Goal: Task Accomplishment & Management: Use online tool/utility

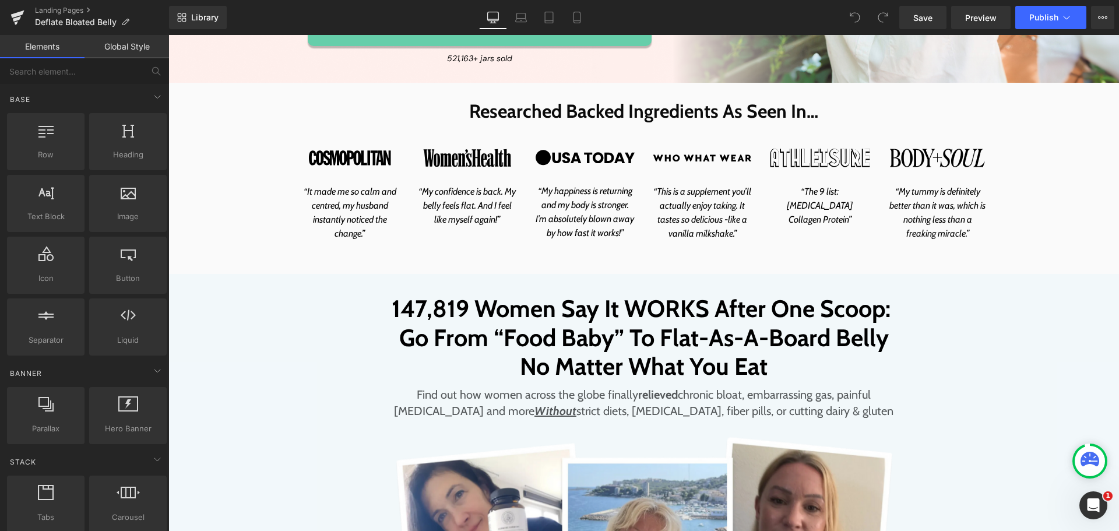
scroll to position [524, 0]
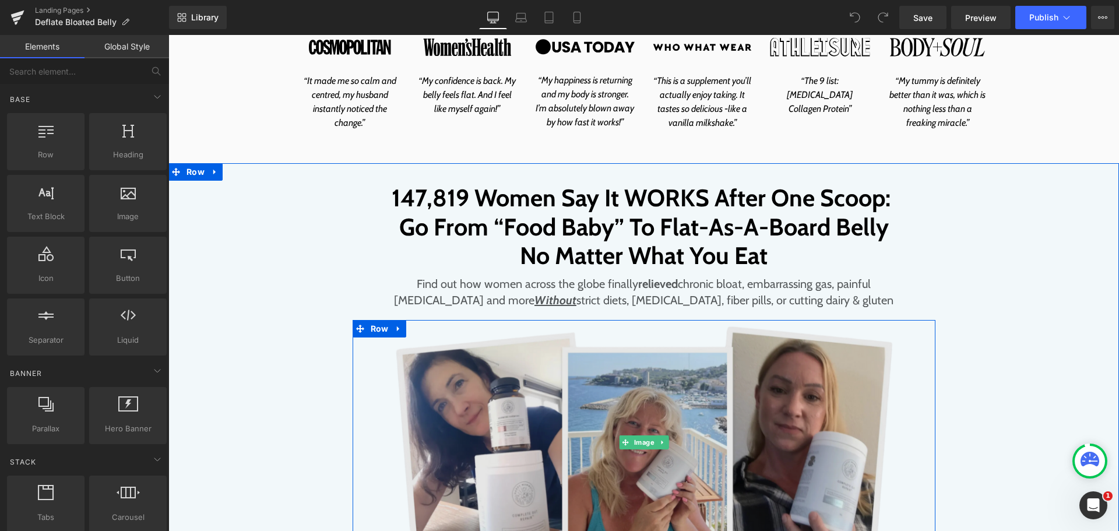
click at [597, 396] on img at bounding box center [644, 442] width 583 height 245
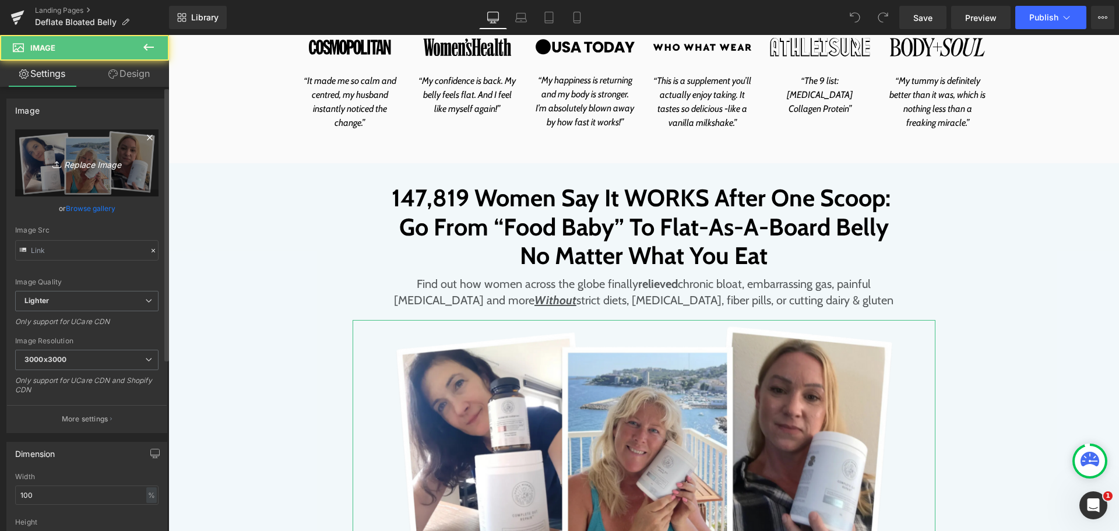
click at [93, 156] on icon "Replace Image" at bounding box center [86, 163] width 93 height 15
type input "C:\fakepath\product-review.png"
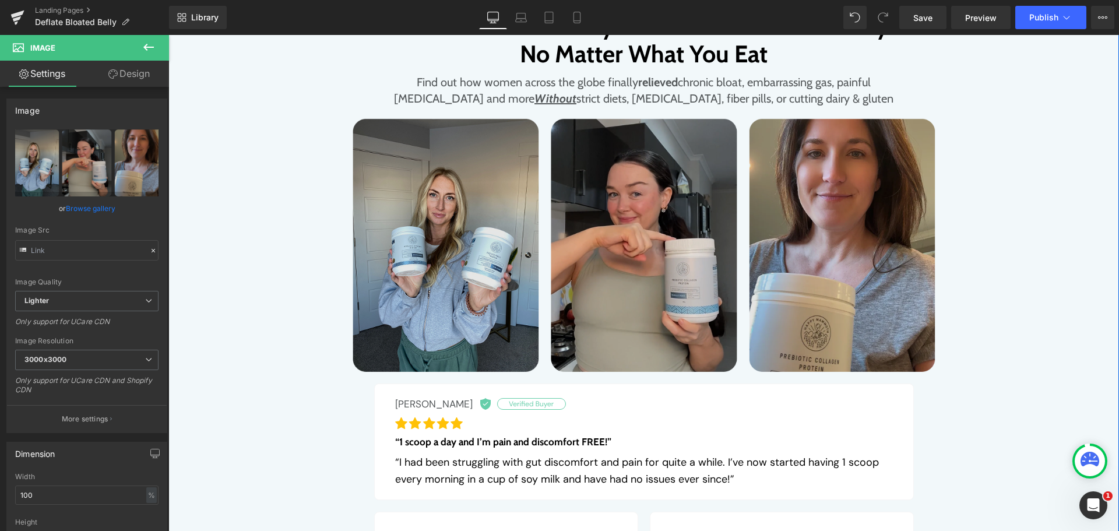
scroll to position [758, 0]
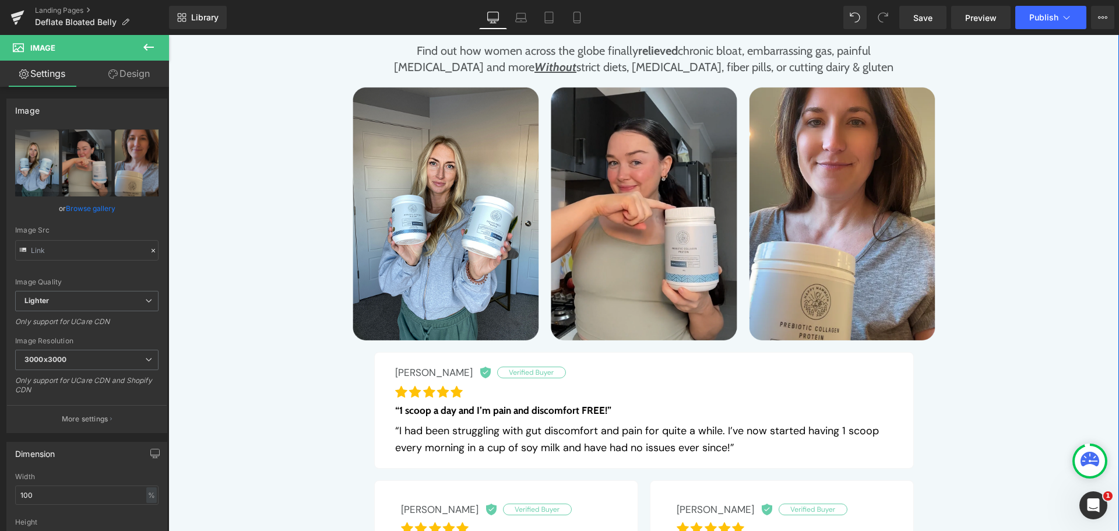
click at [1017, 155] on div "147,819 Women Say It WORKS After One Scoop: Go From “Food Baby” To Flat-As-A-Bo…" at bounding box center [643, 326] width 927 height 753
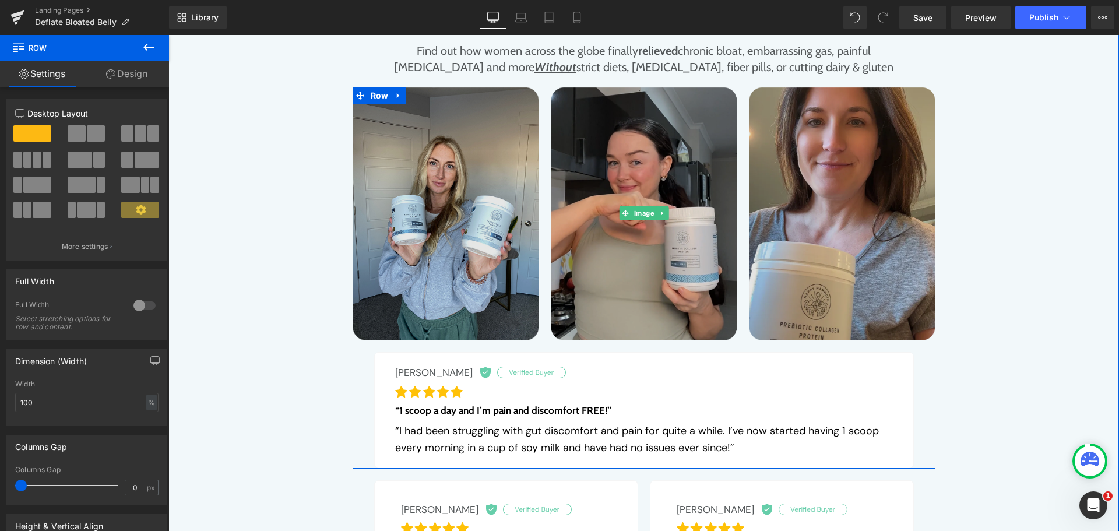
click at [417, 112] on img at bounding box center [644, 213] width 583 height 253
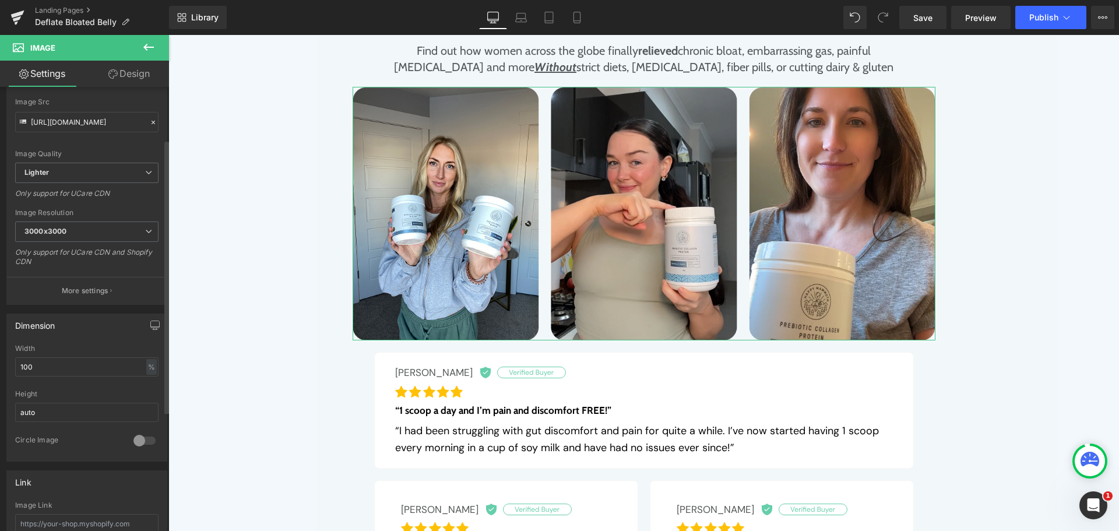
scroll to position [175, 0]
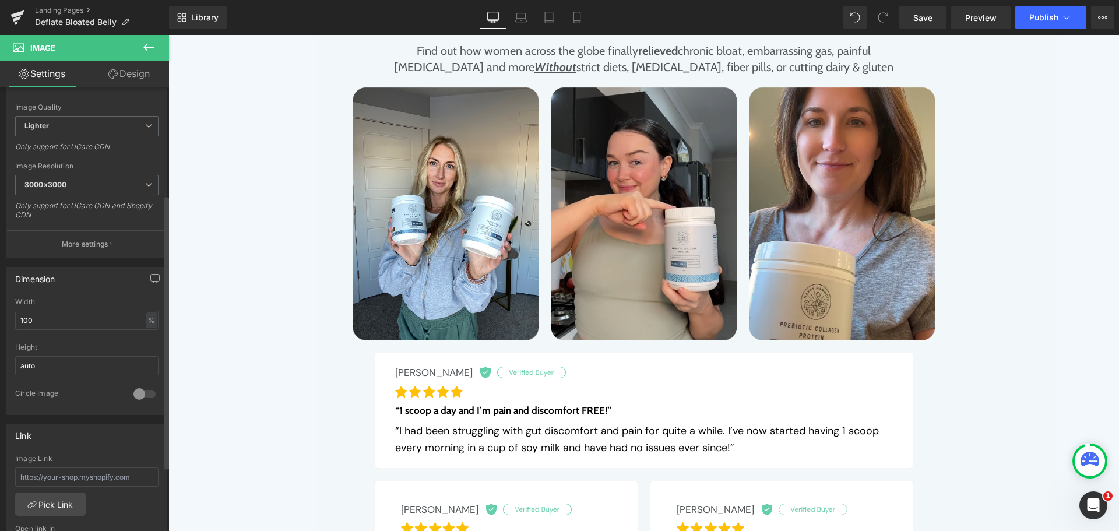
click at [89, 336] on div at bounding box center [86, 340] width 143 height 8
click at [90, 333] on div "Width 100 % % px" at bounding box center [86, 320] width 143 height 45
click at [96, 319] on input "100" at bounding box center [86, 320] width 143 height 19
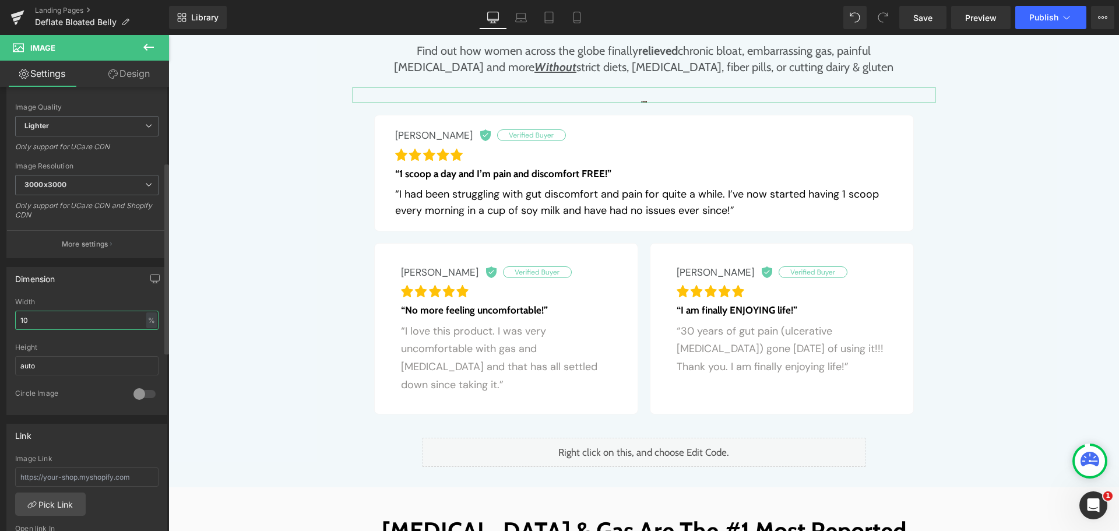
type input "100"
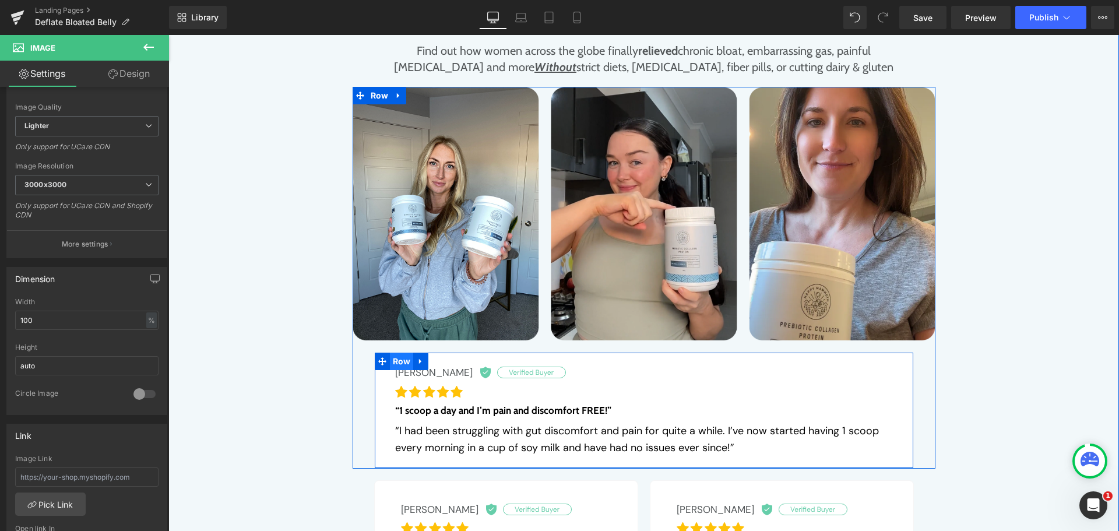
click at [397, 362] on span "Row" at bounding box center [402, 361] width 24 height 17
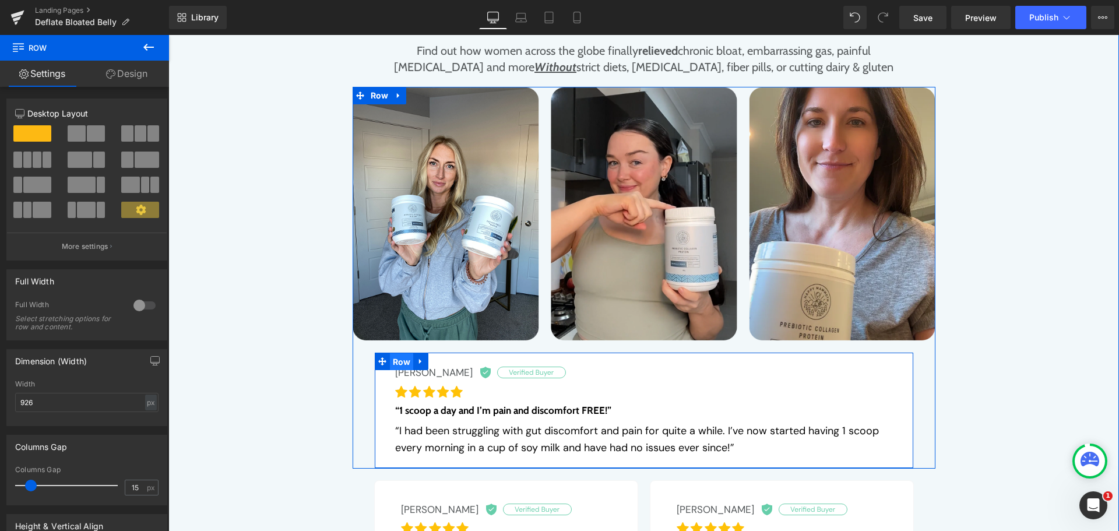
click at [397, 362] on span "Row" at bounding box center [402, 361] width 24 height 17
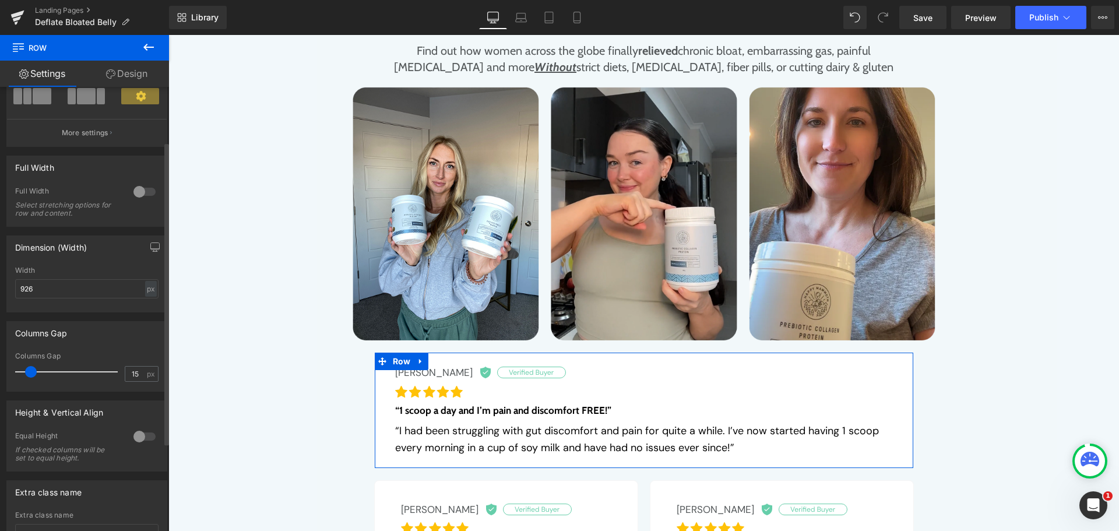
scroll to position [117, 0]
click at [104, 283] on input "926" at bounding box center [86, 285] width 143 height 19
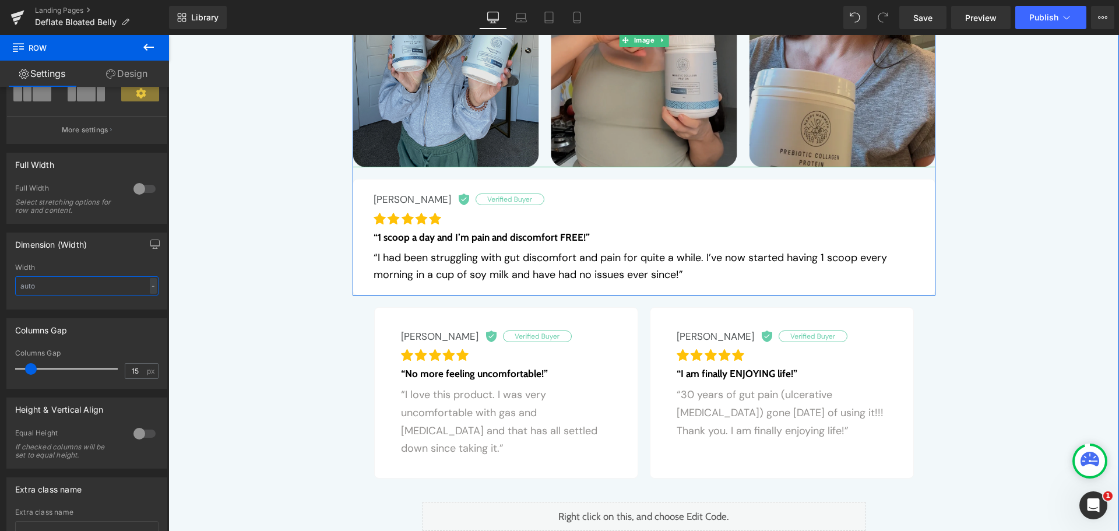
scroll to position [932, 0]
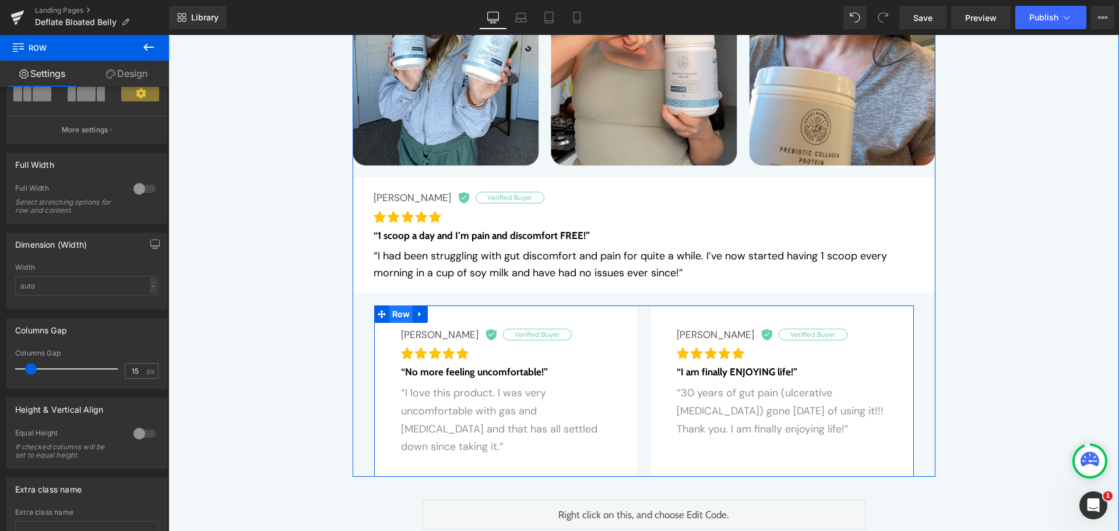
click at [392, 312] on span "Row" at bounding box center [401, 313] width 24 height 17
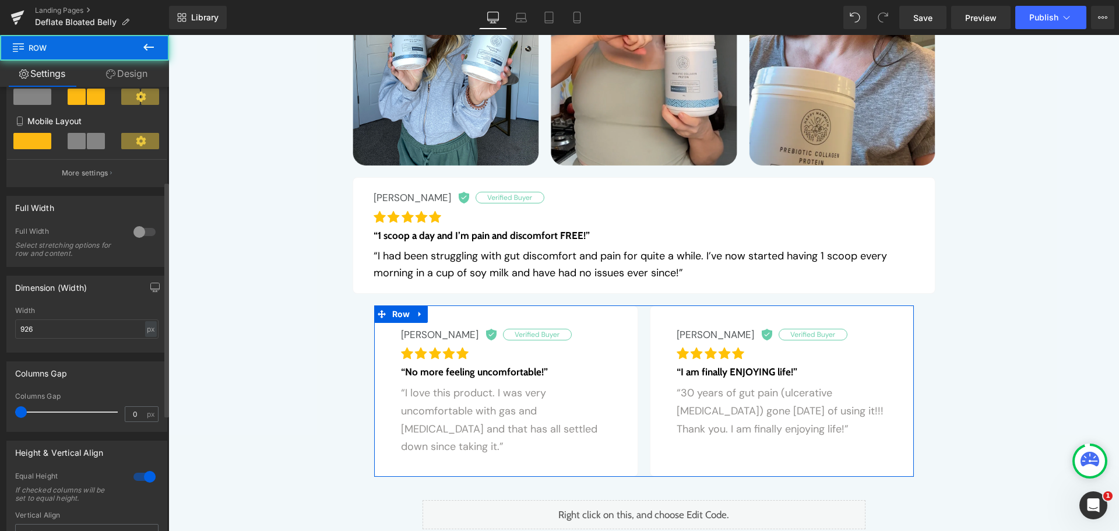
scroll to position [233, 0]
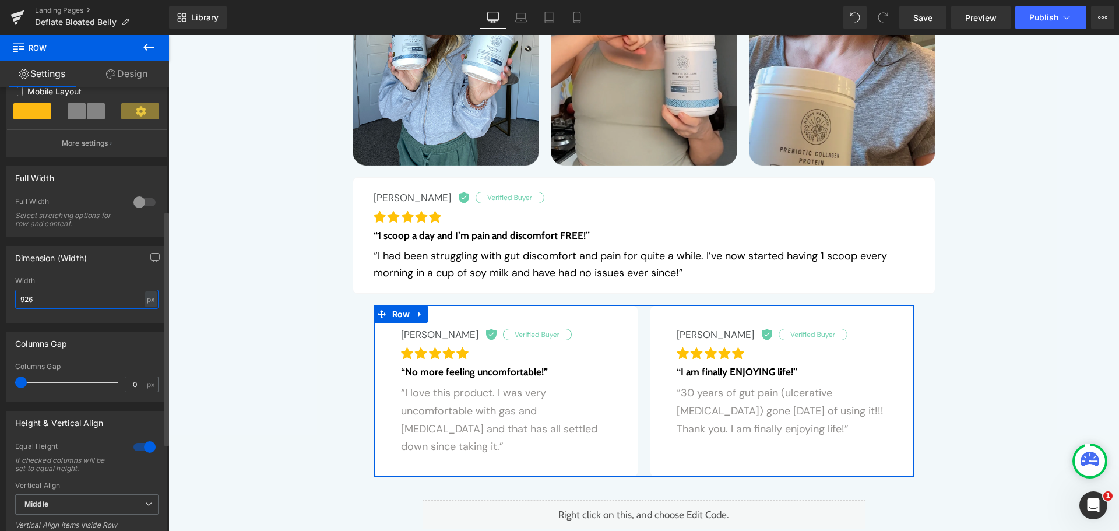
click at [82, 297] on input "926" at bounding box center [86, 299] width 143 height 19
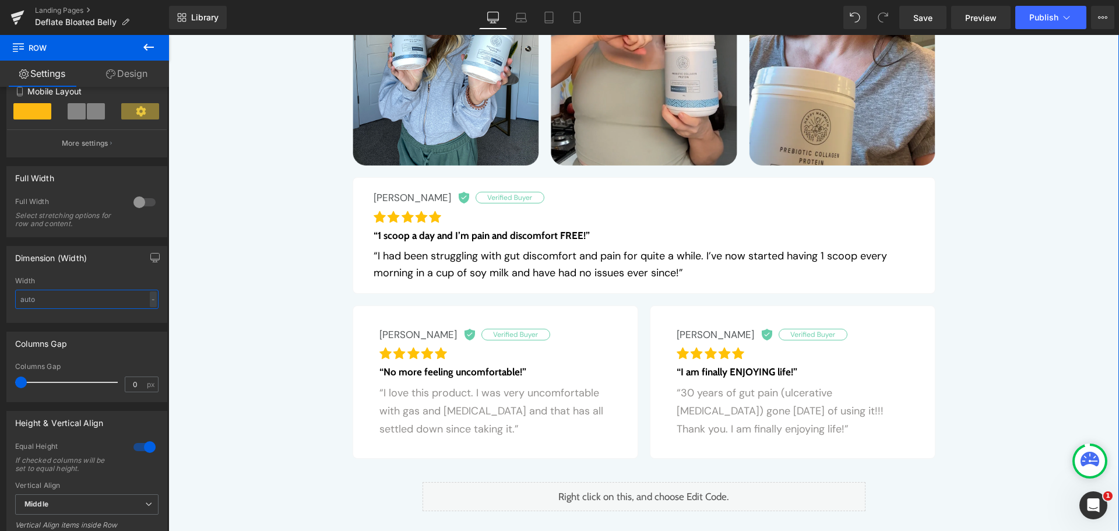
scroll to position [1049, 0]
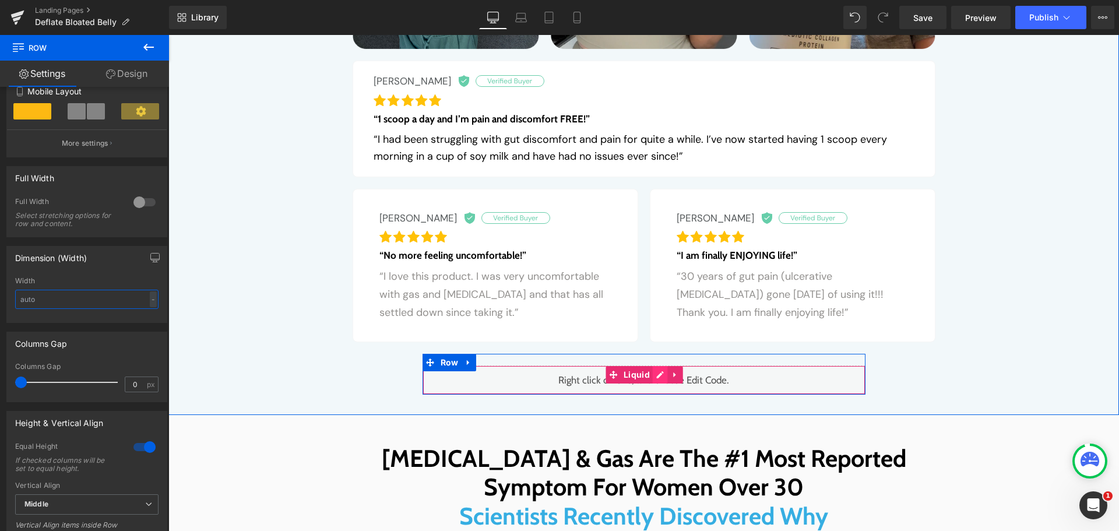
click at [657, 380] on div "Liquid" at bounding box center [643, 379] width 443 height 29
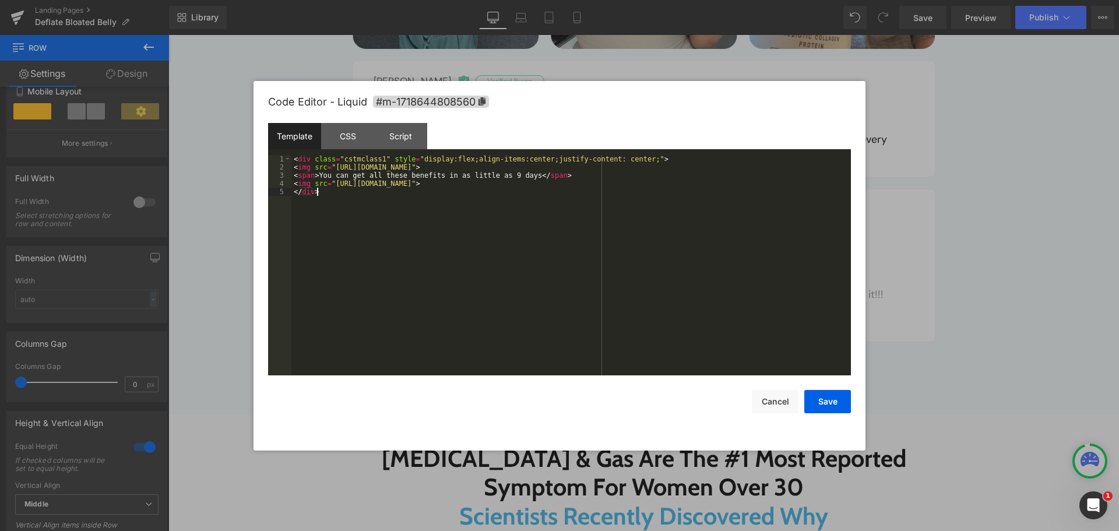
click at [619, 255] on div "< div class = "cstmclass1" style = "display:flex;align-items:center;justify-con…" at bounding box center [570, 273] width 559 height 237
click at [774, 397] on button "Cancel" at bounding box center [775, 401] width 47 height 23
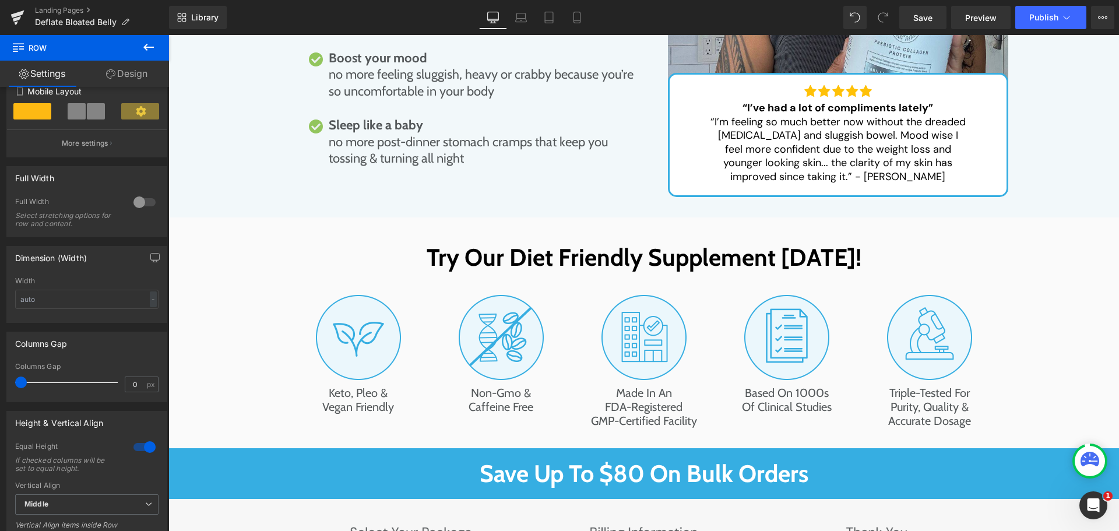
scroll to position [6177, 0]
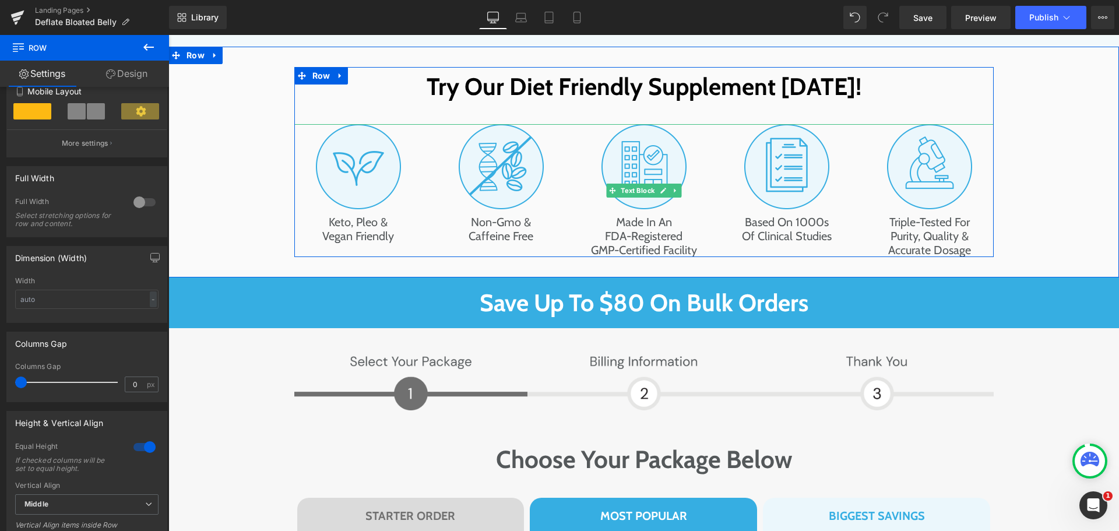
click at [337, 215] on span "Keto, Pleo & Vegan Friendly" at bounding box center [358, 229] width 72 height 28
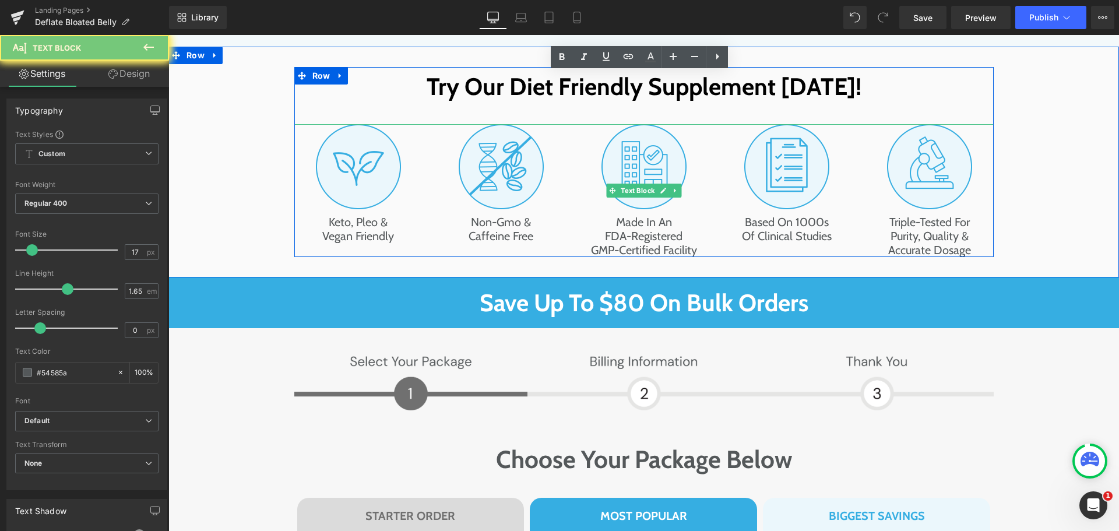
click at [337, 215] on span "Keto, Pleo & Vegan Friendly" at bounding box center [358, 229] width 72 height 28
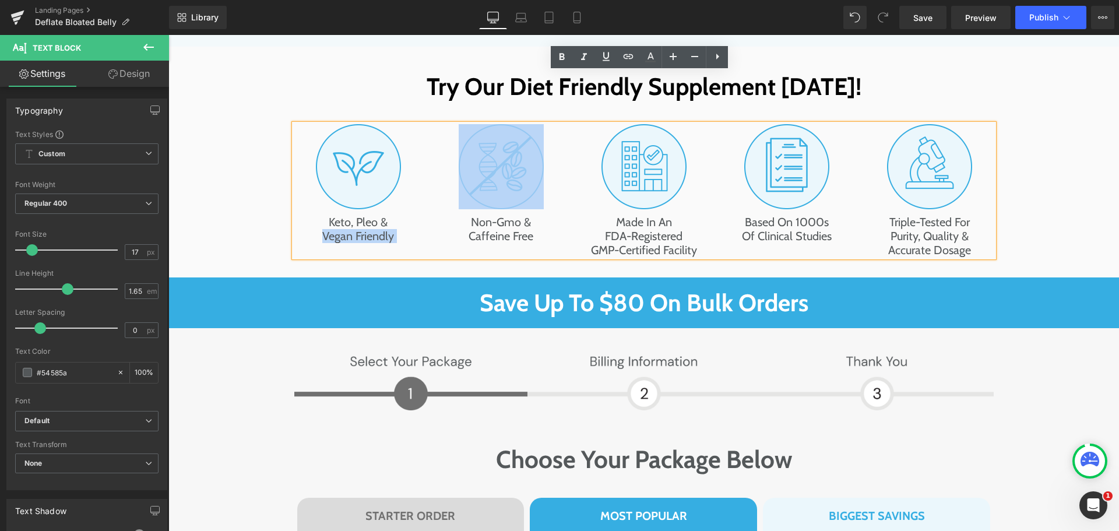
click at [386, 215] on span "Keto, Pleo & Vegan Friendly" at bounding box center [358, 229] width 72 height 28
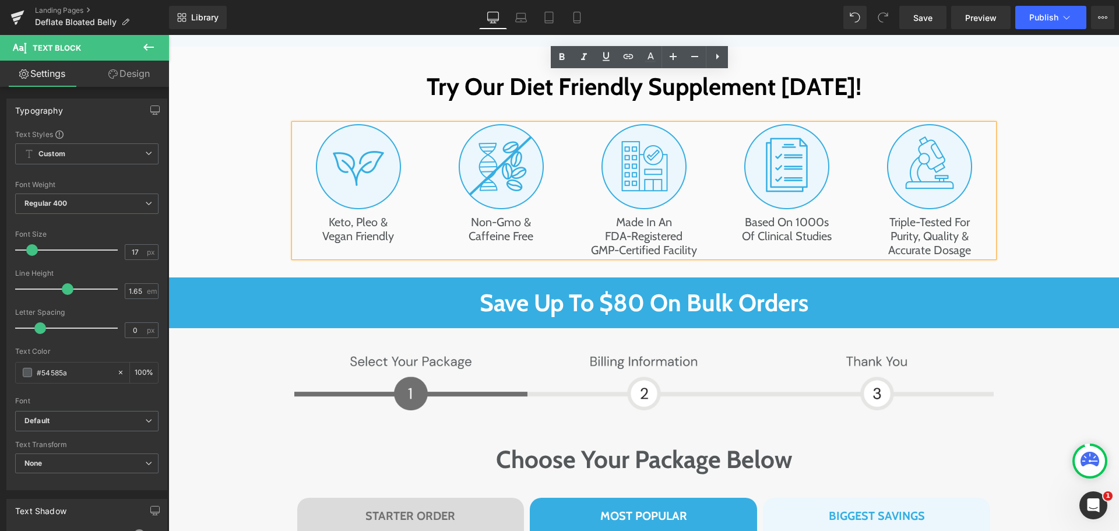
click at [362, 215] on span "Keto, Pleo & Vegan Friendly" at bounding box center [358, 229] width 72 height 28
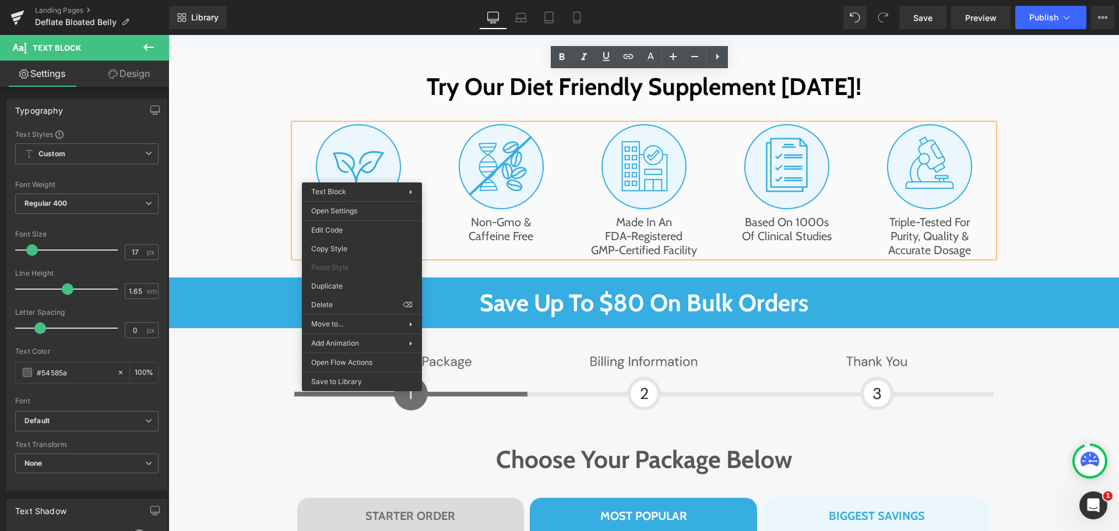
click at [362, 215] on span "Keto, Pleo & Vegan Friendly" at bounding box center [358, 229] width 72 height 28
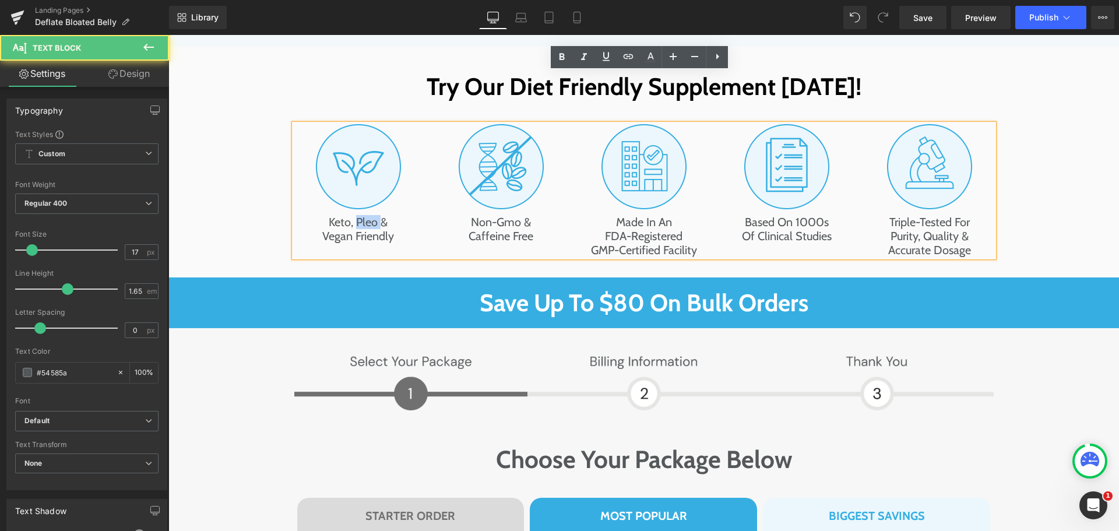
click at [362, 215] on span "Keto, Pleo & Vegan Friendly" at bounding box center [358, 229] width 72 height 28
click at [383, 215] on span "Keto, Pleo & Vegan Friendly" at bounding box center [358, 229] width 72 height 28
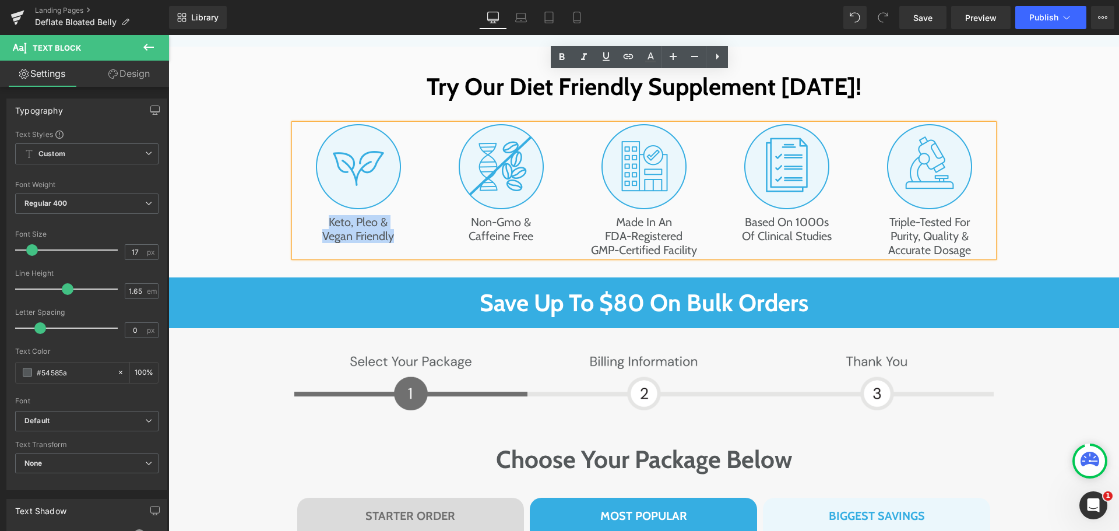
drag, startPoint x: 390, startPoint y: 187, endPoint x: 325, endPoint y: 170, distance: 66.9
click at [325, 170] on div "Keto, Pleo & Vegan Friendly" at bounding box center [358, 190] width 128 height 133
copy span "Keto, Pleo & Vegan Friendly"
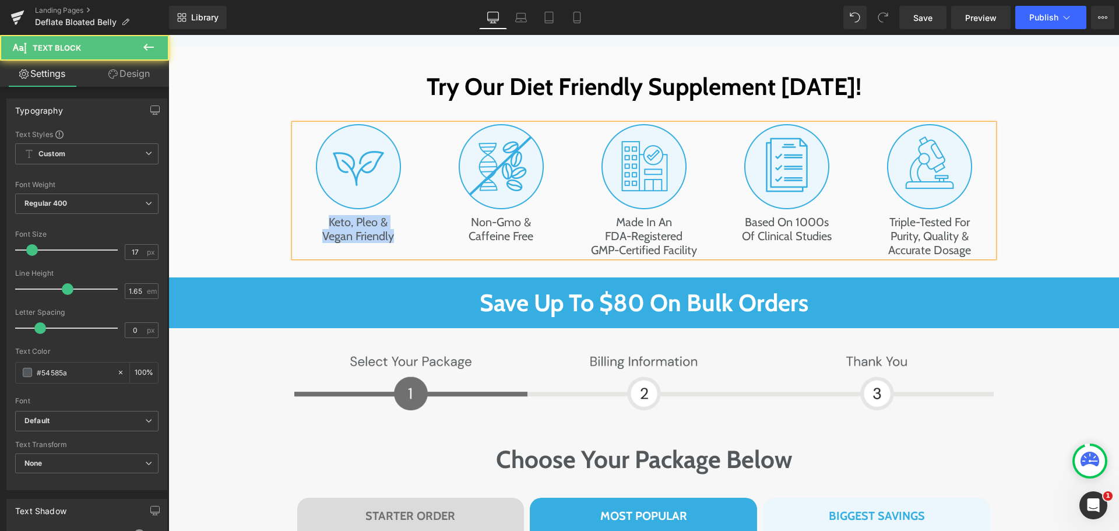
click at [357, 215] on span "Keto, Pleo & Vegan Friendly" at bounding box center [358, 229] width 72 height 28
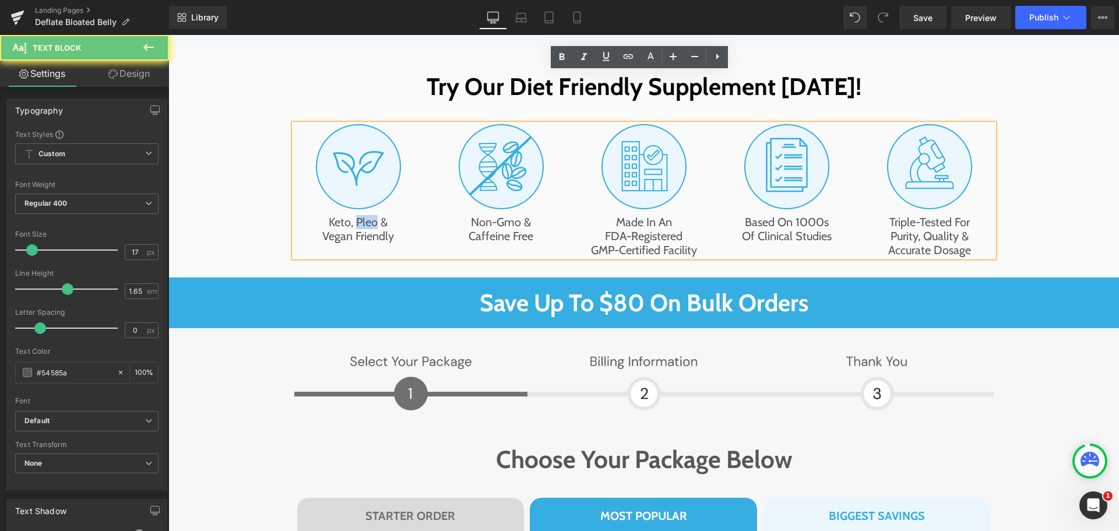
paste div
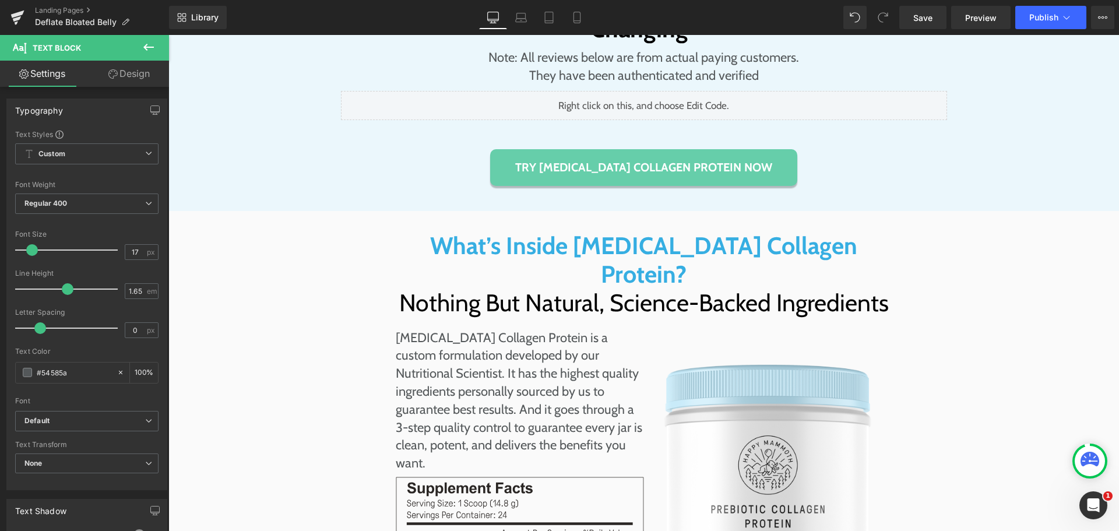
scroll to position [7459, 0]
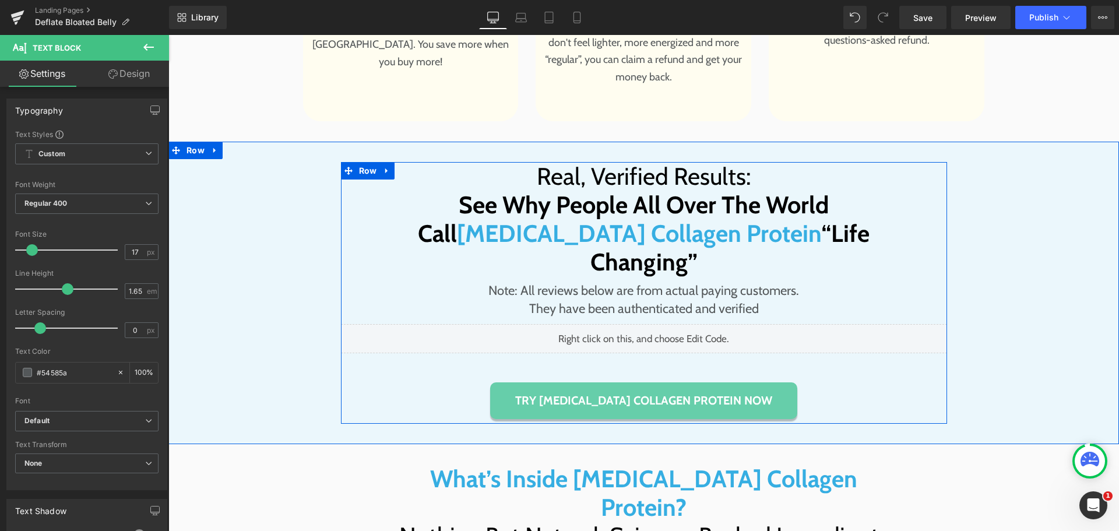
click at [659, 324] on div "Liquid" at bounding box center [644, 338] width 606 height 29
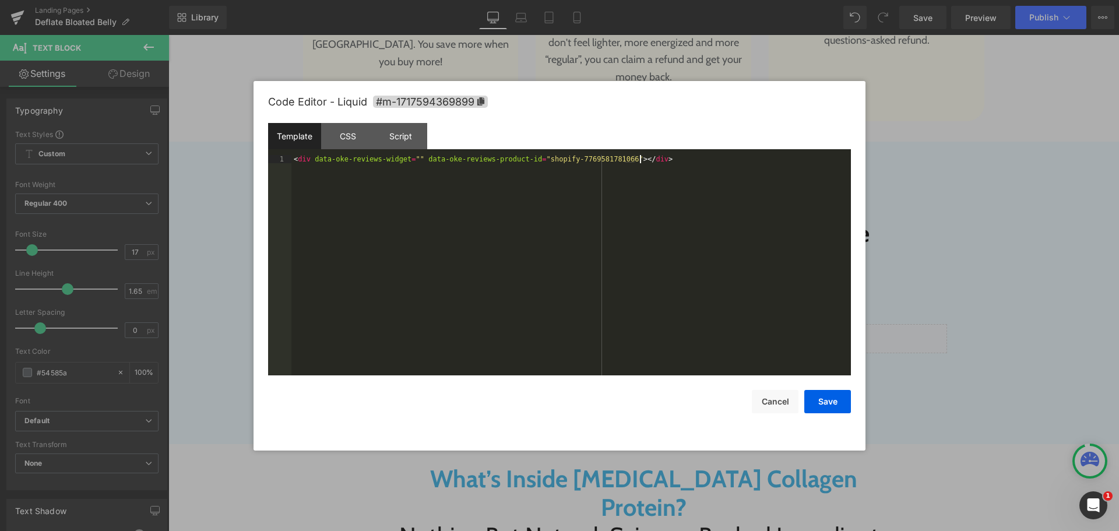
click at [611, 244] on div "< div data-oke-reviews-widget = "" data-oke-reviews-product-id = "shopify-77695…" at bounding box center [570, 273] width 559 height 237
click at [585, 160] on div "< div data-oke-reviews-widget = "" data-oke-reviews-product-id = "shopify-77695…" at bounding box center [570, 273] width 559 height 237
click at [490, 174] on div "< div data-oke-reviews-widget = "" data-oke-reviews-product-id = "shopify-77695…" at bounding box center [570, 273] width 559 height 237
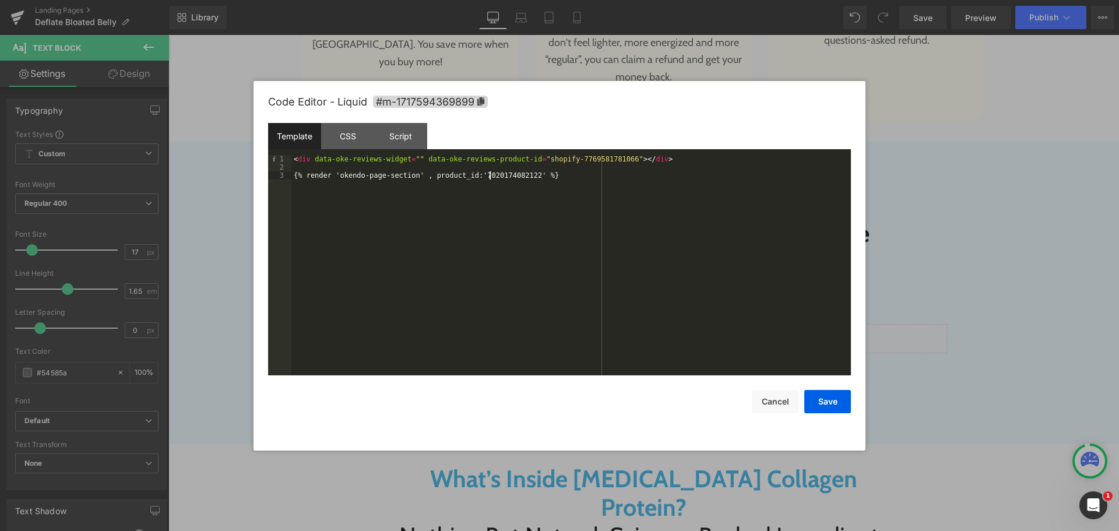
click at [490, 174] on div "< div data-oke-reviews-widget = "" data-oke-reviews-product-id = "shopify-77695…" at bounding box center [570, 273] width 559 height 237
click at [638, 159] on div "< div data-oke-reviews-widget = "" data-oke-reviews-product-id = "shopify-77695…" at bounding box center [570, 273] width 559 height 237
click at [826, 400] on button "Save" at bounding box center [827, 401] width 47 height 23
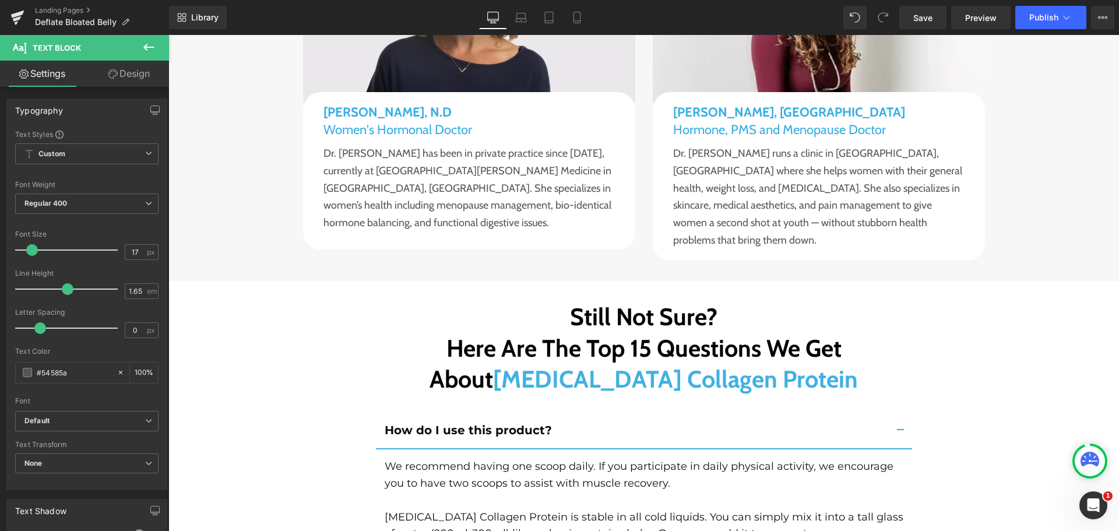
scroll to position [9033, 0]
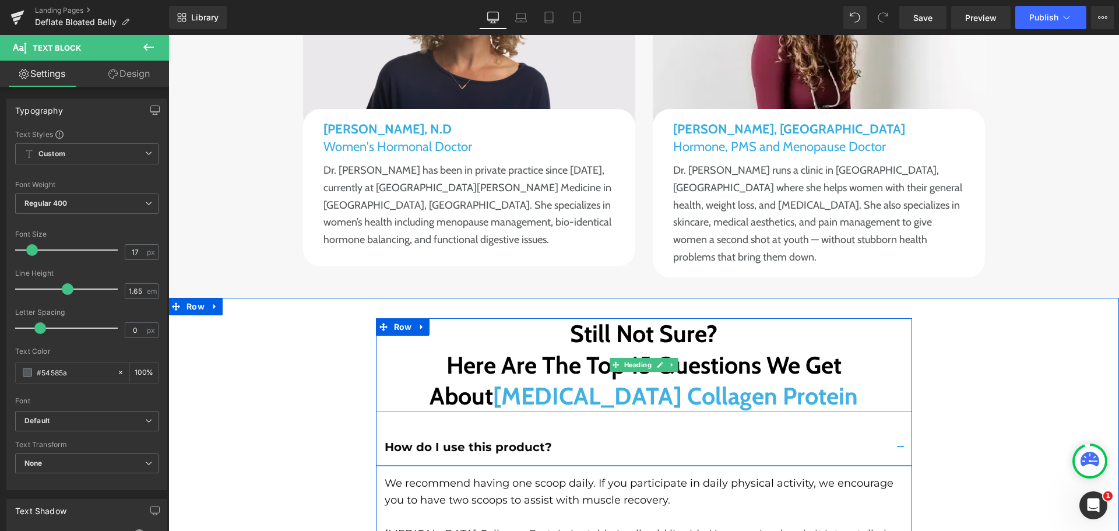
drag, startPoint x: 594, startPoint y: 207, endPoint x: 603, endPoint y: 209, distance: 8.3
click at [594, 319] on span "Still Not Sure? Here Are The Top 15 Questions We Get About Prebiotic Collagen P…" at bounding box center [643, 364] width 428 height 91
click at [604, 319] on span "Still Not Sure? Here Are The Top 15 Questions We Get About Prebiotic Collagen P…" at bounding box center [643, 364] width 428 height 91
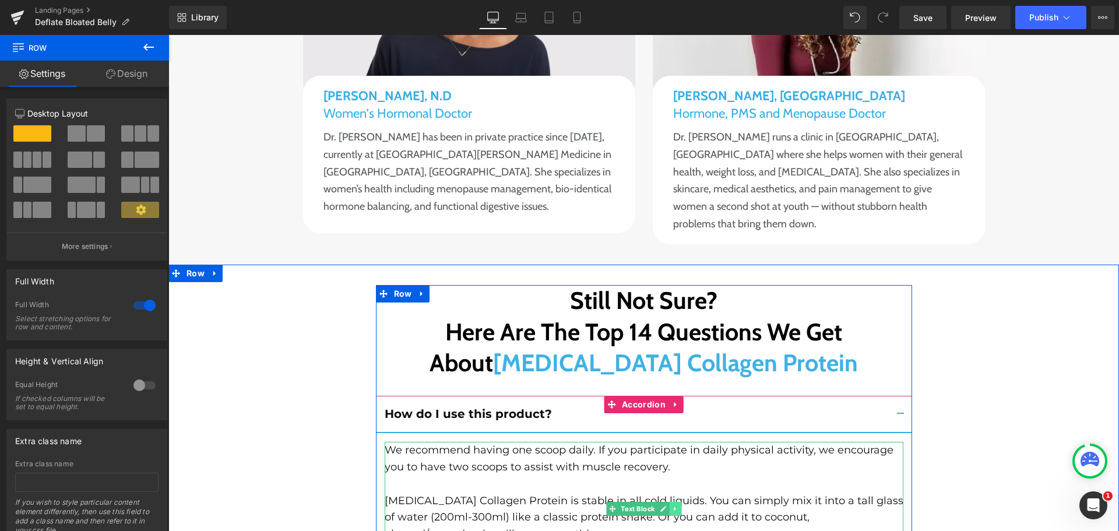
scroll to position [9091, 0]
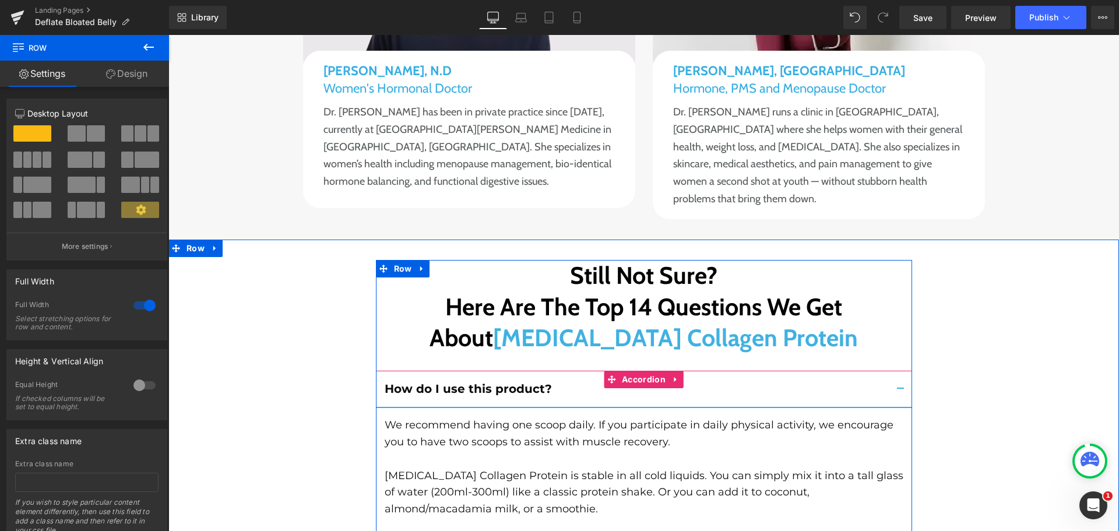
click at [900, 371] on button "button" at bounding box center [900, 389] width 23 height 36
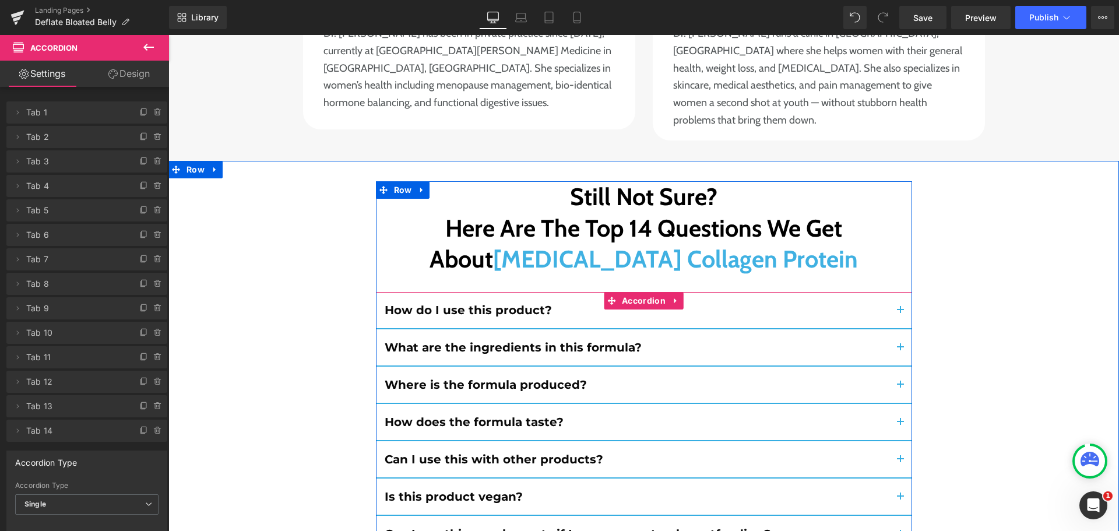
scroll to position [9149, 0]
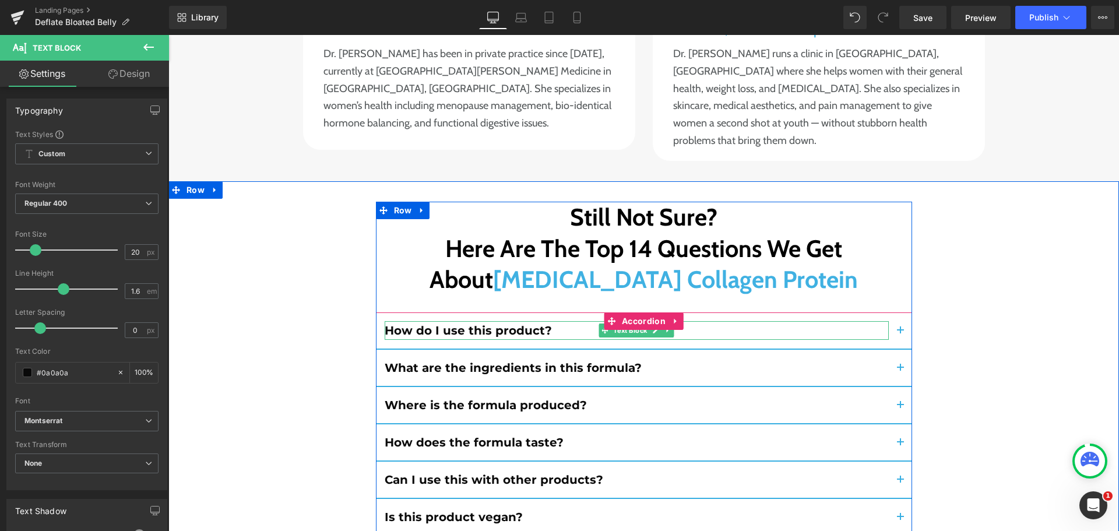
drag, startPoint x: 461, startPoint y: 175, endPoint x: 466, endPoint y: 198, distance: 23.2
click at [461, 323] on b "How do I use this product?" at bounding box center [468, 330] width 167 height 14
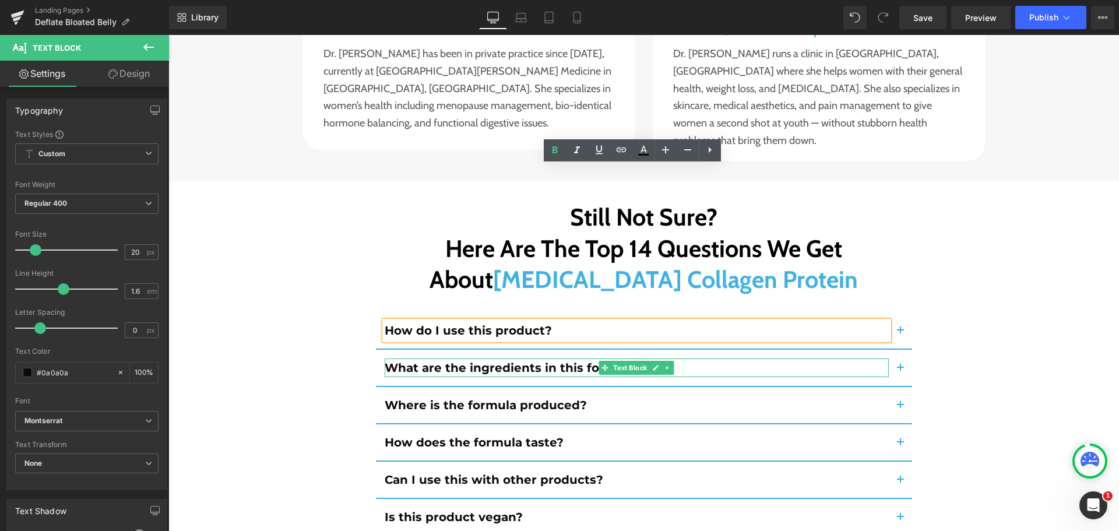
click at [490, 361] on b "What are the ingredients in this formula?" at bounding box center [513, 368] width 257 height 14
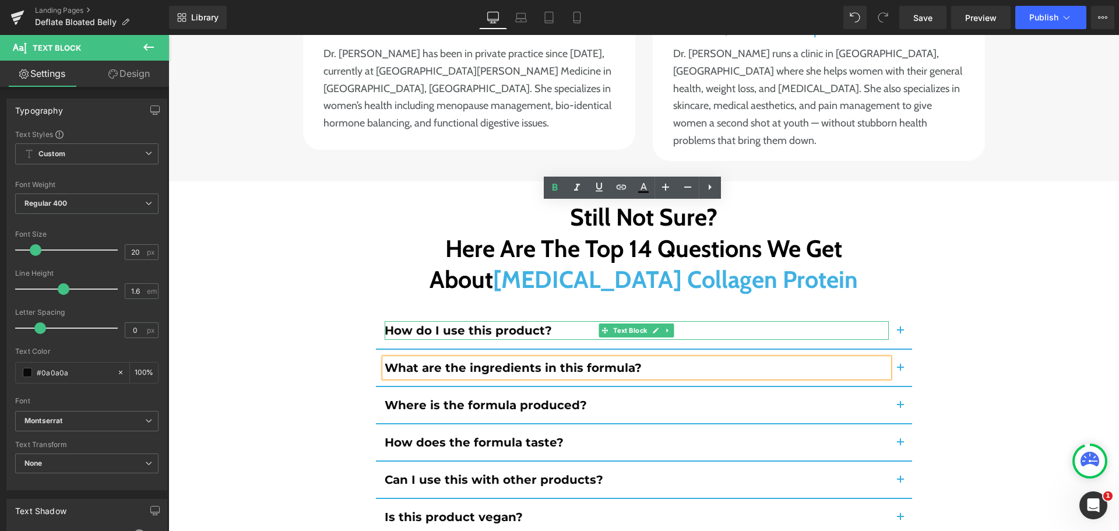
click at [664, 327] on icon at bounding box center [667, 330] width 6 height 7
click at [659, 323] on link at bounding box center [662, 330] width 12 height 14
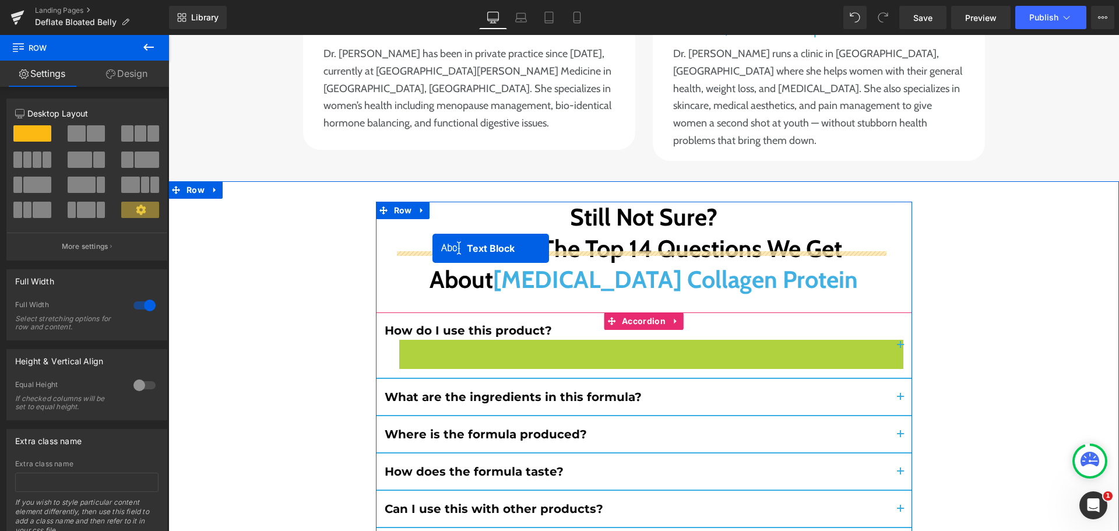
drag, startPoint x: 601, startPoint y: 194, endPoint x: 432, endPoint y: 248, distance: 176.9
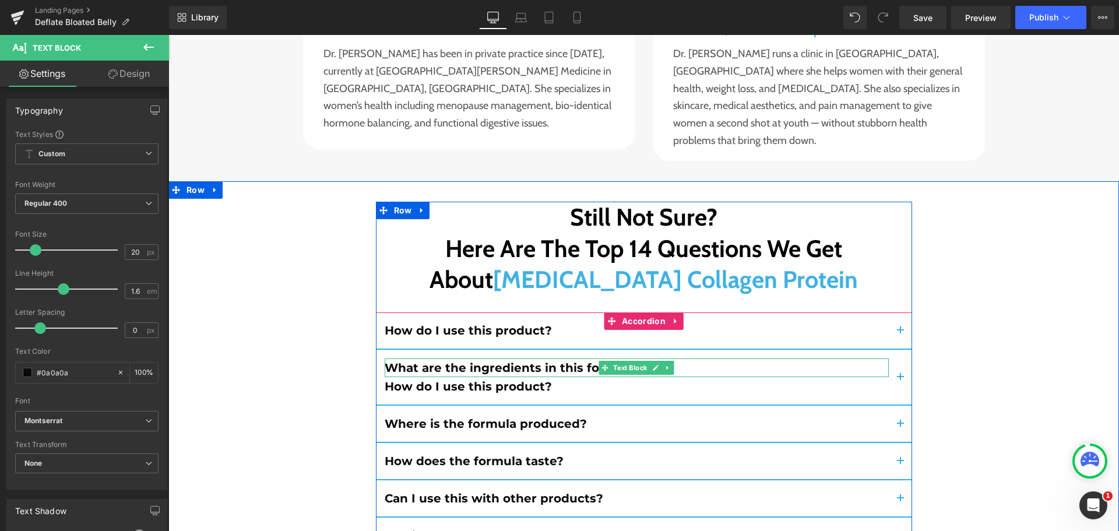
click at [566, 361] on b "What are the ingredients in this formula?" at bounding box center [513, 368] width 257 height 14
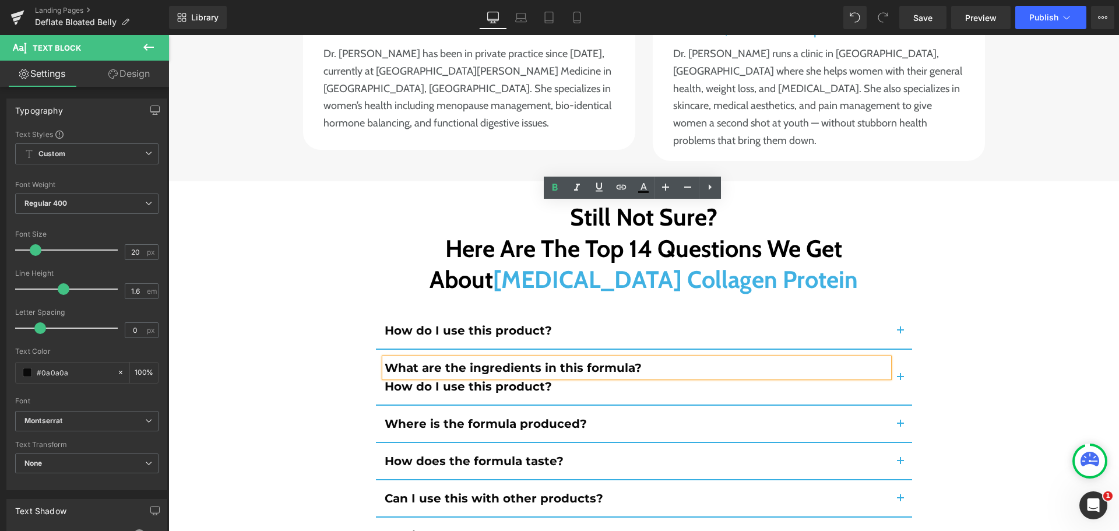
copy b "What are the ingredients in this formula?"
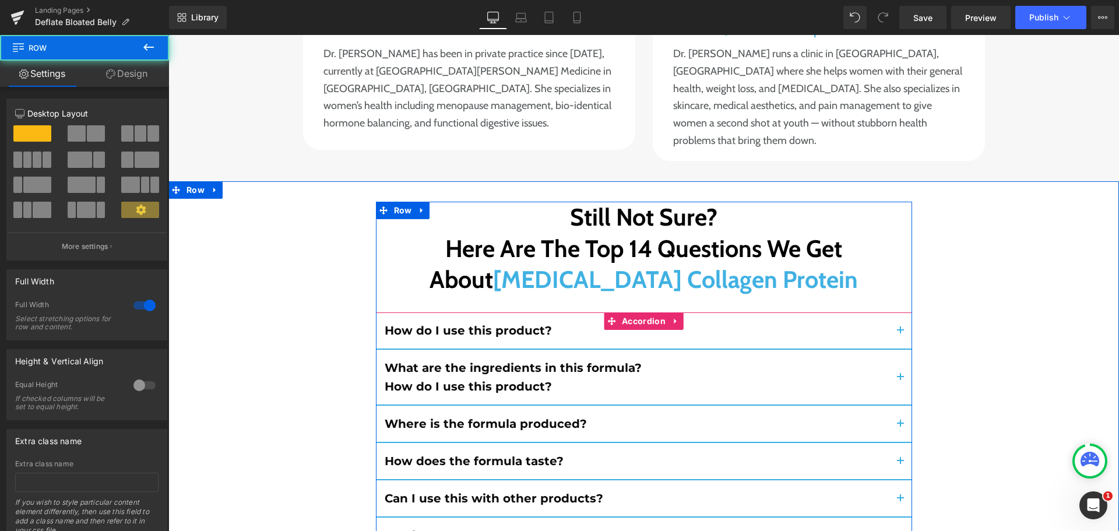
click at [431, 379] on b "How do I use this product?" at bounding box center [468, 386] width 167 height 14
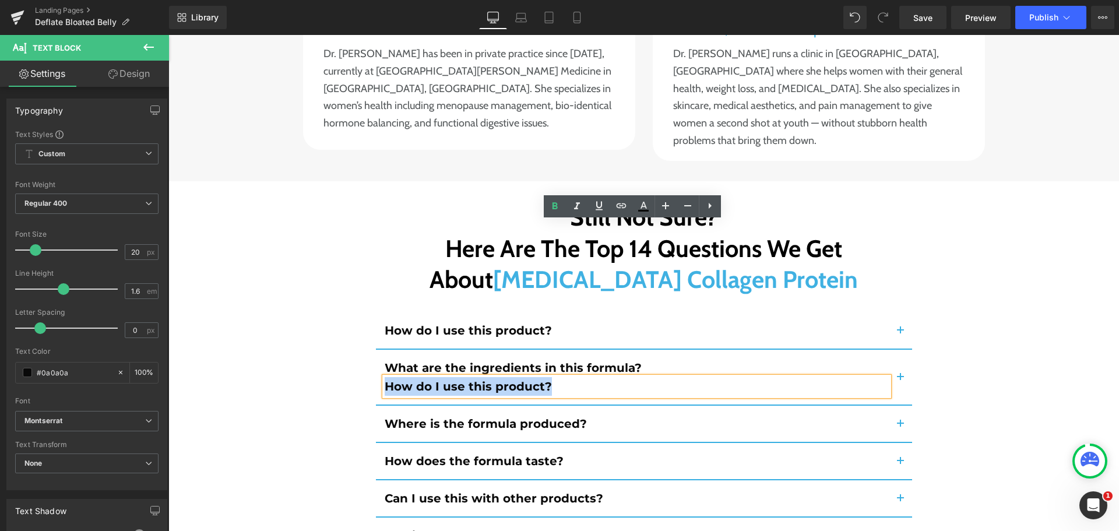
paste div
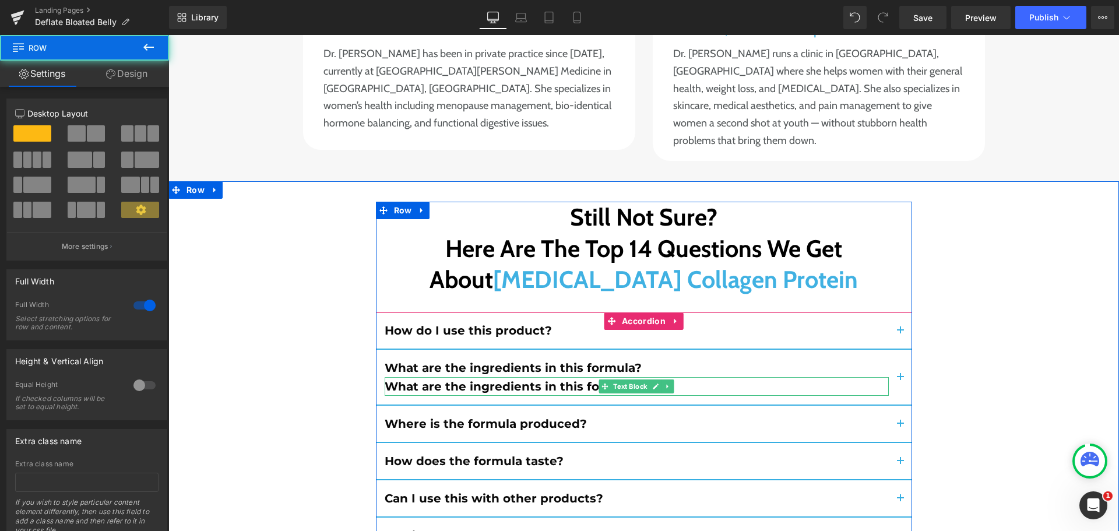
click at [443, 379] on b "What are the ingredients in this formula?" at bounding box center [513, 386] width 257 height 14
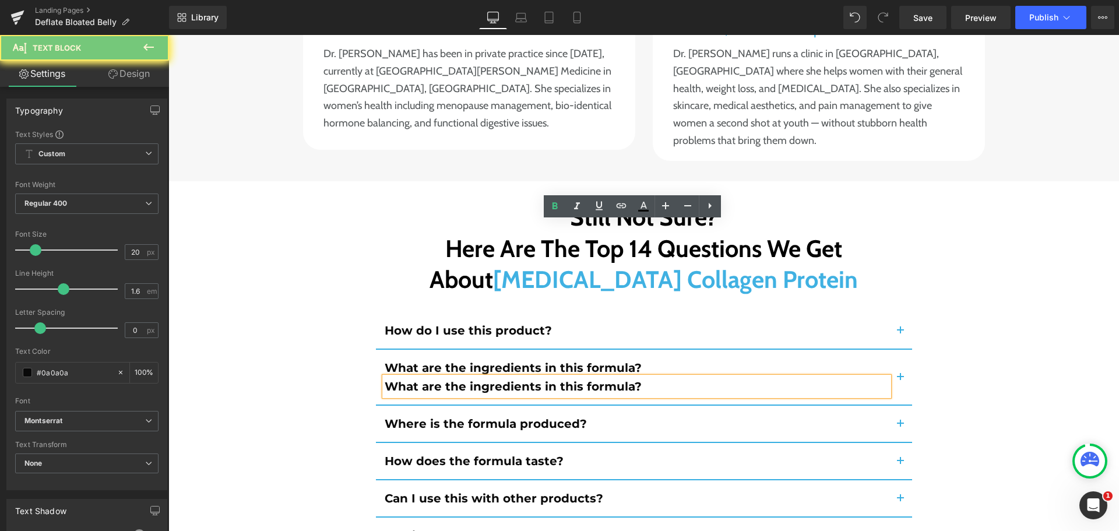
click at [443, 379] on b "What are the ingredients in this formula?" at bounding box center [513, 386] width 257 height 14
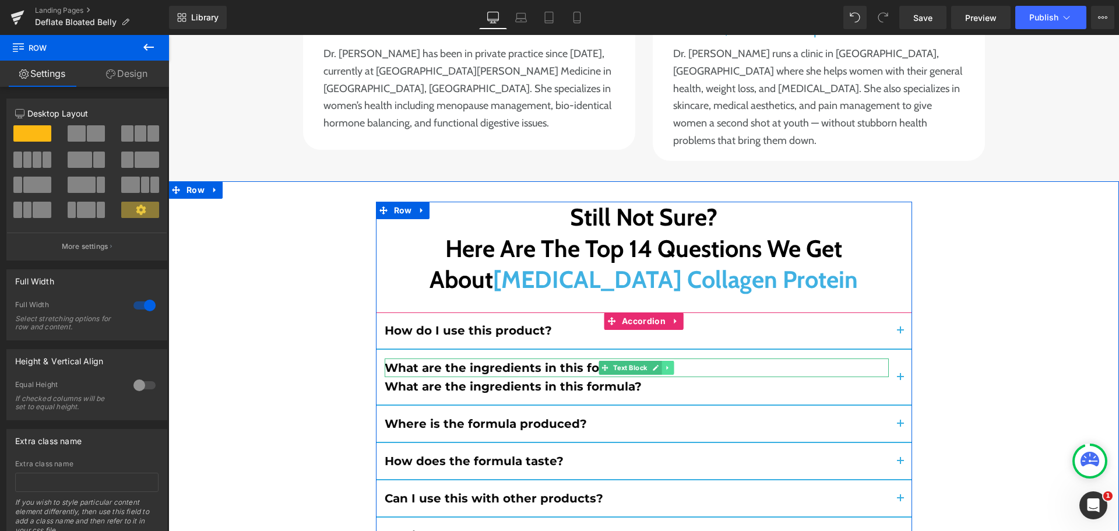
click at [664, 364] on icon at bounding box center [667, 367] width 6 height 7
click at [671, 365] on icon at bounding box center [674, 368] width 6 height 6
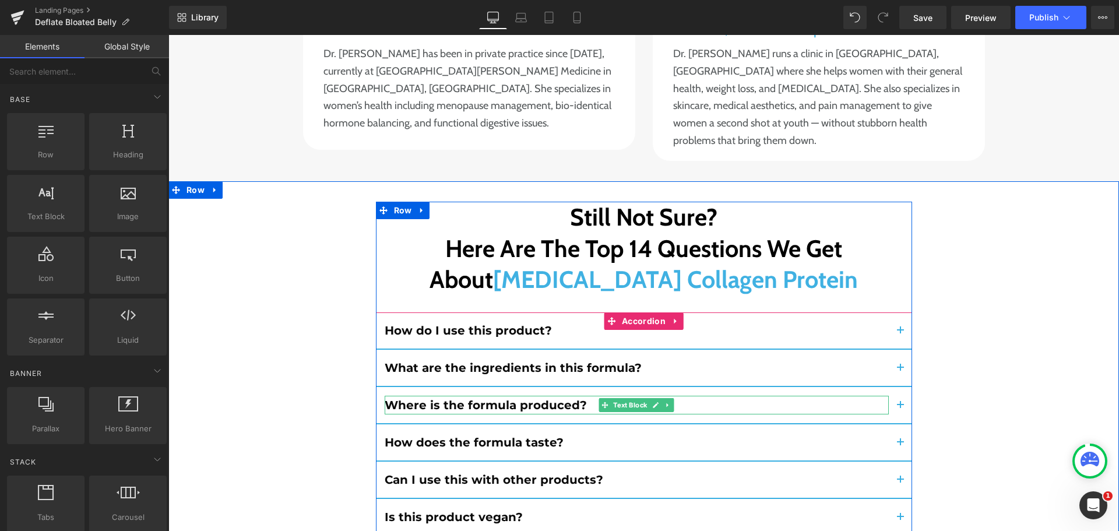
click at [553, 398] on b "Where is the formula produced?" at bounding box center [486, 405] width 202 height 14
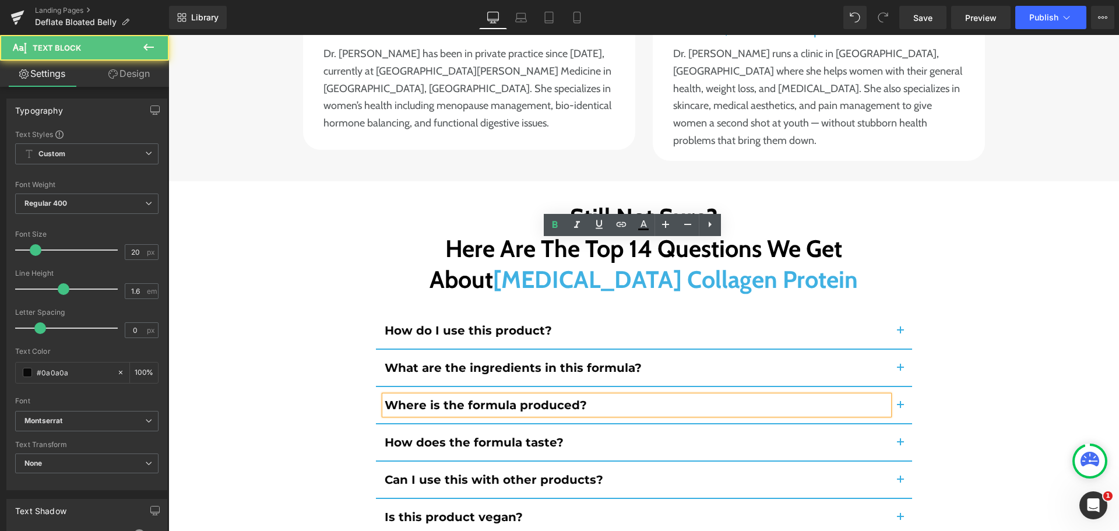
click at [556, 398] on b "Where is the formula produced?" at bounding box center [486, 405] width 202 height 14
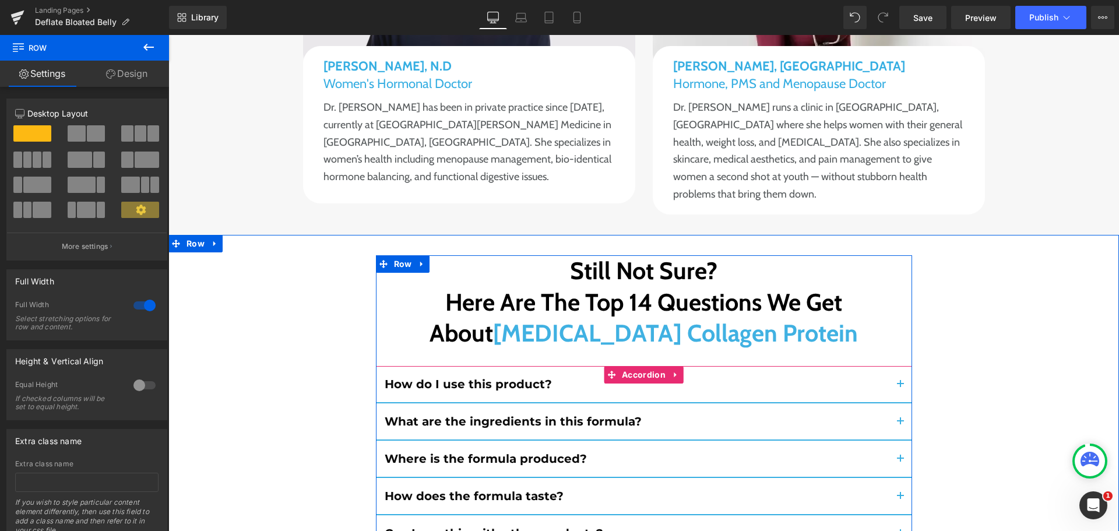
scroll to position [9091, 0]
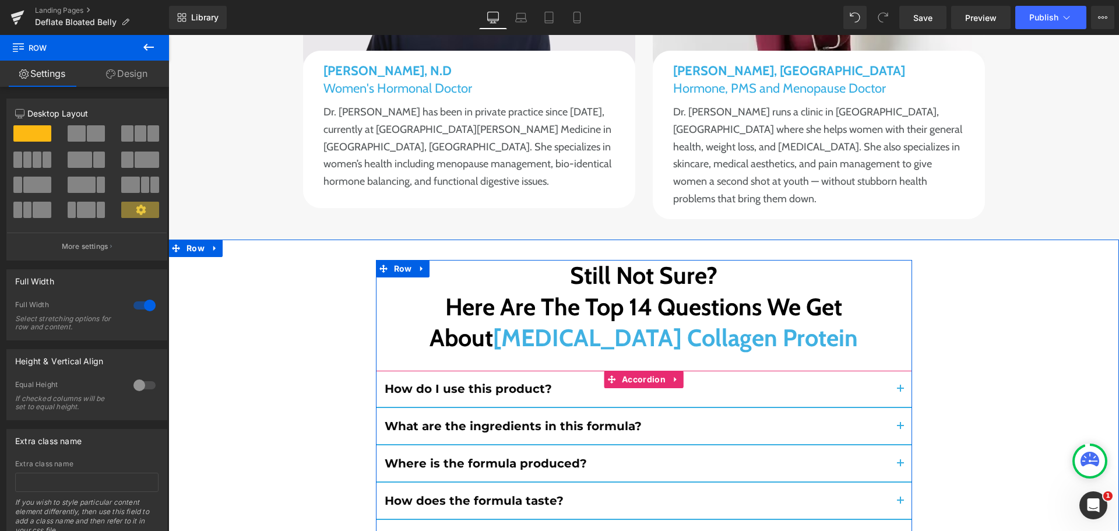
click at [901, 371] on button "button" at bounding box center [900, 389] width 23 height 36
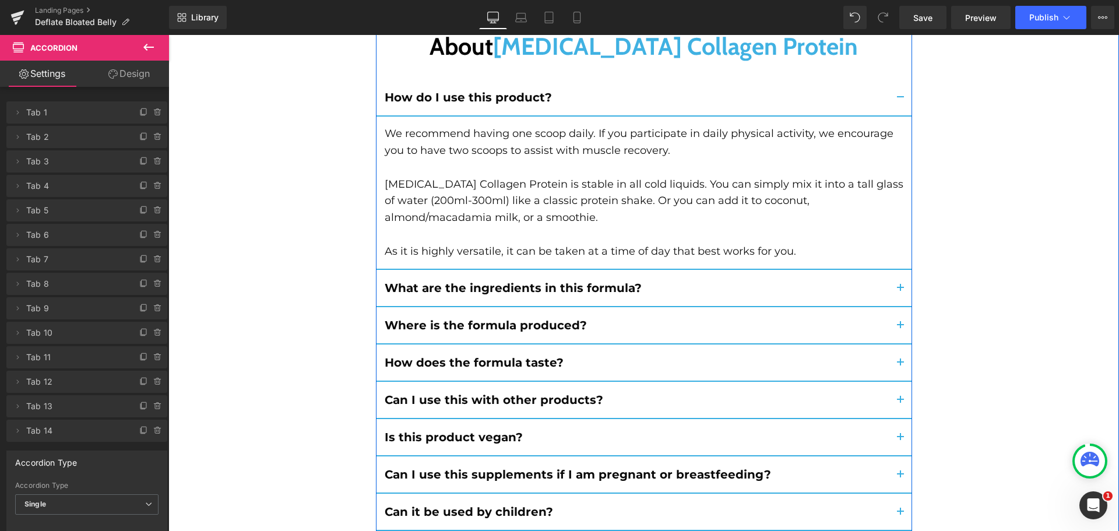
scroll to position [9557, 0]
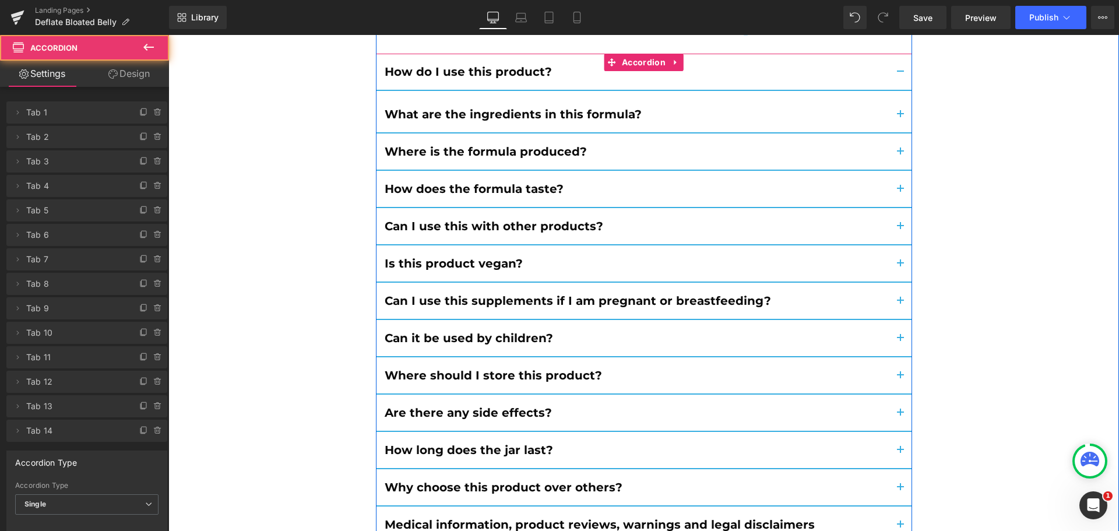
scroll to position [9403, 0]
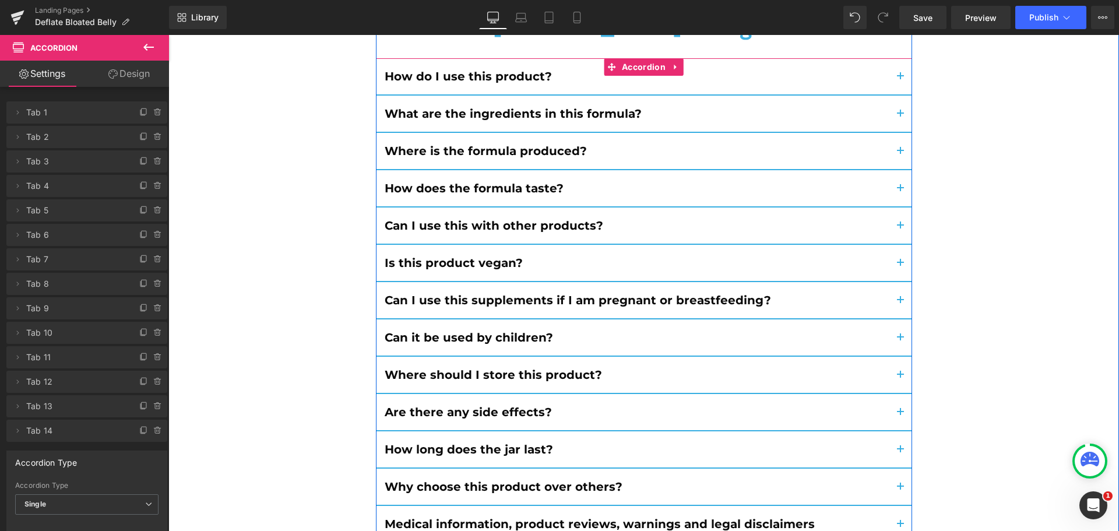
click at [891, 506] on button "button" at bounding box center [900, 524] width 23 height 36
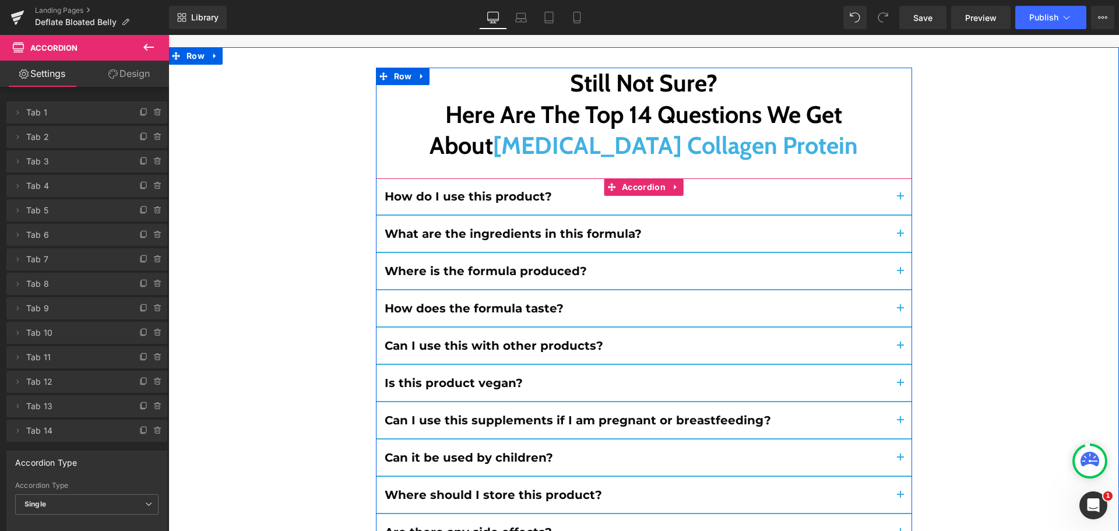
scroll to position [9170, 0]
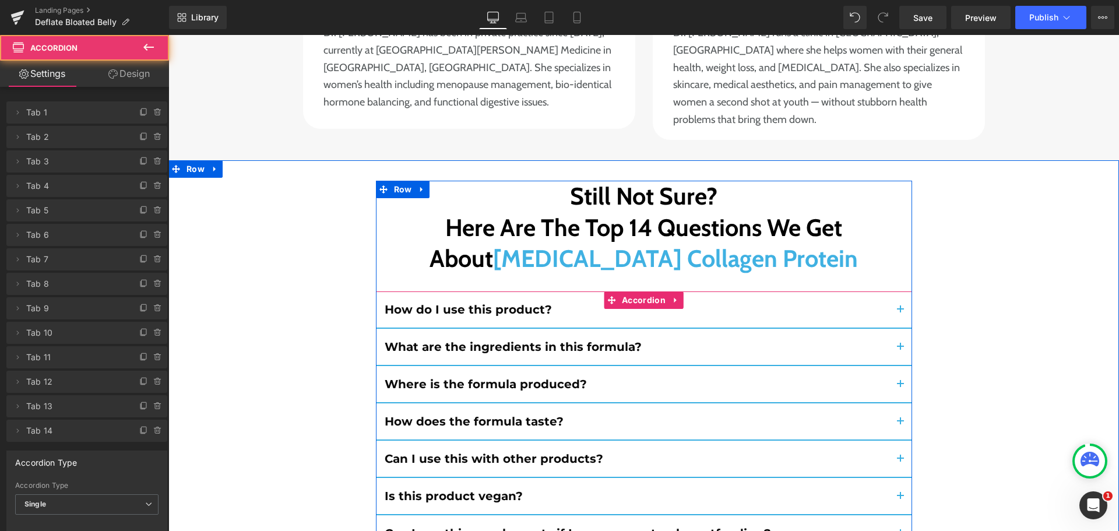
click at [896, 441] on button "button" at bounding box center [900, 459] width 23 height 36
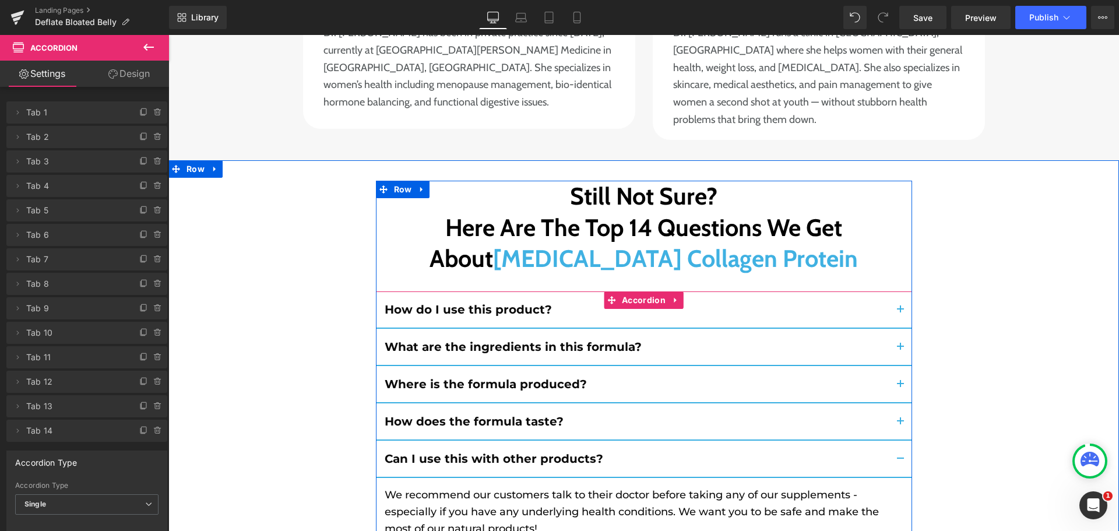
click at [900, 313] on span "button" at bounding box center [900, 313] width 0 height 0
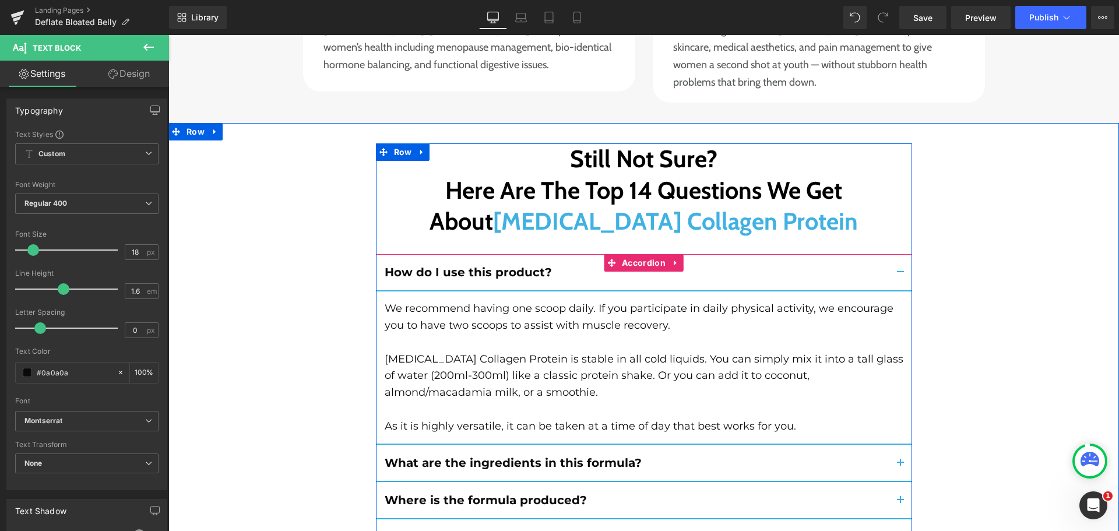
scroll to position [9228, 0]
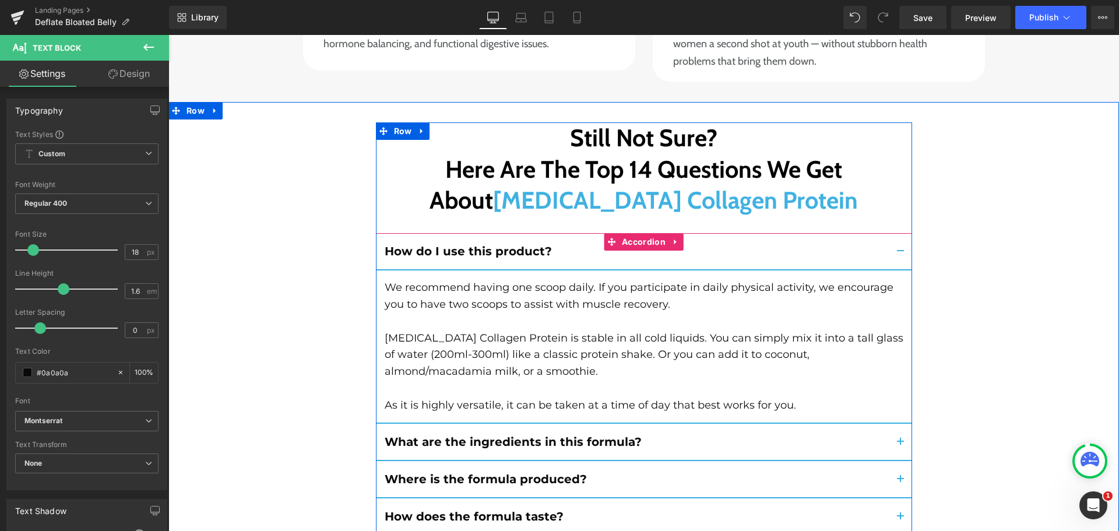
click at [893, 461] on button "button" at bounding box center [900, 479] width 23 height 36
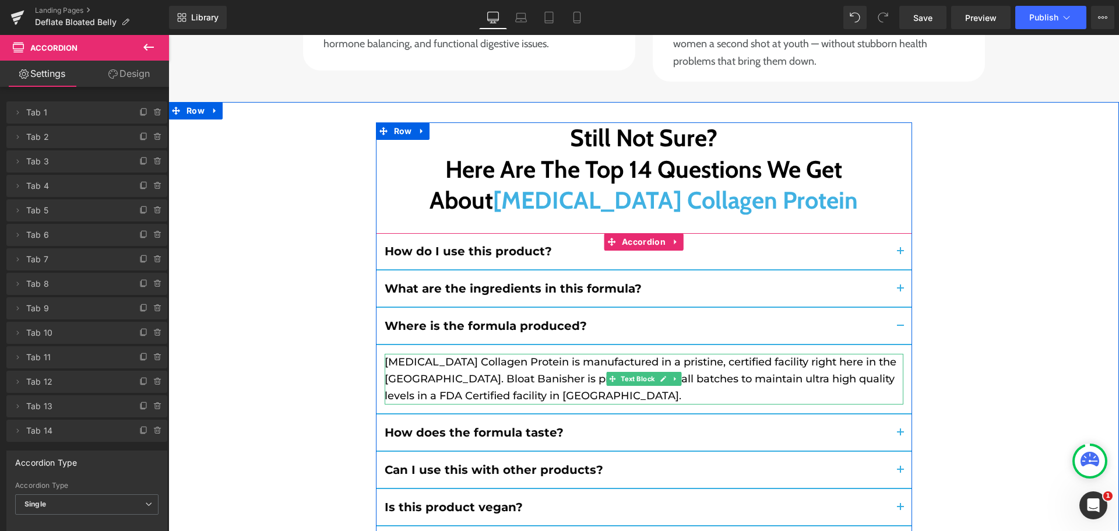
click at [492, 354] on p "[MEDICAL_DATA] Collagen Protein is manufactured in a pristine, certified facili…" at bounding box center [644, 379] width 519 height 50
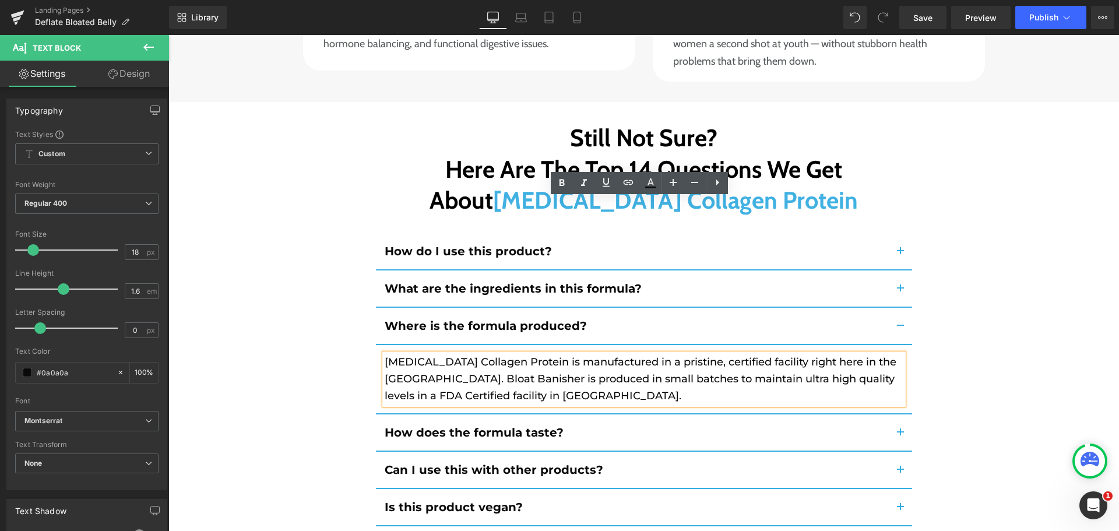
drag, startPoint x: 896, startPoint y: 101, endPoint x: 462, endPoint y: 234, distance: 453.9
click at [896, 233] on button "button" at bounding box center [900, 251] width 23 height 36
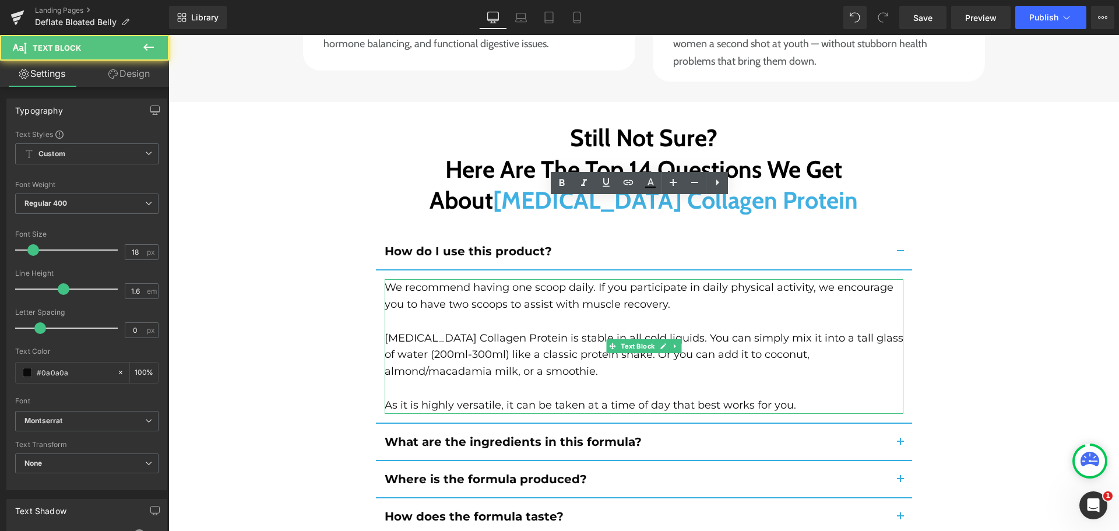
click at [456, 330] on p "[MEDICAL_DATA] Collagen Protein is stable in all cold liquids. You can simply m…" at bounding box center [644, 363] width 519 height 67
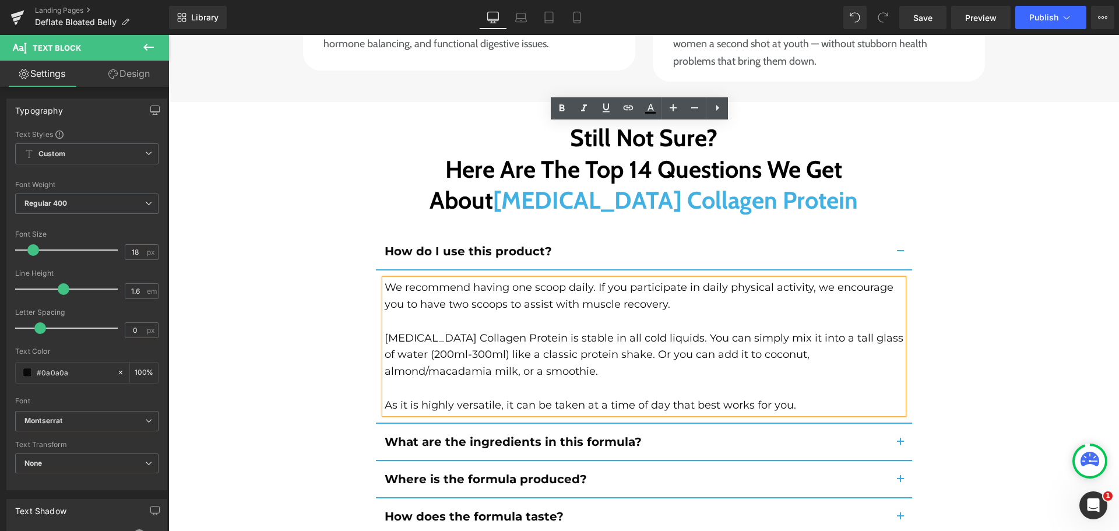
click at [900, 445] on span "button" at bounding box center [900, 445] width 0 height 0
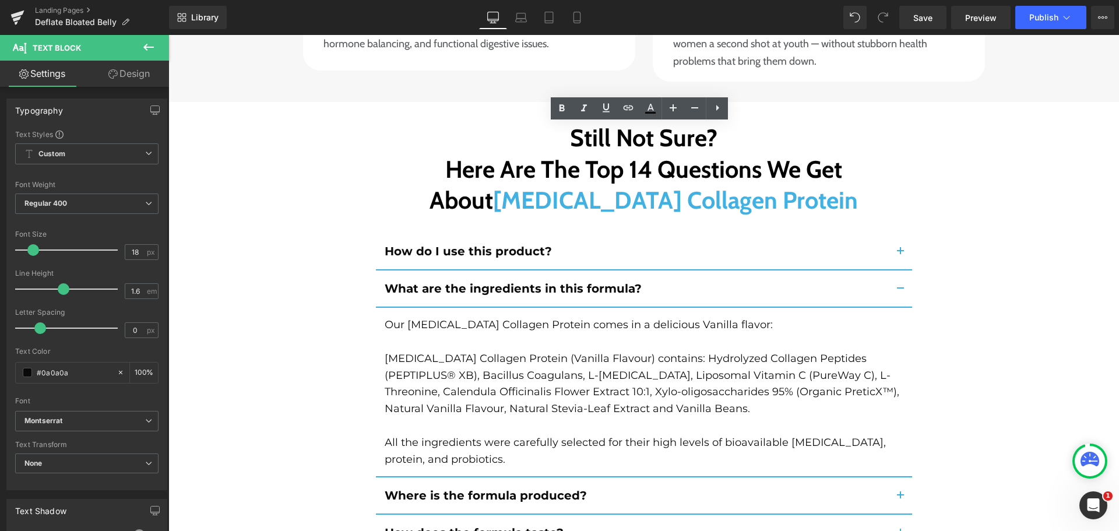
click at [893, 477] on button "button" at bounding box center [900, 495] width 23 height 36
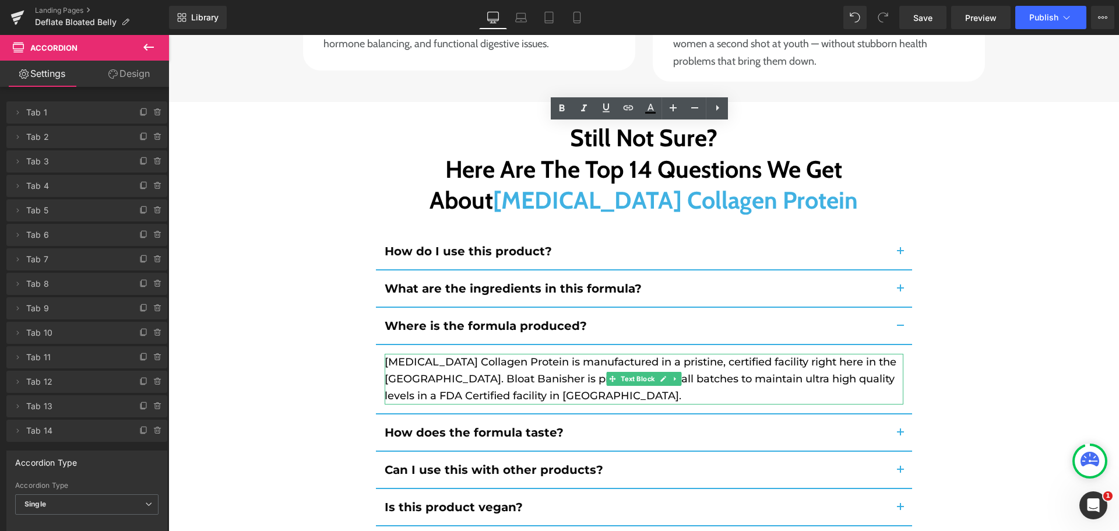
click at [494, 354] on p "[MEDICAL_DATA] Collagen Protein is manufactured in a pristine, certified facili…" at bounding box center [644, 379] width 519 height 50
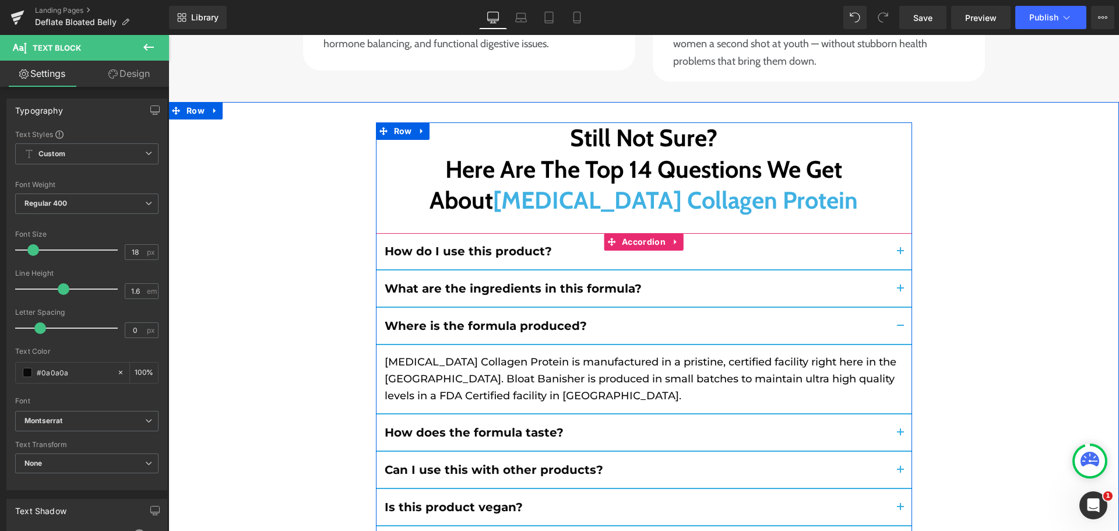
click at [900, 292] on span "button" at bounding box center [900, 292] width 0 height 0
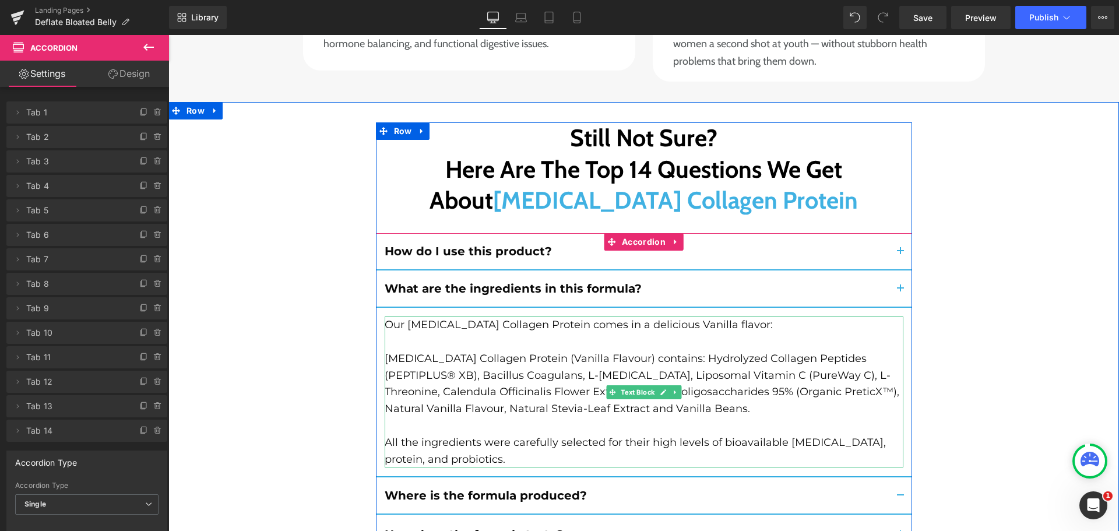
click at [495, 333] on p "[MEDICAL_DATA] Collagen Protein (Vanilla Flavour) contains: Hydrolyzed Collagen…" at bounding box center [644, 375] width 519 height 84
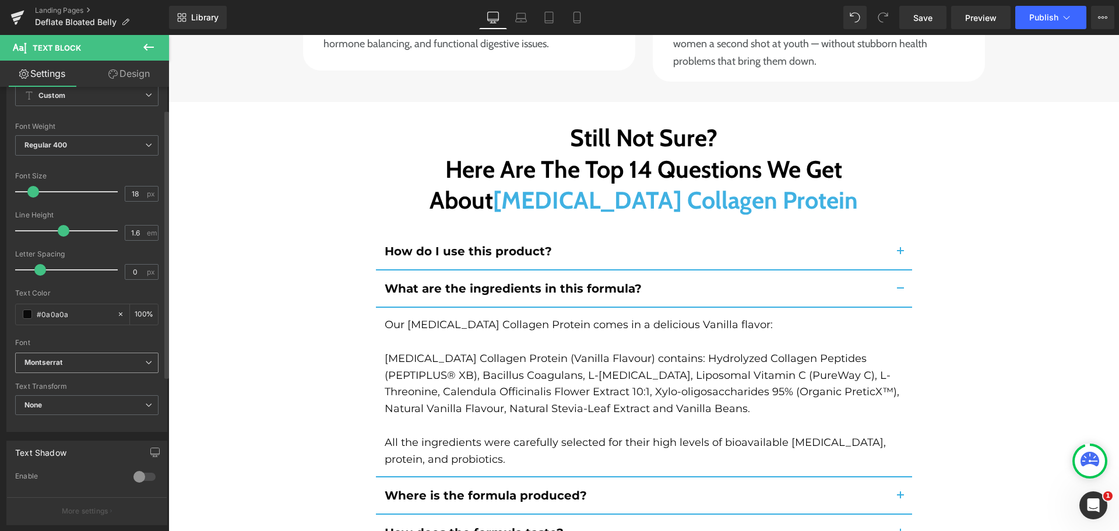
scroll to position [0, 0]
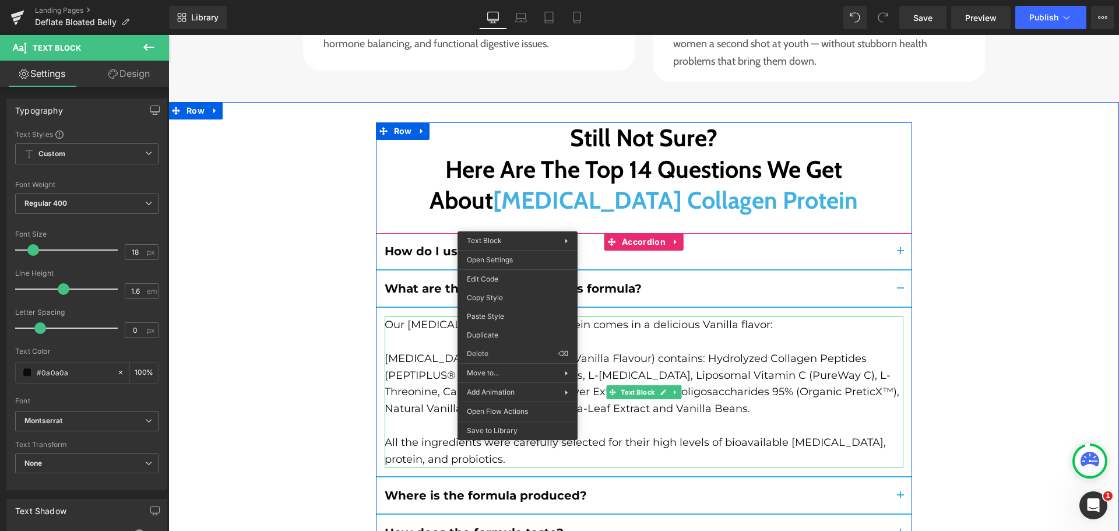
click at [895, 477] on button "button" at bounding box center [900, 495] width 23 height 36
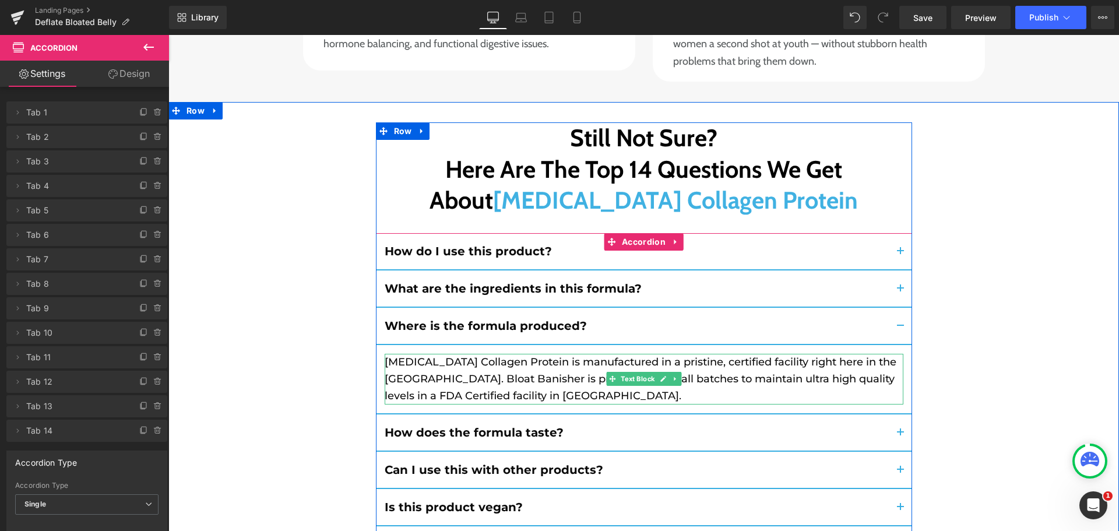
click at [539, 354] on p "[MEDICAL_DATA] Collagen Protein is manufactured in a pristine, certified facili…" at bounding box center [644, 379] width 519 height 50
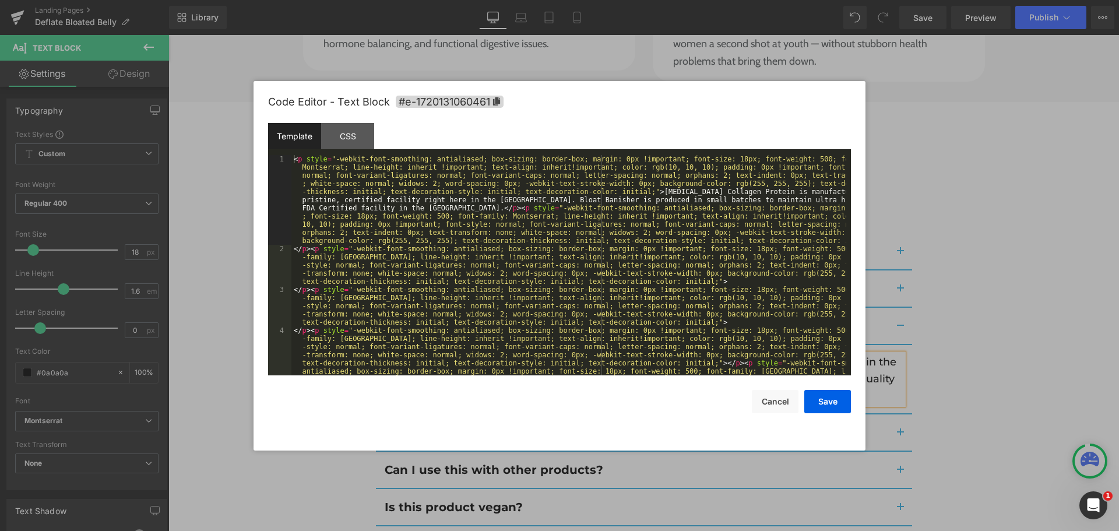
click at [540, 0] on div "Text Block You are previewing how the will restyle your page. You can not edit …" at bounding box center [559, 0] width 1119 height 0
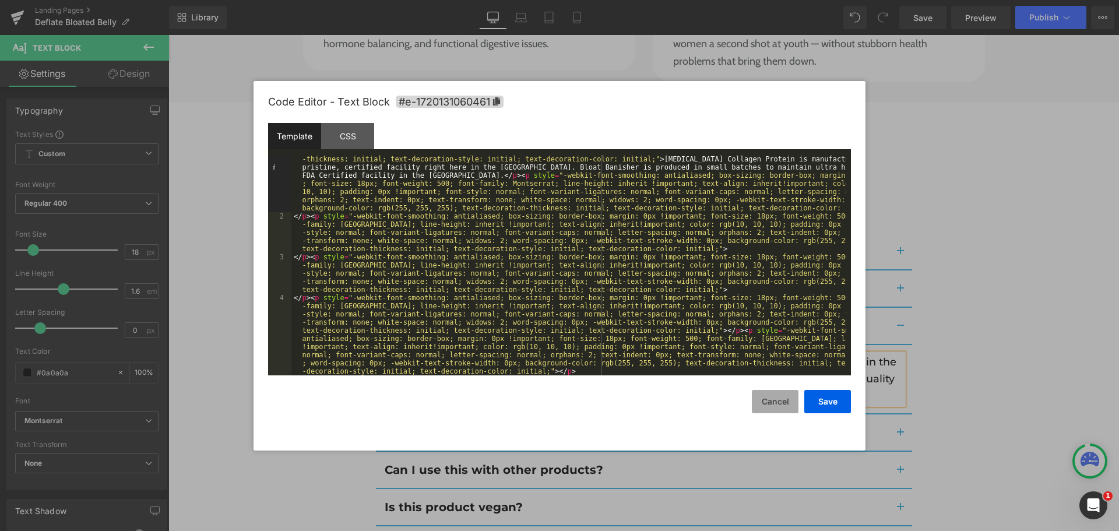
click at [783, 403] on button "Cancel" at bounding box center [775, 401] width 47 height 23
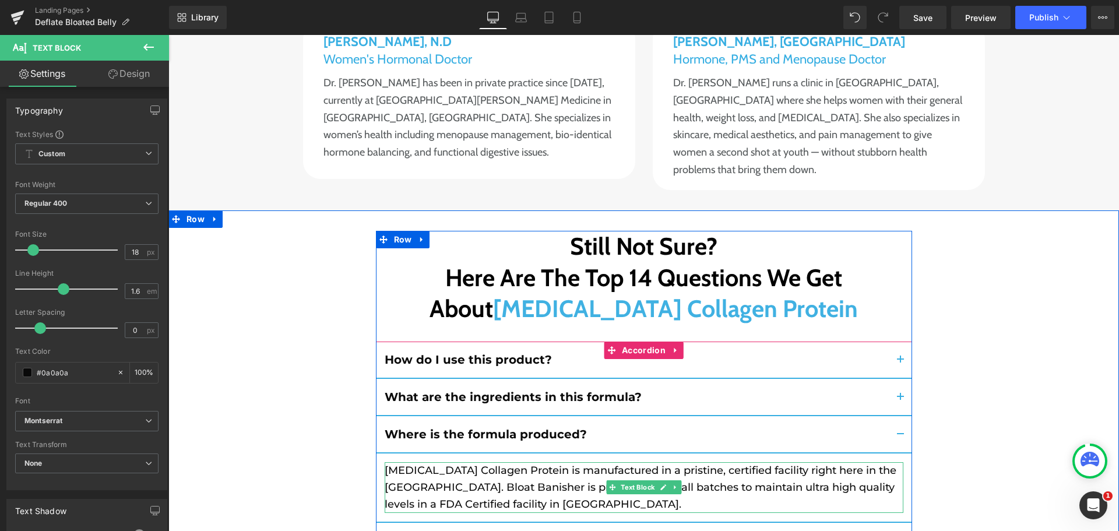
scroll to position [9112, 0]
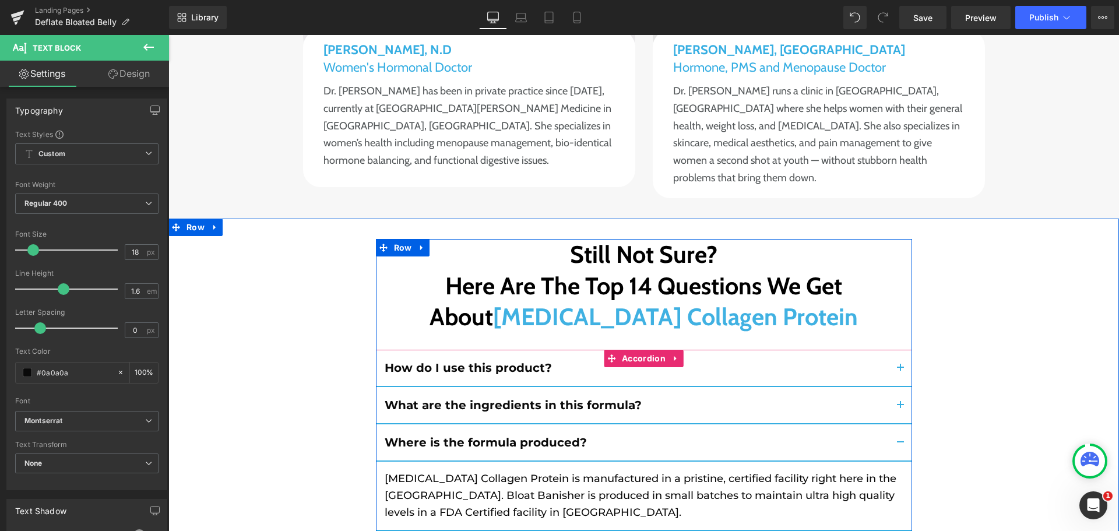
click at [893, 387] on button "button" at bounding box center [900, 405] width 23 height 36
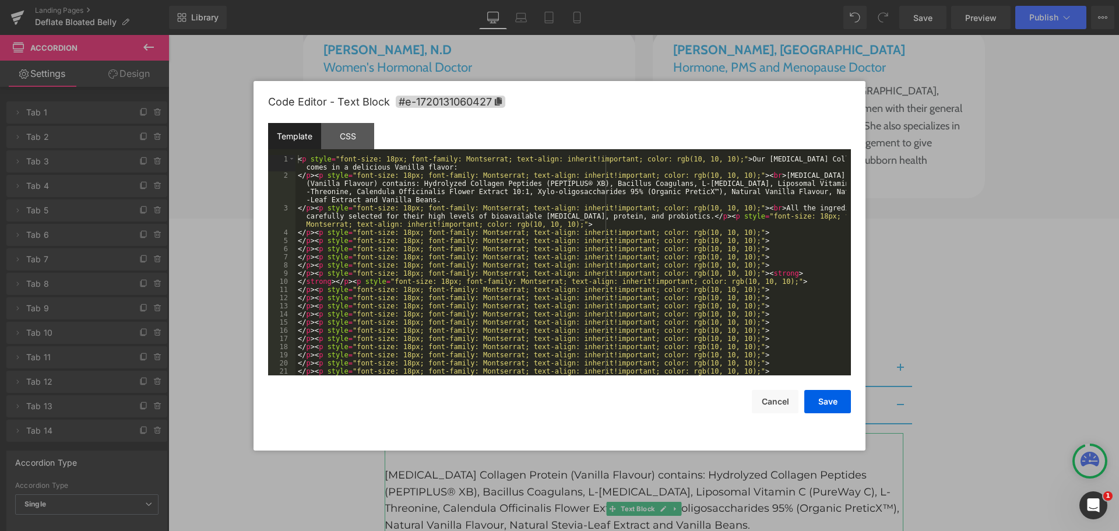
click at [484, 0] on div "Text Block You are previewing how the will restyle your page. You can not edit …" at bounding box center [559, 0] width 1119 height 0
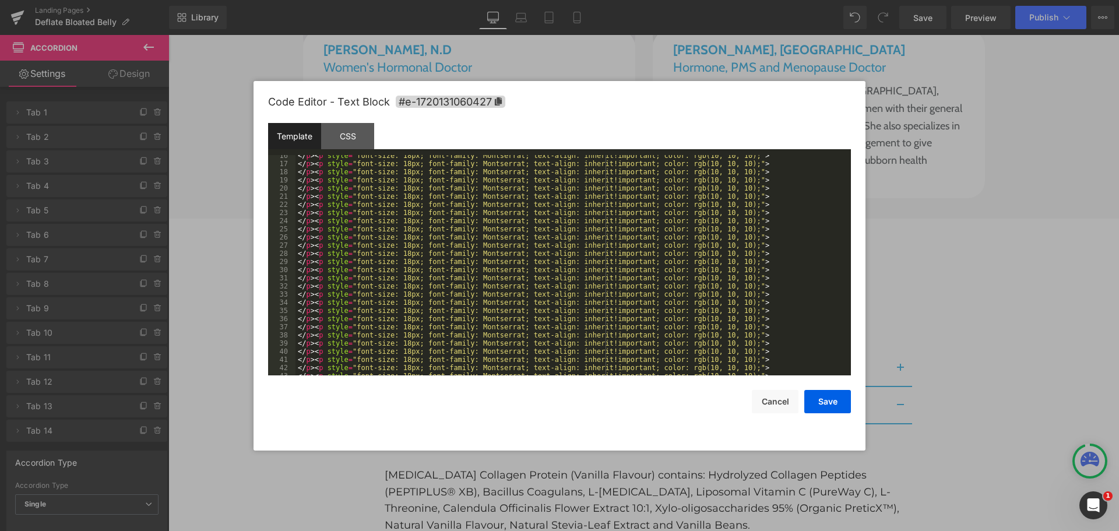
scroll to position [210, 0]
click at [766, 397] on button "Cancel" at bounding box center [775, 401] width 47 height 23
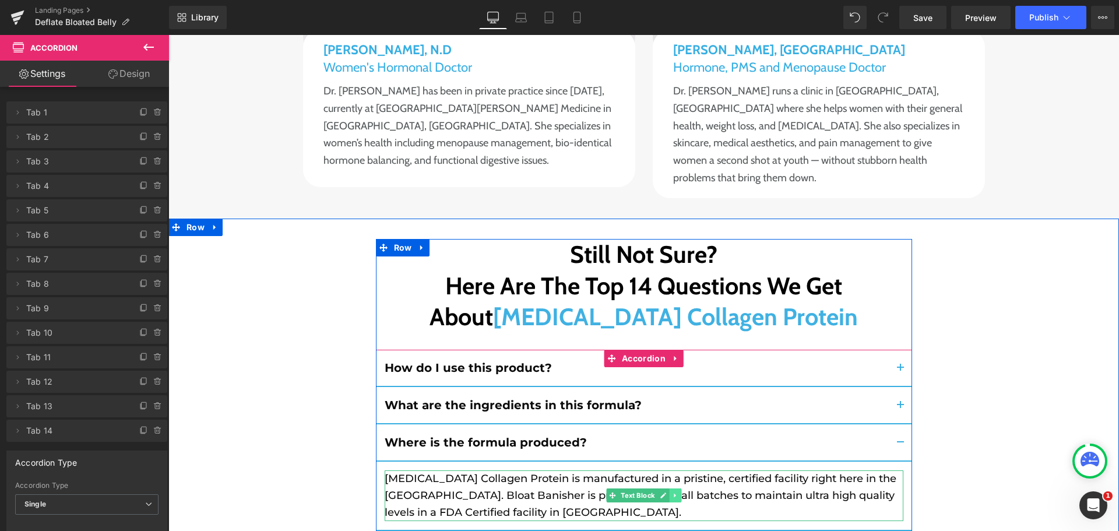
click at [672, 492] on icon at bounding box center [675, 495] width 6 height 7
drag, startPoint x: 663, startPoint y: 341, endPoint x: 661, endPoint y: 358, distance: 17.5
click at [666, 492] on icon at bounding box center [669, 495] width 6 height 6
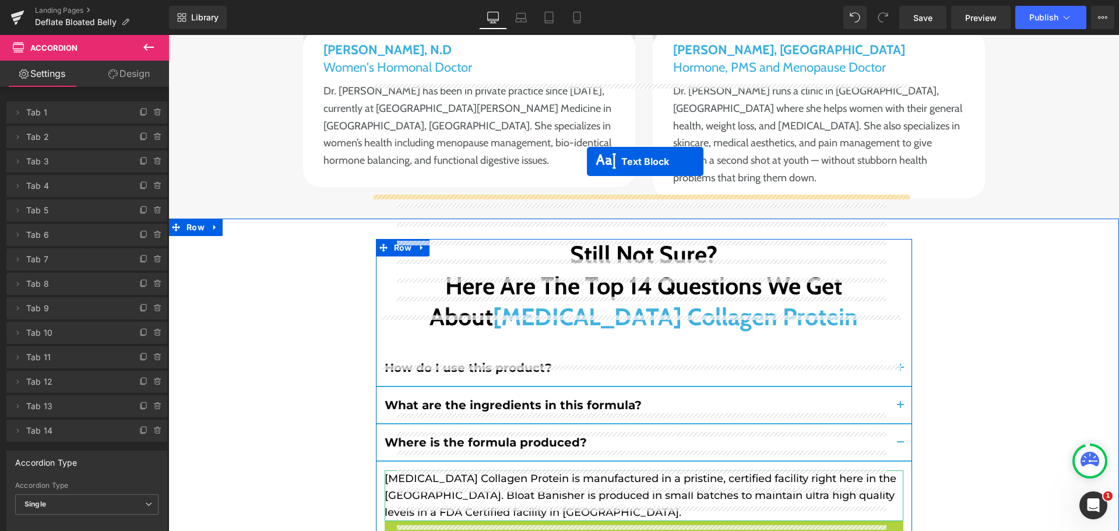
drag, startPoint x: 604, startPoint y: 390, endPoint x: 587, endPoint y: 161, distance: 229.6
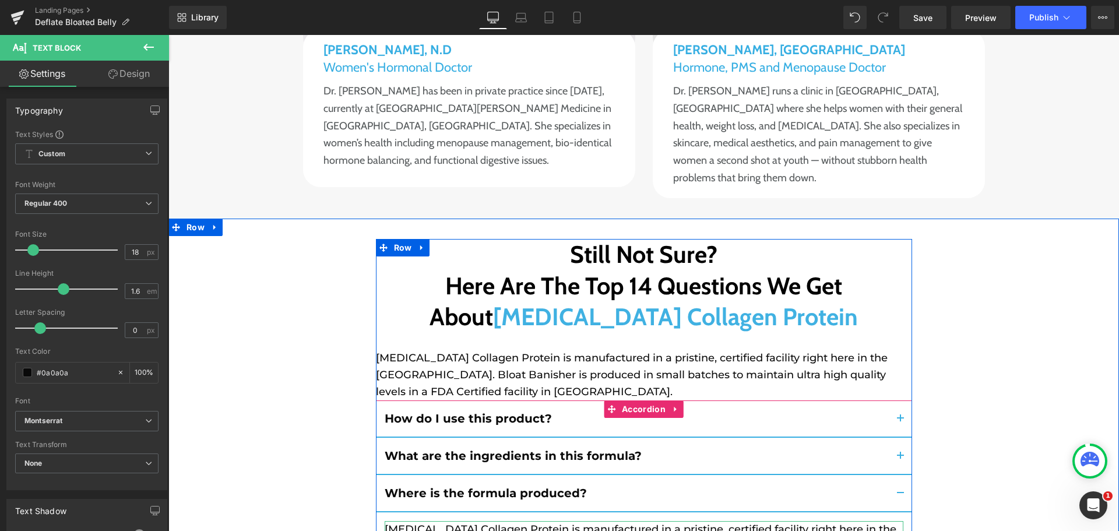
click at [900, 400] on button "button" at bounding box center [900, 418] width 23 height 36
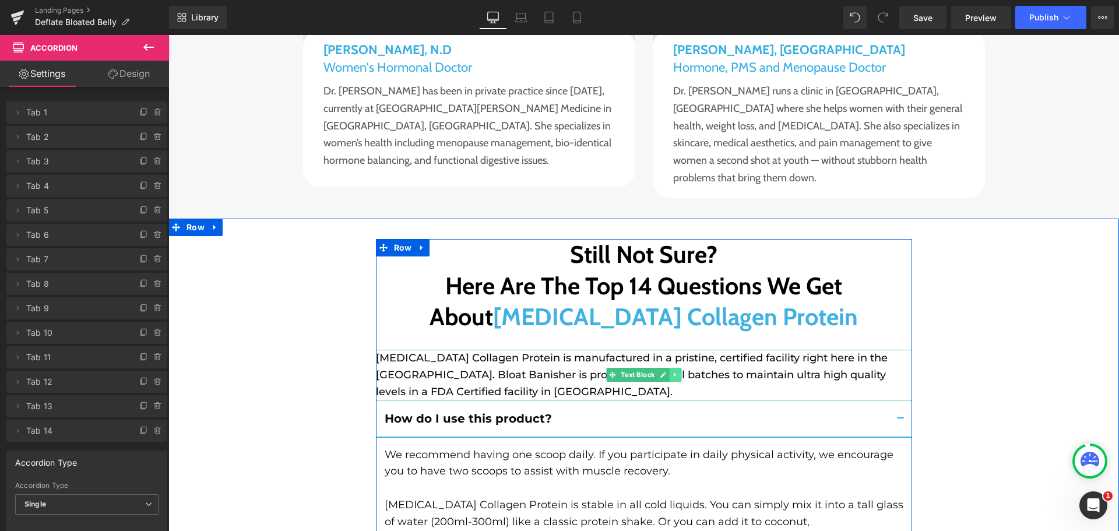
click at [672, 371] on icon at bounding box center [675, 374] width 6 height 7
click at [666, 372] on icon at bounding box center [669, 375] width 6 height 6
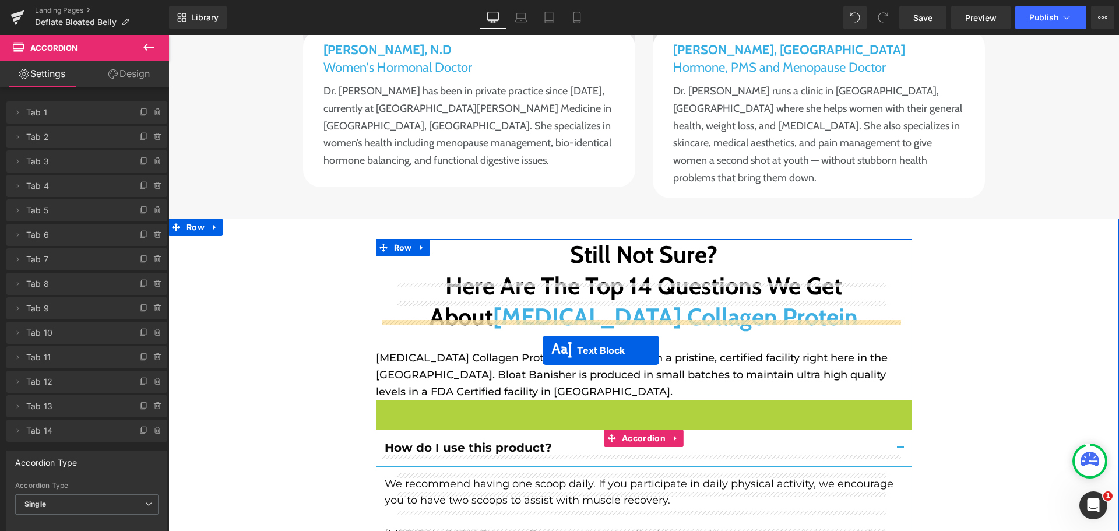
drag, startPoint x: 608, startPoint y: 267, endPoint x: 543, endPoint y: 350, distance: 106.2
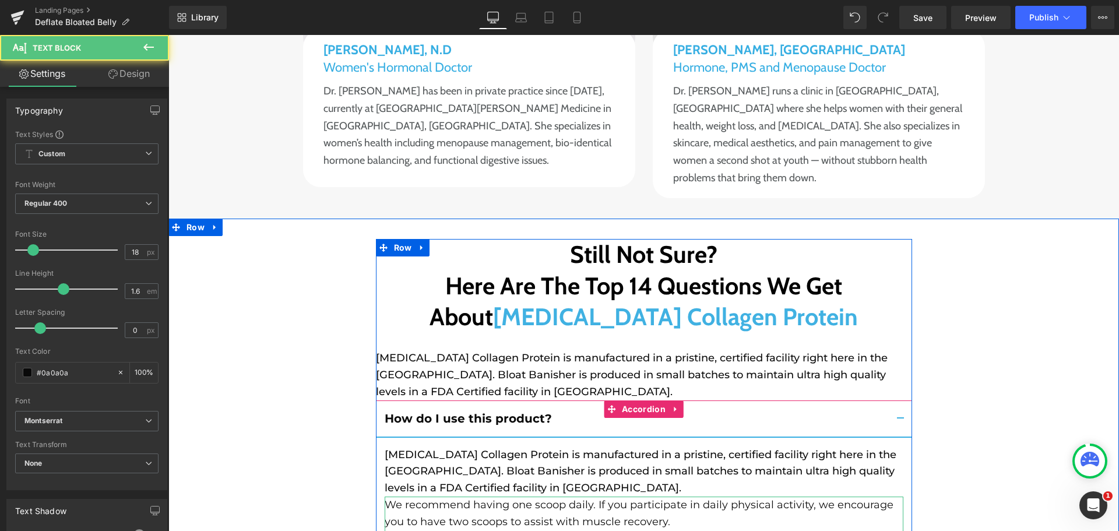
click at [500, 496] on p "We recommend having one scoop daily. If you participate in daily physical activ…" at bounding box center [644, 521] width 519 height 50
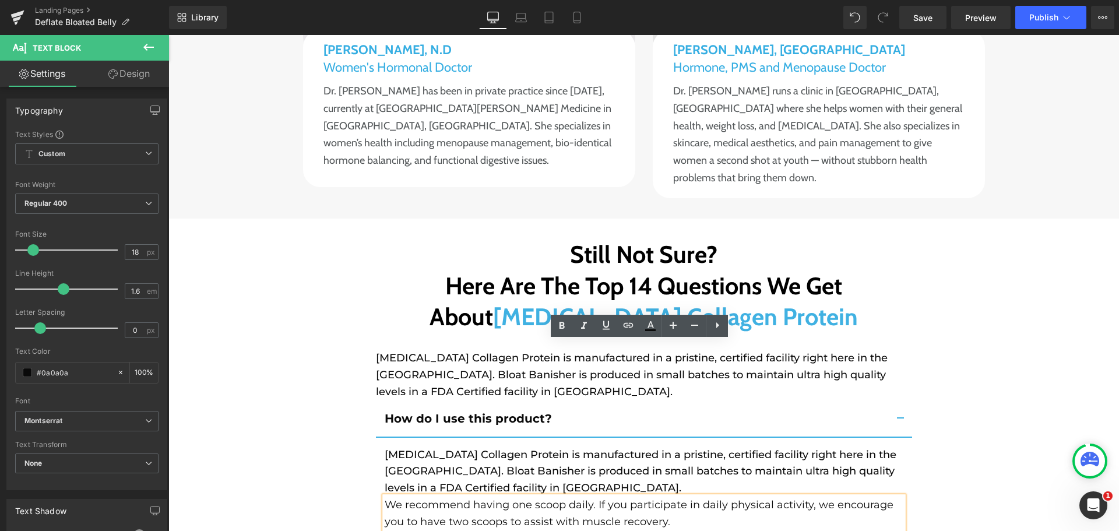
click at [500, 496] on p "We recommend having one scoop daily. If you participate in daily physical activ…" at bounding box center [644, 521] width 519 height 50
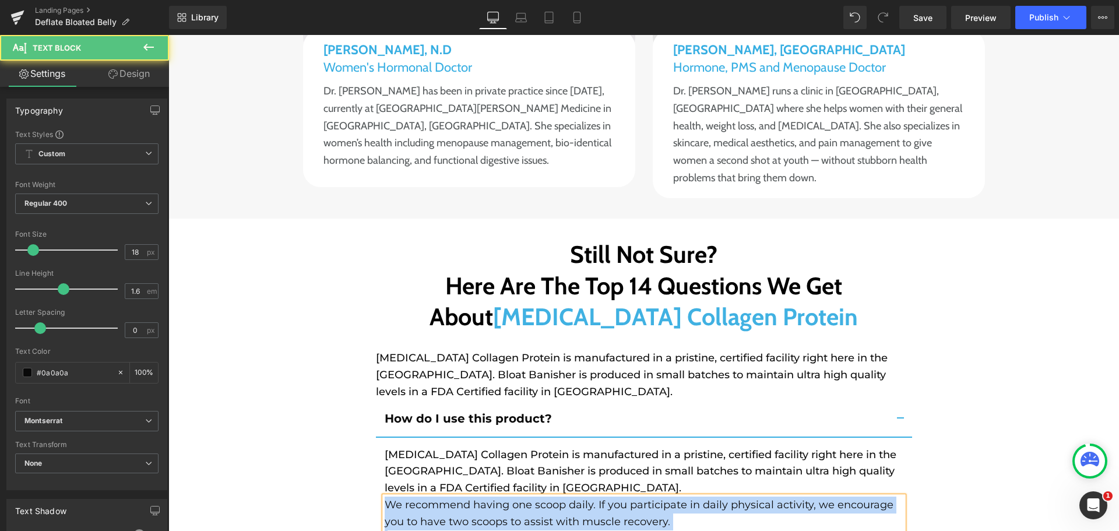
copy div "We recommend having one scoop daily. If you participate in daily physical activ…"
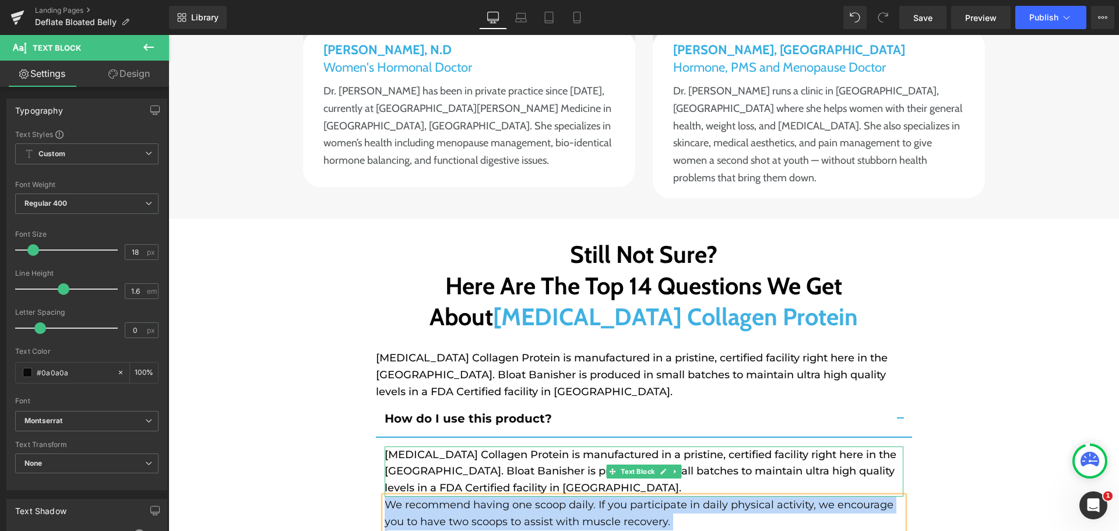
click at [498, 446] on p "[MEDICAL_DATA] Collagen Protein is manufactured in a pristine, certified facili…" at bounding box center [644, 471] width 519 height 50
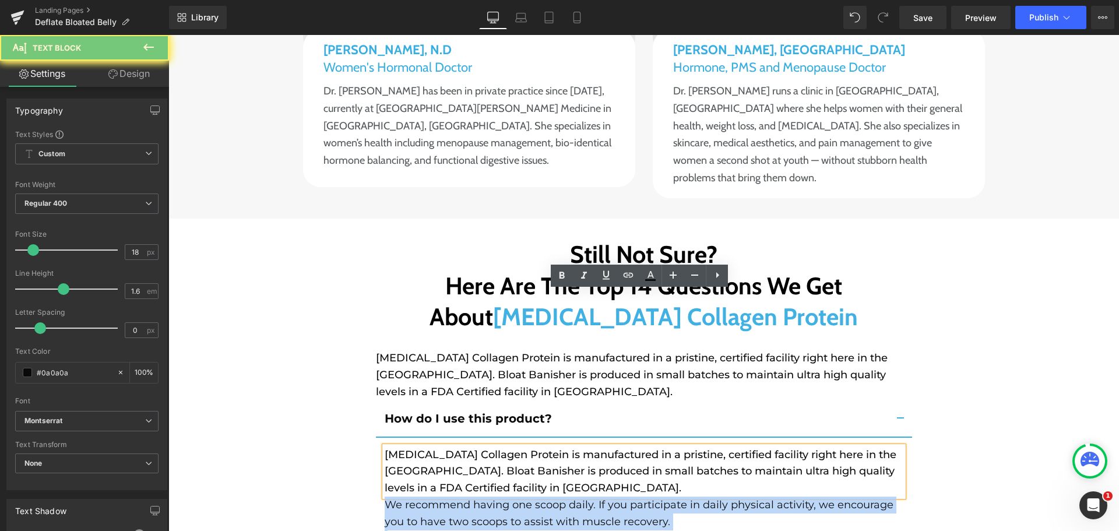
click at [498, 446] on p "[MEDICAL_DATA] Collagen Protein is manufactured in a pristine, certified facili…" at bounding box center [644, 471] width 519 height 50
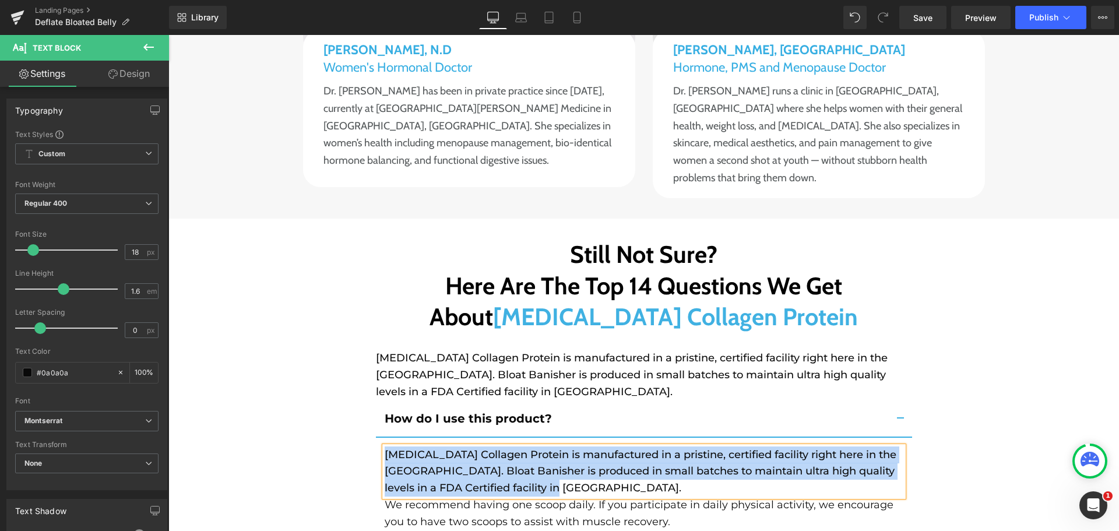
paste div
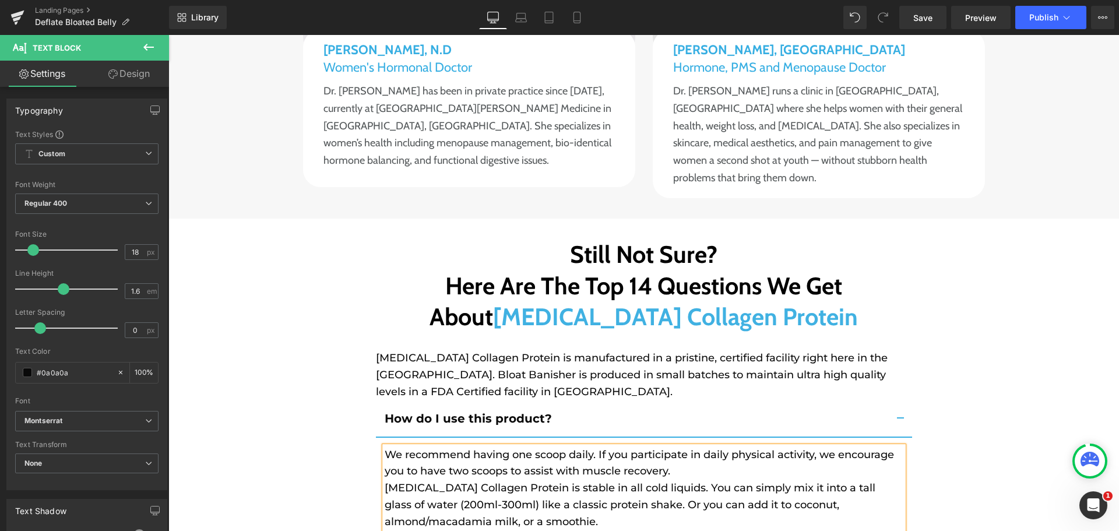
click at [675, 446] on p "We recommend having one scoop daily. If you participate in daily physical activ…" at bounding box center [644, 463] width 519 height 34
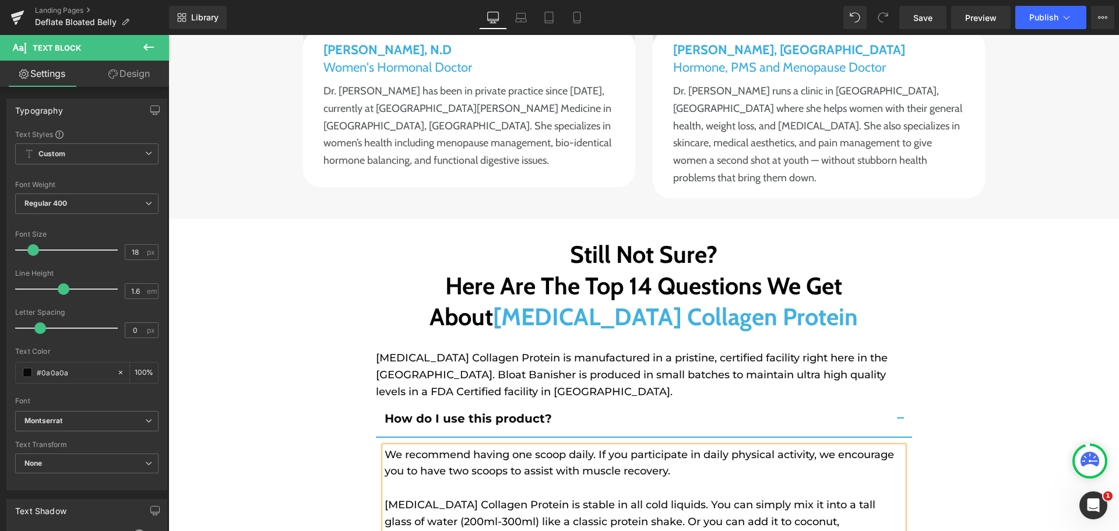
click at [654, 496] on p "[MEDICAL_DATA] Collagen Protein is stable in all cold liquids. You can simply m…" at bounding box center [644, 521] width 519 height 50
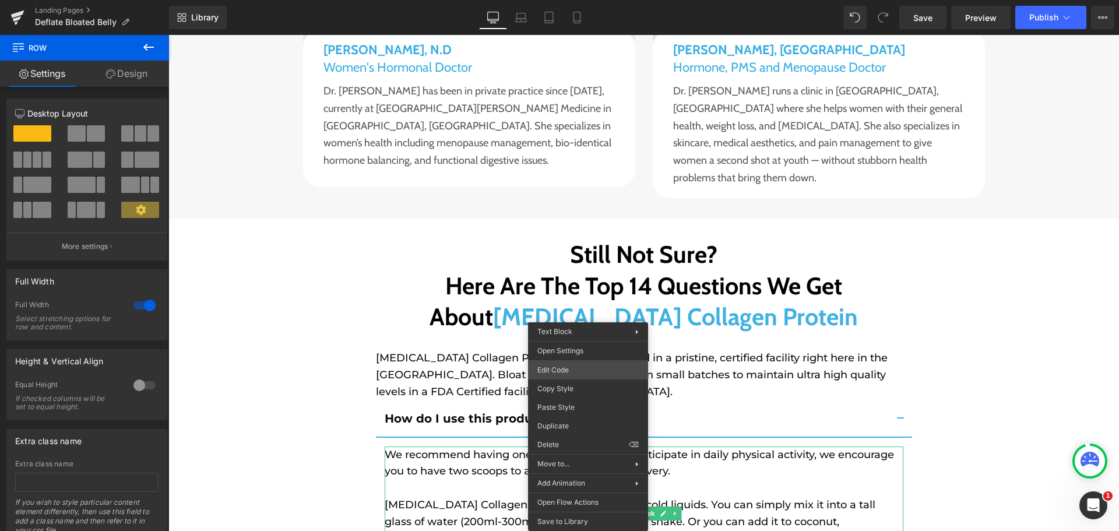
click at [590, 0] on div "Text Block You are previewing how the will restyle your page. You can not edit …" at bounding box center [559, 0] width 1119 height 0
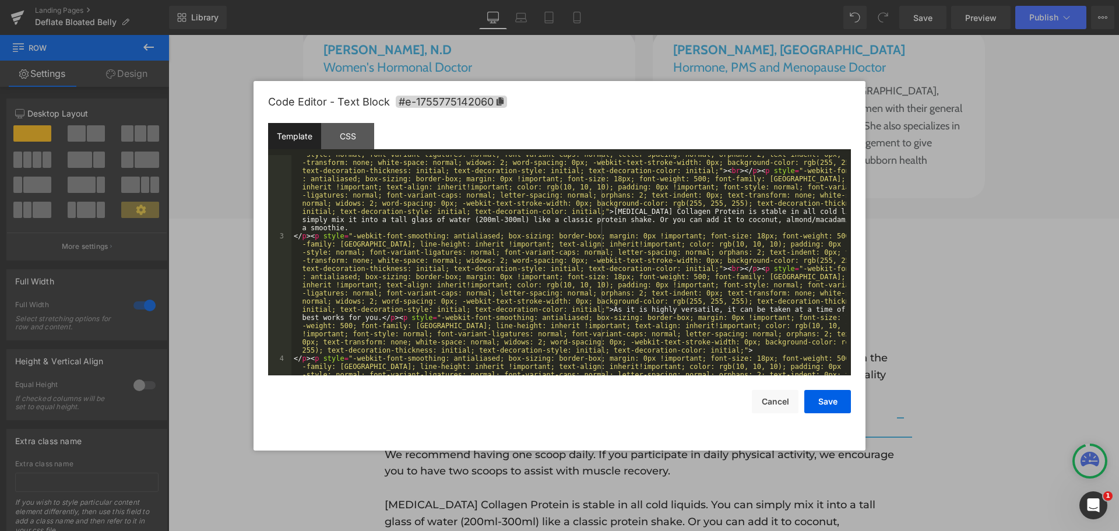
scroll to position [175, 0]
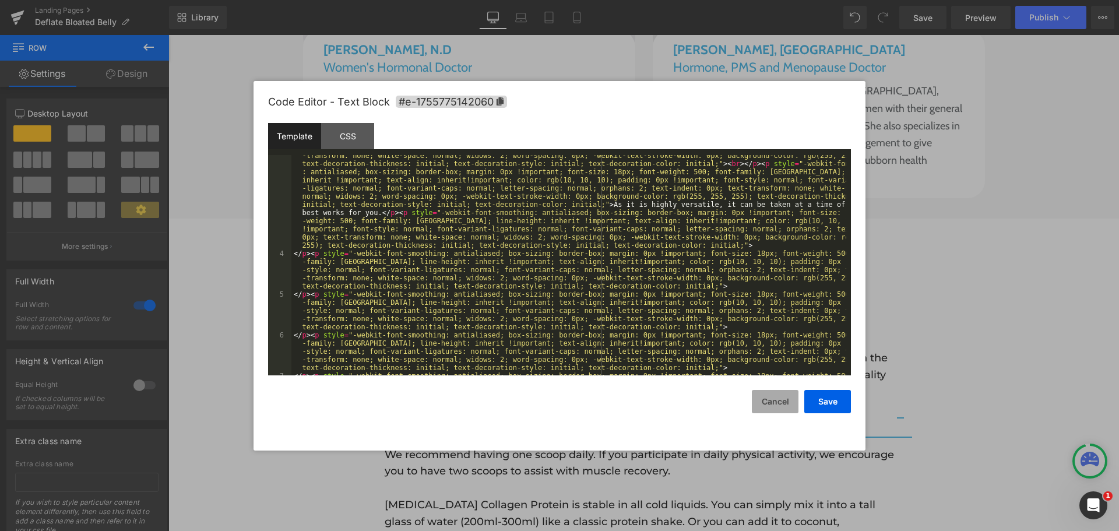
click at [777, 399] on button "Cancel" at bounding box center [775, 401] width 47 height 23
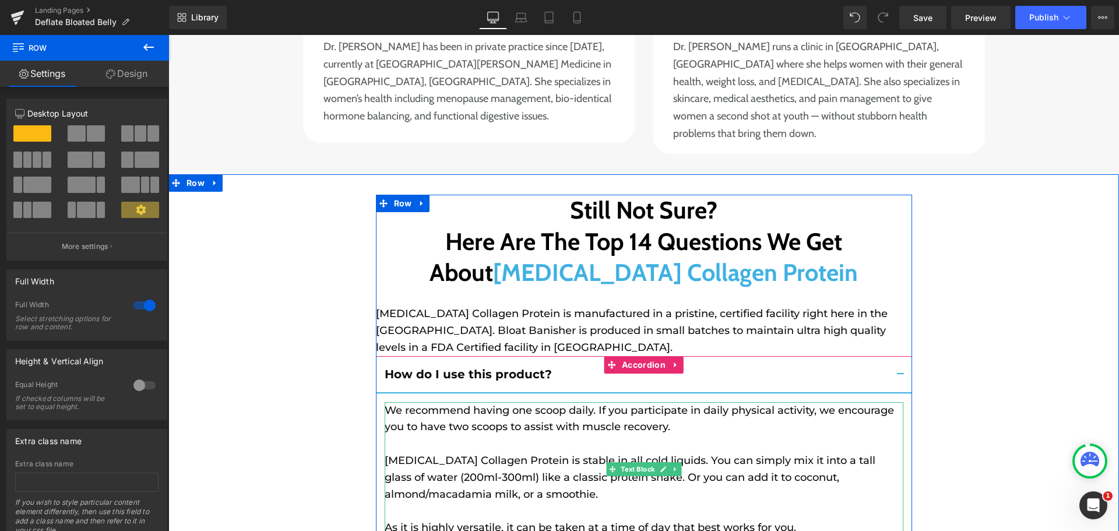
scroll to position [9287, 0]
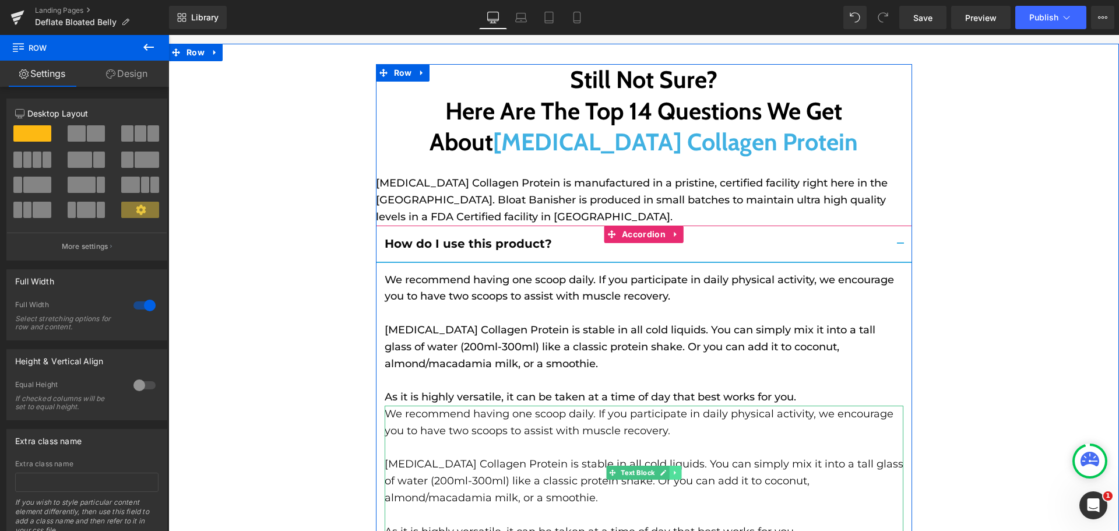
click at [672, 469] on icon at bounding box center [675, 472] width 6 height 7
click at [678, 469] on icon at bounding box center [681, 472] width 6 height 7
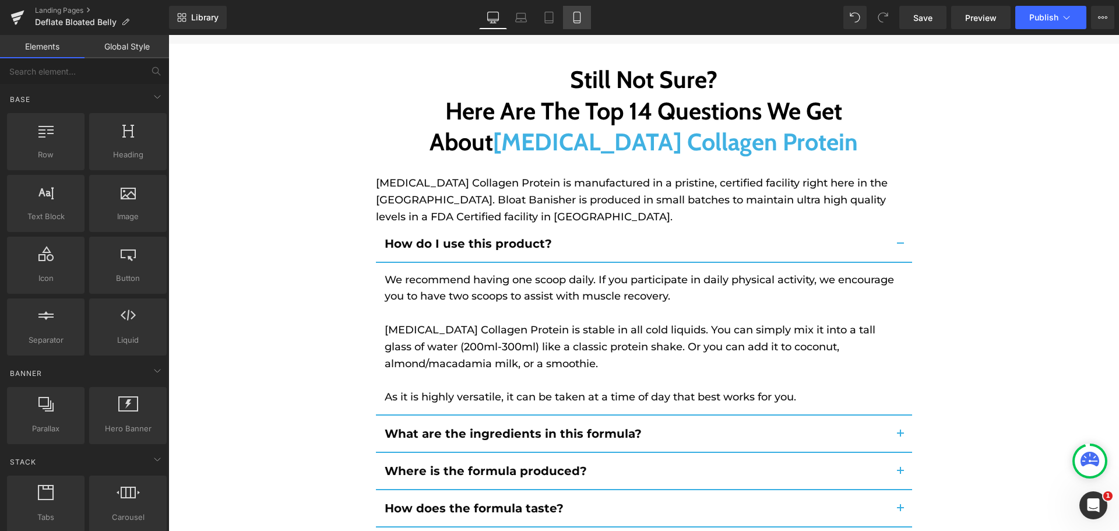
click at [579, 20] on icon at bounding box center [577, 18] width 12 height 12
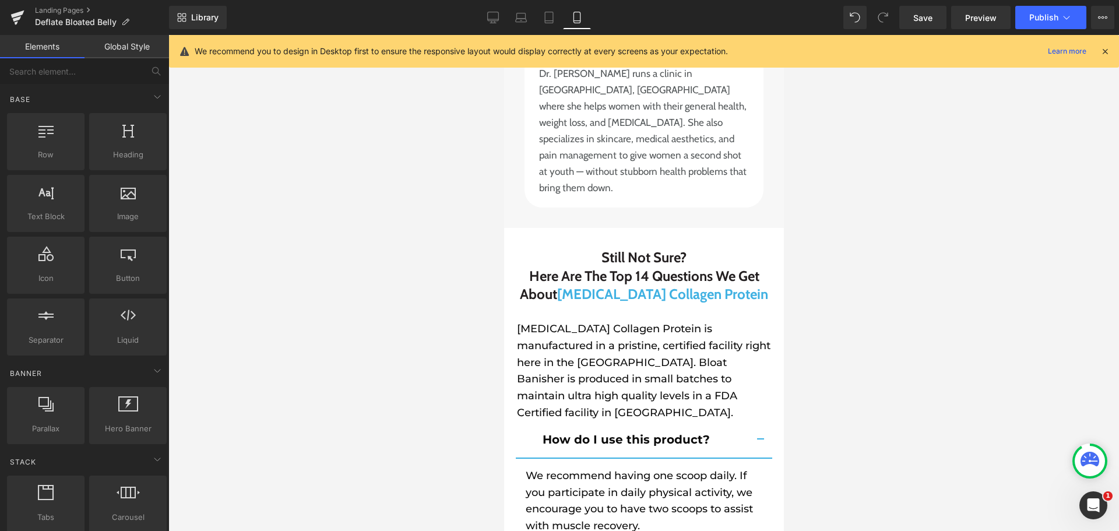
scroll to position [13599, 0]
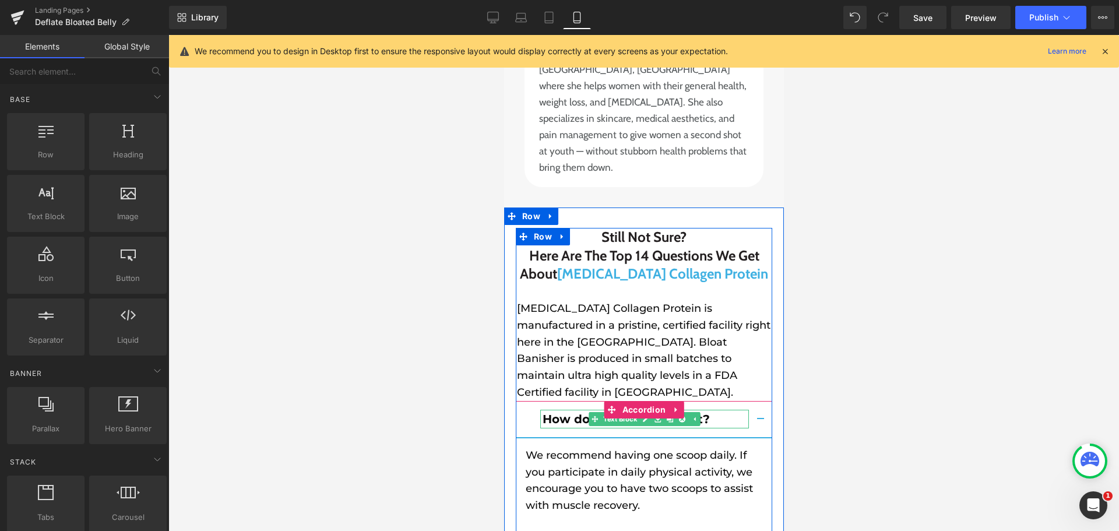
click at [564, 412] on b "How do I use this product?" at bounding box center [625, 419] width 167 height 14
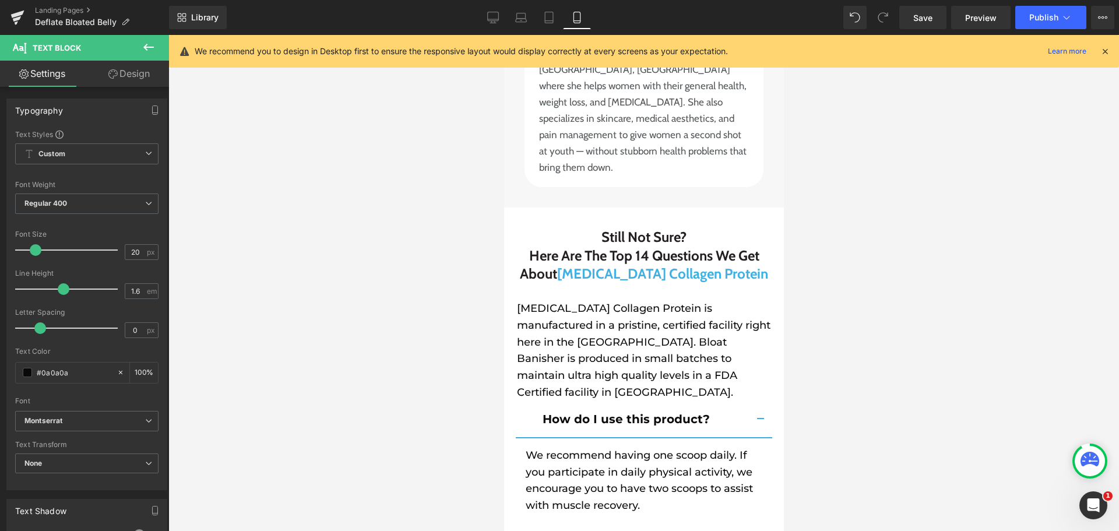
click at [132, 75] on link "Design" at bounding box center [129, 74] width 84 height 26
click at [0, 0] on div "Spacing" at bounding box center [0, 0] width 0 height 0
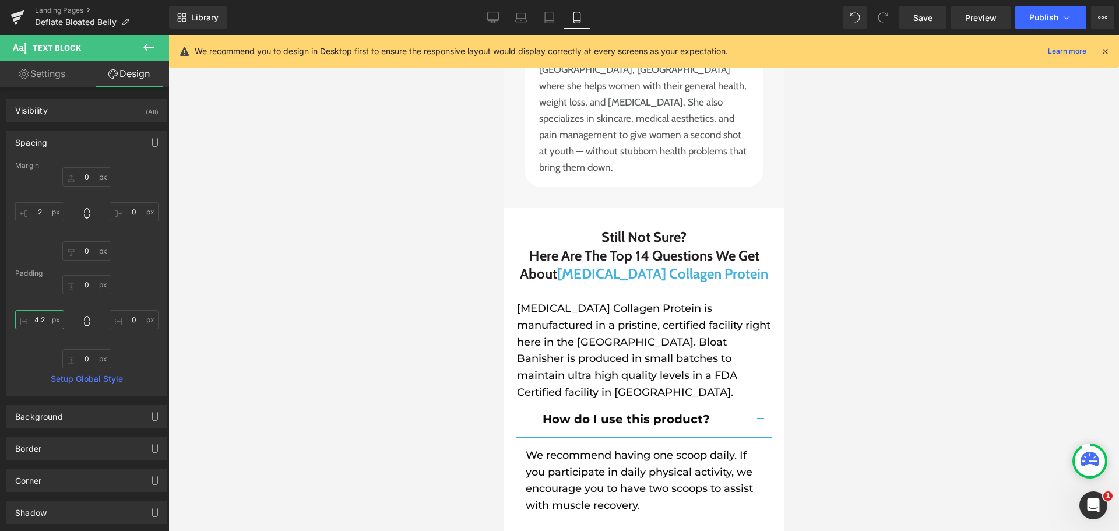
click at [37, 311] on input "text" at bounding box center [39, 319] width 49 height 19
type input "0"
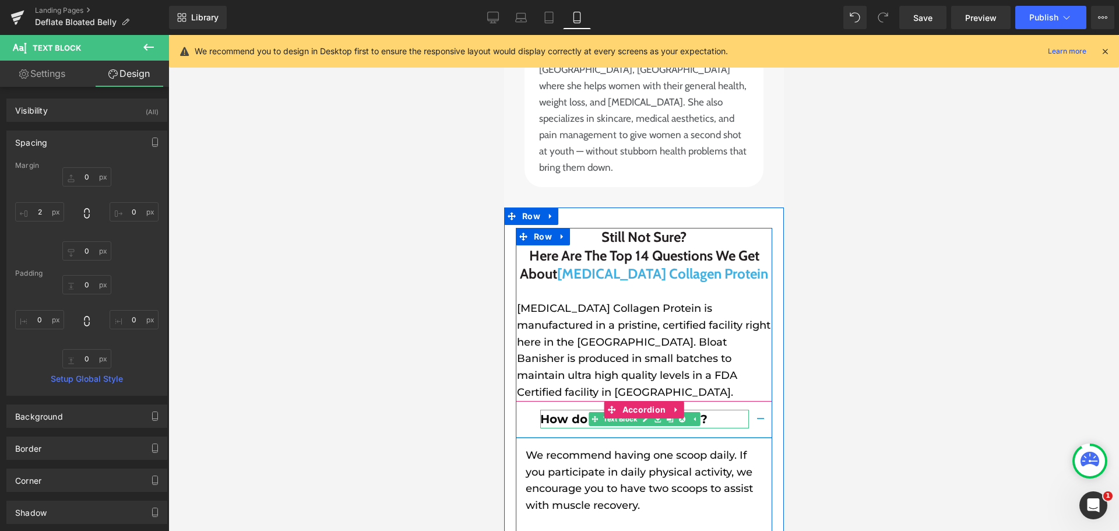
click at [547, 412] on b "How do I use this product?" at bounding box center [623, 419] width 167 height 14
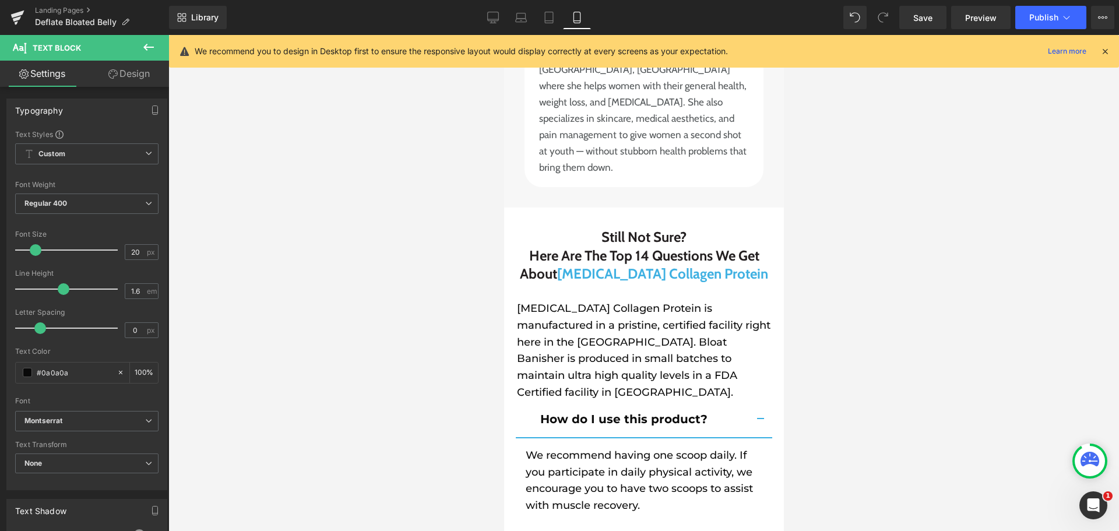
click at [146, 75] on link "Design" at bounding box center [129, 74] width 84 height 26
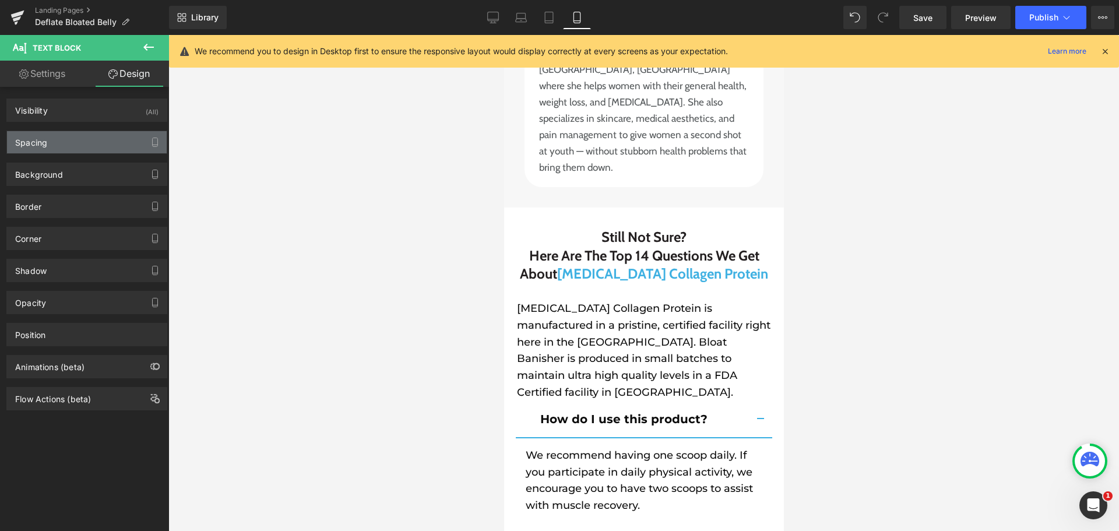
click at [79, 146] on div "Spacing" at bounding box center [87, 142] width 160 height 22
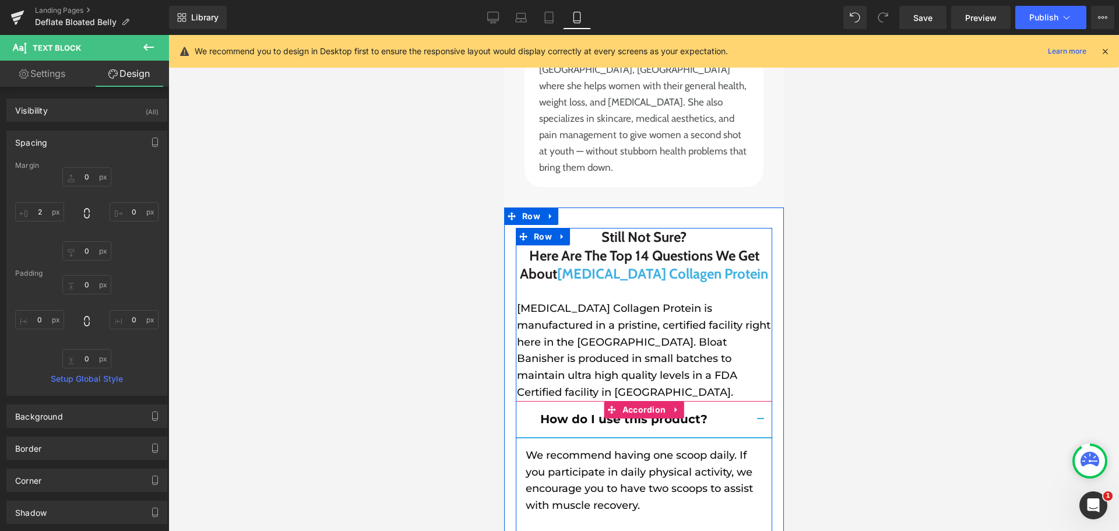
click at [760, 422] on span "button" at bounding box center [760, 422] width 0 height 0
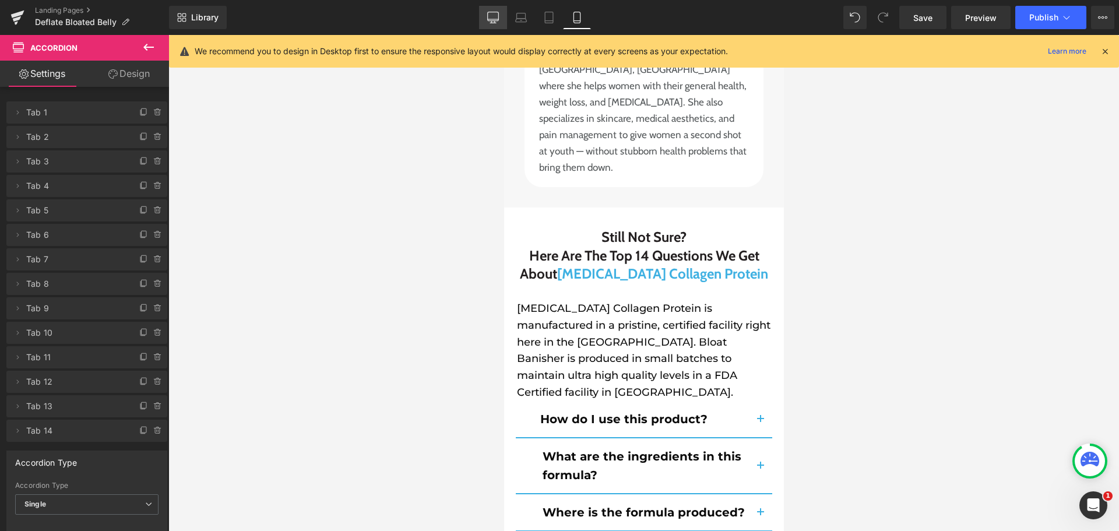
click at [494, 17] on icon at bounding box center [493, 18] width 12 height 12
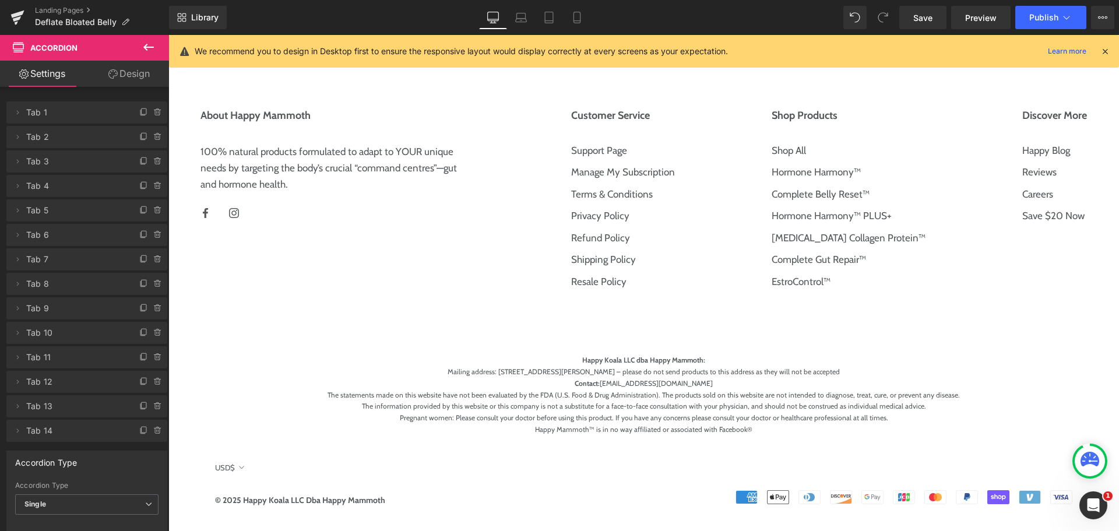
scroll to position [9199, 0]
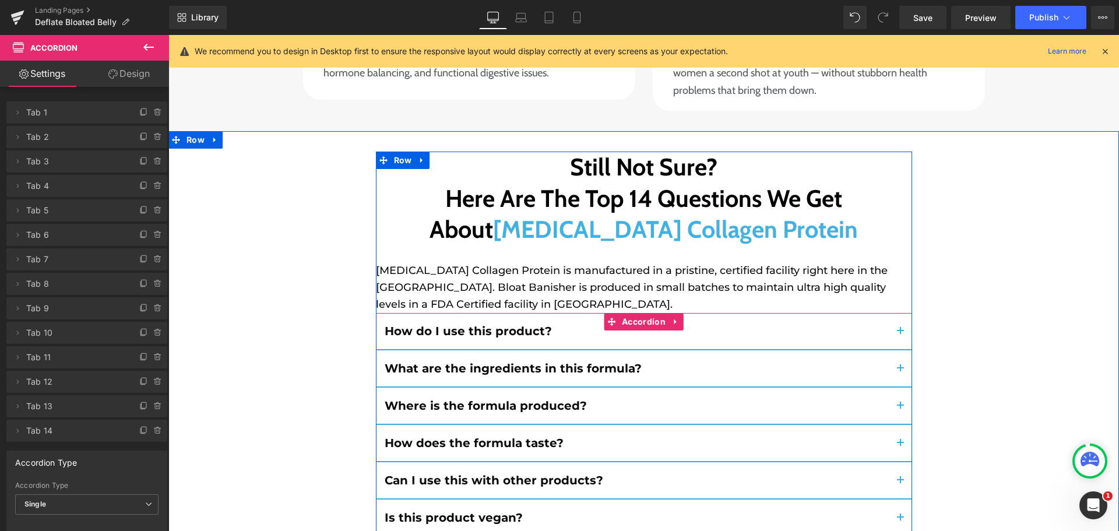
click at [900, 372] on span "button" at bounding box center [900, 372] width 0 height 0
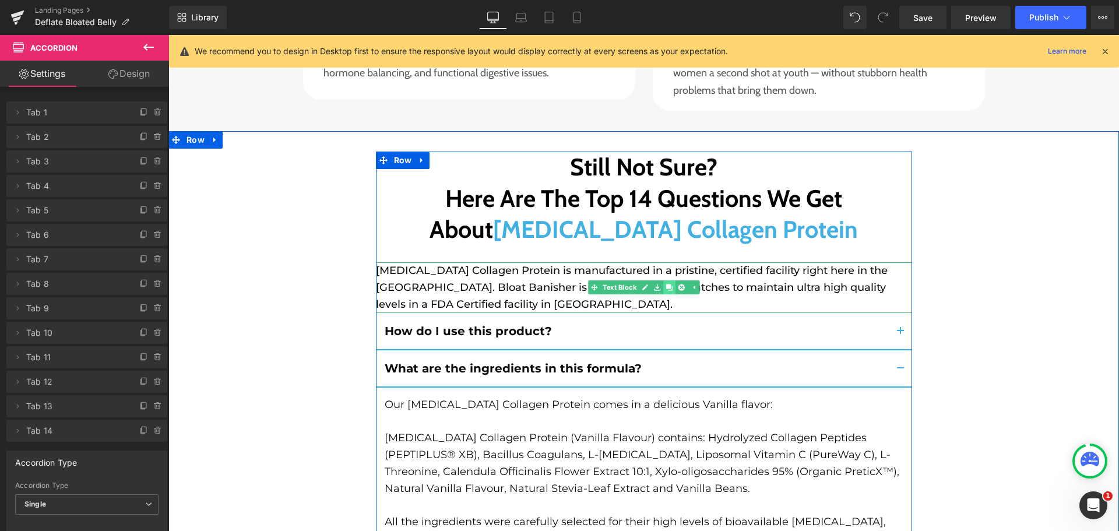
click at [663, 280] on link at bounding box center [669, 287] width 12 height 14
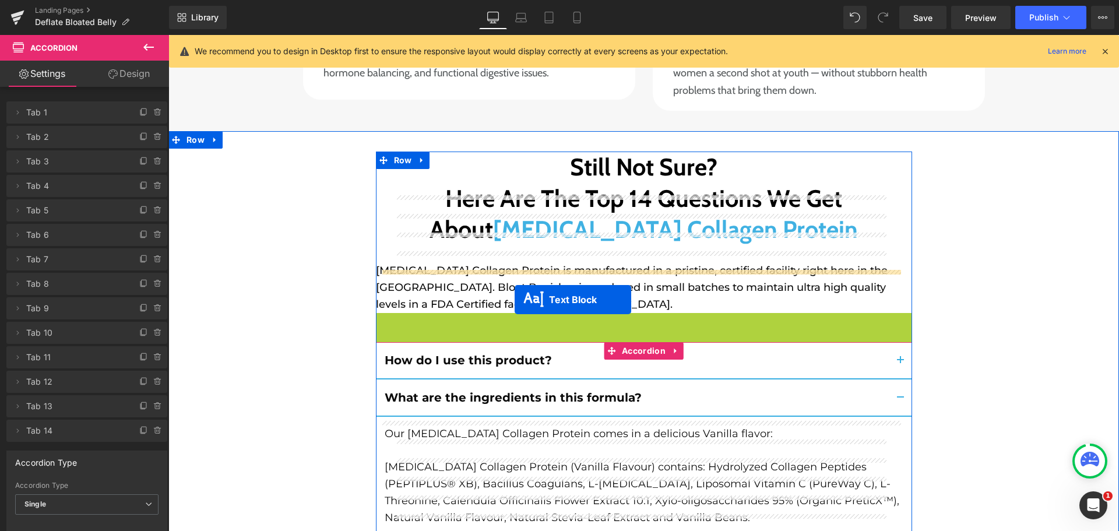
drag, startPoint x: 605, startPoint y: 180, endPoint x: 515, endPoint y: 300, distance: 150.1
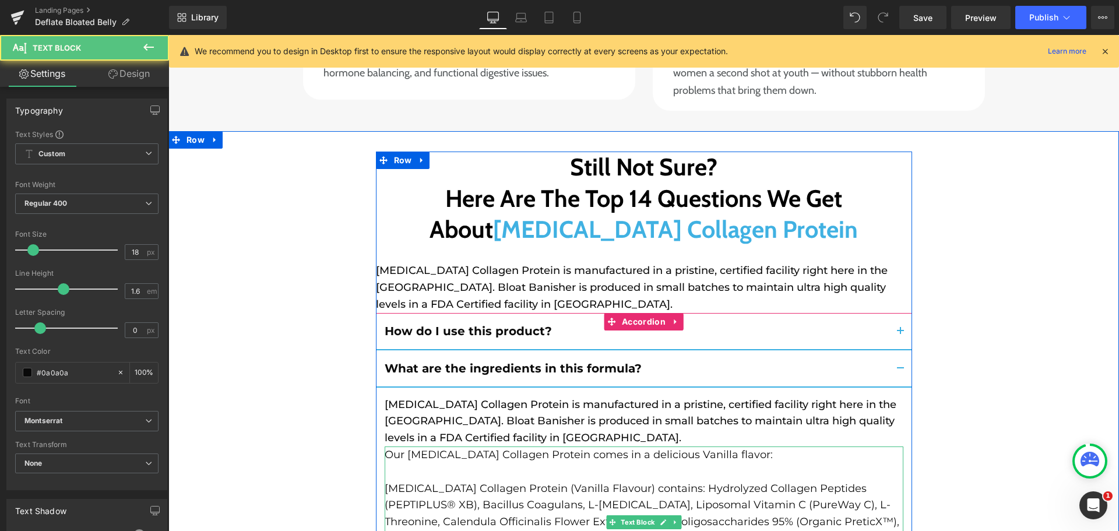
click at [486, 463] on p "[MEDICAL_DATA] Collagen Protein (Vanilla Flavour) contains: Hydrolyzed Collagen…" at bounding box center [644, 505] width 519 height 84
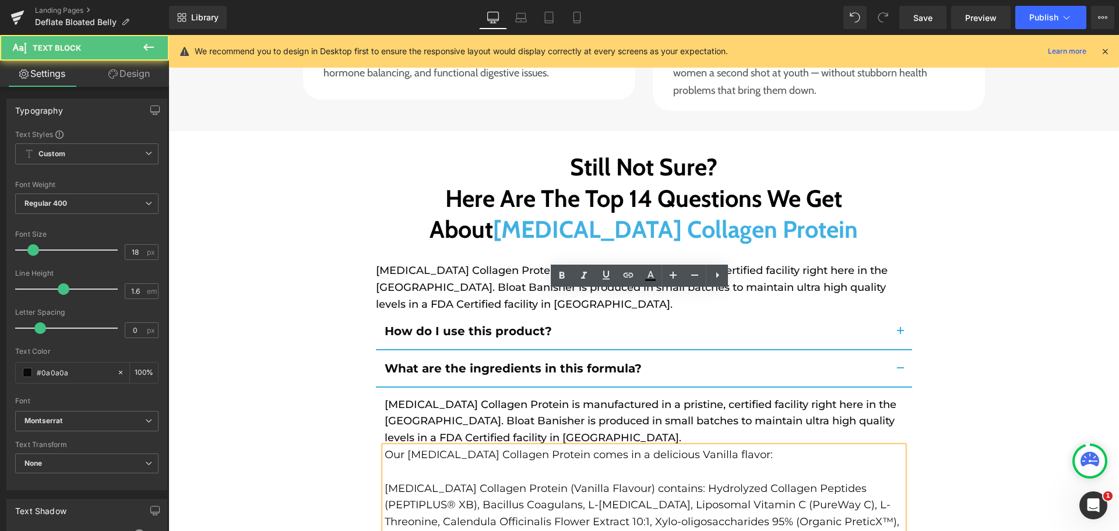
click at [486, 463] on p "[MEDICAL_DATA] Collagen Protein (Vanilla Flavour) contains: Hydrolyzed Collagen…" at bounding box center [644, 505] width 519 height 84
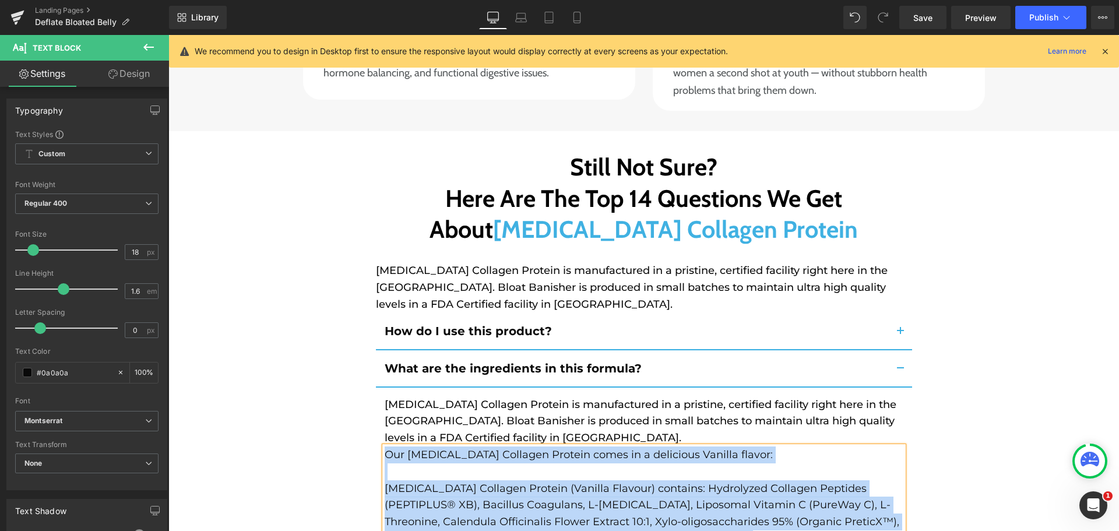
copy div "Our Prebiotic Collagen Protein comes in a delicious Vanilla flavor: Prebiotic C…"
click at [492, 396] on p "[MEDICAL_DATA] Collagen Protein is manufactured in a pristine, certified facili…" at bounding box center [644, 421] width 519 height 50
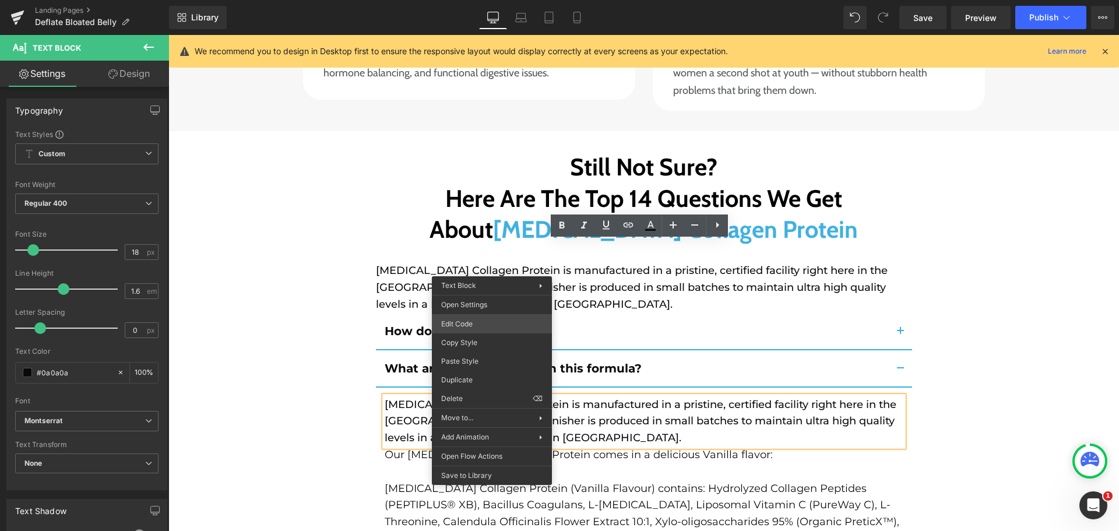
click at [483, 0] on div "Text Block You are previewing how the will restyle your page. You can not edit …" at bounding box center [559, 0] width 1119 height 0
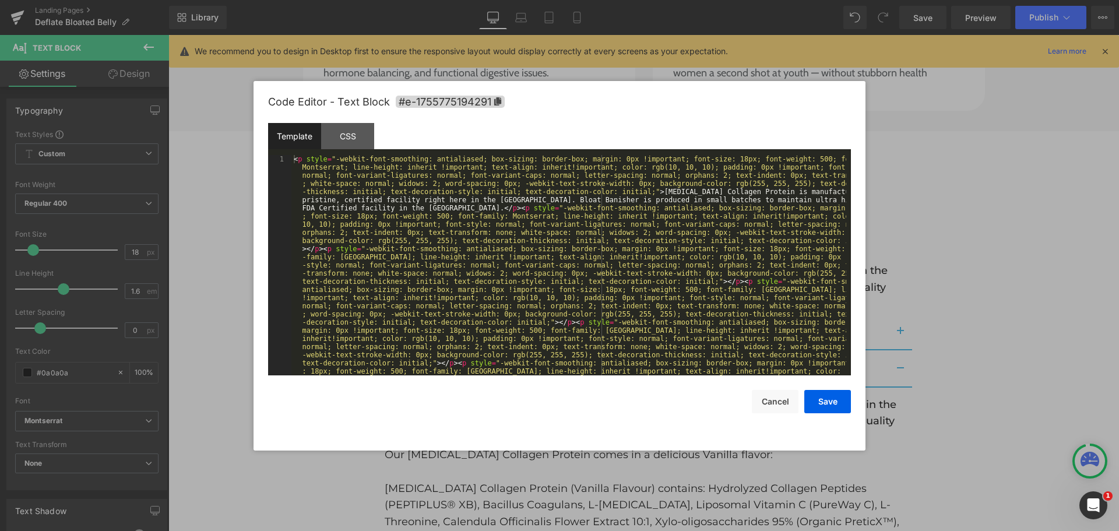
click at [512, 270] on div "< p style = "-webkit-font-smoothing: antialiased; box-sizing: border-box; margi…" at bounding box center [568, 510] width 555 height 710
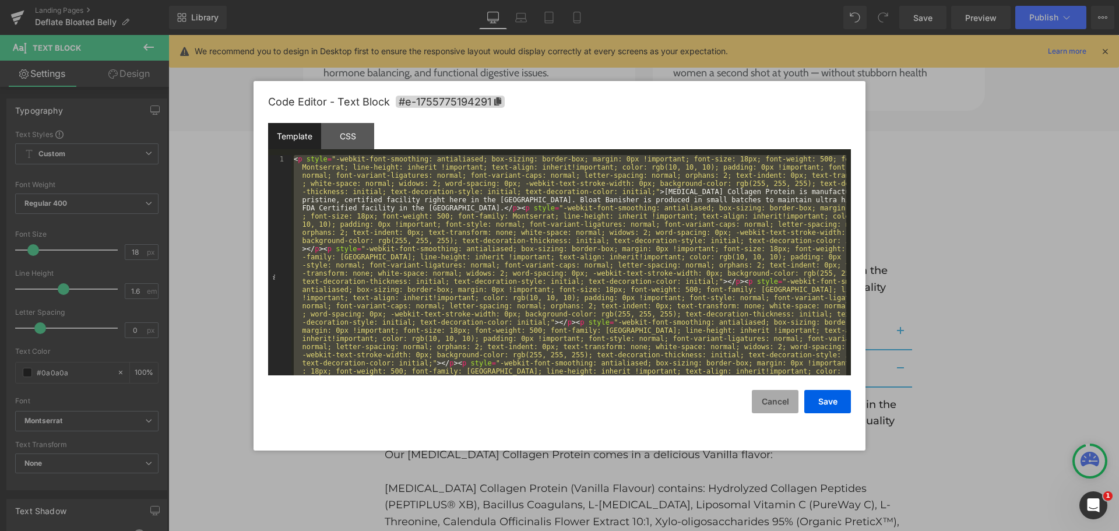
click at [767, 392] on button "Cancel" at bounding box center [775, 401] width 47 height 23
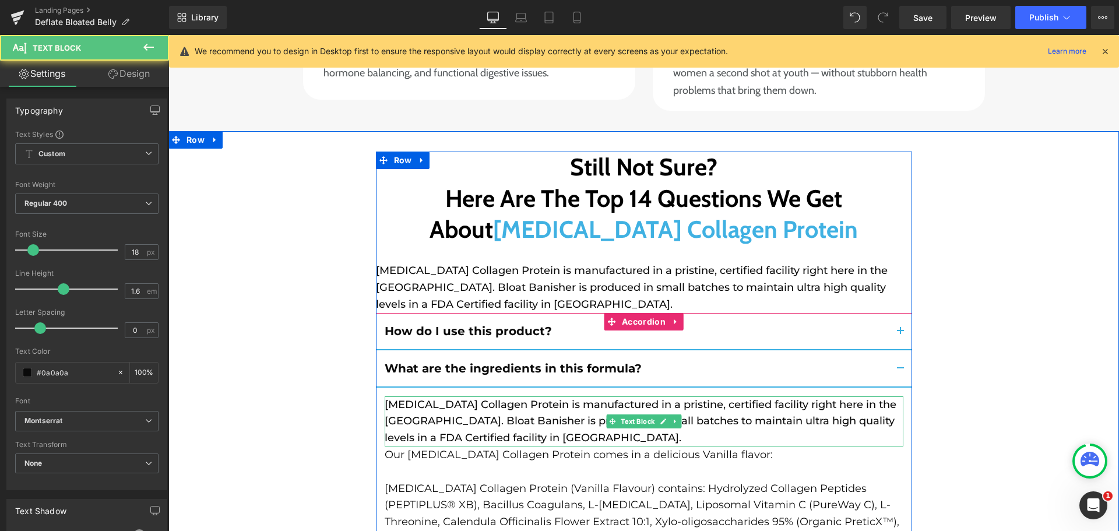
click at [550, 396] on p "[MEDICAL_DATA] Collagen Protein is manufactured in a pristine, certified facili…" at bounding box center [644, 421] width 519 height 50
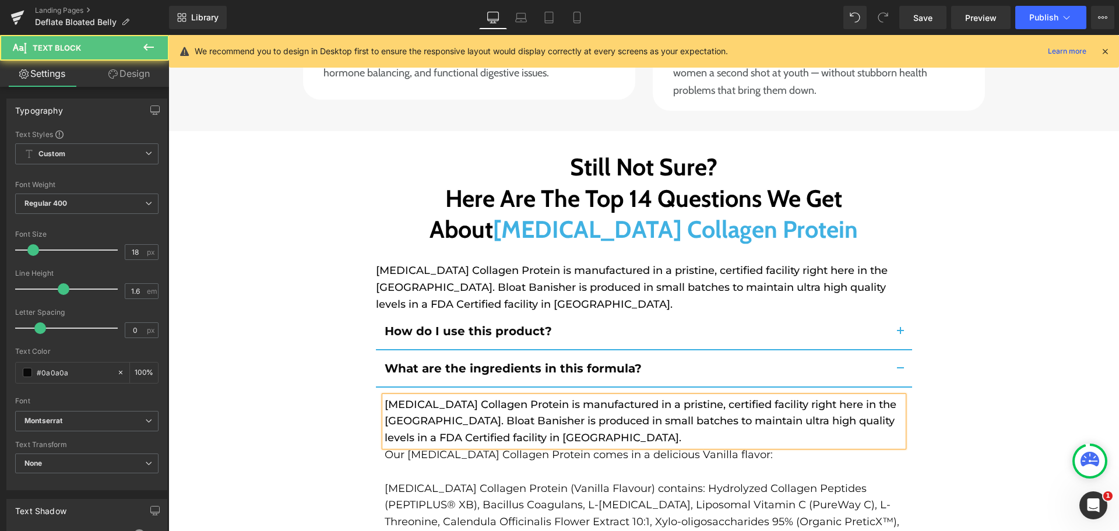
click at [550, 396] on p "[MEDICAL_DATA] Collagen Protein is manufactured in a pristine, certified facili…" at bounding box center [644, 421] width 519 height 50
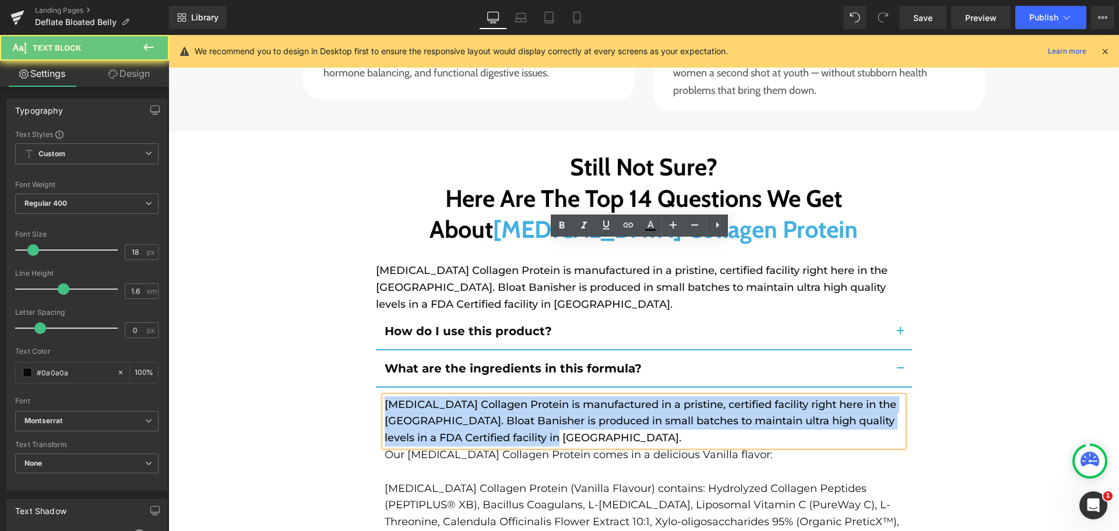
click at [550, 396] on p "[MEDICAL_DATA] Collagen Protein is manufactured in a pristine, certified facili…" at bounding box center [644, 421] width 519 height 50
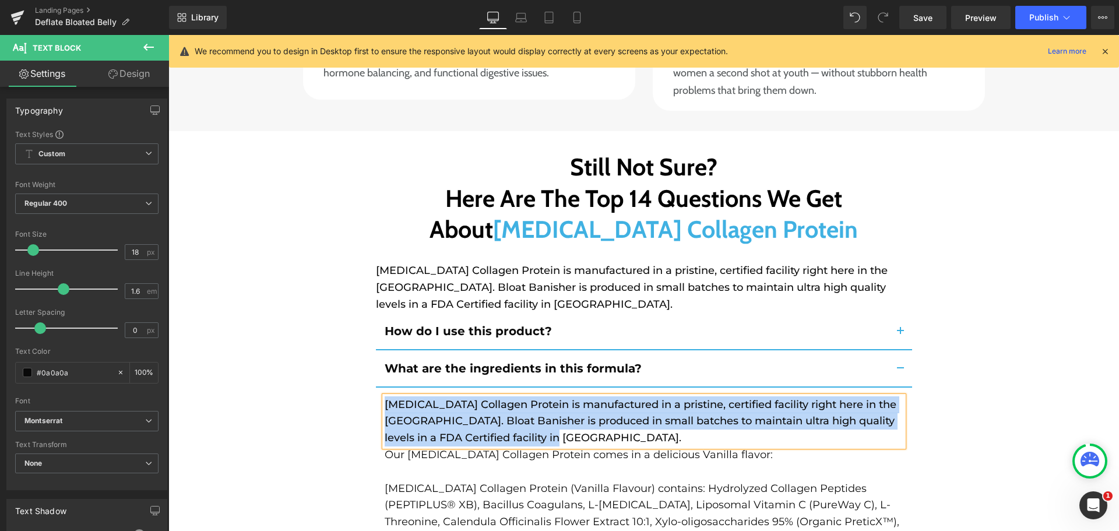
paste div
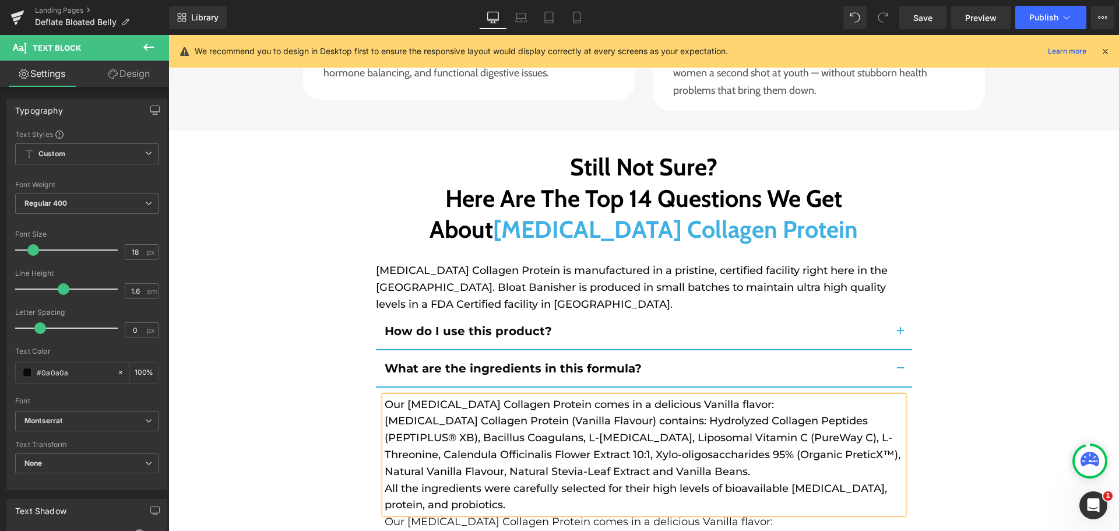
click at [734, 396] on p "Our [MEDICAL_DATA] Collagen Protein comes in a delicious Vanilla flavor:" at bounding box center [644, 404] width 519 height 17
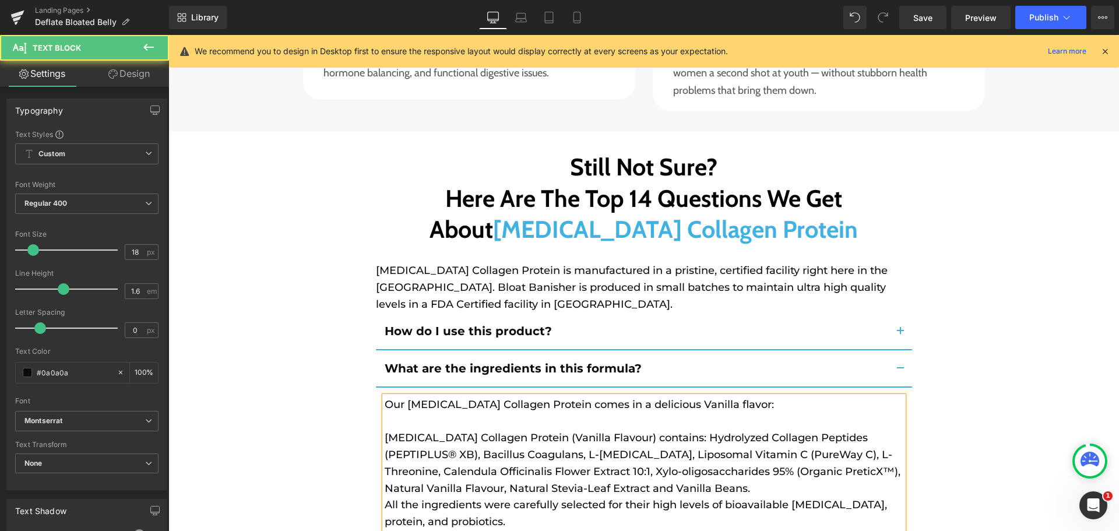
click at [673, 429] on p "[MEDICAL_DATA] Collagen Protein (Vanilla Flavour) contains: Hydrolyzed Collagen…" at bounding box center [644, 462] width 519 height 67
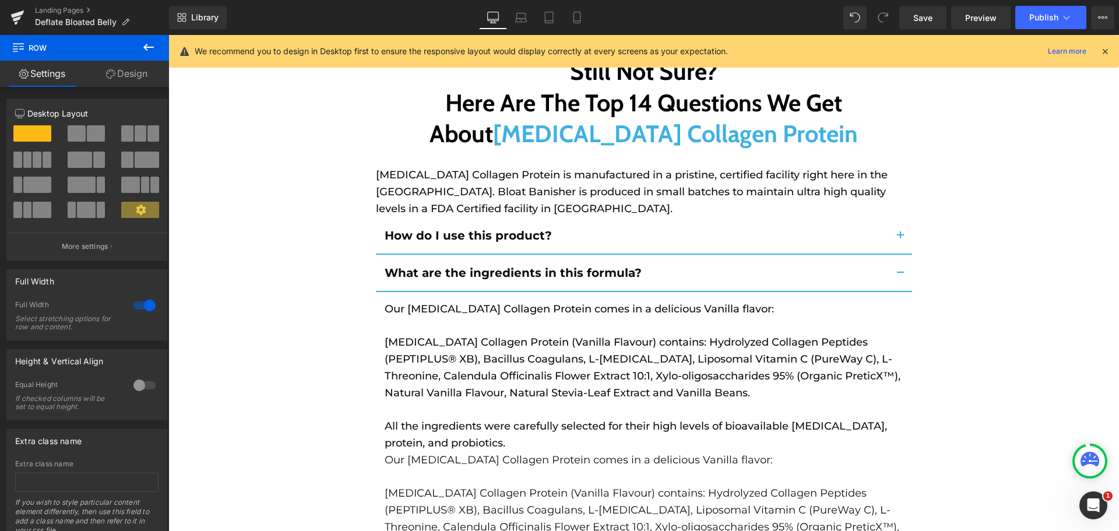
scroll to position [9316, 0]
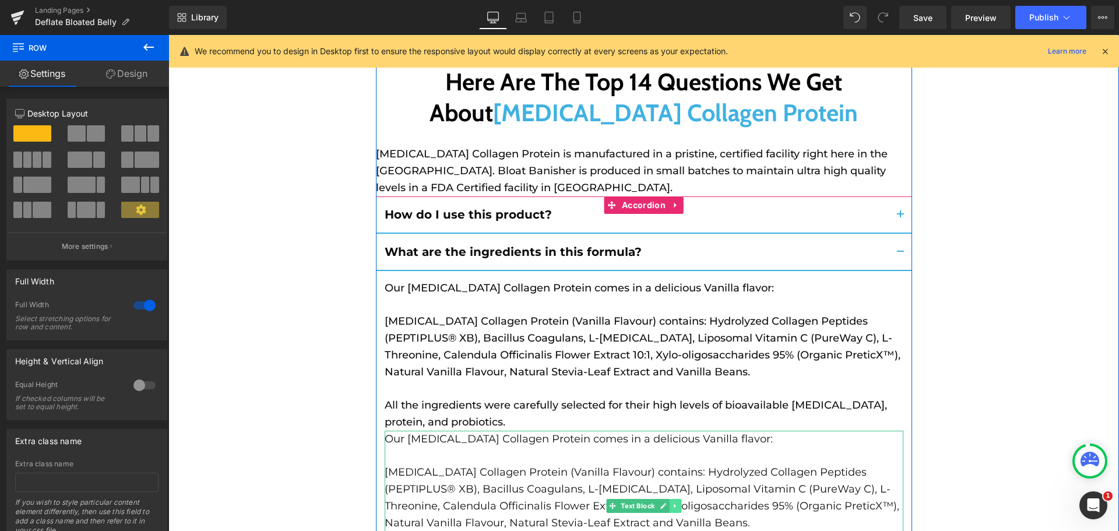
click at [669, 499] on link at bounding box center [675, 506] width 12 height 14
click at [675, 499] on link at bounding box center [681, 506] width 12 height 14
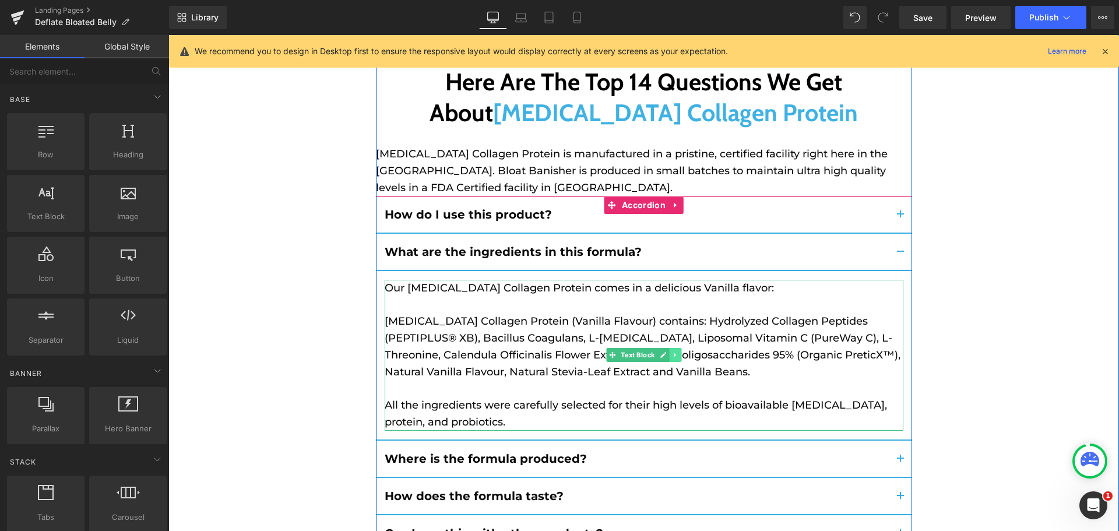
click at [669, 348] on link at bounding box center [675, 355] width 12 height 14
click at [668, 348] on link at bounding box center [669, 355] width 12 height 14
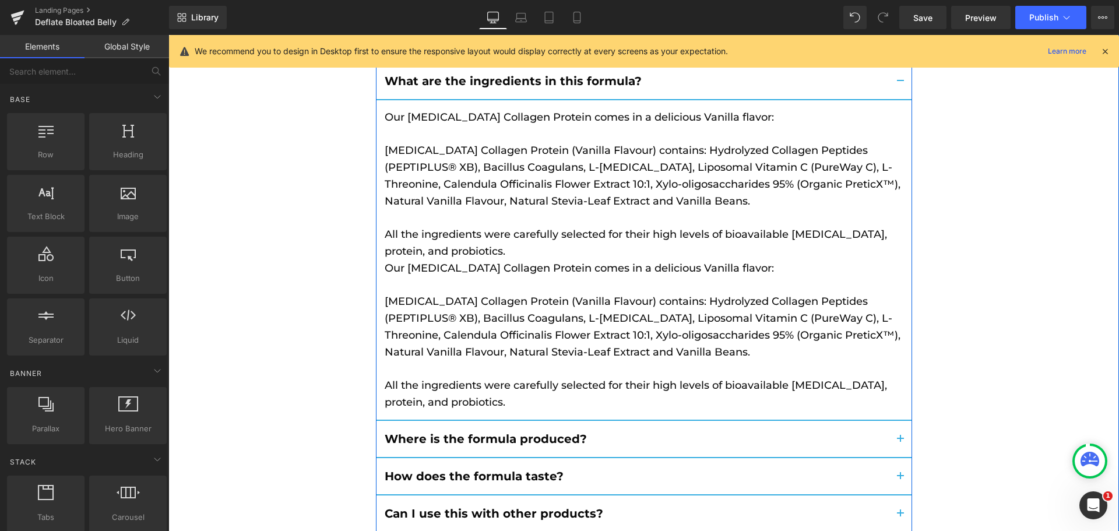
scroll to position [9491, 0]
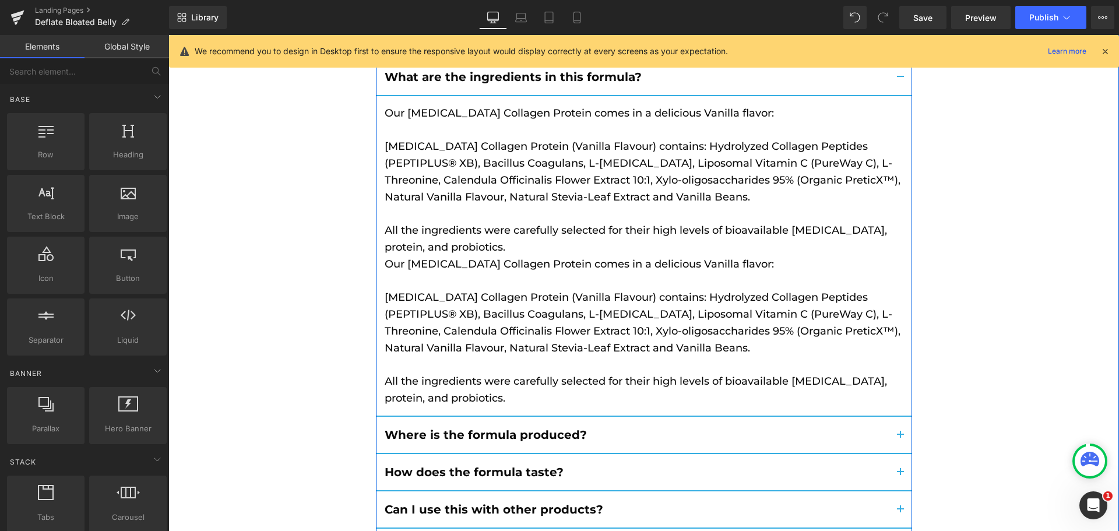
click at [893, 417] on button "button" at bounding box center [900, 435] width 23 height 36
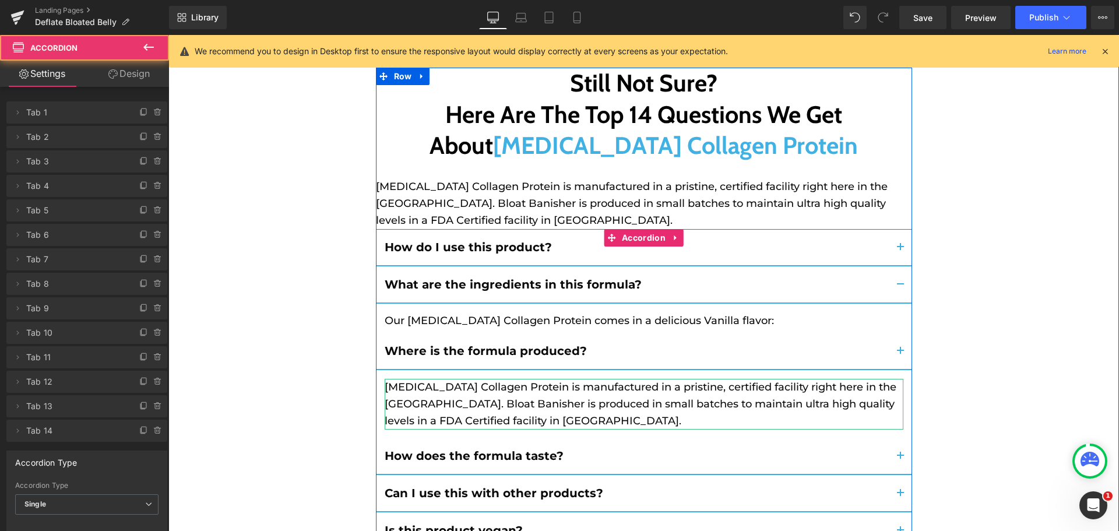
scroll to position [9170, 0]
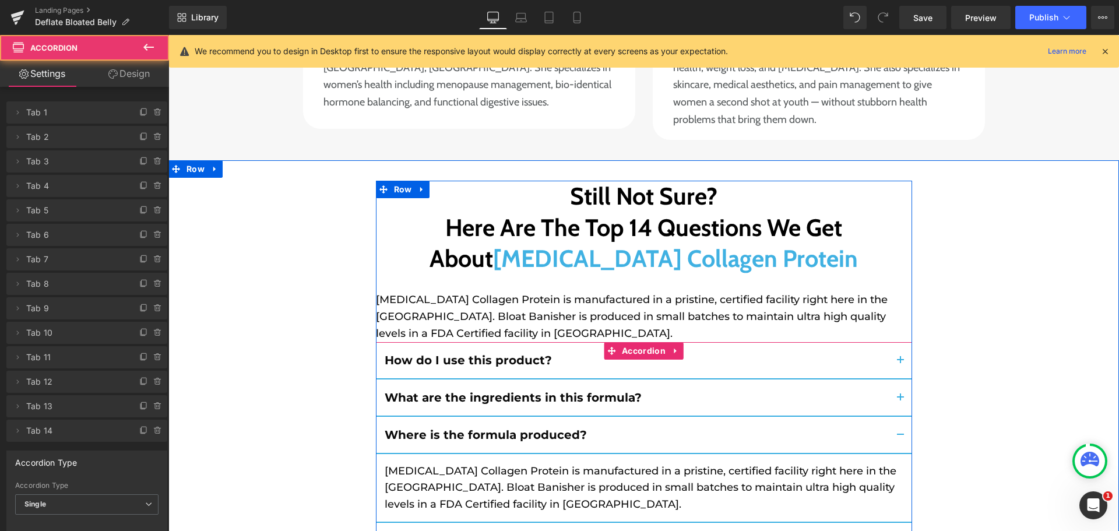
click at [898, 379] on button "button" at bounding box center [900, 397] width 23 height 36
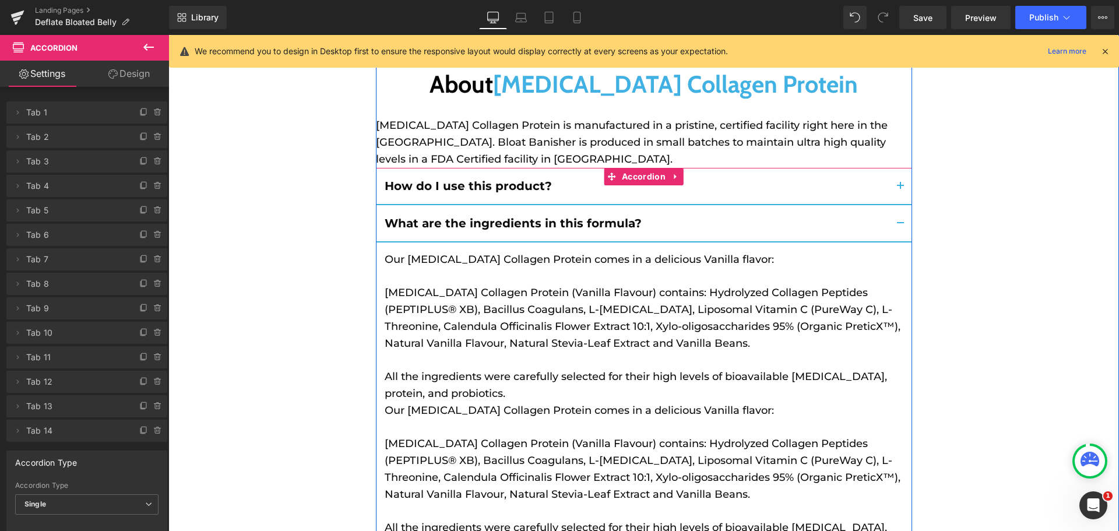
scroll to position [9345, 0]
click at [675, 470] on link at bounding box center [675, 477] width 12 height 14
click at [680, 474] on icon at bounding box center [681, 477] width 6 height 6
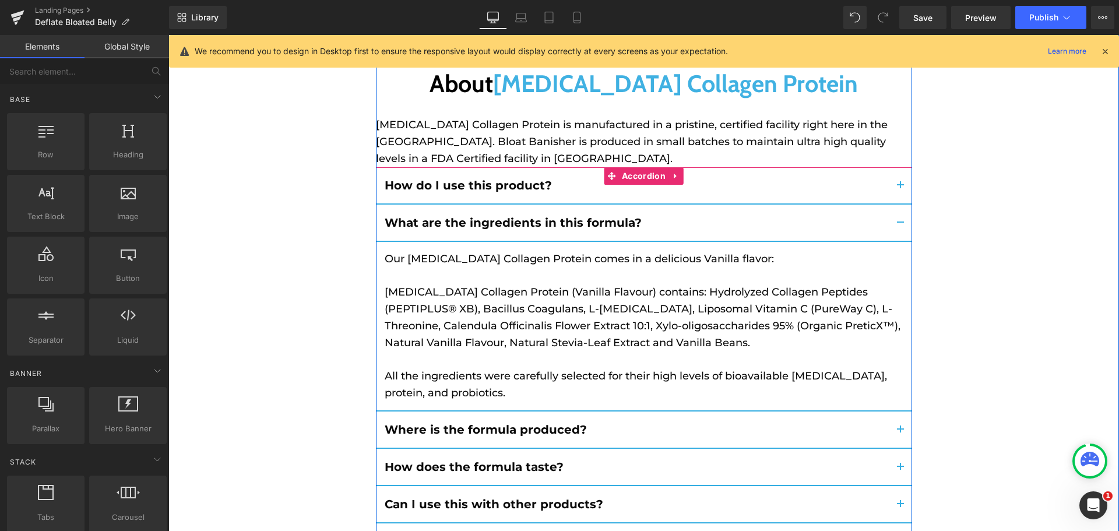
click at [900, 470] on span "button" at bounding box center [900, 470] width 0 height 0
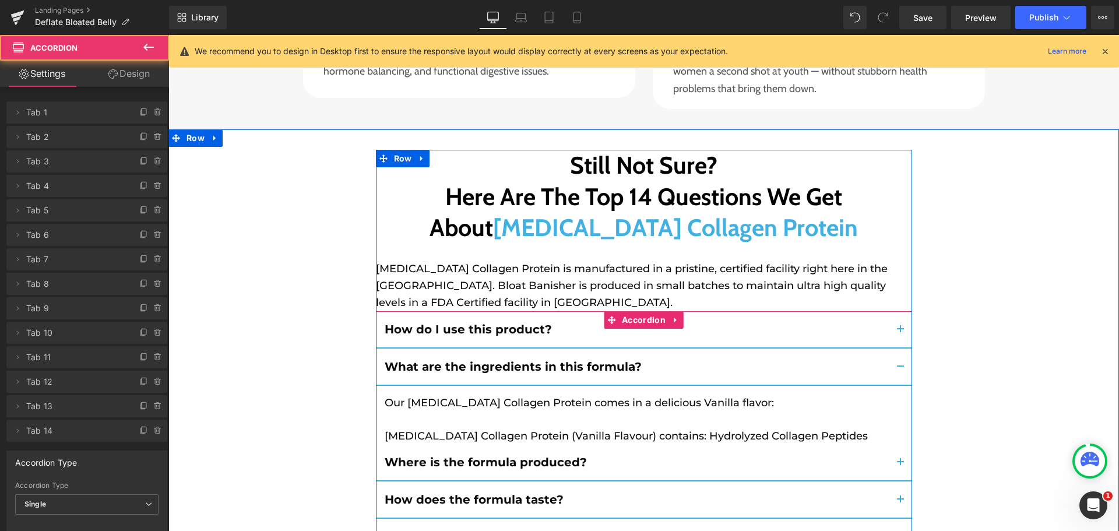
scroll to position [9175, 0]
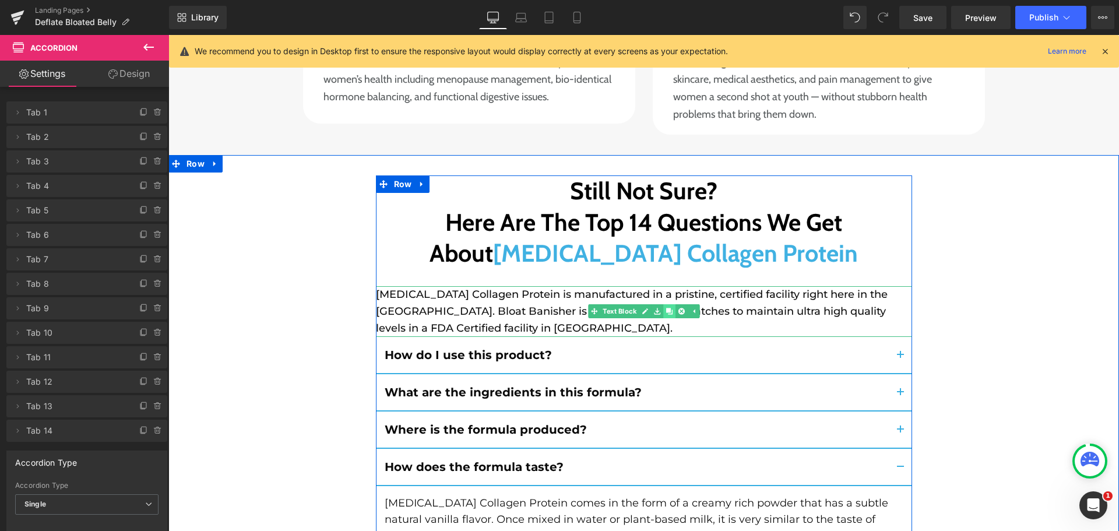
click at [668, 308] on icon at bounding box center [669, 311] width 6 height 6
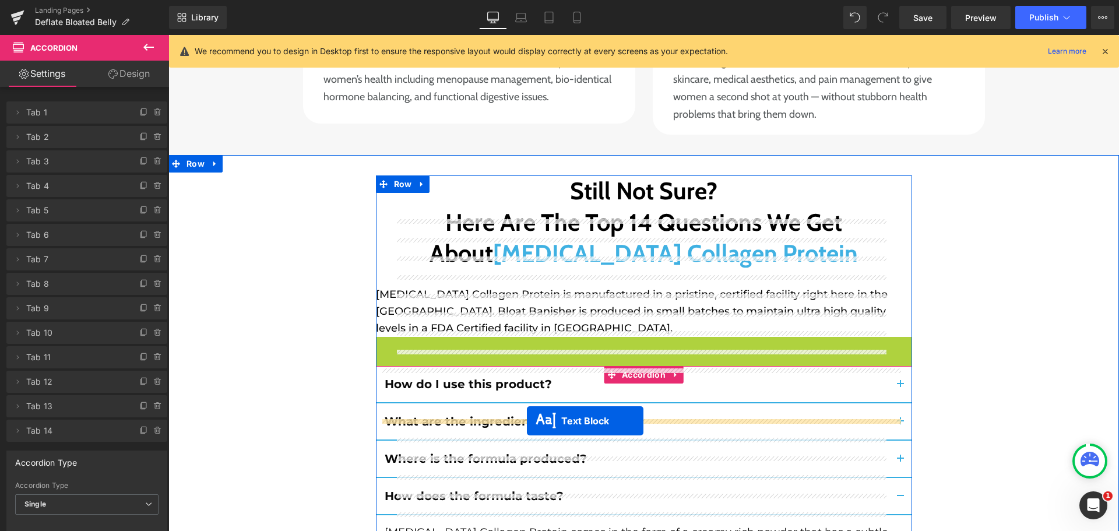
drag, startPoint x: 605, startPoint y: 210, endPoint x: 527, endPoint y: 421, distance: 224.9
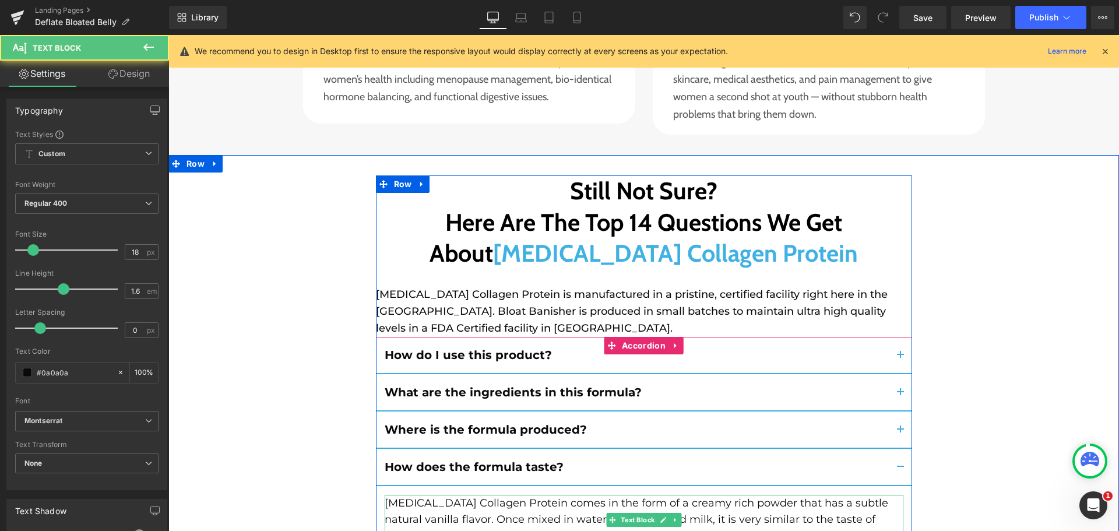
click at [467, 495] on p "[MEDICAL_DATA] Collagen Protein comes in the form of a creamy rich powder that …" at bounding box center [644, 520] width 519 height 50
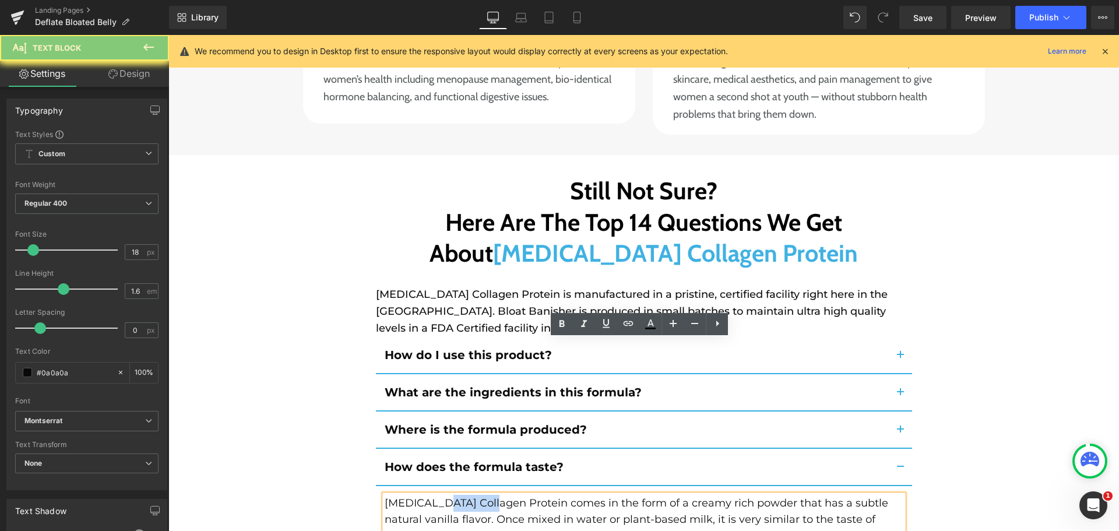
click at [467, 495] on p "[MEDICAL_DATA] Collagen Protein comes in the form of a creamy rich powder that …" at bounding box center [644, 520] width 519 height 50
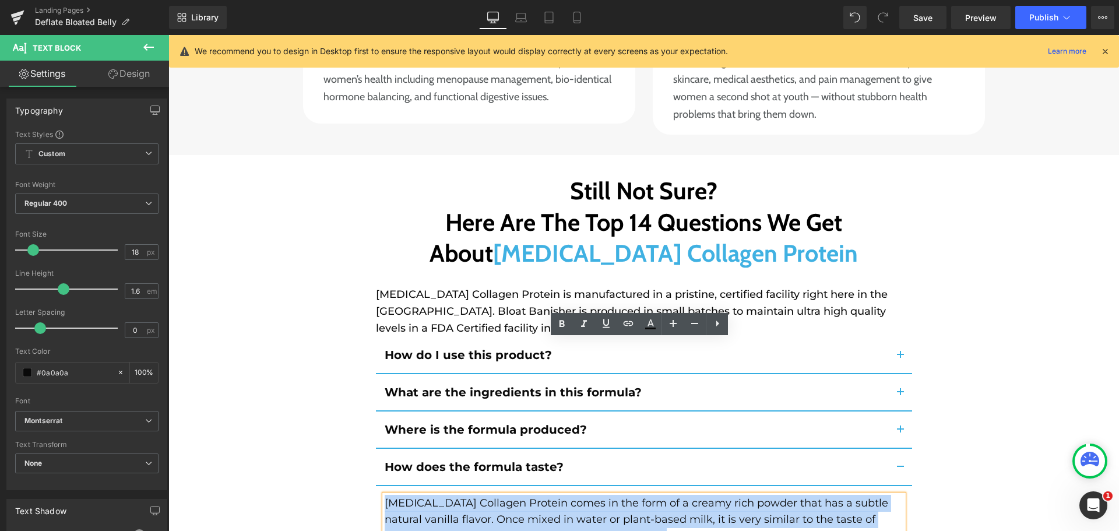
copy p "[MEDICAL_DATA] Collagen Protein comes in the form of a creamy rich powder that …"
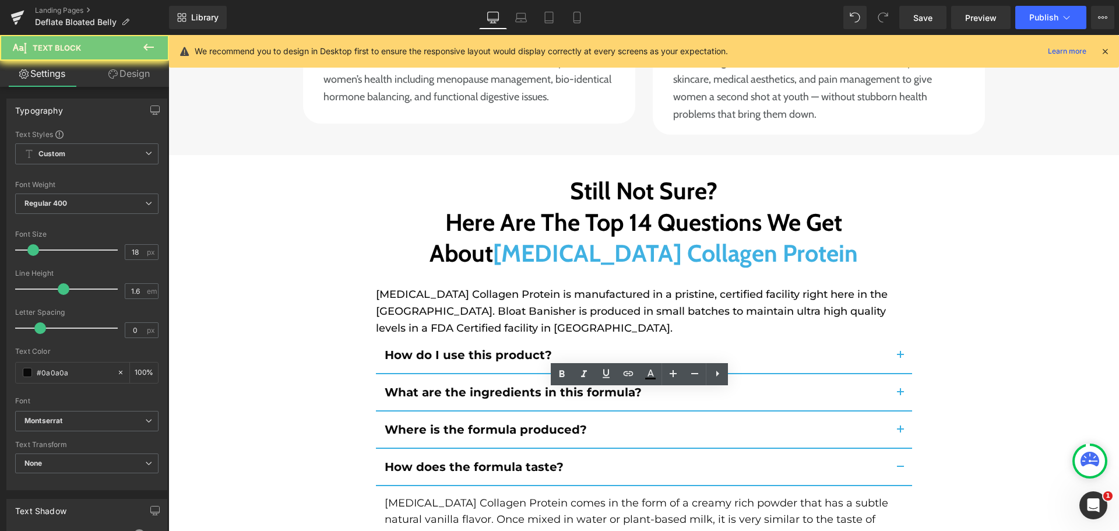
paste div
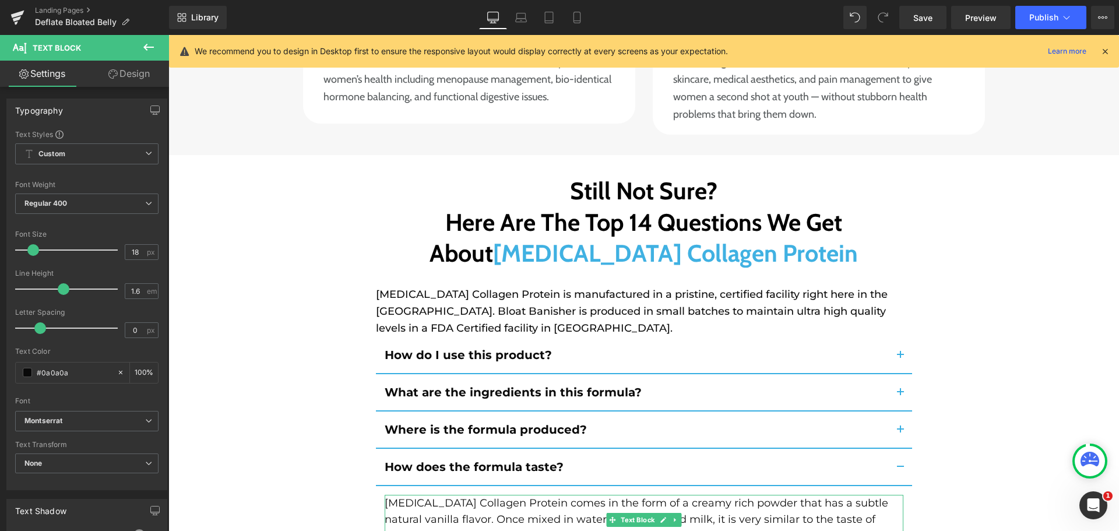
click at [539, 495] on p "[MEDICAL_DATA] Collagen Protein comes in the form of a creamy rich powder that …" at bounding box center [644, 520] width 519 height 50
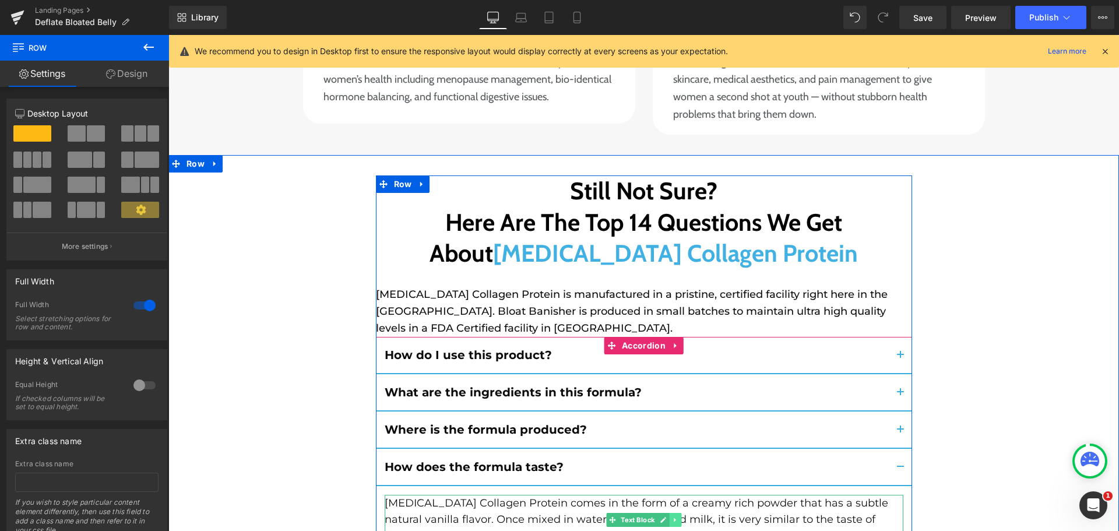
click at [672, 516] on icon at bounding box center [675, 519] width 6 height 7
click at [678, 516] on icon at bounding box center [681, 519] width 6 height 6
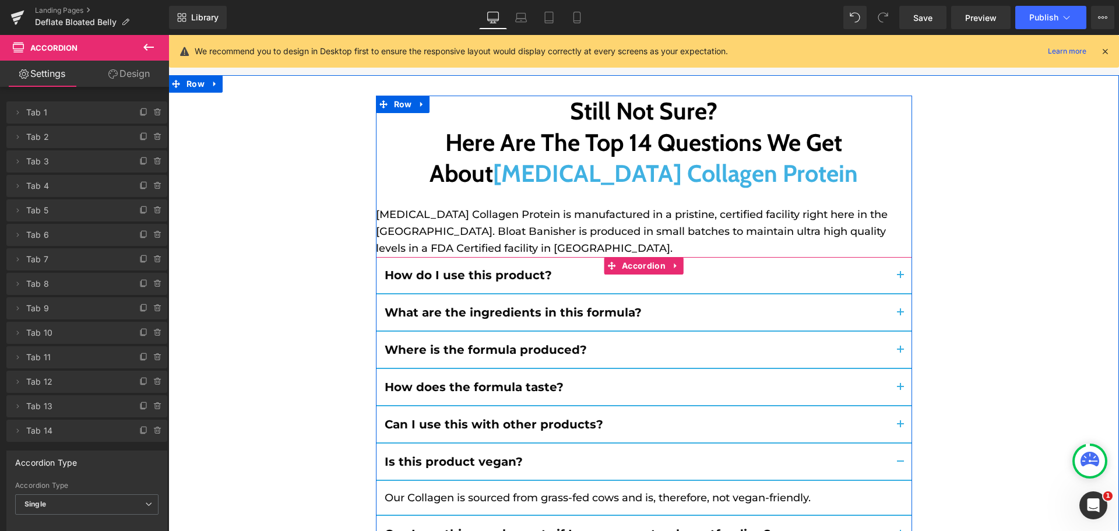
scroll to position [9292, 0]
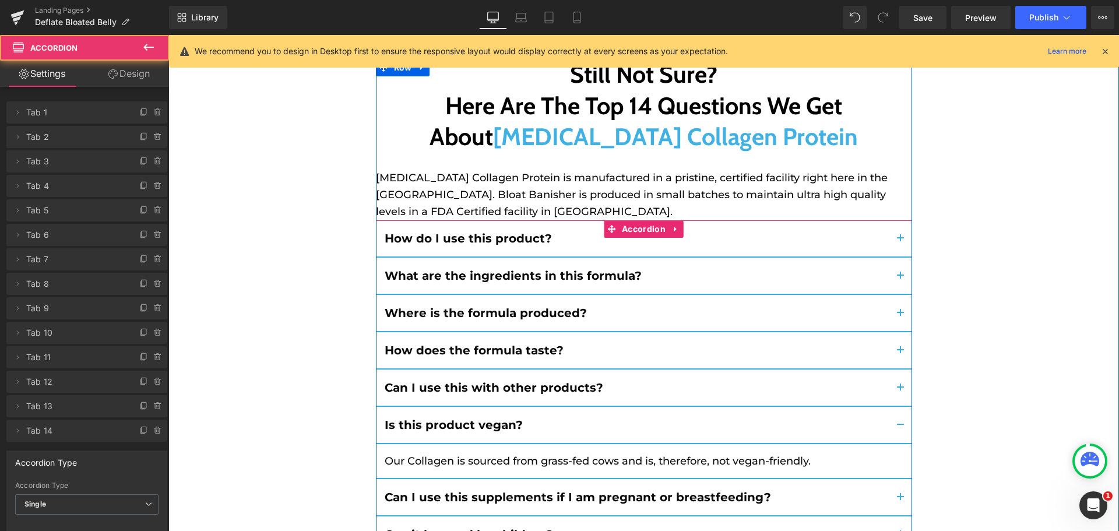
click at [900, 501] on span "button" at bounding box center [900, 501] width 0 height 0
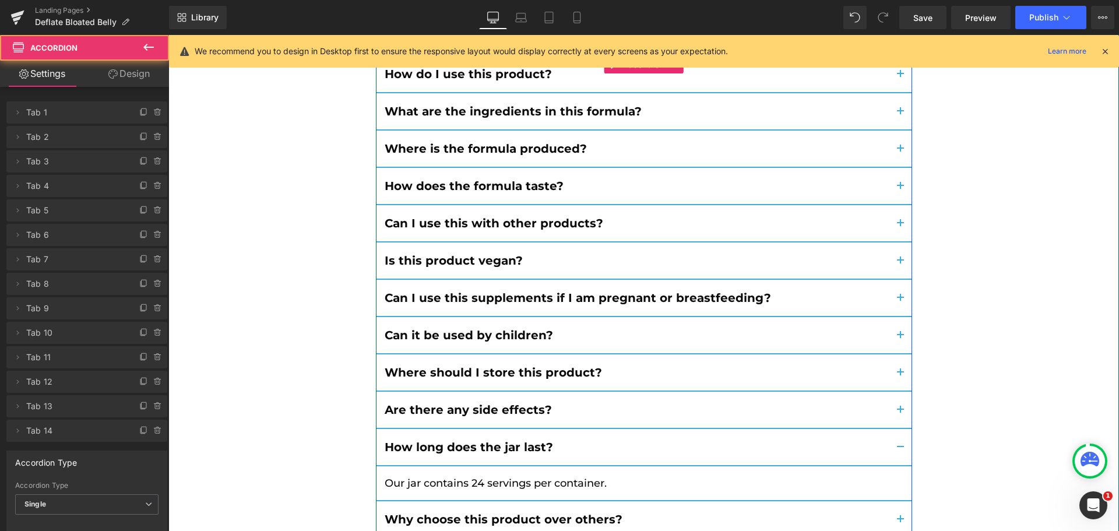
click at [889, 501] on button "button" at bounding box center [900, 519] width 23 height 36
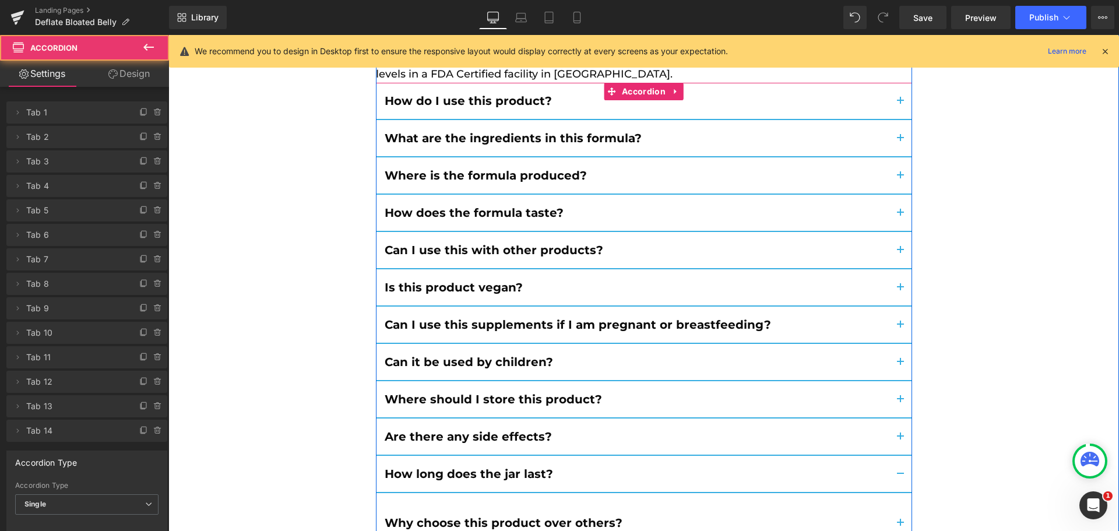
scroll to position [9421, 0]
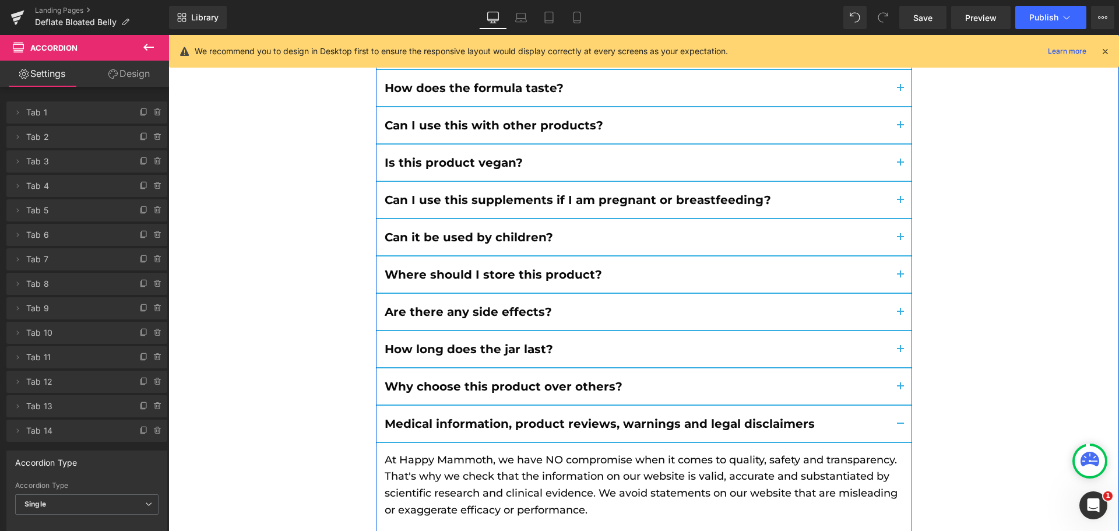
scroll to position [9601, 0]
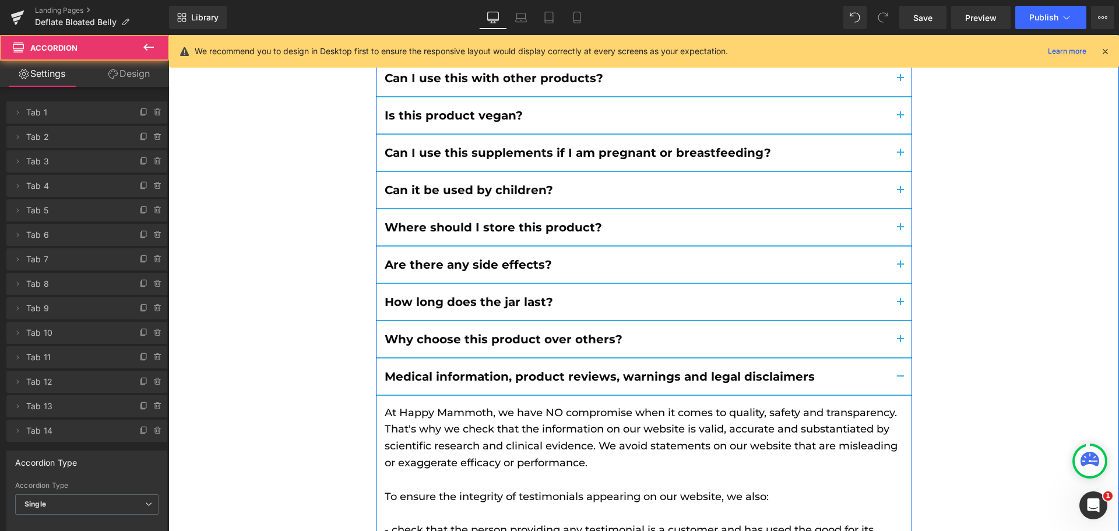
click at [892, 358] on button "button" at bounding box center [900, 376] width 23 height 36
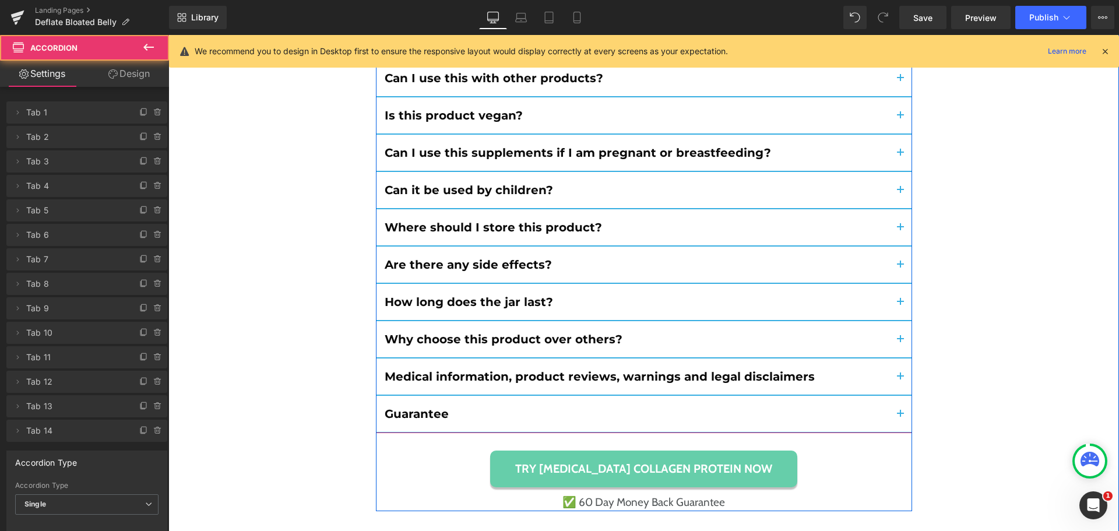
click at [890, 396] on button "button" at bounding box center [900, 414] width 23 height 36
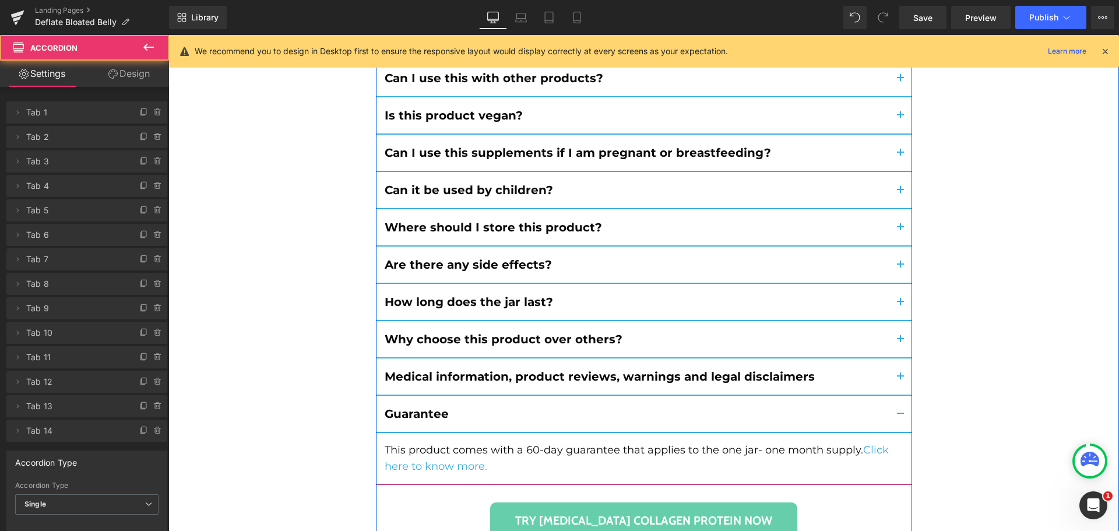
click at [898, 396] on button "button" at bounding box center [900, 414] width 23 height 36
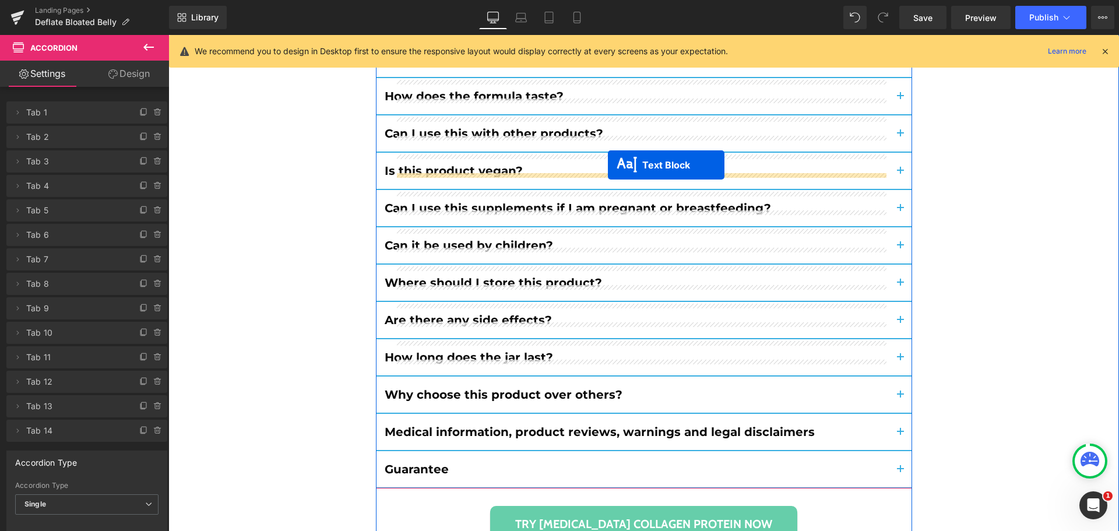
scroll to position [9543, 0]
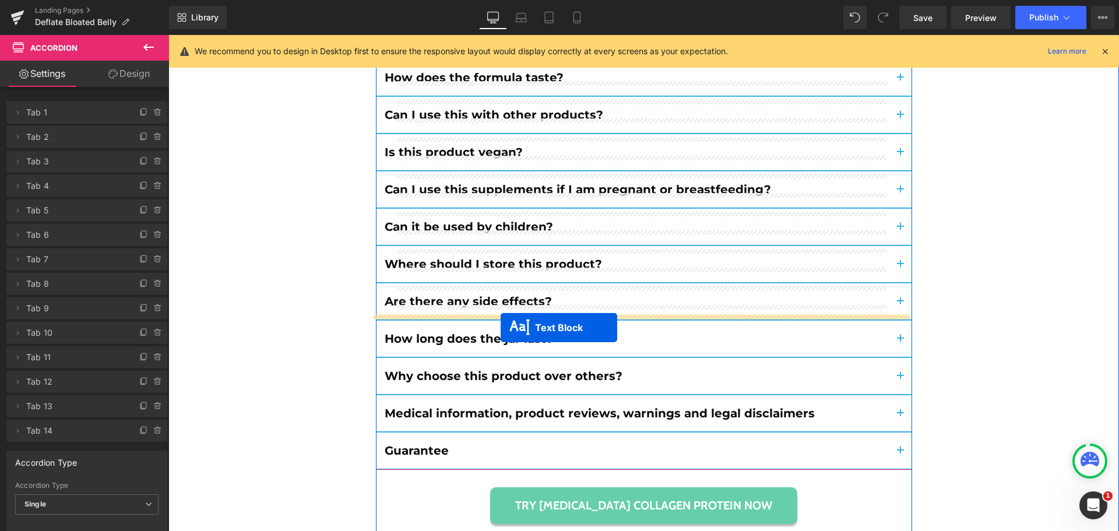
drag, startPoint x: 592, startPoint y: 253, endPoint x: 501, endPoint y: 328, distance: 117.7
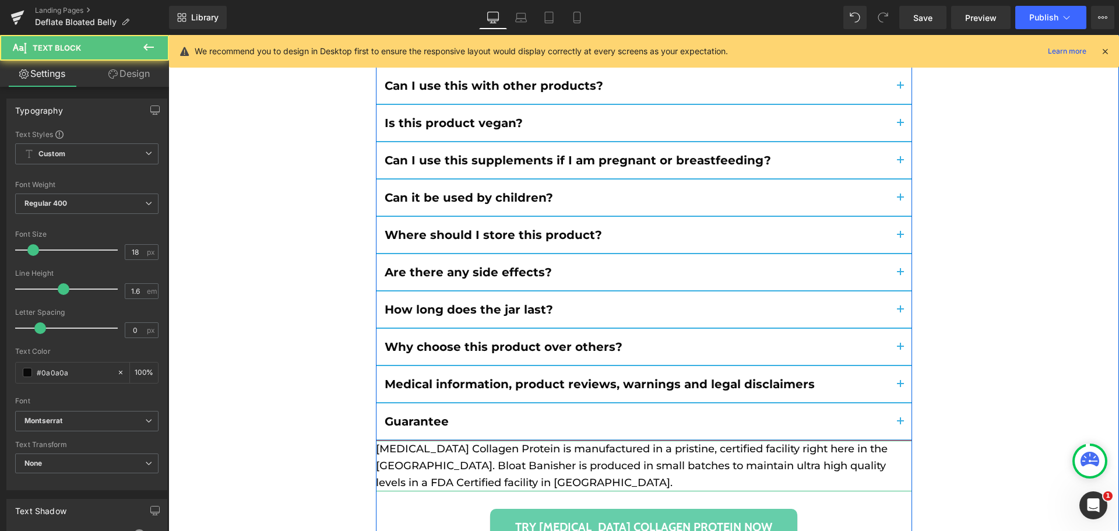
scroll to position [9514, 0]
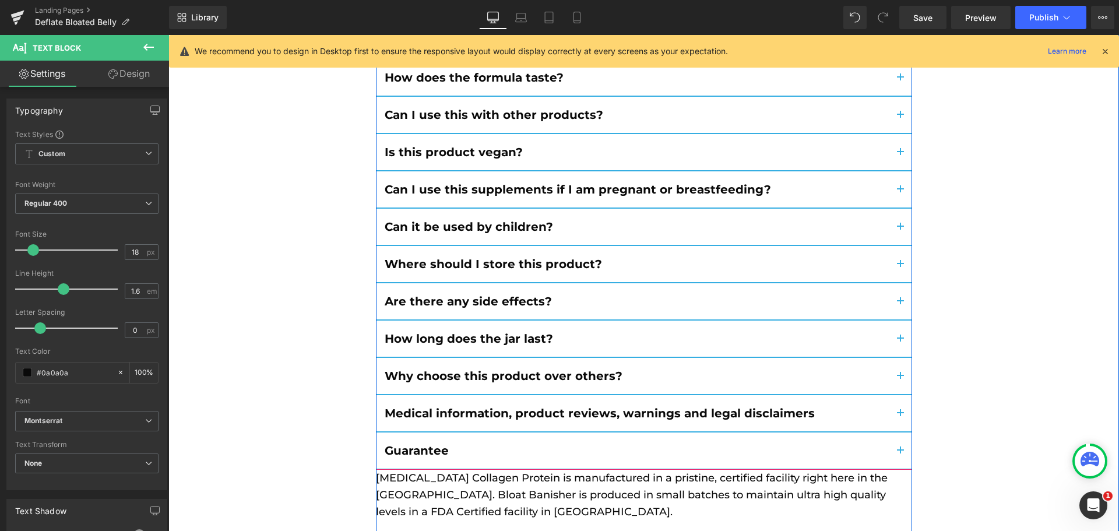
click at [900, 454] on span "button" at bounding box center [900, 454] width 0 height 0
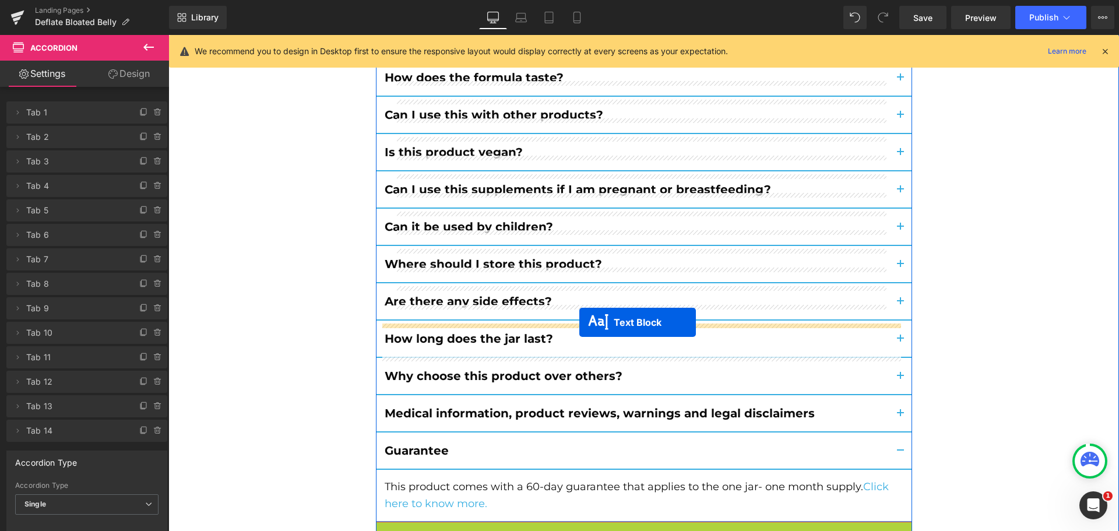
drag, startPoint x: 609, startPoint y: 395, endPoint x: 579, endPoint y: 322, distance: 78.1
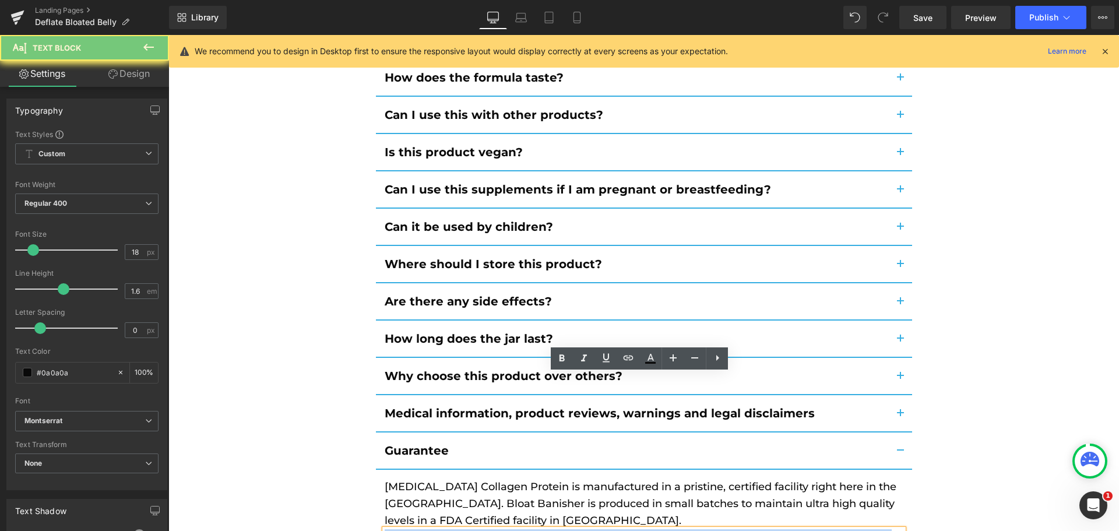
copy div "This product comes with a 60-day guarantee that applies to the one jar- one mon…"
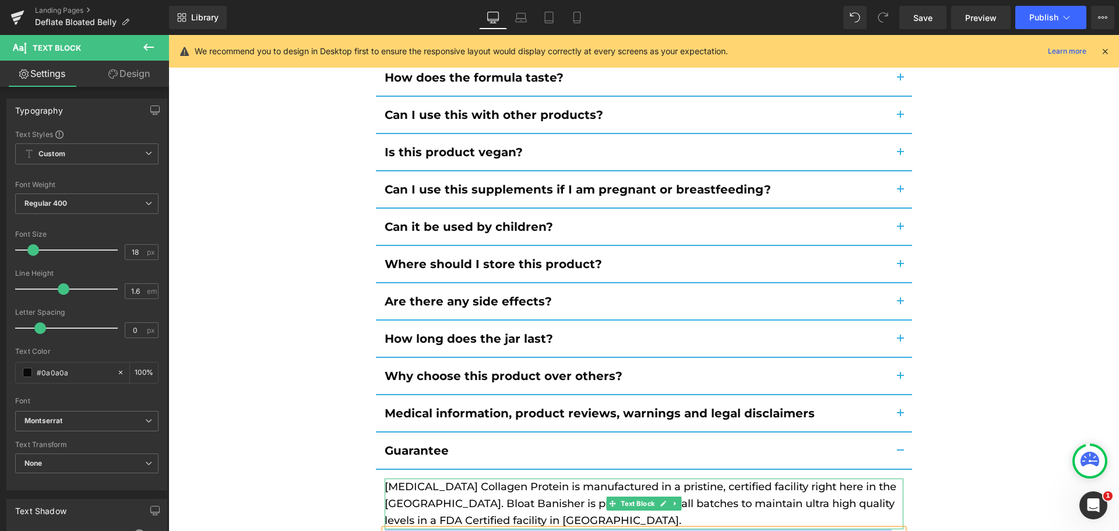
click at [477, 478] on p "[MEDICAL_DATA] Collagen Protein is manufactured in a pristine, certified facili…" at bounding box center [644, 503] width 519 height 50
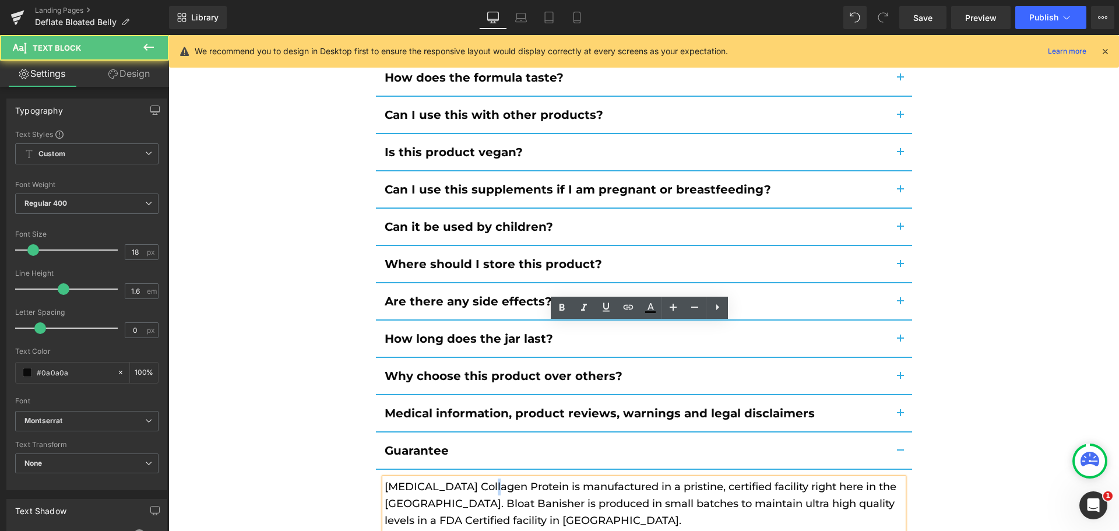
click at [477, 478] on p "[MEDICAL_DATA] Collagen Protein is manufactured in a pristine, certified facili…" at bounding box center [644, 503] width 519 height 50
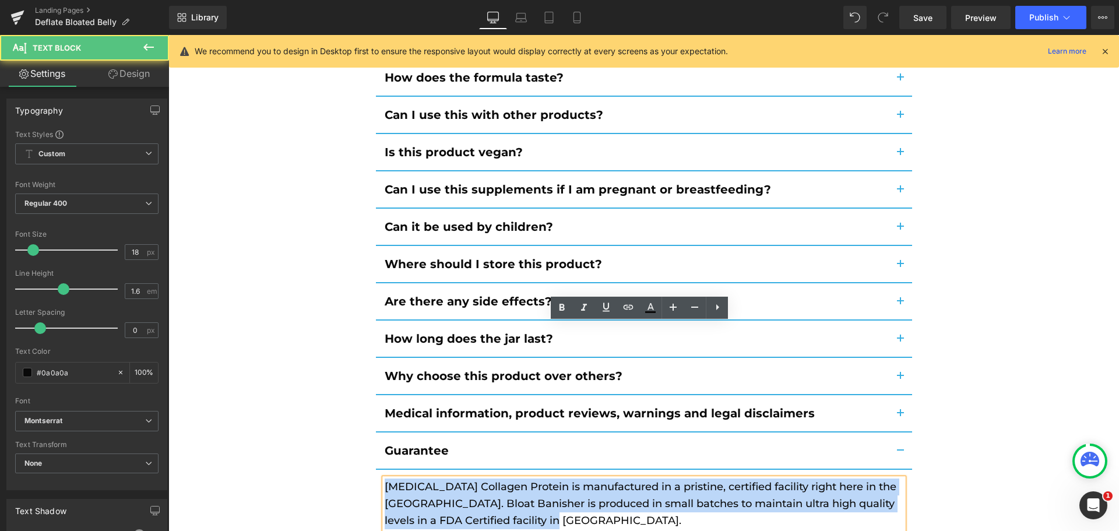
click at [477, 478] on p "[MEDICAL_DATA] Collagen Protein is manufactured in a pristine, certified facili…" at bounding box center [644, 503] width 519 height 50
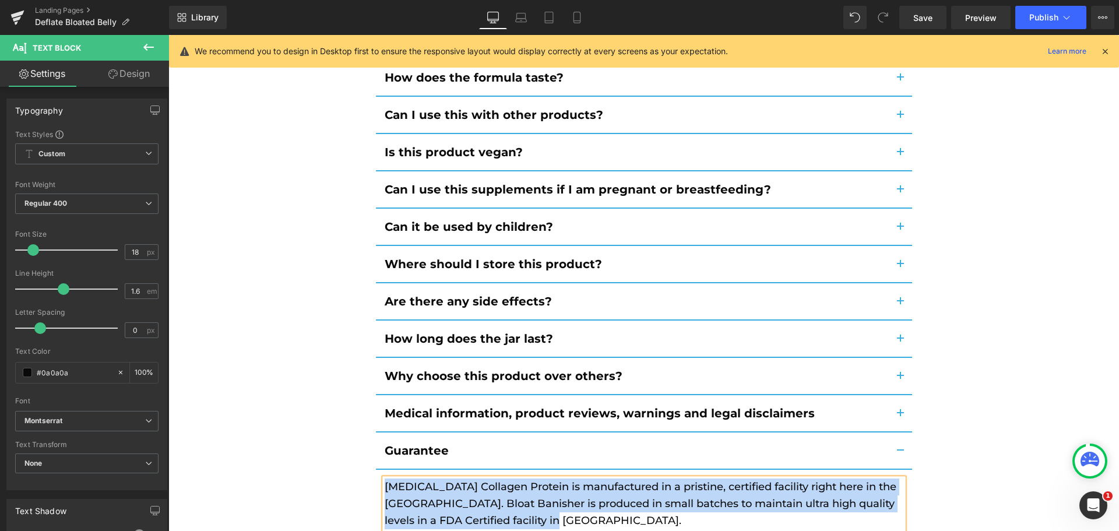
paste div
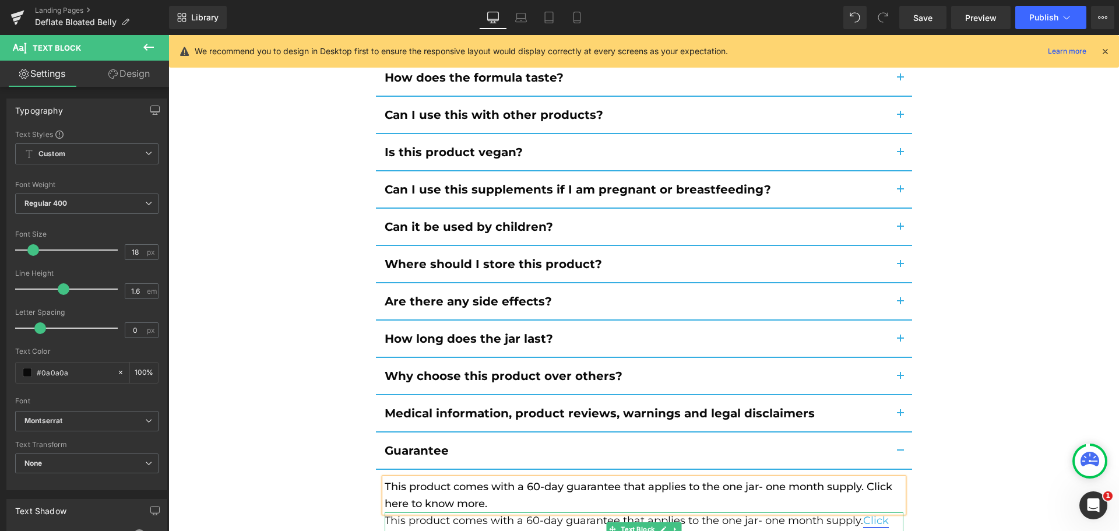
click at [443, 514] on span "Click here to know more." at bounding box center [637, 529] width 504 height 30
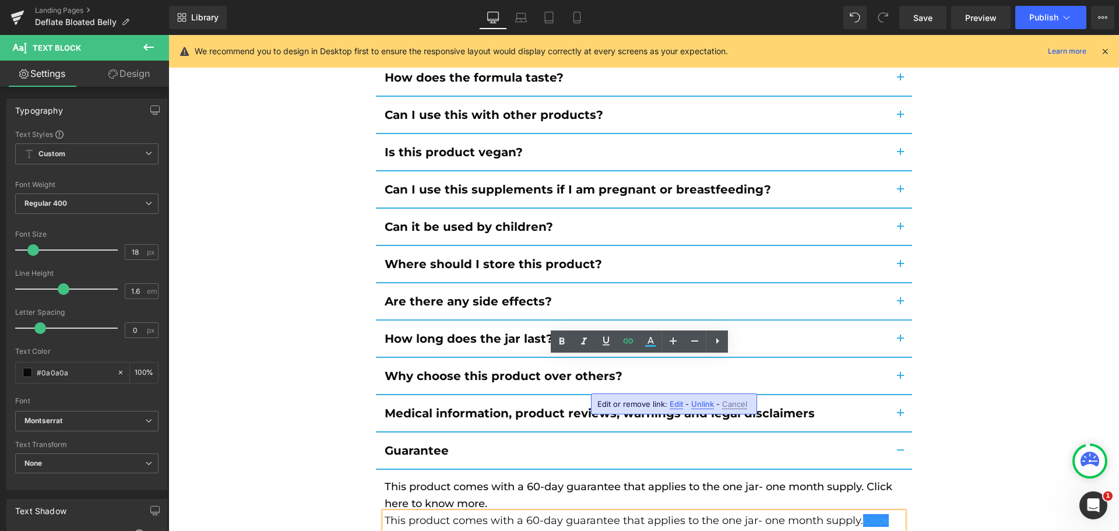
click at [674, 402] on span "Edit" at bounding box center [676, 404] width 13 height 10
click at [653, 404] on input "[URL][DOMAIN_NAME]" at bounding box center [664, 407] width 179 height 29
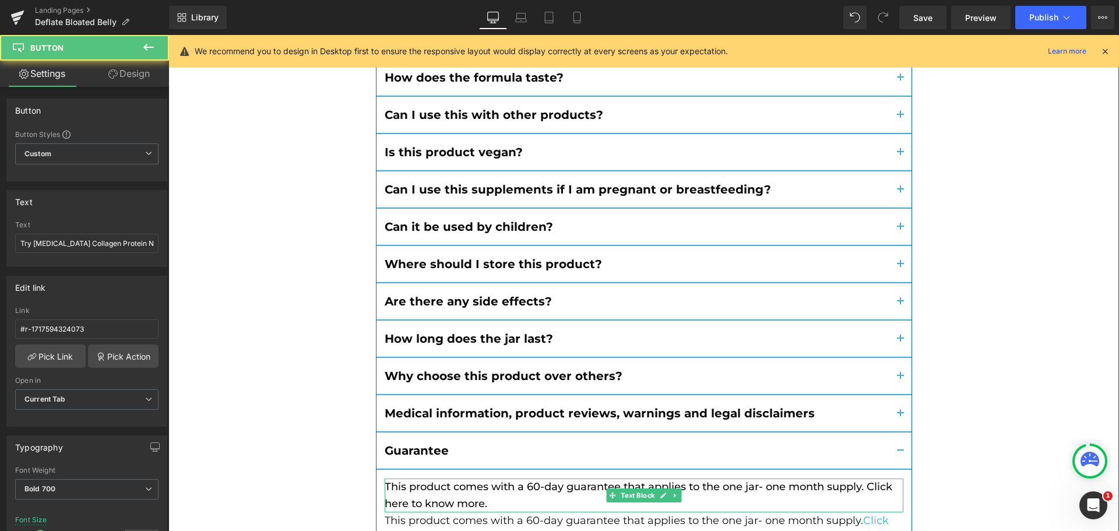
click at [486, 478] on p "This product comes with a 60-day guarantee that applies to the one jar- one mon…" at bounding box center [644, 495] width 519 height 34
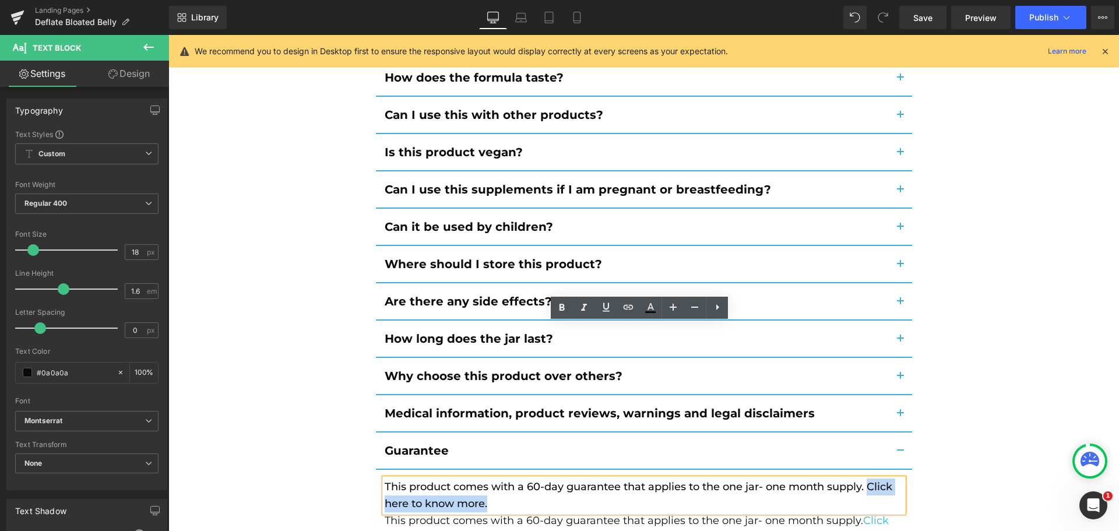
drag, startPoint x: 868, startPoint y: 333, endPoint x: 490, endPoint y: 351, distance: 378.6
click at [490, 478] on p "This product comes with a 60-day guarantee that applies to the one jar- one mon…" at bounding box center [644, 495] width 519 height 34
click at [628, 309] on icon at bounding box center [629, 307] width 10 height 5
click at [624, 376] on input "[URL][DOMAIN_NAME]" at bounding box center [667, 374] width 179 height 29
paste input "[URL][DOMAIN_NAME]"
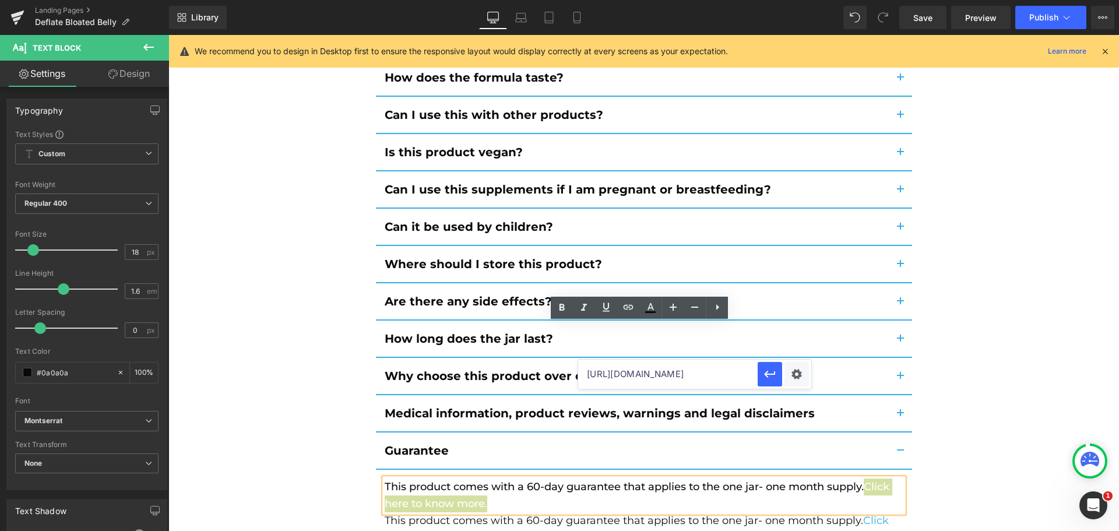
scroll to position [0, 50]
type input "[URL][DOMAIN_NAME]"
click at [766, 372] on icon "button" at bounding box center [770, 374] width 14 height 14
click at [994, 374] on div "Still Not Sure? Here Are The Top 14 Questions We Get About Prebiotic Collagen P…" at bounding box center [643, 235] width 927 height 797
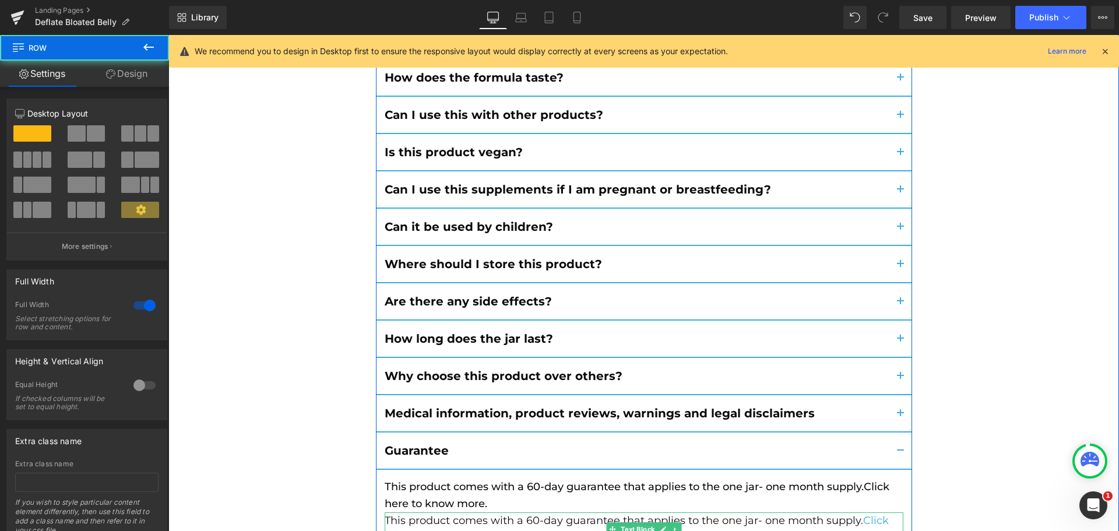
click at [741, 512] on div "This product comes with a 60-day guarantee that applies to the one jar- one mon…" at bounding box center [644, 529] width 519 height 34
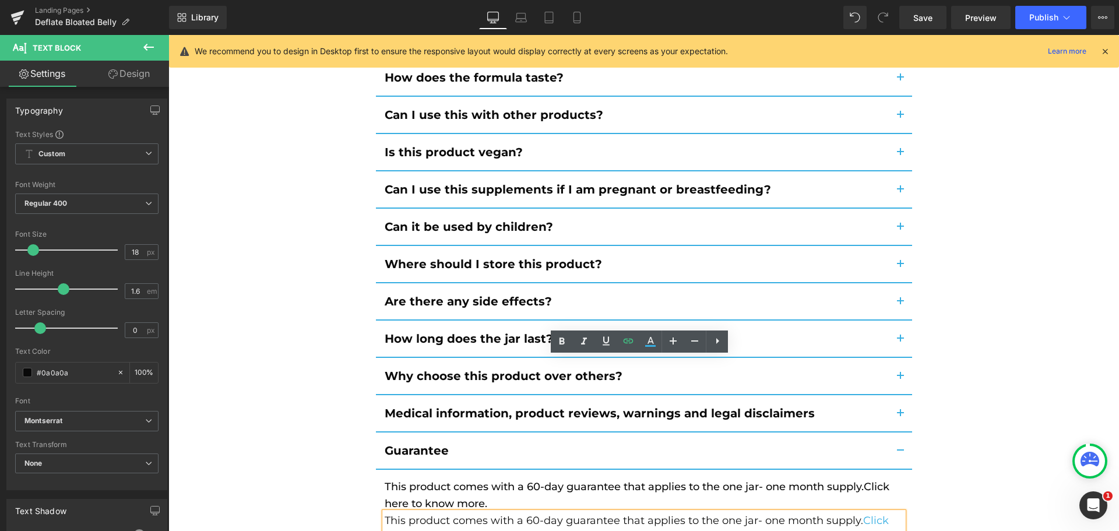
drag, startPoint x: 961, startPoint y: 374, endPoint x: 815, endPoint y: 376, distance: 145.7
click at [961, 374] on div "Still Not Sure? Here Are The Top 14 Questions We Get About Prebiotic Collagen P…" at bounding box center [643, 235] width 927 height 797
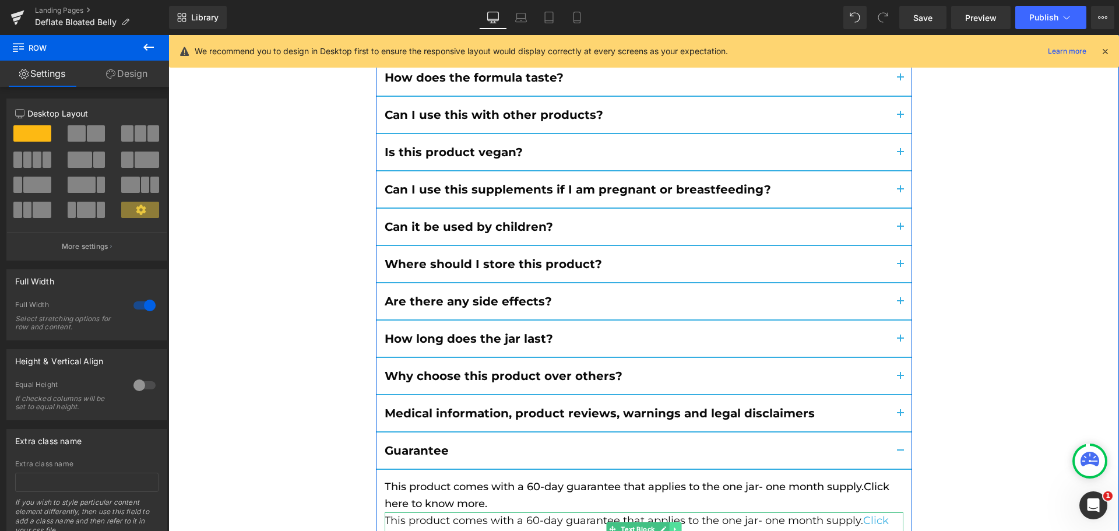
click at [672, 526] on icon at bounding box center [675, 529] width 6 height 7
click at [678, 522] on link at bounding box center [681, 529] width 12 height 14
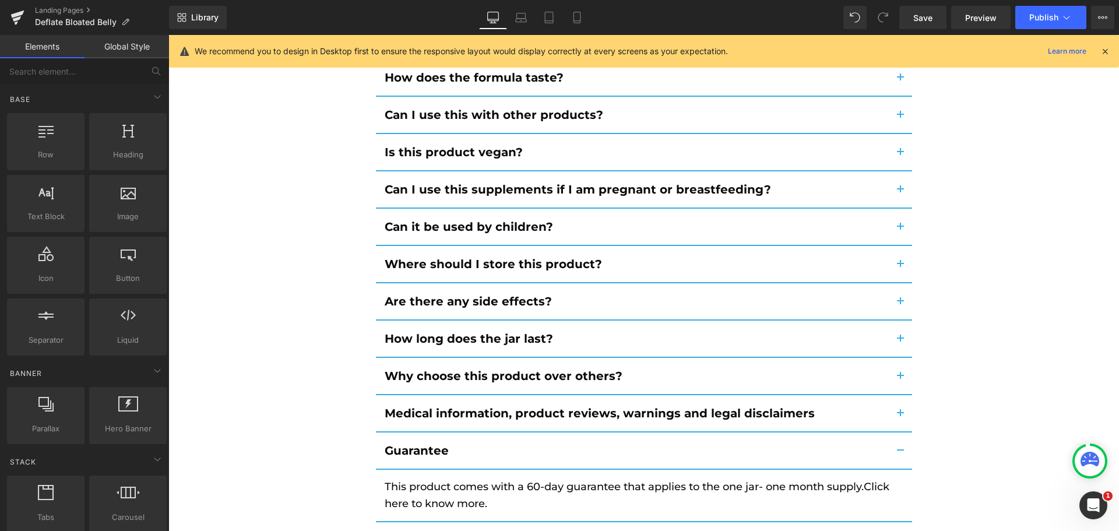
drag, startPoint x: 522, startPoint y: 23, endPoint x: 1113, endPoint y: 298, distance: 651.8
click at [522, 23] on link "Laptop" at bounding box center [521, 17] width 28 height 23
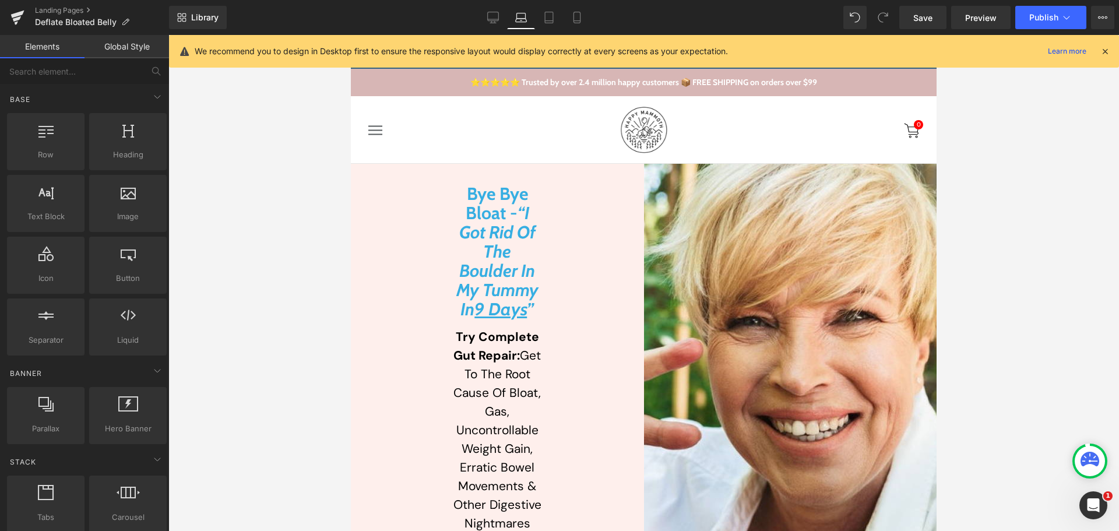
drag, startPoint x: 932, startPoint y: 502, endPoint x: 1235, endPoint y: 97, distance: 505.4
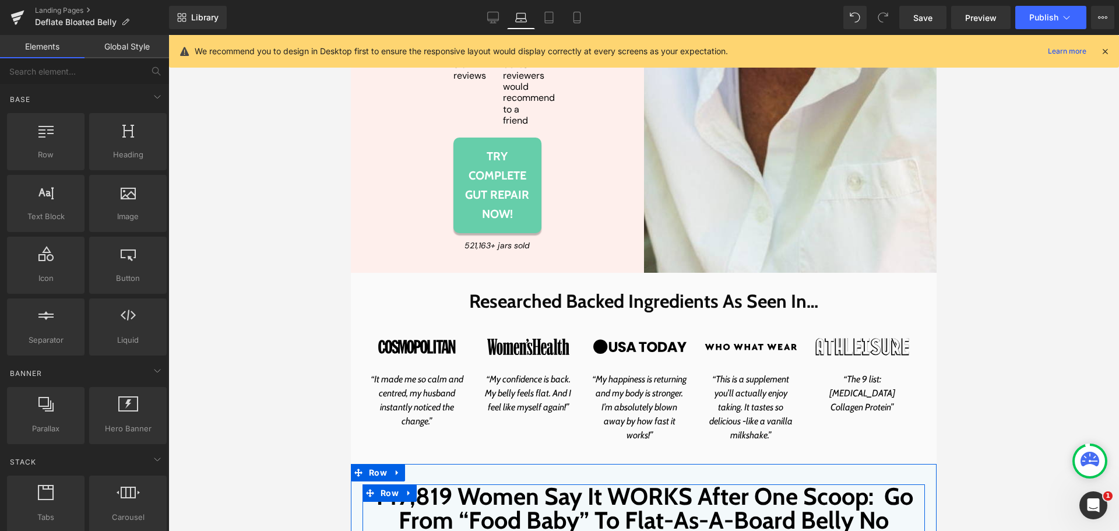
scroll to position [524, 0]
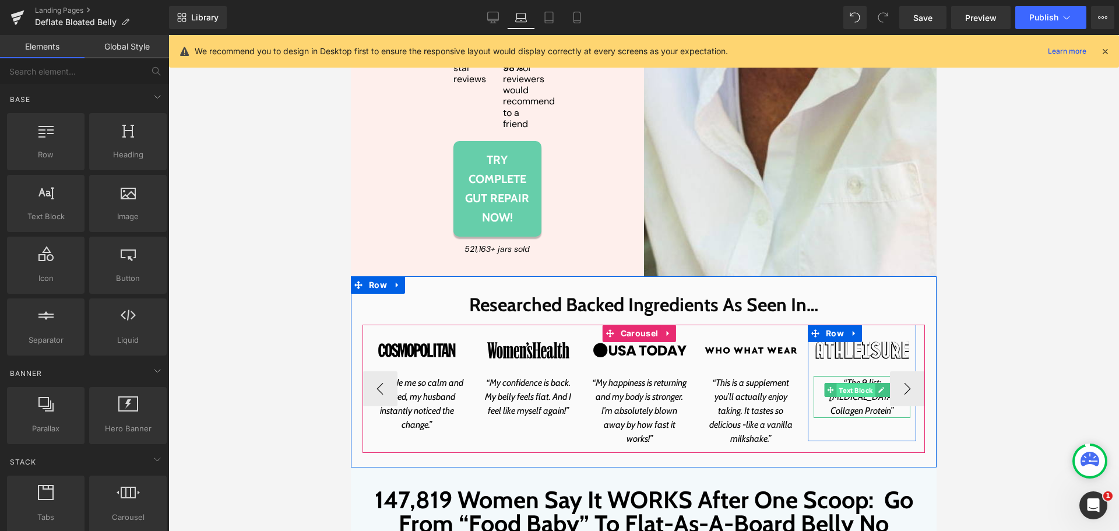
click at [846, 397] on span "Text Block" at bounding box center [855, 390] width 38 height 14
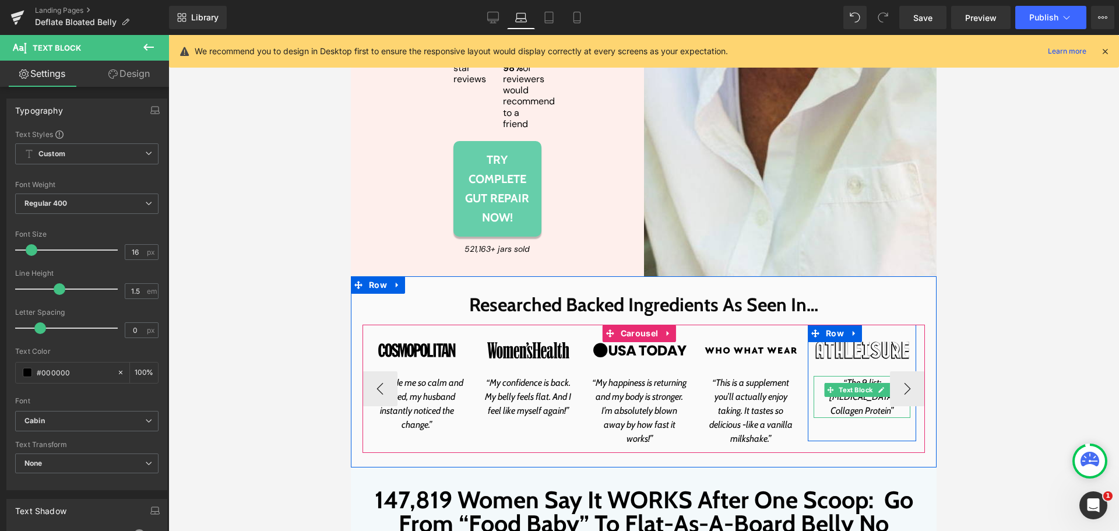
click at [821, 418] on p "“The 9 list: [MEDICAL_DATA] Collagen Protein”" at bounding box center [862, 397] width 97 height 42
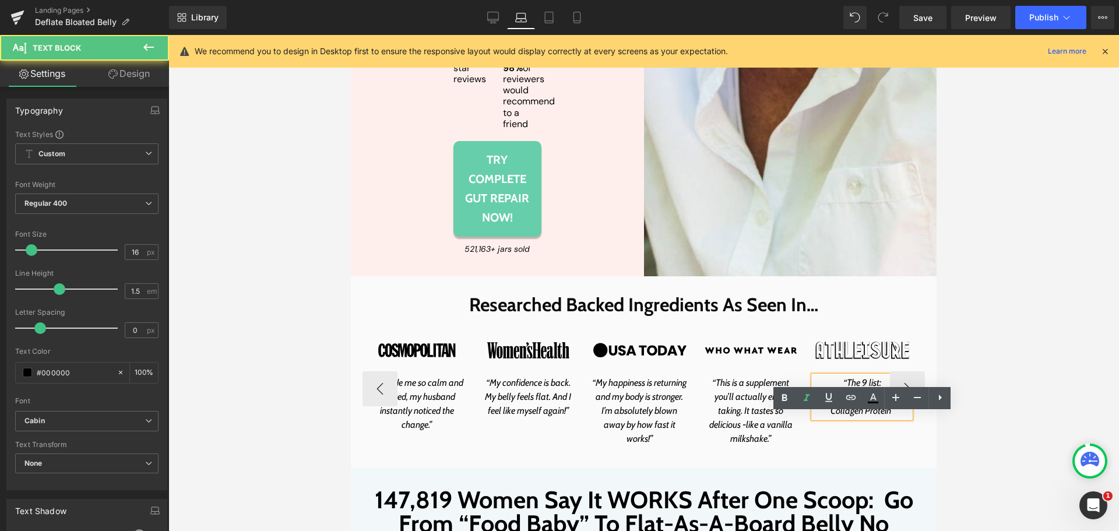
click at [858, 416] on icon "“The 9 list: [MEDICAL_DATA] Collagen Protein”" at bounding box center [862, 396] width 66 height 39
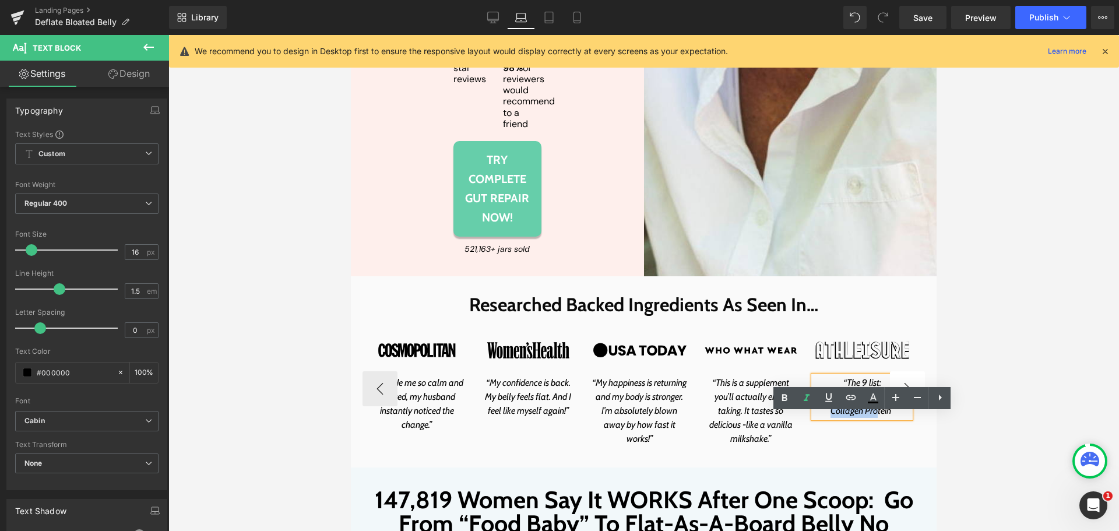
drag, startPoint x: 867, startPoint y: 421, endPoint x: 894, endPoint y: 438, distance: 32.2
click at [894, 438] on div "Image “It made me so calm and centred, my husband instantly noticed the change.…" at bounding box center [643, 389] width 562 height 128
copy icon "Prebiotic Collagen Protein”"
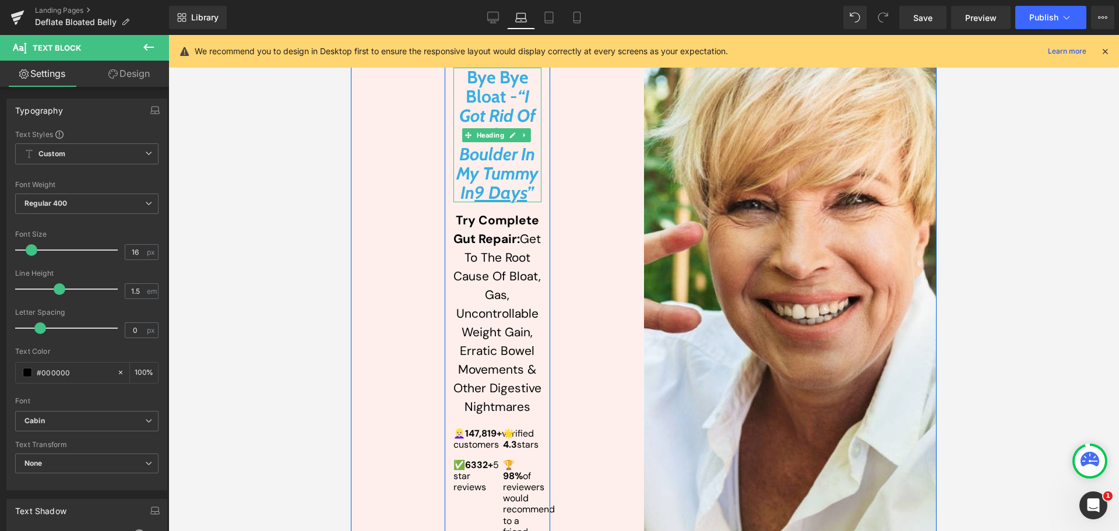
scroll to position [0, 0]
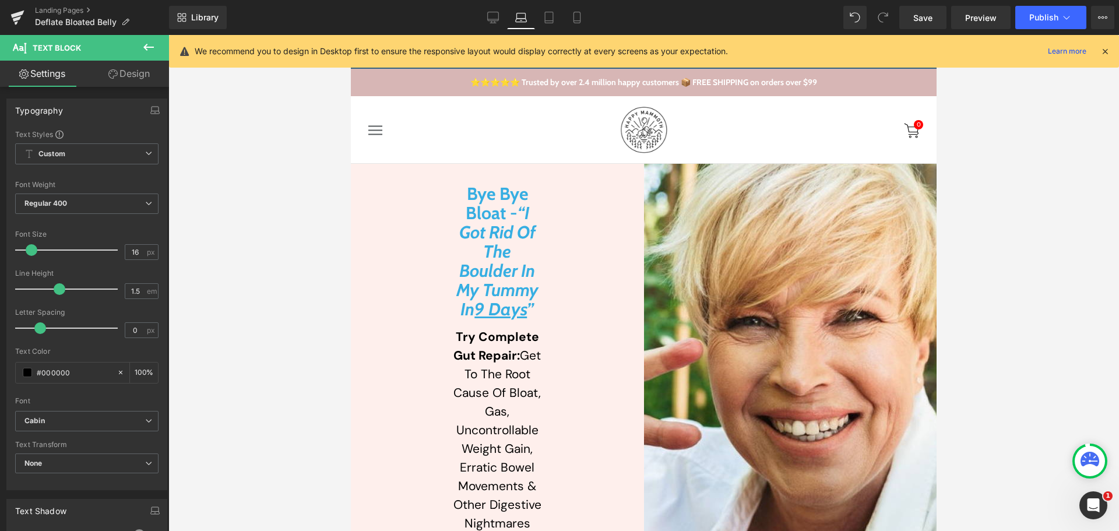
click at [265, 340] on div at bounding box center [643, 283] width 950 height 496
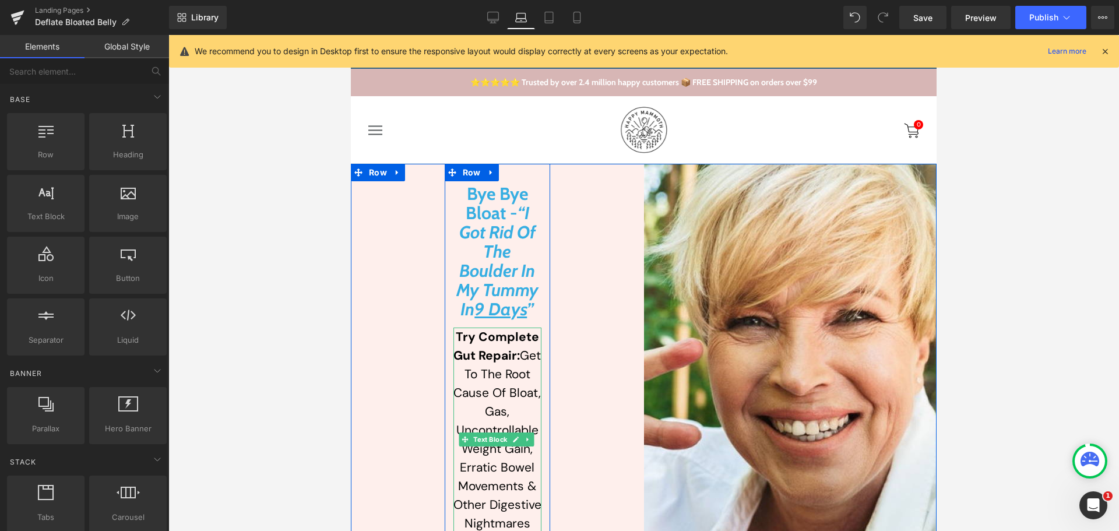
click at [490, 343] on strong "Try Complete Gut Repair:" at bounding box center [496, 346] width 86 height 35
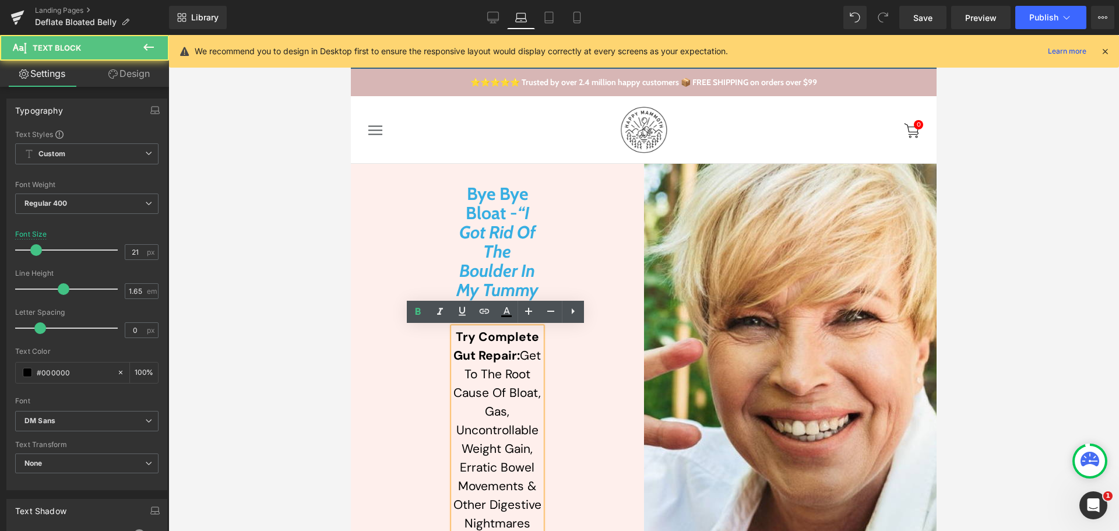
click at [489, 341] on strong "Try Complete Gut Repair:" at bounding box center [496, 346] width 86 height 35
click at [476, 336] on strong "Try Complete Gut Repair:" at bounding box center [496, 346] width 86 height 35
click at [524, 353] on strong "Try Complete Gut Repair:" at bounding box center [496, 346] width 86 height 35
paste div
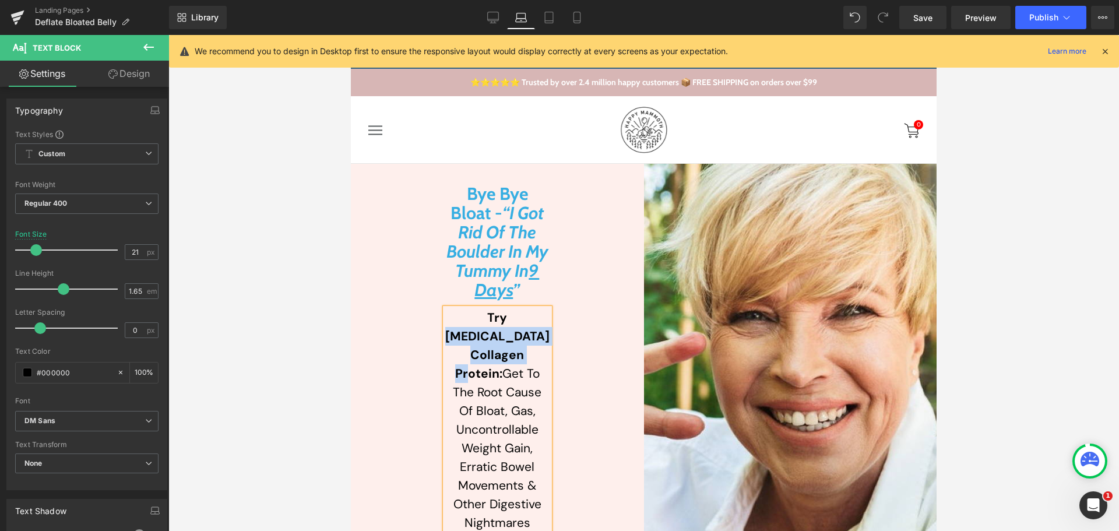
click at [480, 338] on strong "Try [MEDICAL_DATA] Collagen Protein:" at bounding box center [497, 345] width 104 height 72
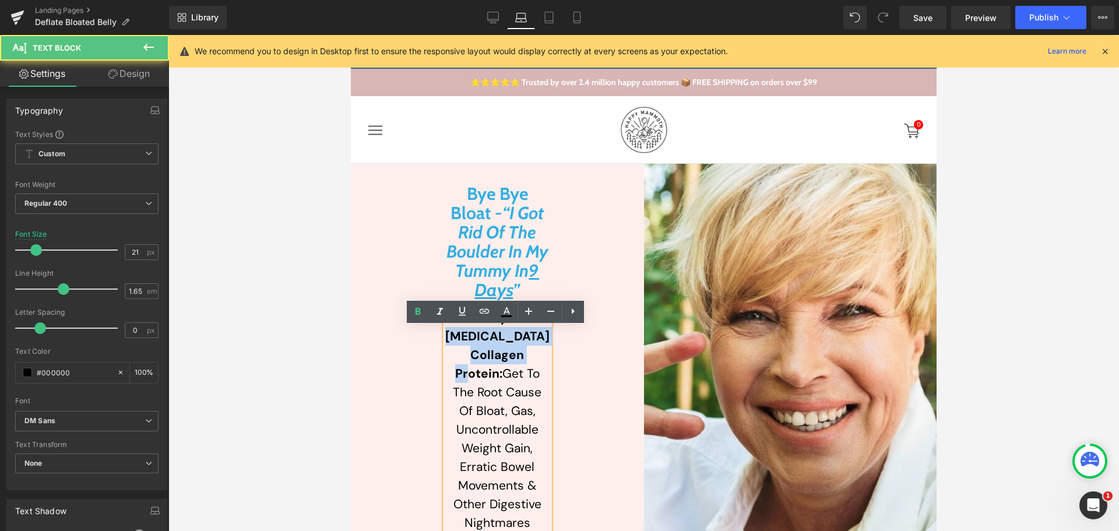
copy strong "[MEDICAL_DATA] Collagen Protein"
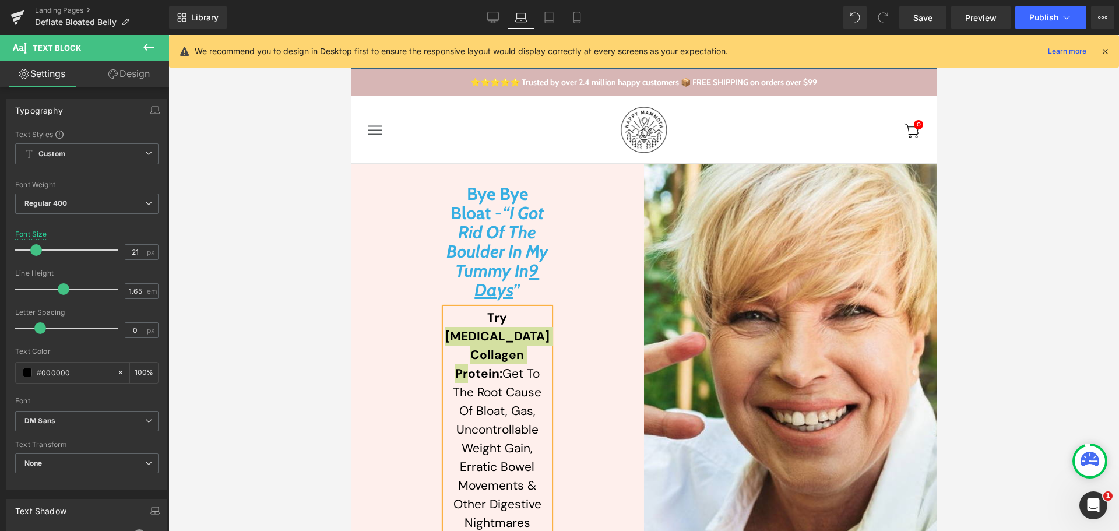
click at [336, 380] on div at bounding box center [643, 283] width 950 height 496
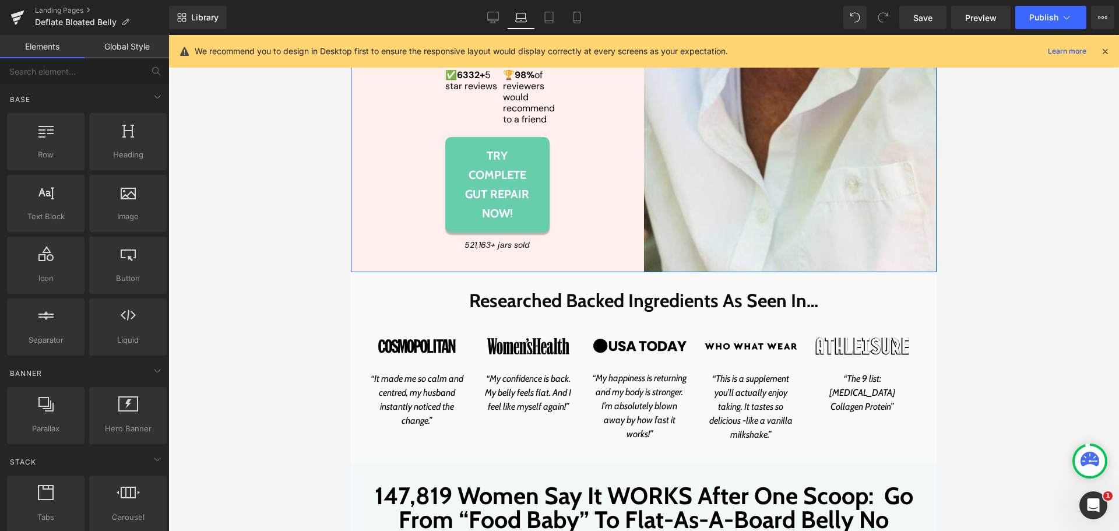
scroll to position [524, 0]
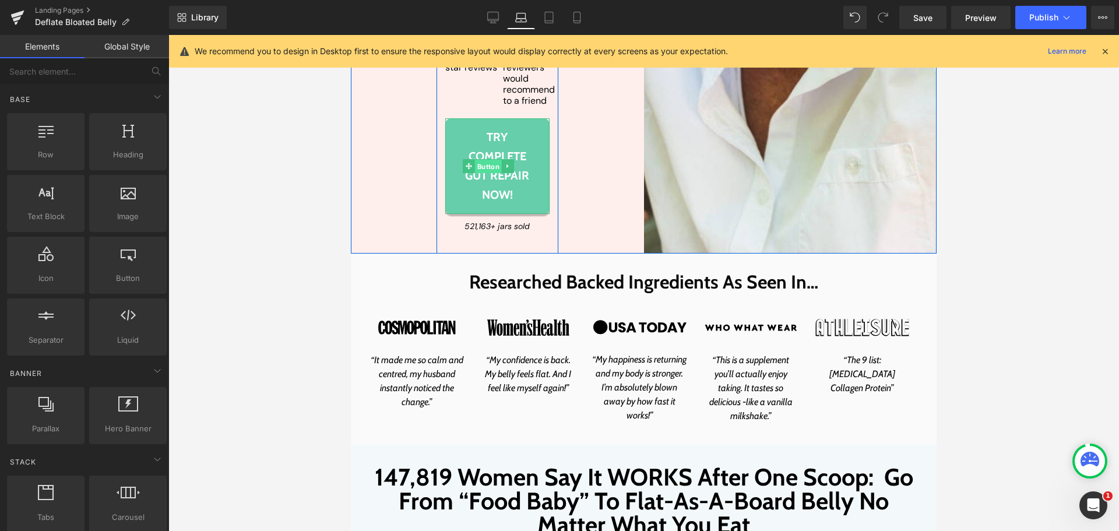
click at [499, 173] on span "Button" at bounding box center [488, 166] width 27 height 14
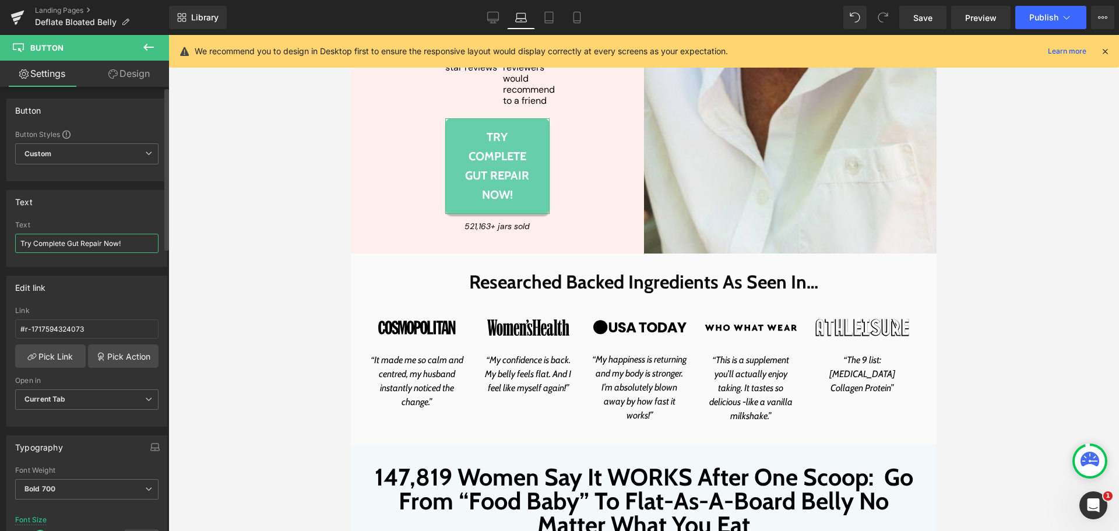
drag, startPoint x: 32, startPoint y: 245, endPoint x: 68, endPoint y: 247, distance: 36.2
click at [33, 245] on input "Try Complete Gut Repair Now!" at bounding box center [86, 243] width 143 height 19
paste input "[MEDICAL_DATA] Collagen Protein"
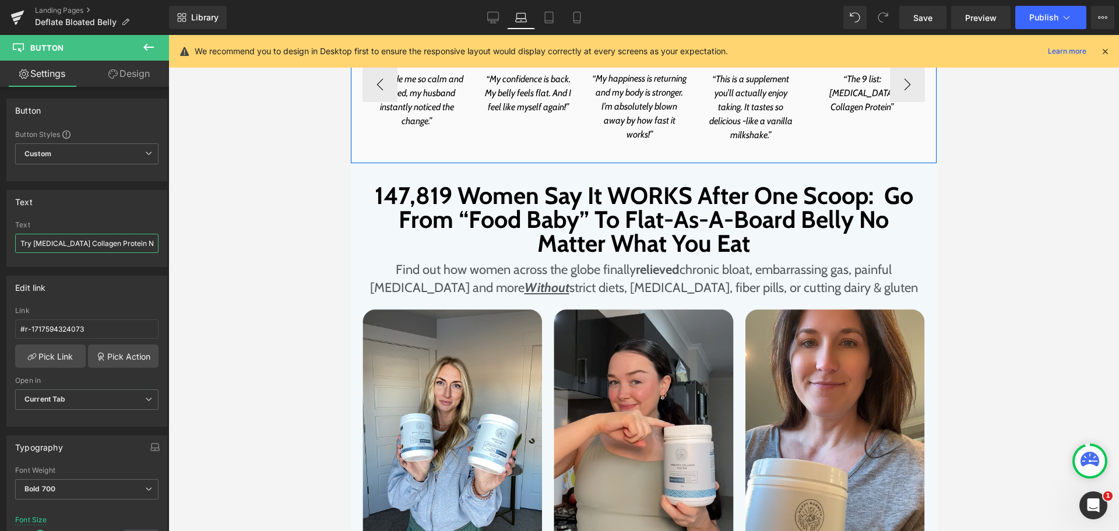
scroll to position [758, 0]
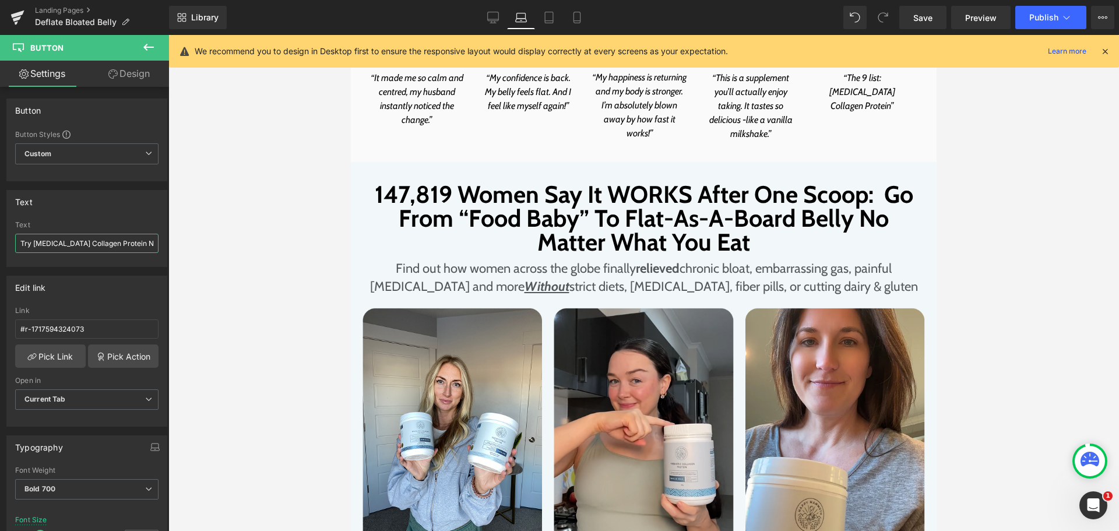
type input "Try [MEDICAL_DATA] Collagen Protein Now!"
click at [660, 21] on div "Library Laptop Desktop Laptop Tablet Mobile Save Preview Publish Scheduled View…" at bounding box center [644, 17] width 950 height 23
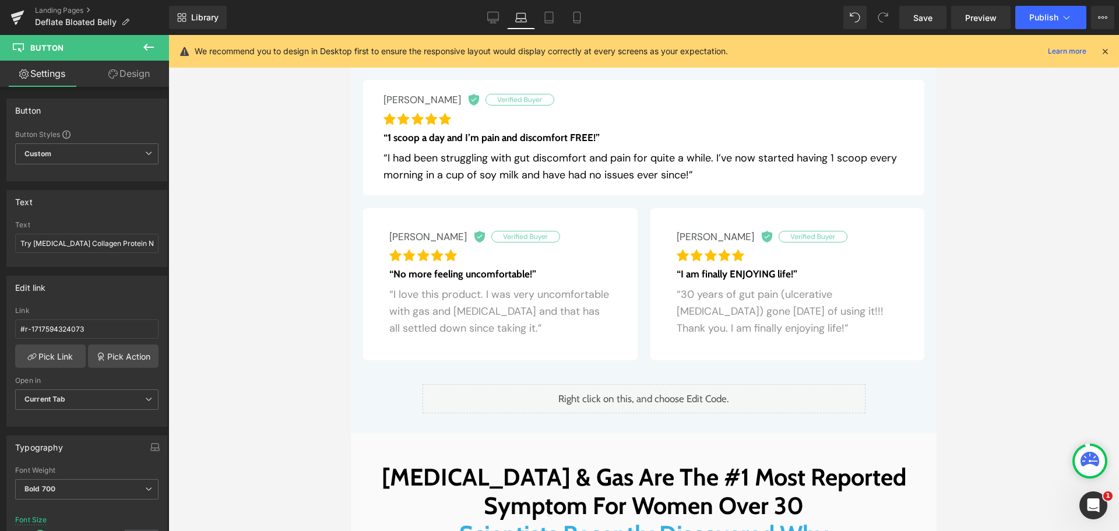
scroll to position [0, 0]
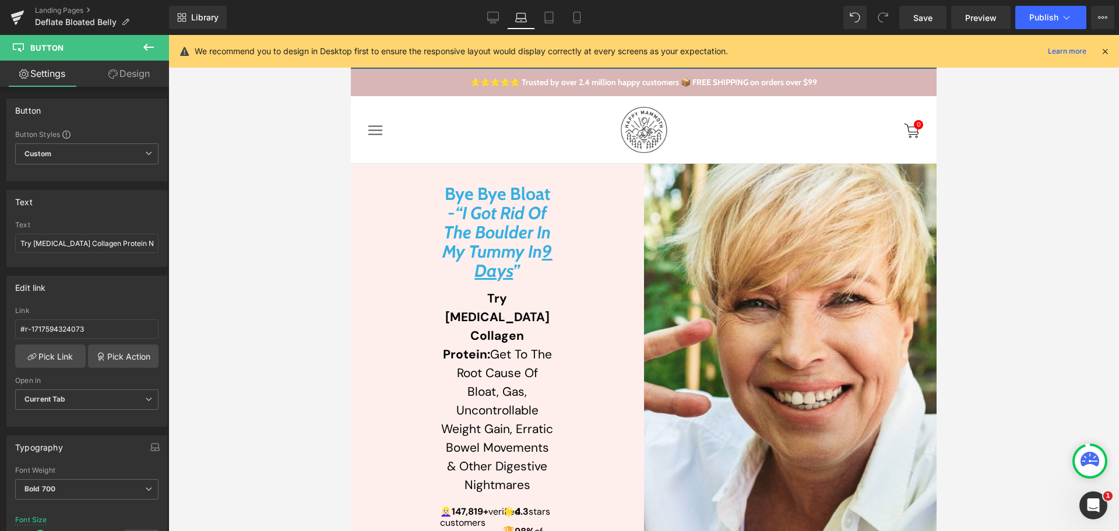
click at [1111, 57] on div "We recommend you to design in Desktop first to ensure the responsive layout wou…" at bounding box center [644, 51] width 950 height 33
click at [1108, 50] on icon at bounding box center [1105, 51] width 10 height 10
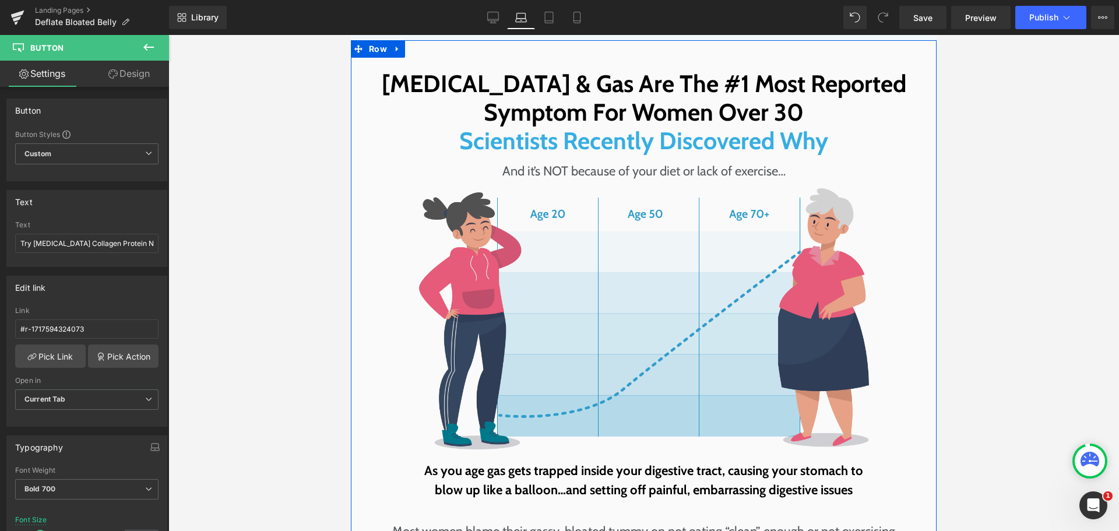
scroll to position [1632, 0]
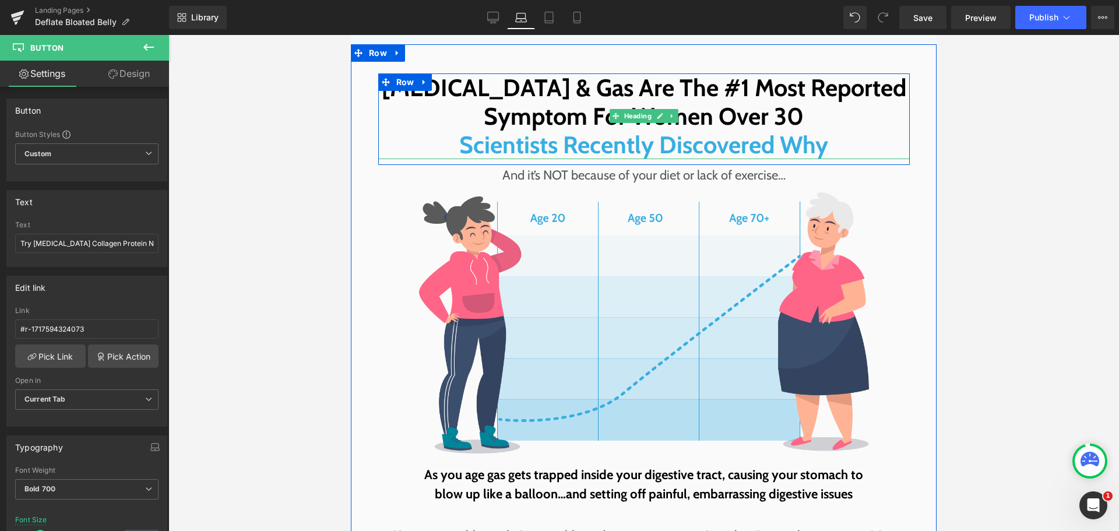
click at [583, 131] on h1 "Symptom For Women Over 30" at bounding box center [643, 116] width 531 height 29
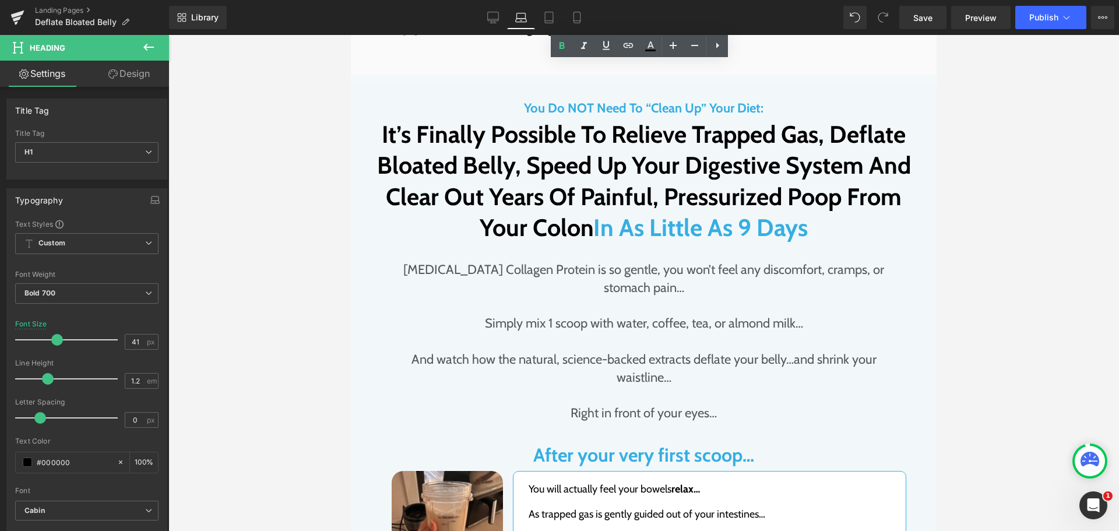
scroll to position [2855, 0]
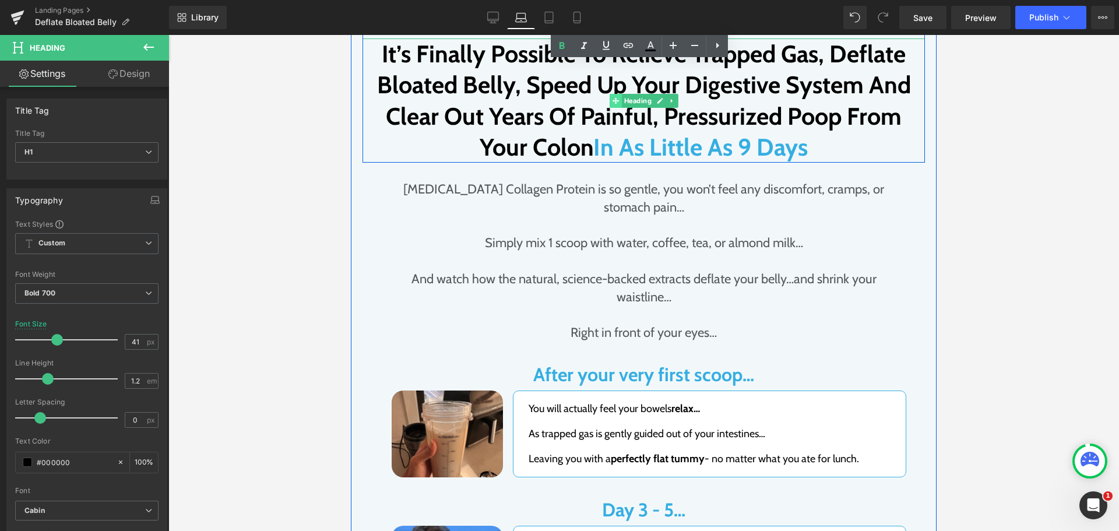
drag, startPoint x: 614, startPoint y: 208, endPoint x: 624, endPoint y: 310, distance: 102.4
click at [614, 108] on span at bounding box center [616, 101] width 12 height 14
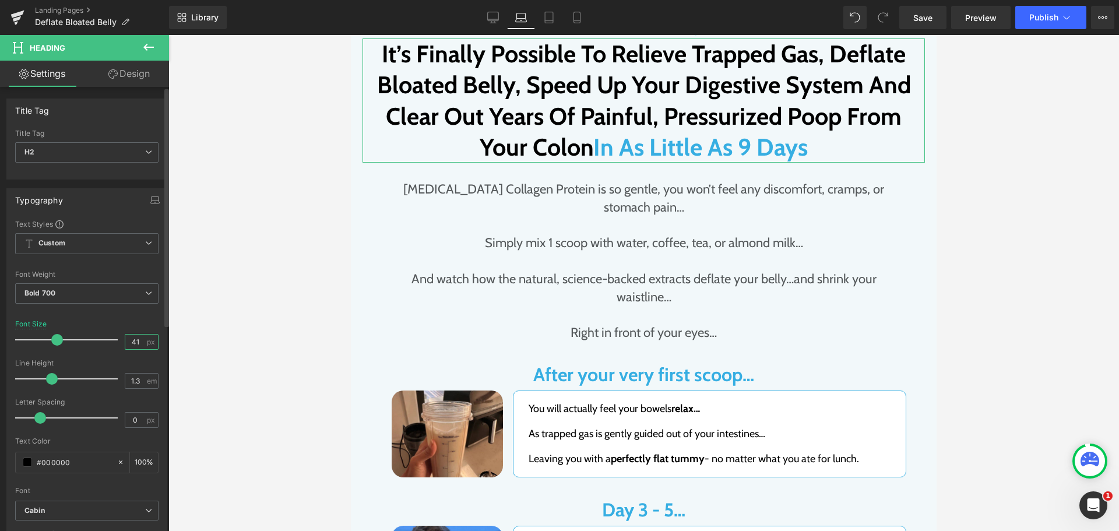
click at [133, 339] on input "41" at bounding box center [135, 341] width 20 height 15
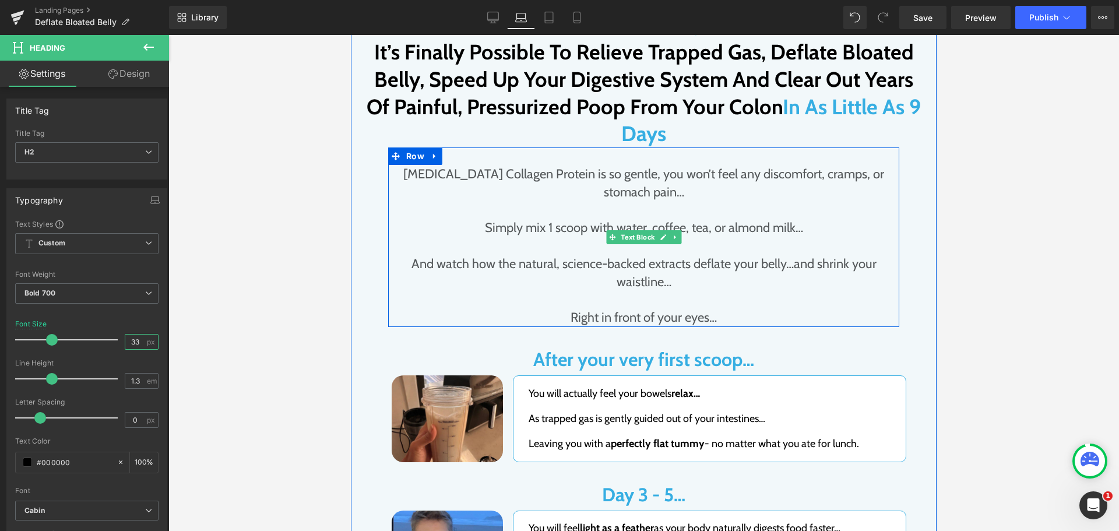
type input "32"
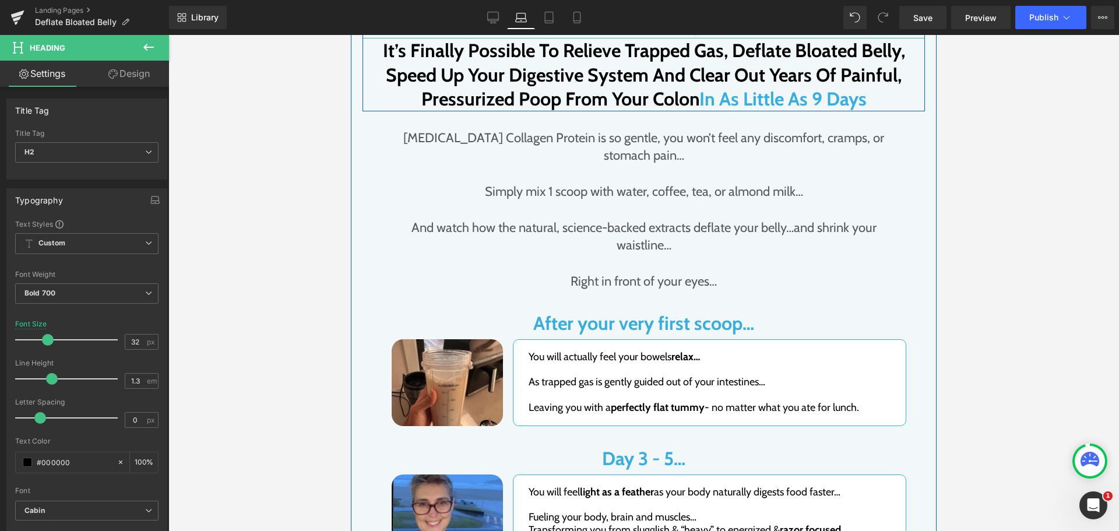
click at [635, 35] on span "Text Block" at bounding box center [637, 28] width 38 height 14
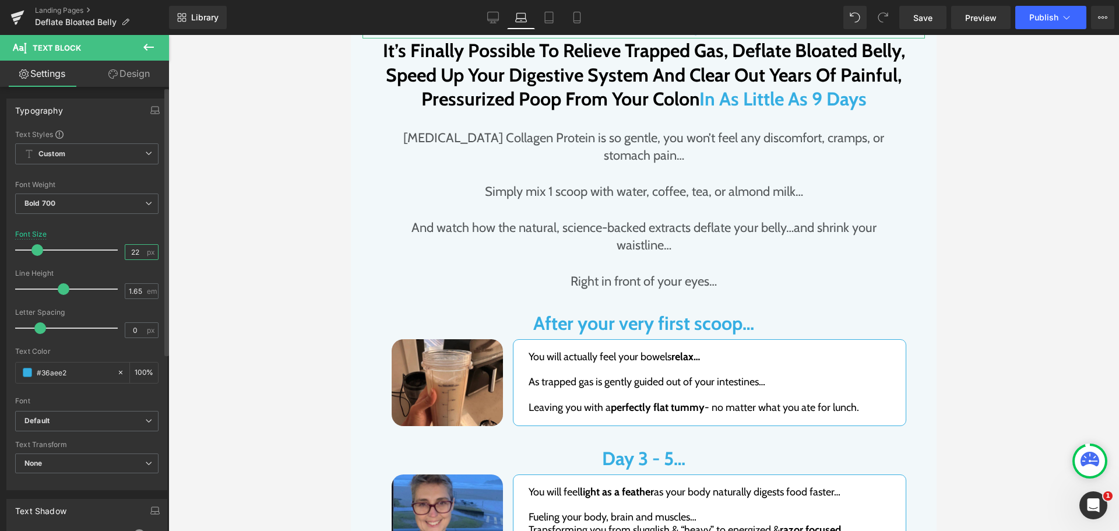
click at [128, 252] on input "22" at bounding box center [135, 252] width 20 height 15
type input "20"
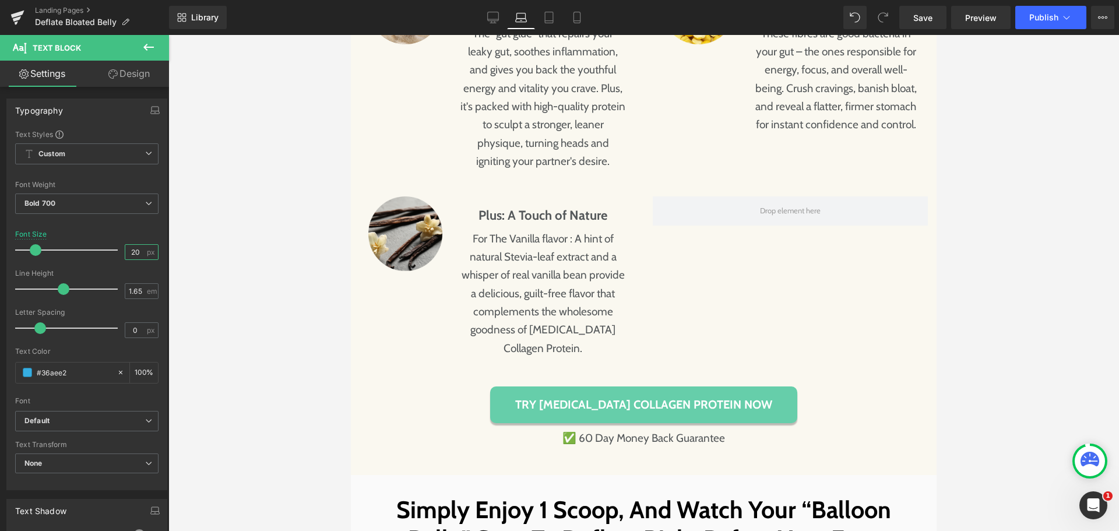
scroll to position [4604, 0]
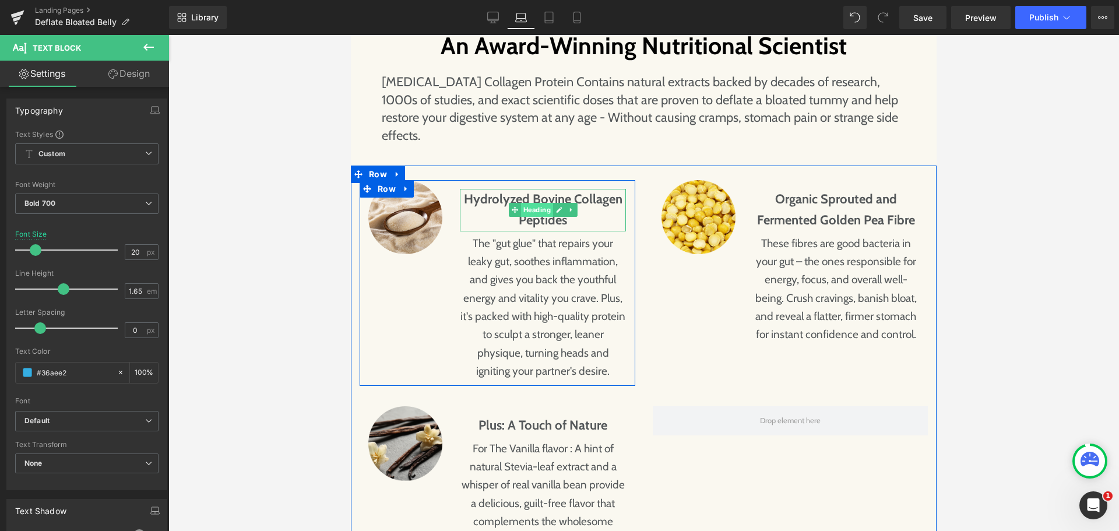
click at [521, 217] on span "Heading" at bounding box center [537, 210] width 32 height 14
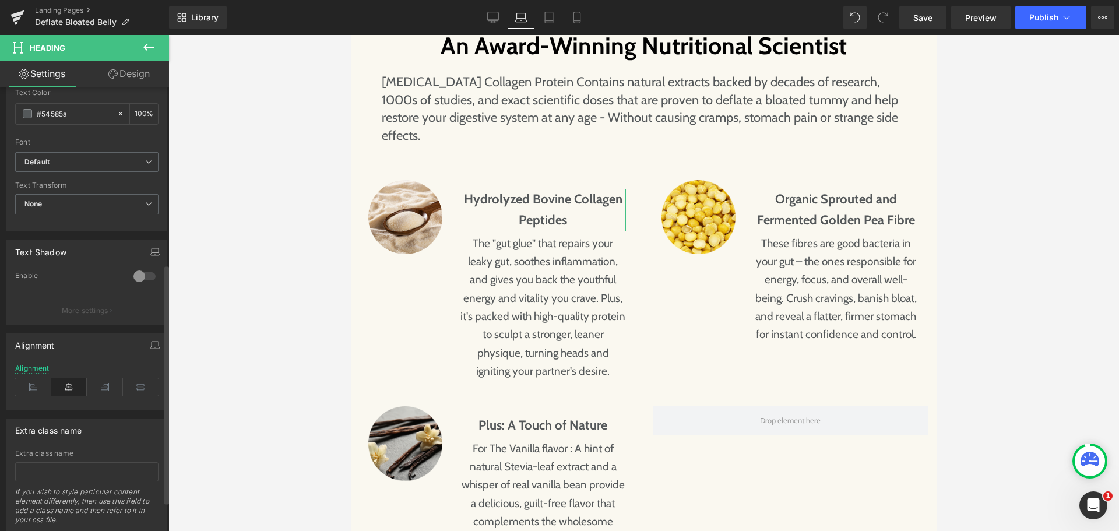
scroll to position [350, 0]
click at [38, 385] on icon at bounding box center [33, 385] width 36 height 17
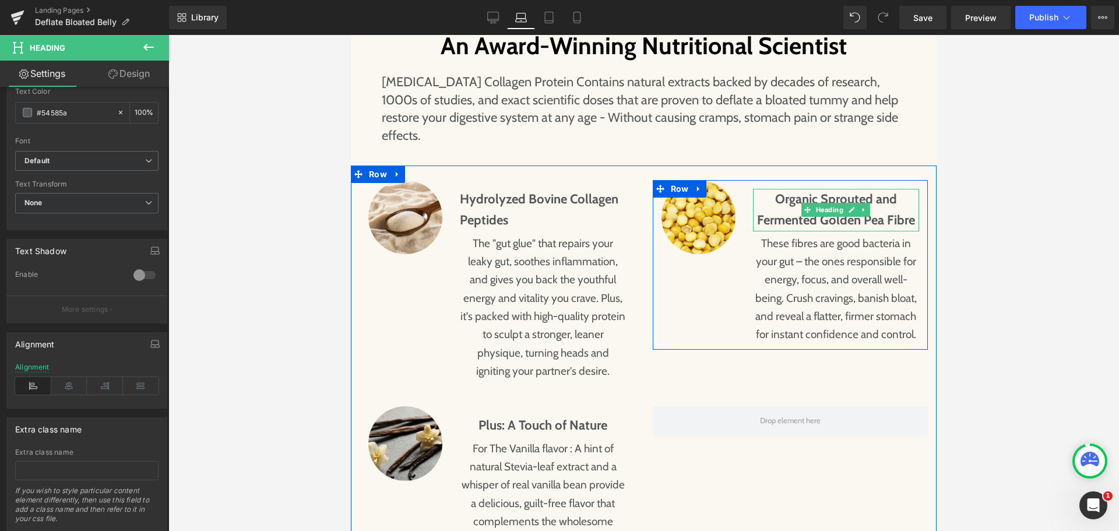
click at [795, 231] on h6 "Organic Sprouted and Fermented Golden Pea Fibre" at bounding box center [836, 210] width 166 height 43
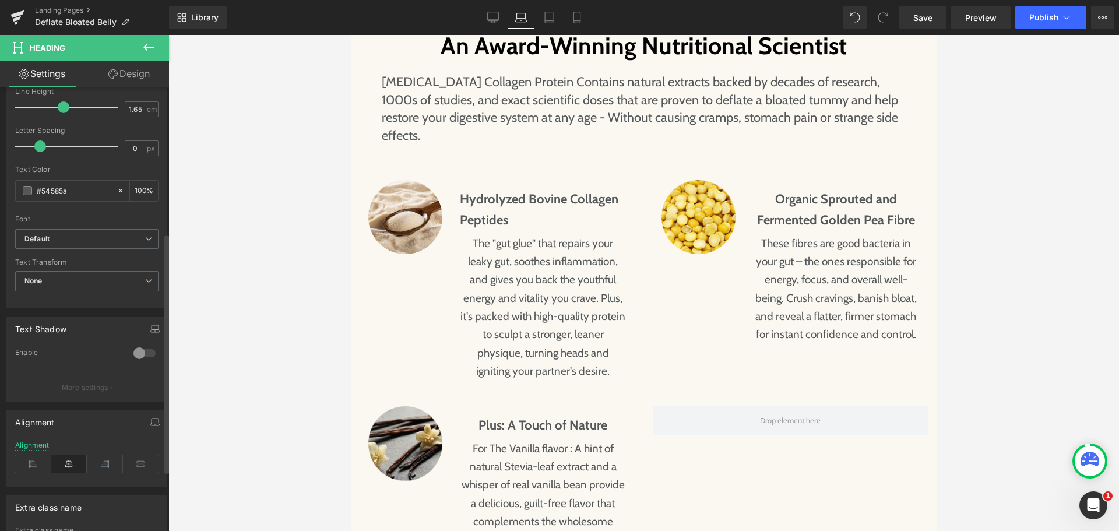
scroll to position [291, 0]
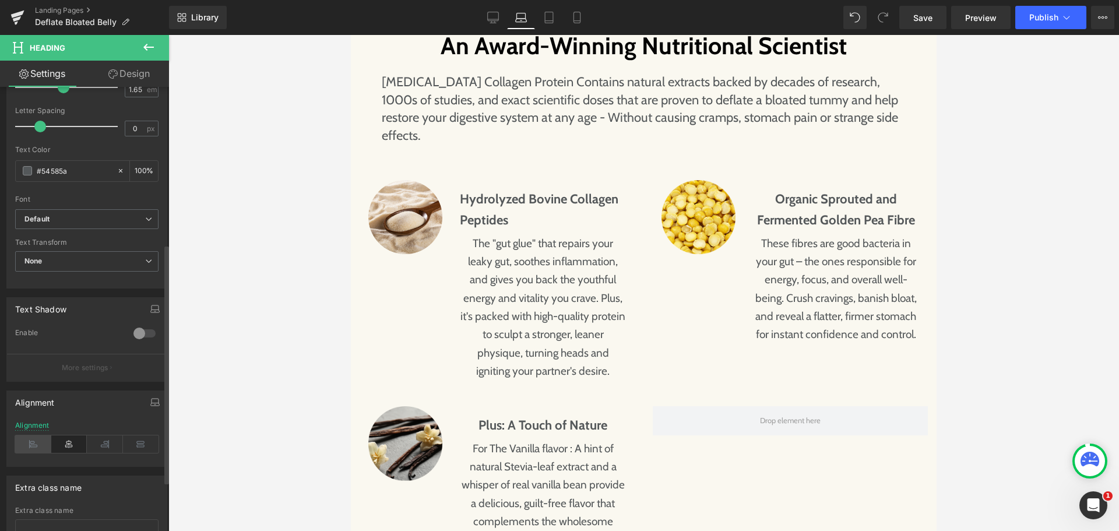
click at [34, 439] on icon at bounding box center [33, 443] width 36 height 17
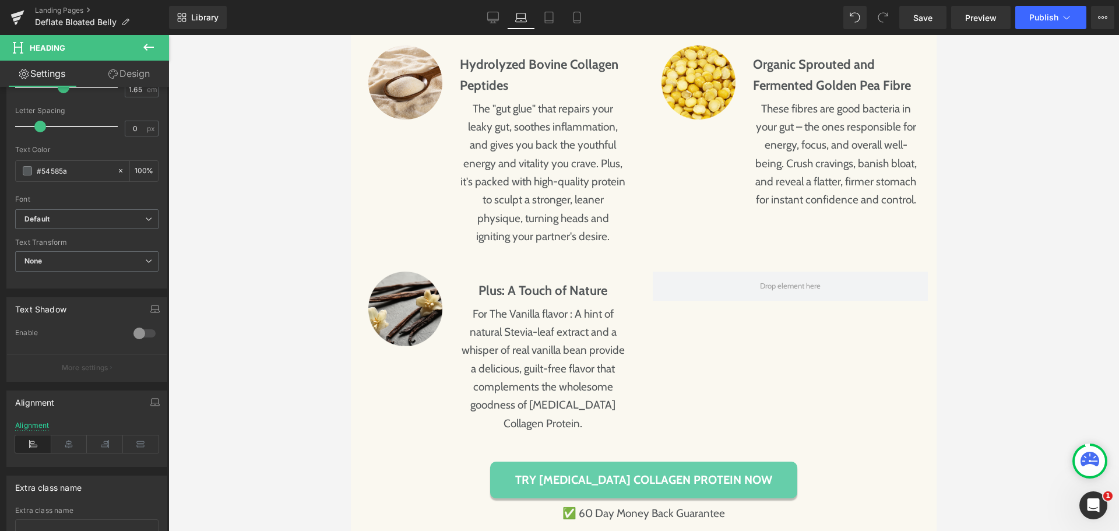
scroll to position [4779, 0]
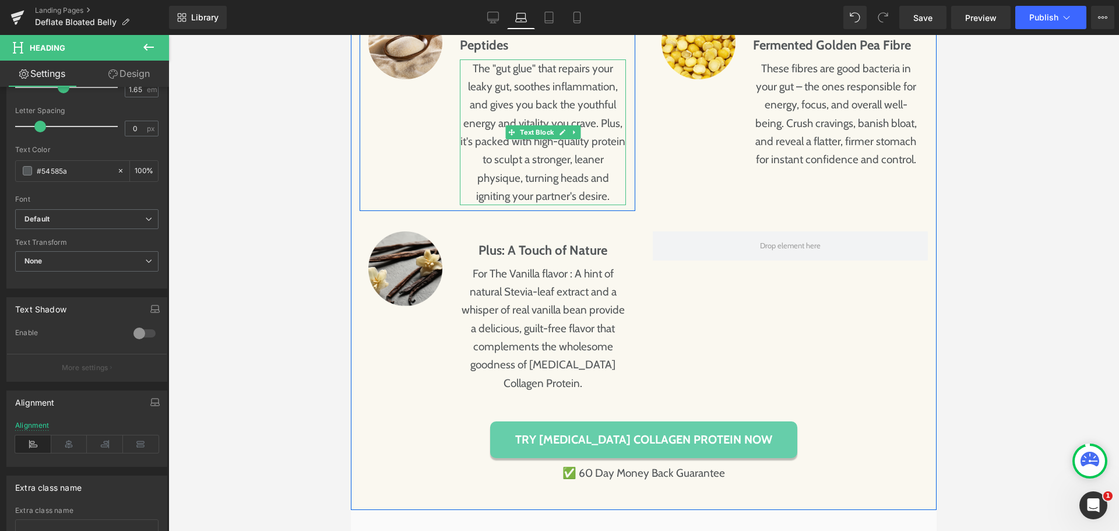
click at [491, 197] on p "The "gut glue" that repairs your leaky gut, soothes inflammation, and gives you…" at bounding box center [543, 132] width 166 height 146
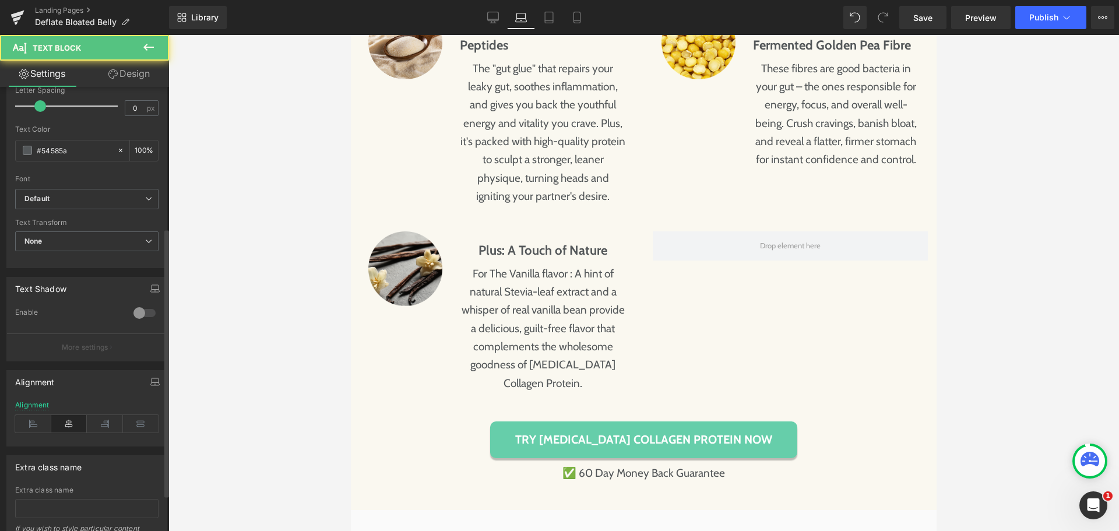
scroll to position [233, 0]
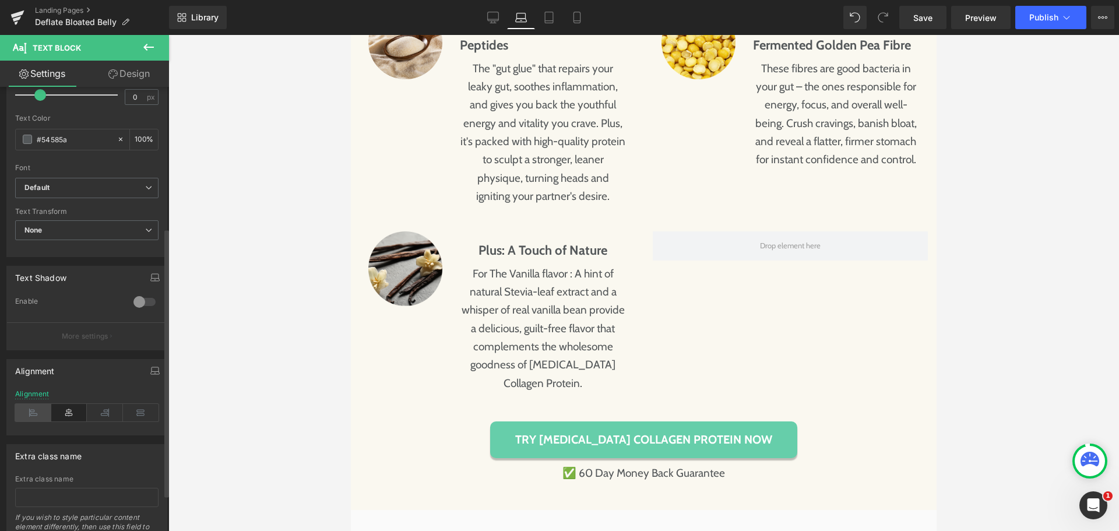
click at [33, 417] on icon at bounding box center [33, 412] width 36 height 17
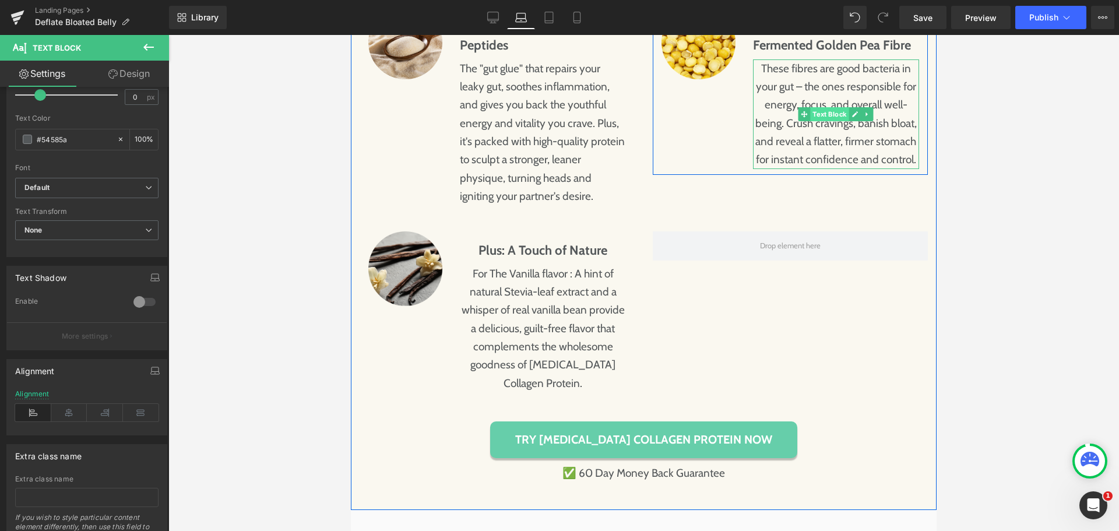
drag, startPoint x: 830, startPoint y: 197, endPoint x: 621, endPoint y: 335, distance: 251.2
click at [830, 121] on span "Text Block" at bounding box center [830, 114] width 38 height 14
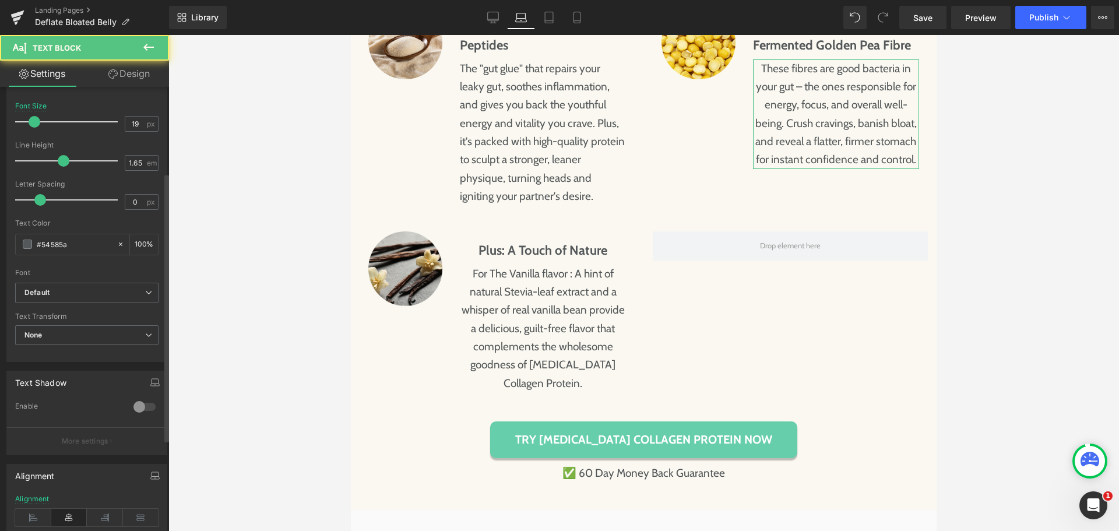
scroll to position [175, 0]
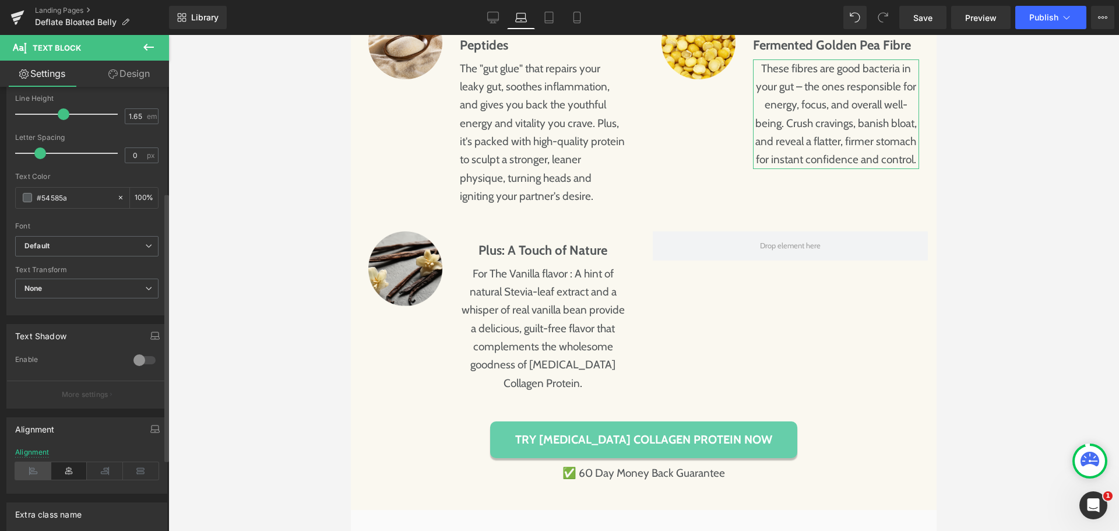
click at [27, 467] on icon at bounding box center [33, 470] width 36 height 17
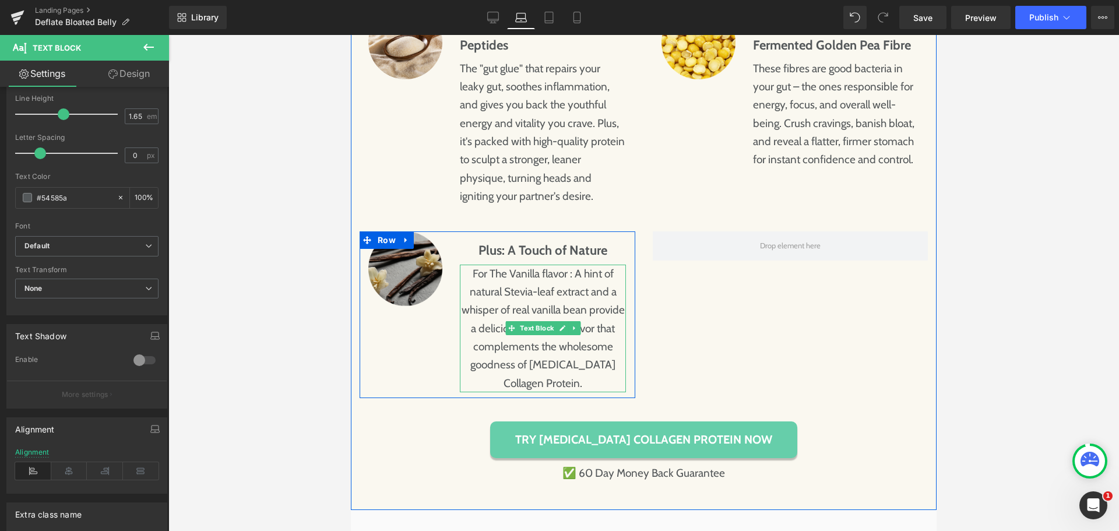
click at [541, 372] on p "For The Vanilla flavor : A hint of natural Stevia-leaf extract and a whisper of…" at bounding box center [543, 329] width 166 height 128
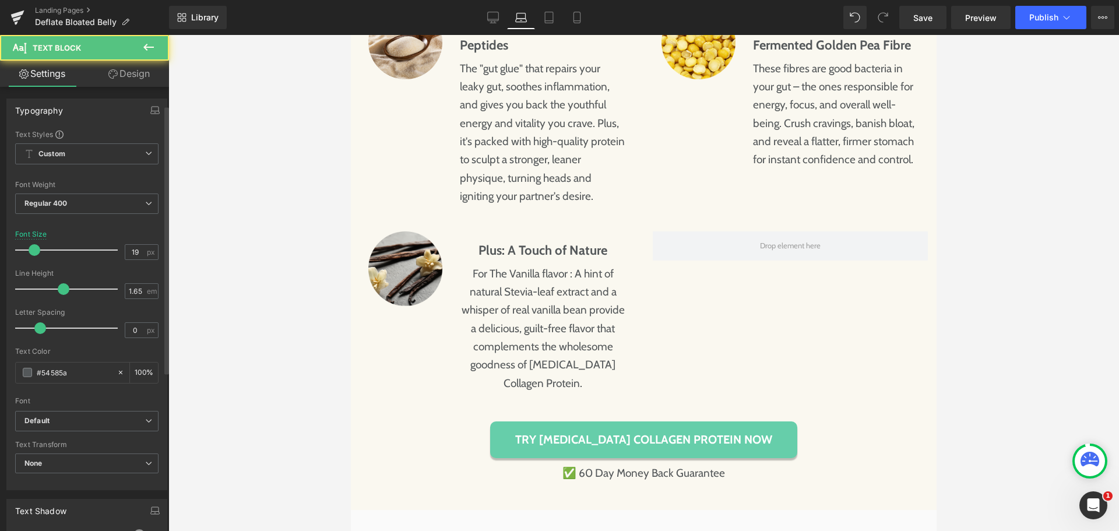
scroll to position [233, 0]
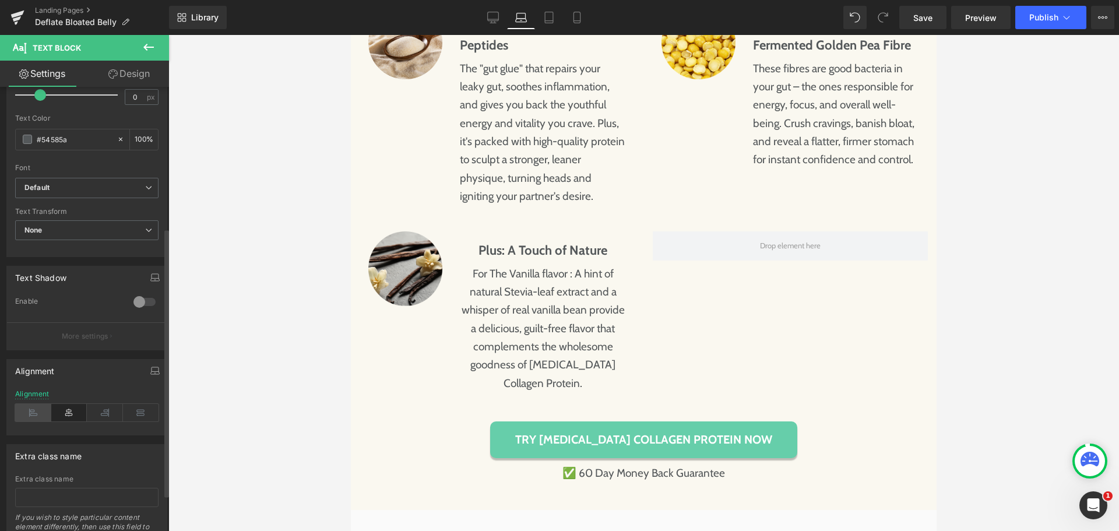
click at [28, 414] on icon at bounding box center [33, 412] width 36 height 17
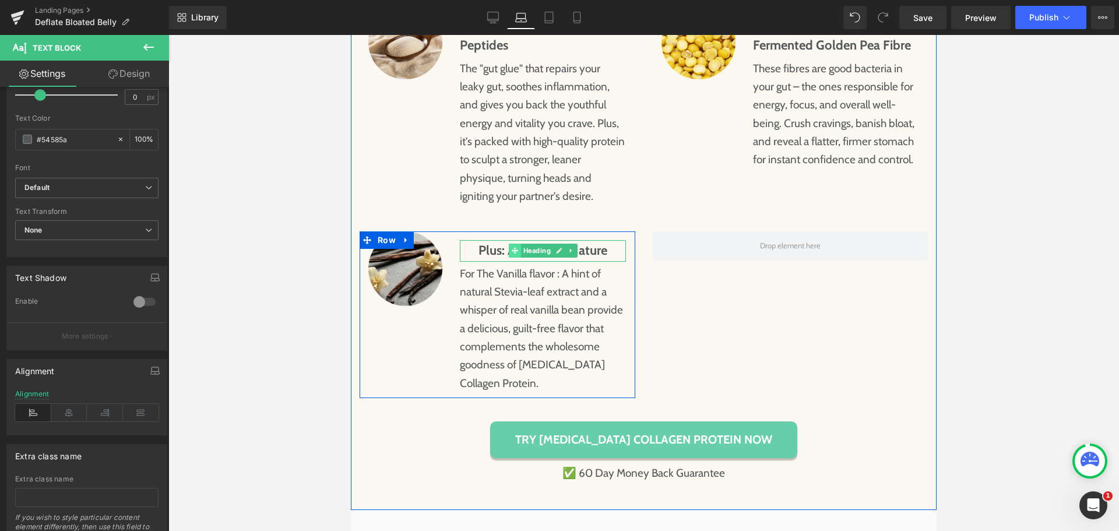
click at [512, 254] on icon at bounding box center [515, 251] width 6 height 6
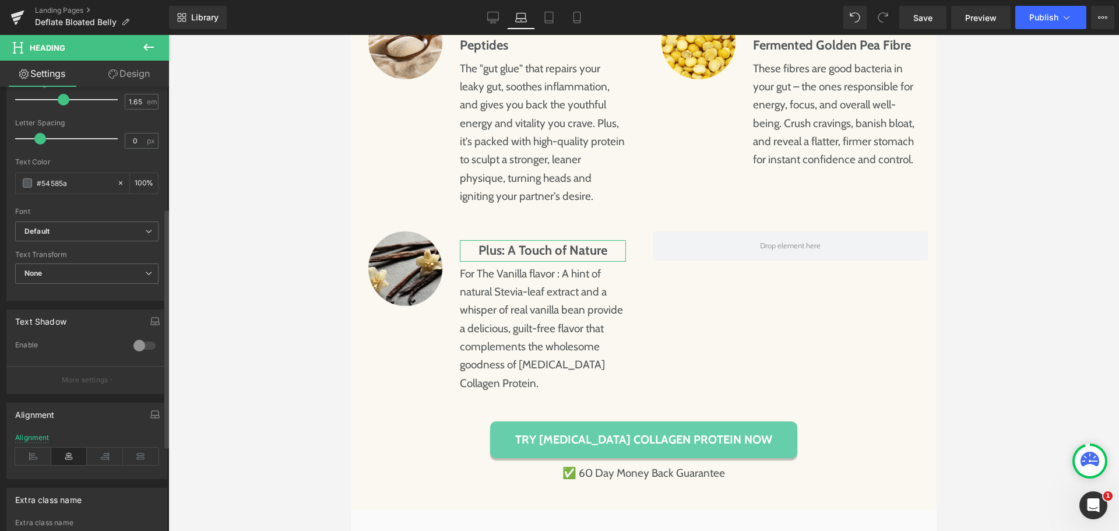
scroll to position [291, 0]
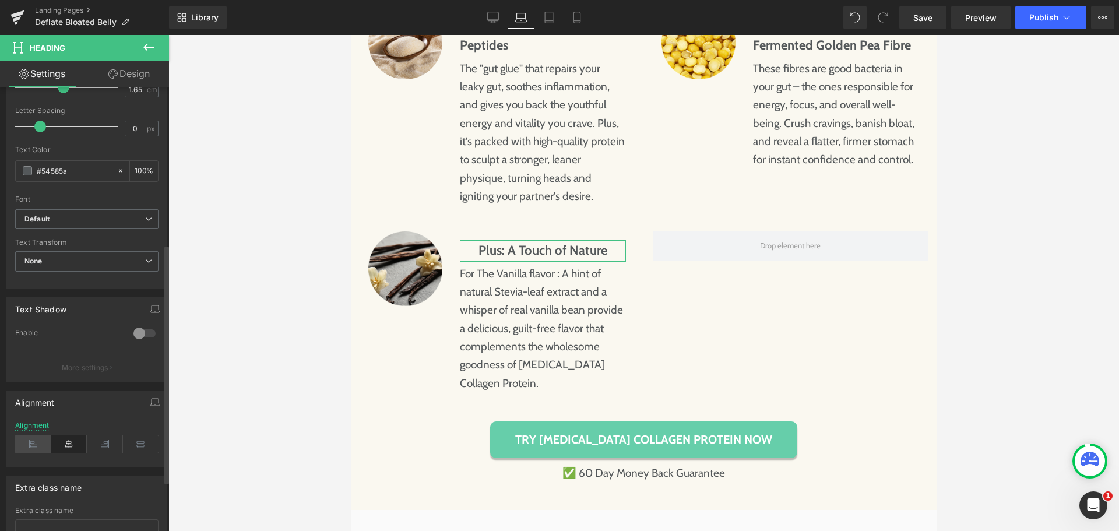
click at [36, 439] on icon at bounding box center [33, 443] width 36 height 17
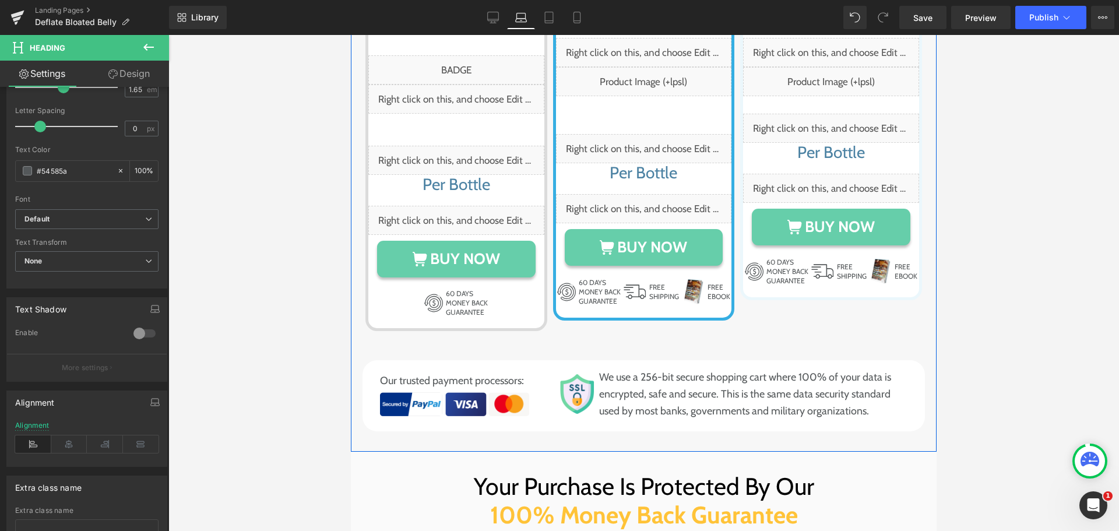
scroll to position [7109, 0]
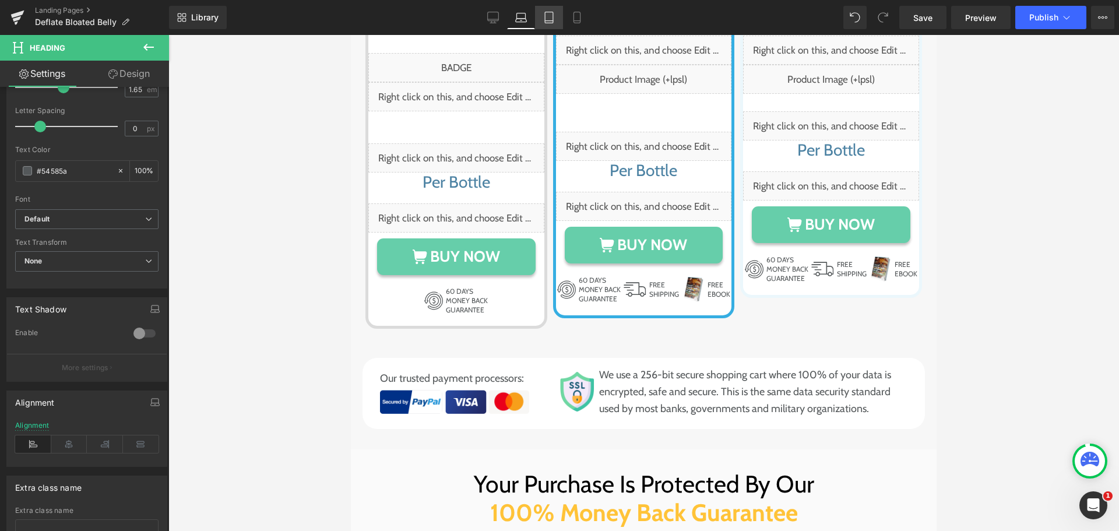
click at [558, 13] on link "Tablet" at bounding box center [549, 17] width 28 height 23
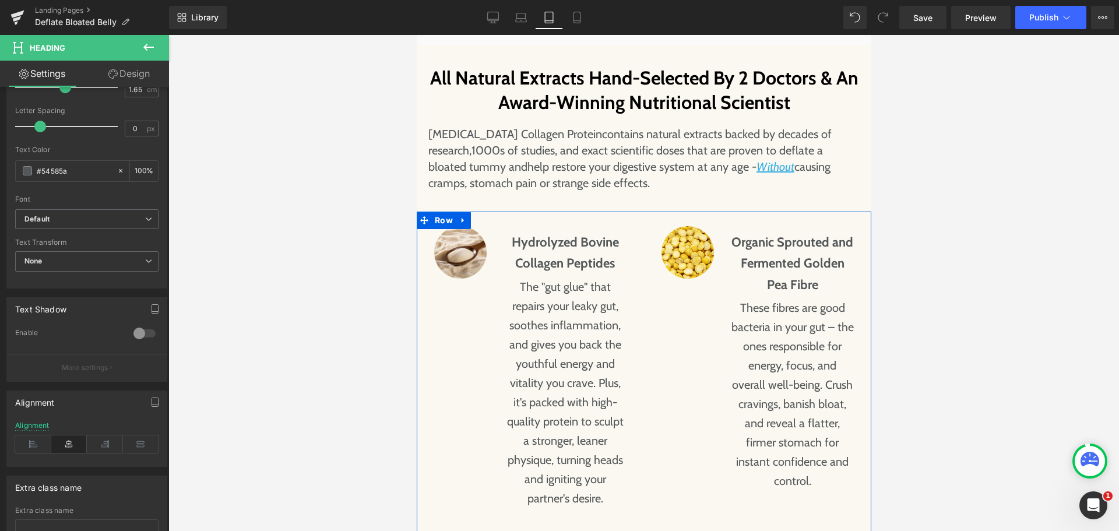
scroll to position [4202, 0]
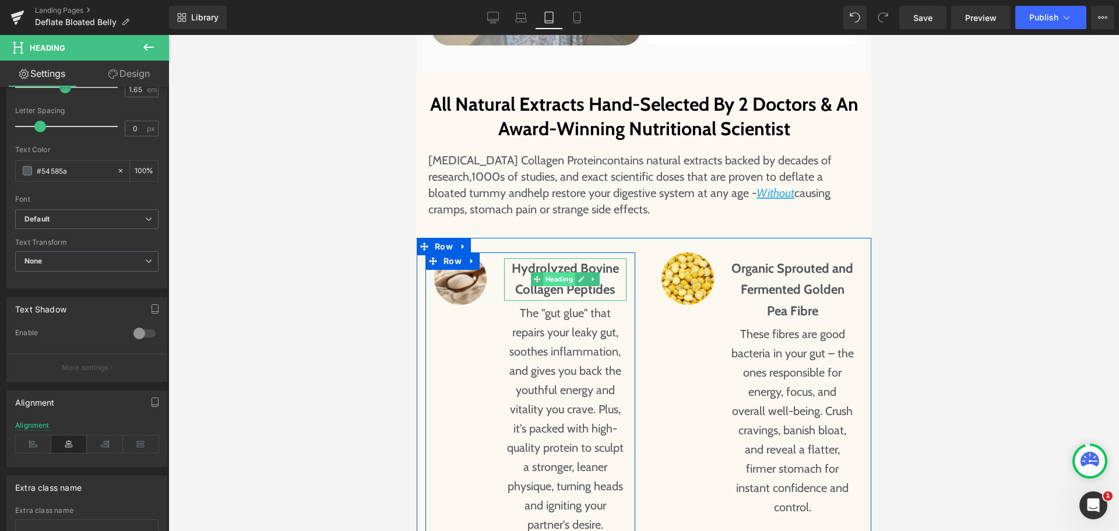
click at [566, 272] on span "Heading" at bounding box center [559, 279] width 32 height 14
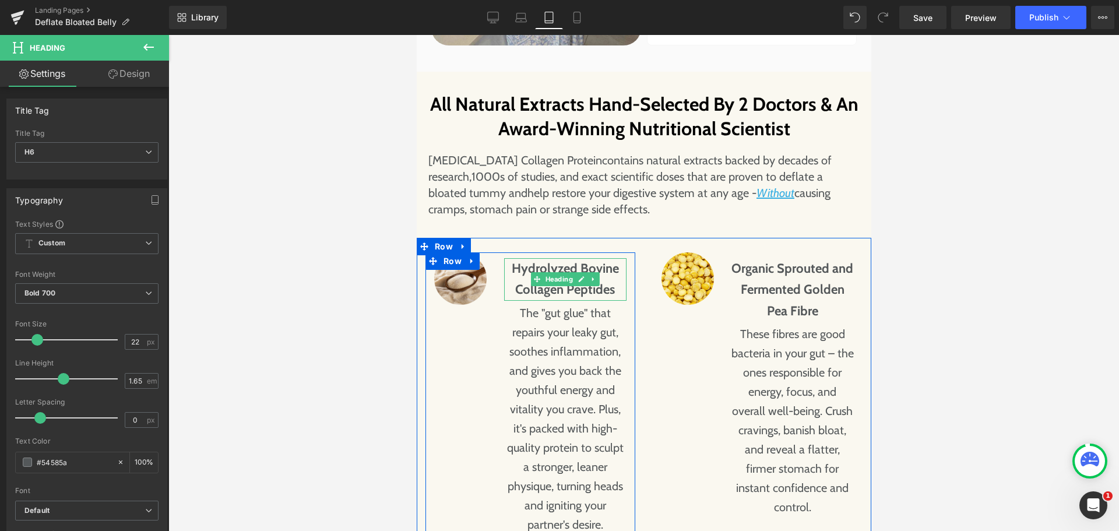
drag, startPoint x: 540, startPoint y: 251, endPoint x: 530, endPoint y: 249, distance: 10.2
click at [543, 272] on span "Heading" at bounding box center [559, 279] width 32 height 14
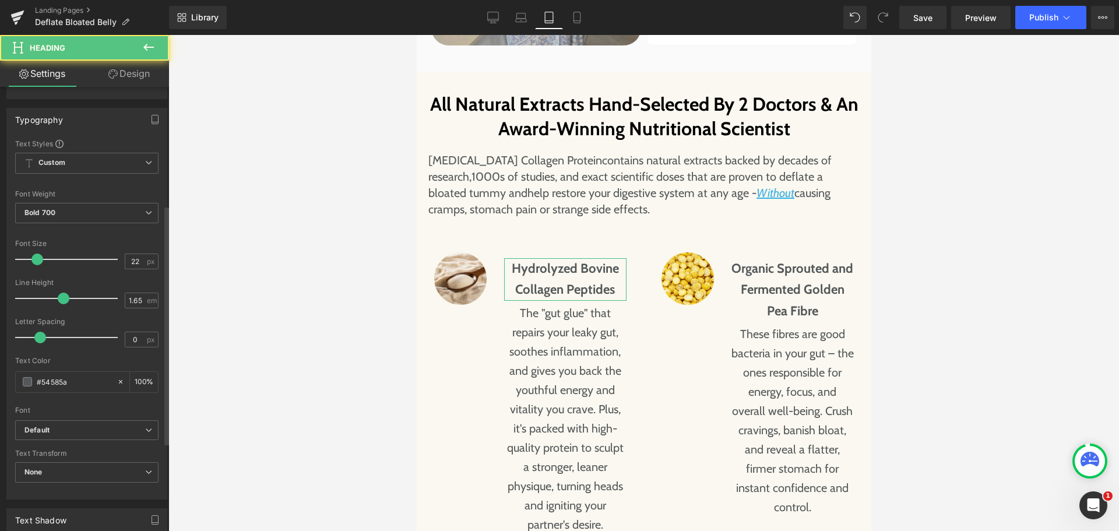
scroll to position [291, 0]
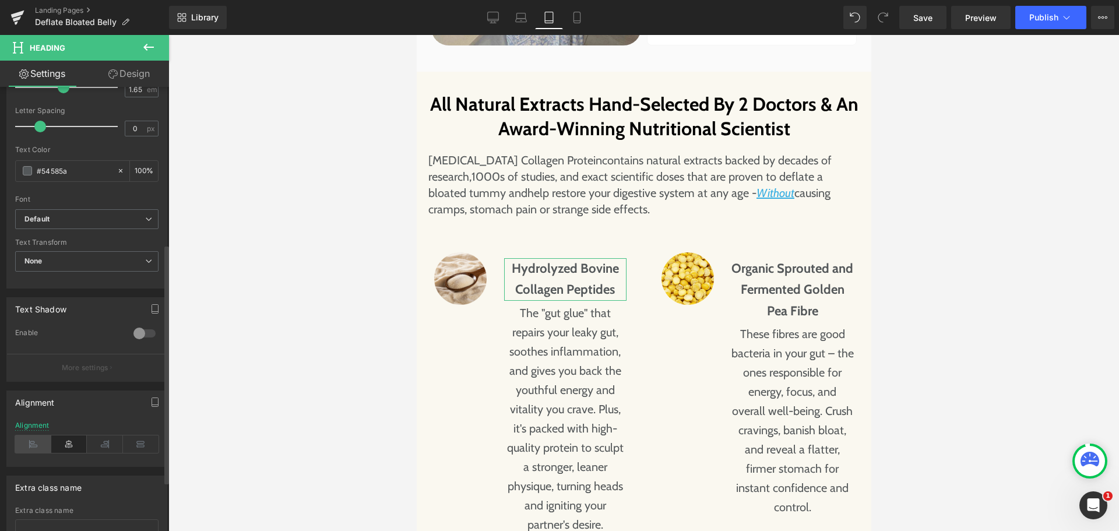
click at [34, 438] on icon at bounding box center [33, 443] width 36 height 17
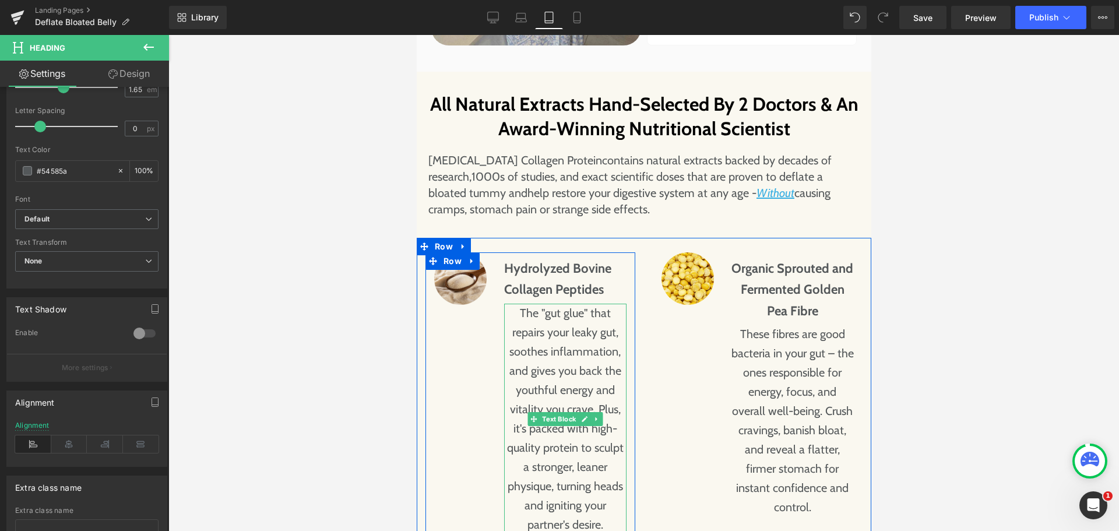
click at [572, 313] on p "The "gut glue" that repairs your leaky gut, soothes inflammation, and gives you…" at bounding box center [564, 419] width 122 height 231
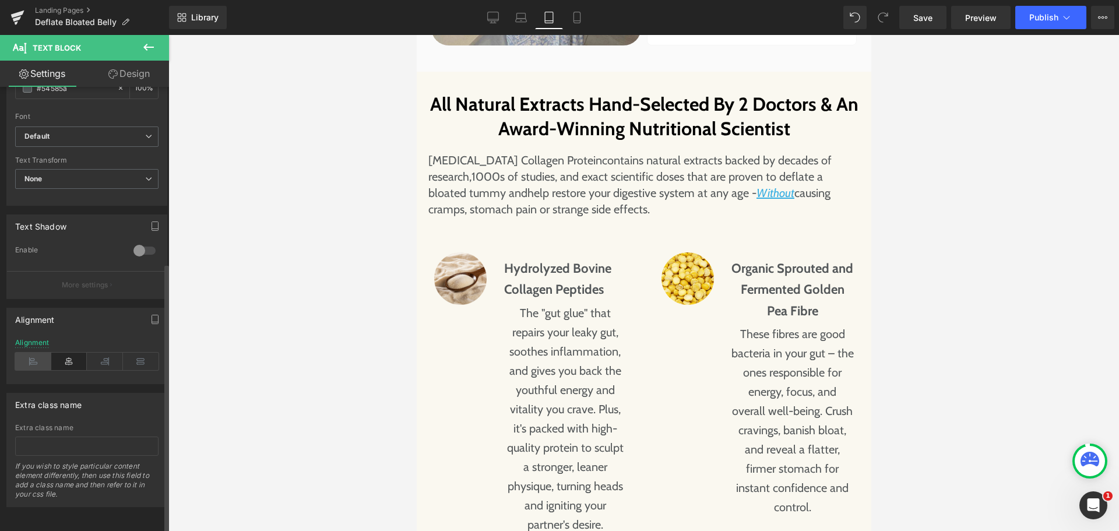
click at [25, 358] on icon at bounding box center [33, 361] width 36 height 17
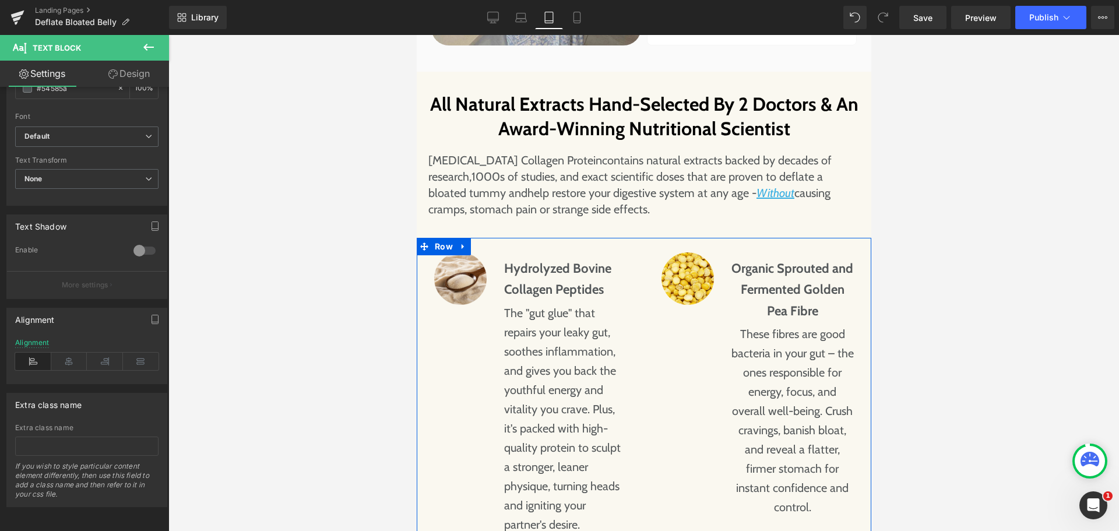
click at [643, 252] on div "Image Organic Sprouted and Fermented Golden Pea Fibre Heading These fibres are …" at bounding box center [756, 387] width 227 height 270
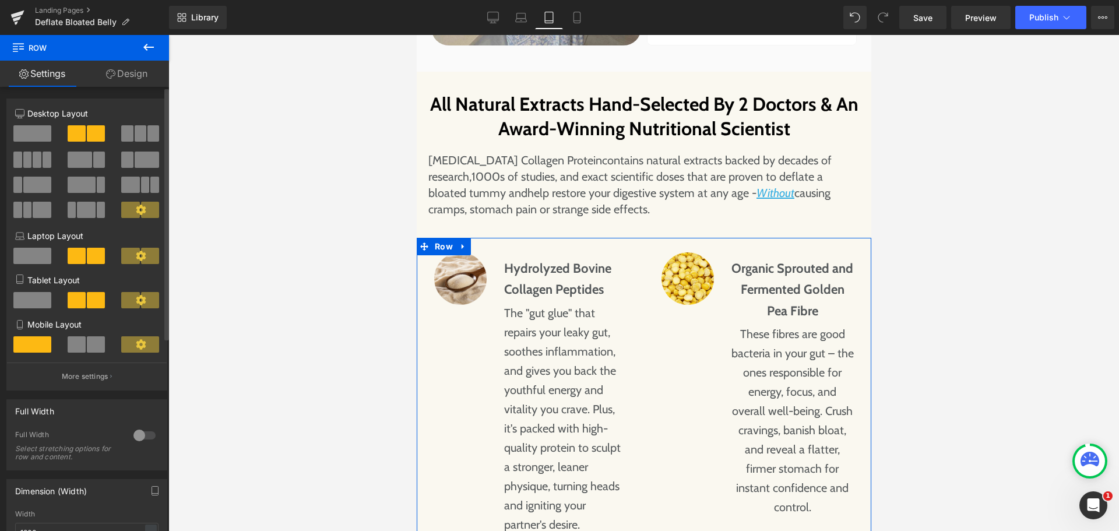
click at [43, 297] on span at bounding box center [32, 300] width 38 height 16
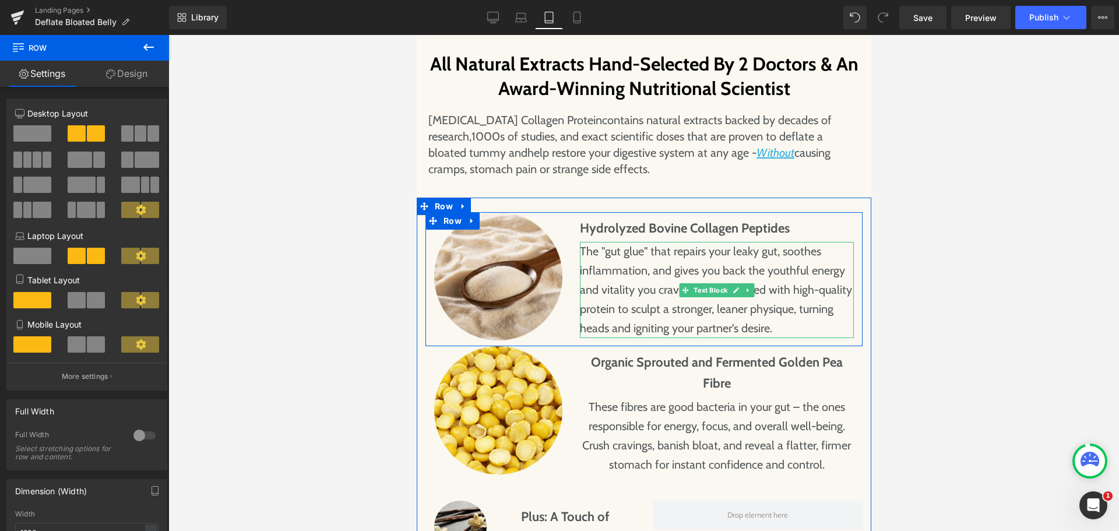
scroll to position [4260, 0]
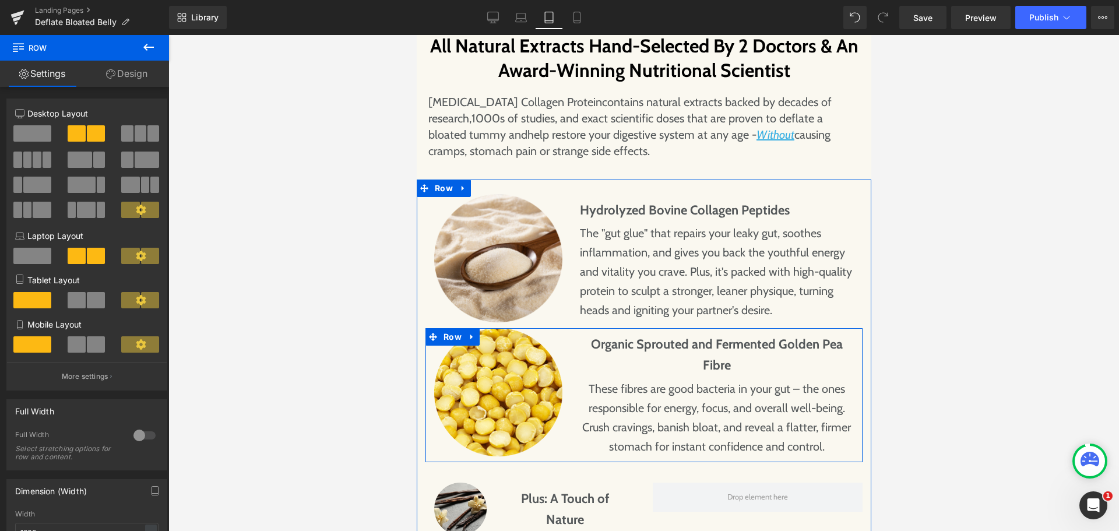
click at [672, 334] on h6 "Organic Sprouted and Fermented Golden Pea Fibre" at bounding box center [716, 355] width 274 height 43
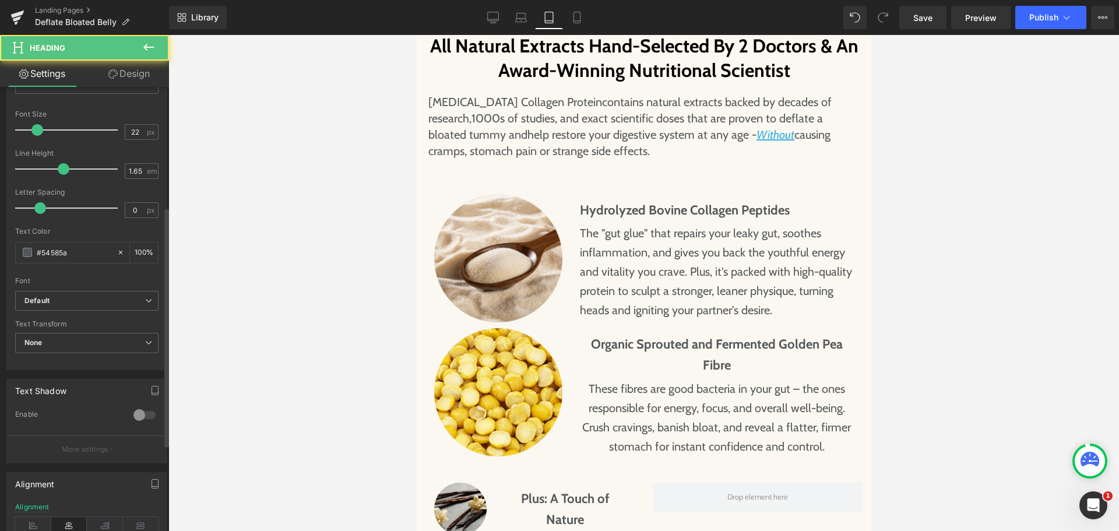
scroll to position [233, 0]
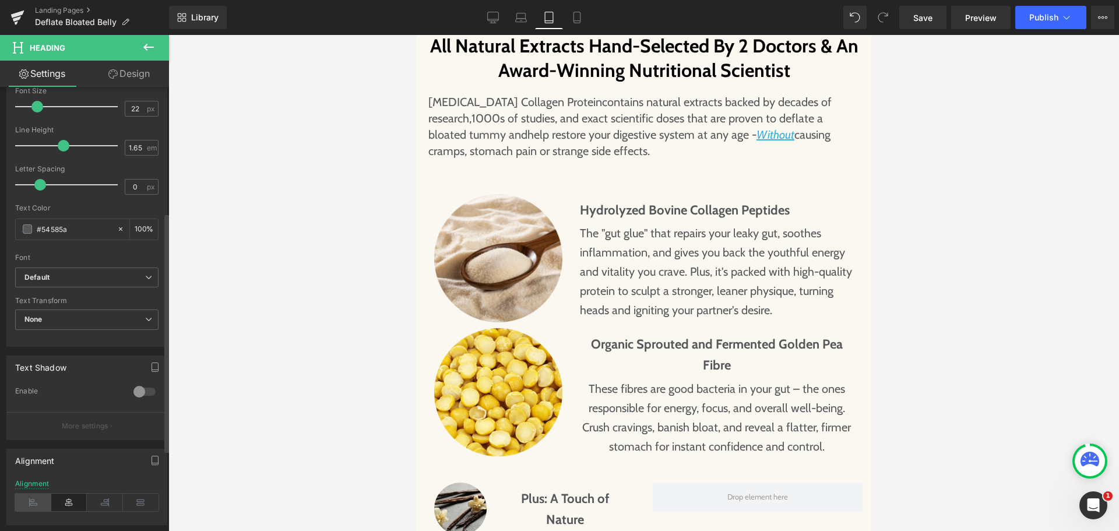
click at [38, 498] on icon at bounding box center [33, 502] width 36 height 17
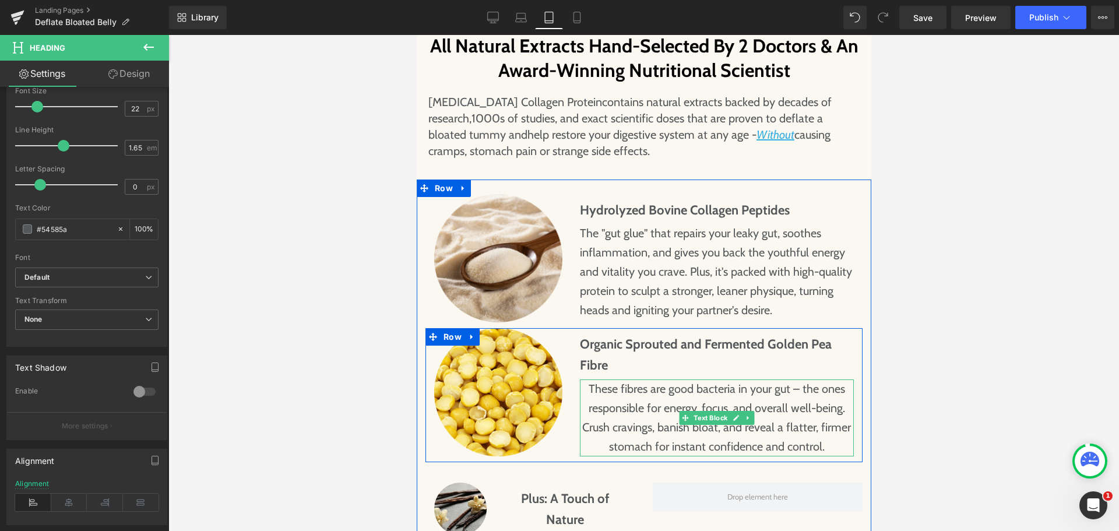
click at [624, 381] on p "These fibres are good bacteria in your gut – the ones responsible for energy, f…" at bounding box center [716, 417] width 274 height 77
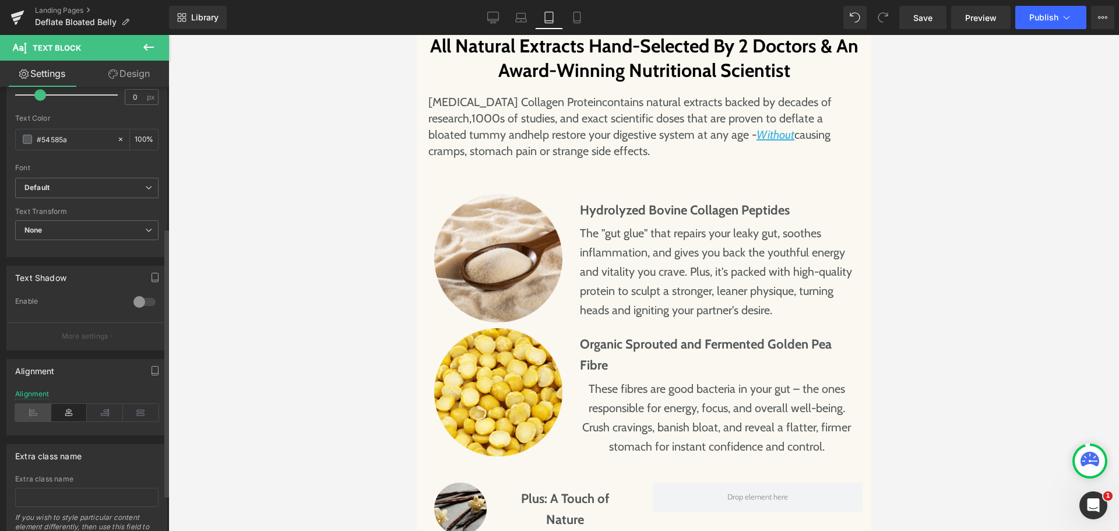
click at [26, 414] on icon at bounding box center [33, 412] width 36 height 17
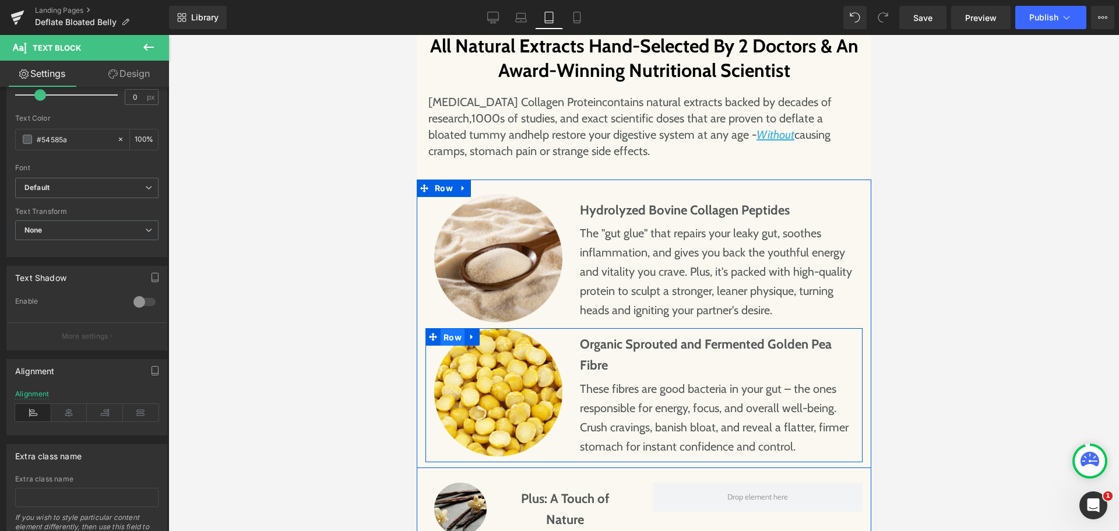
drag, startPoint x: 439, startPoint y: 314, endPoint x: 804, endPoint y: 298, distance: 365.2
click at [440, 329] on span "Row" at bounding box center [452, 337] width 24 height 17
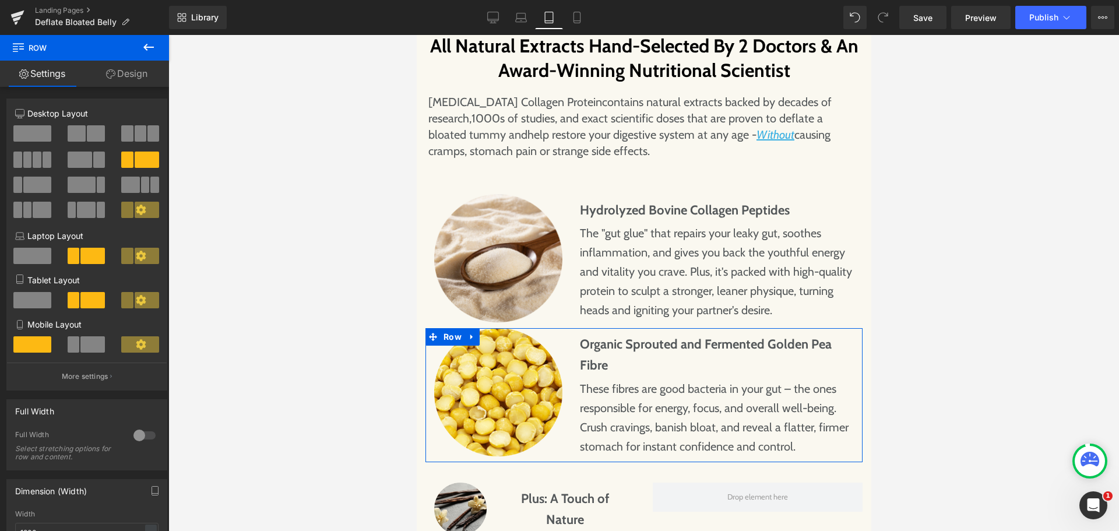
click at [121, 76] on link "Design" at bounding box center [126, 74] width 84 height 26
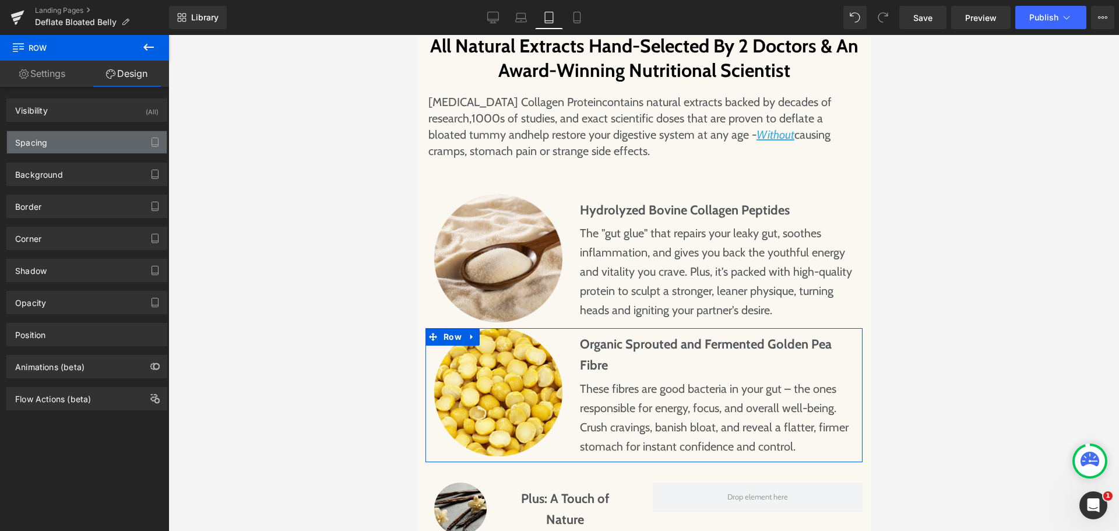
click at [93, 139] on div "Spacing" at bounding box center [87, 142] width 160 height 22
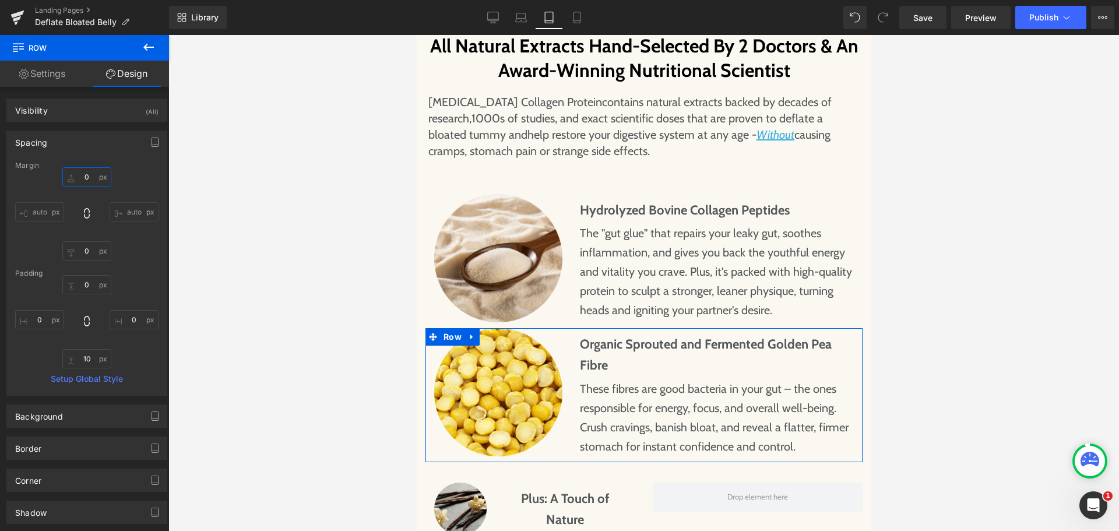
click at [85, 176] on input "0" at bounding box center [86, 176] width 49 height 19
type input "20"
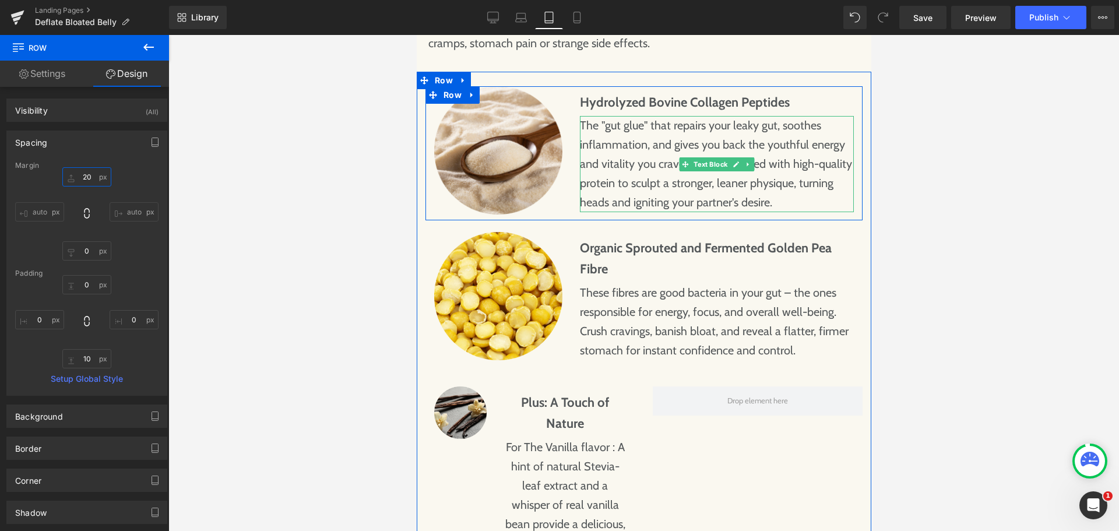
scroll to position [4376, 0]
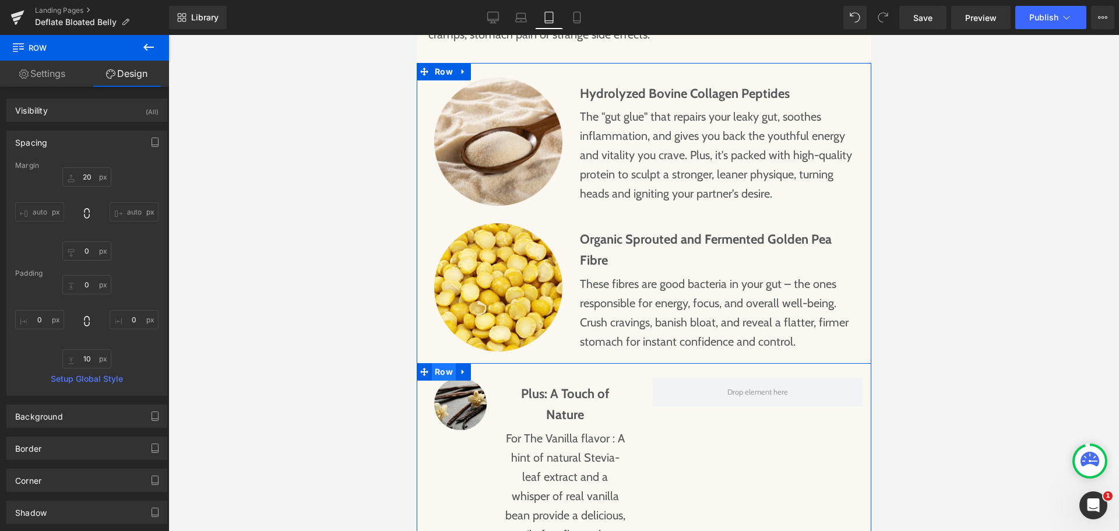
click at [443, 363] on span "Row" at bounding box center [443, 371] width 24 height 17
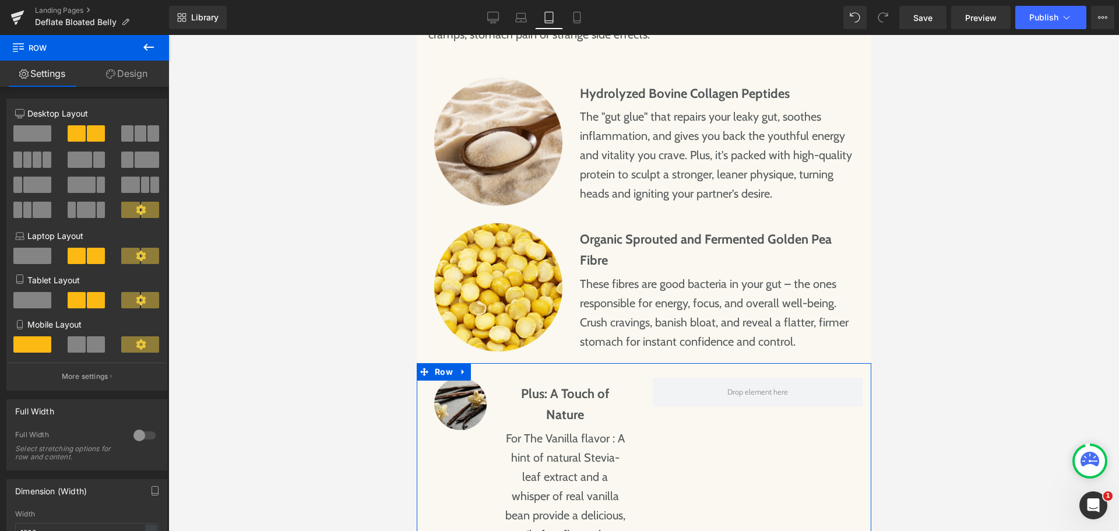
click at [27, 302] on span at bounding box center [32, 300] width 38 height 16
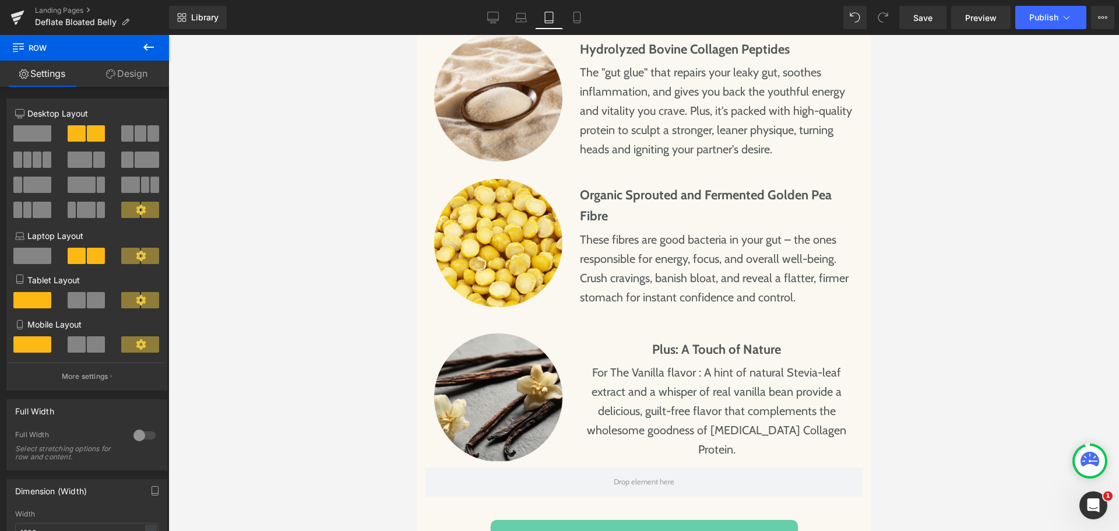
scroll to position [4493, 0]
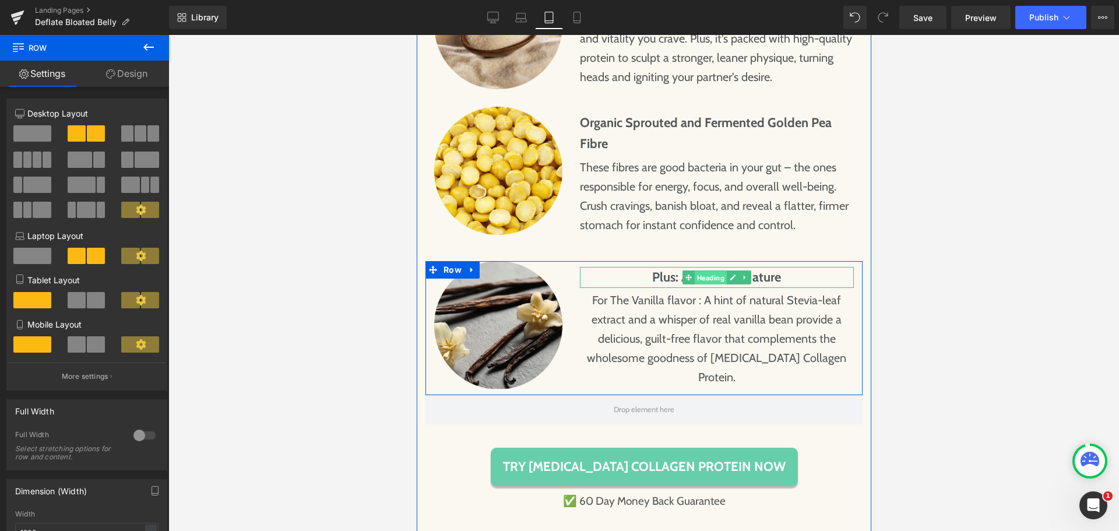
click at [705, 271] on span "Heading" at bounding box center [710, 278] width 32 height 14
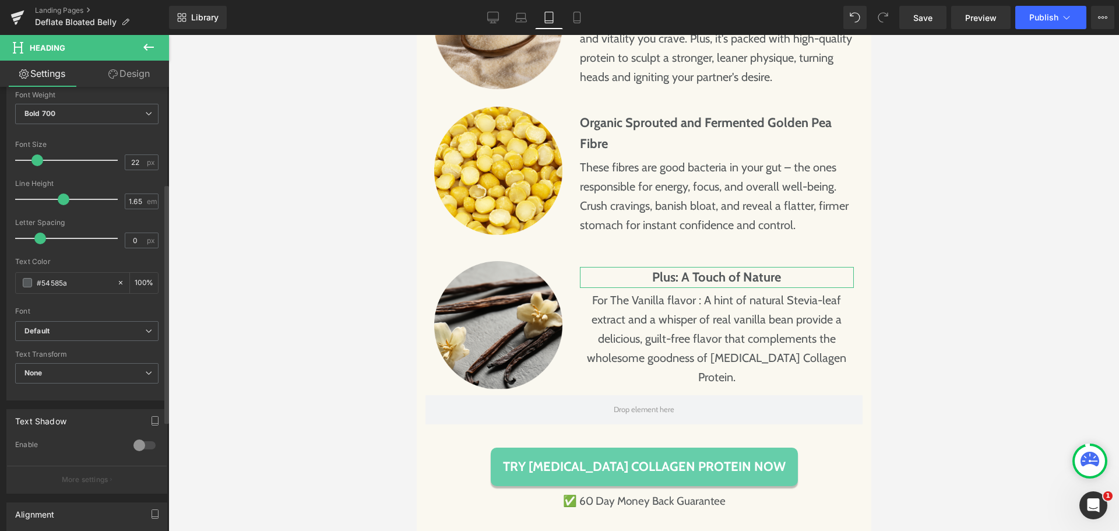
scroll to position [233, 0]
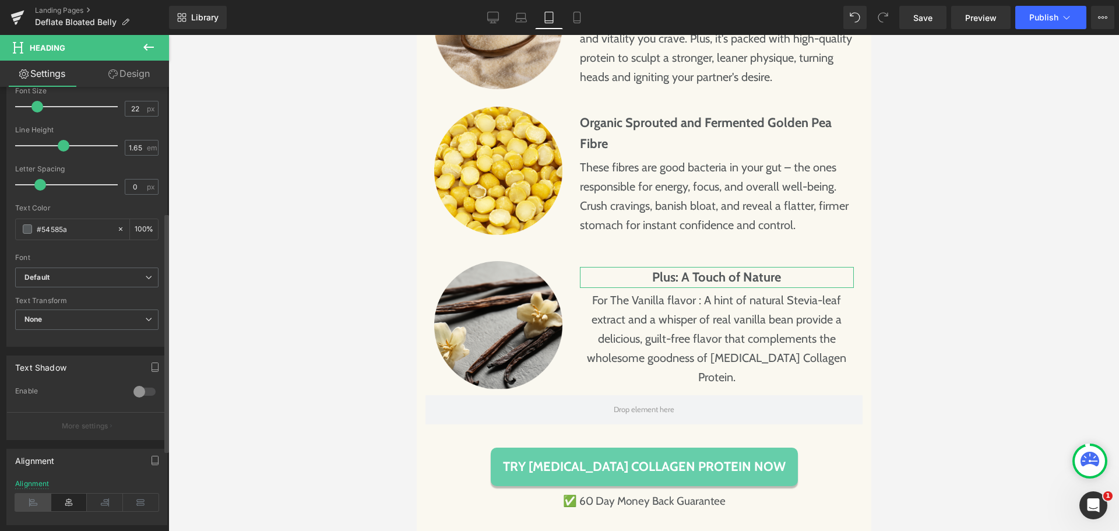
click at [31, 500] on icon at bounding box center [33, 502] width 36 height 17
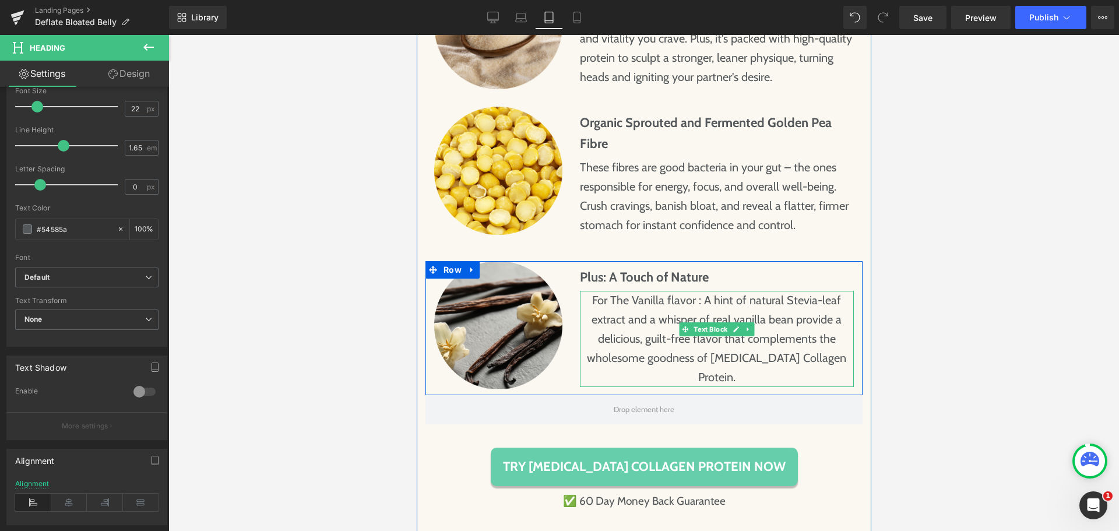
click at [632, 338] on p "For The Vanilla flavor : A hint of natural Stevia-leaf extract and a whisper of…" at bounding box center [716, 339] width 274 height 96
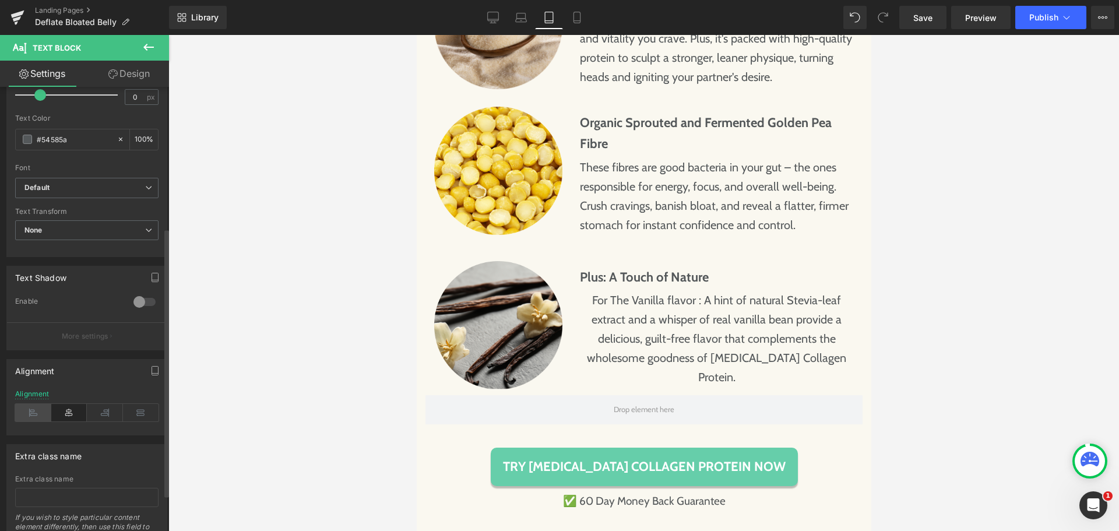
click at [38, 410] on icon at bounding box center [33, 412] width 36 height 17
click at [983, 280] on div at bounding box center [643, 283] width 950 height 496
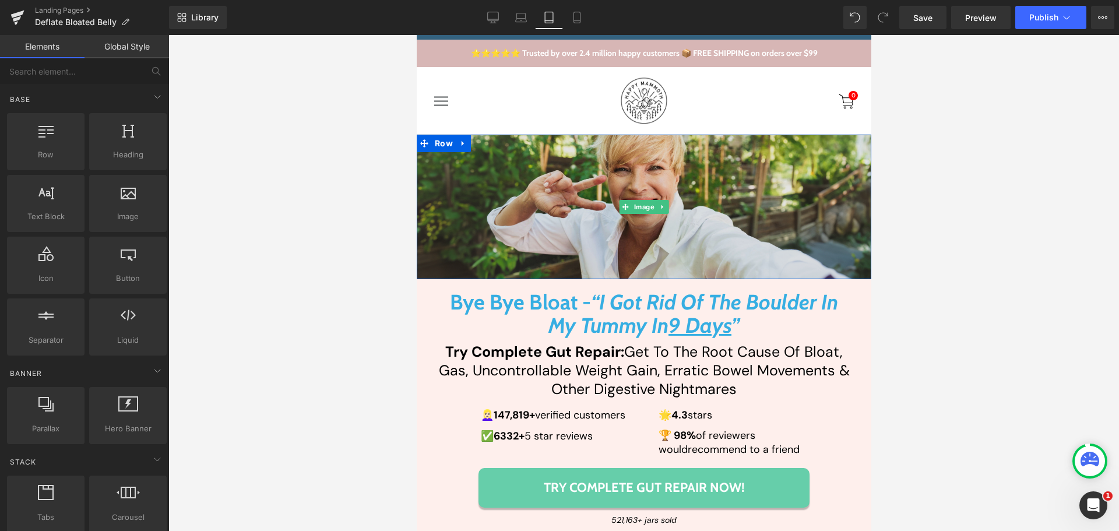
scroll to position [58, 0]
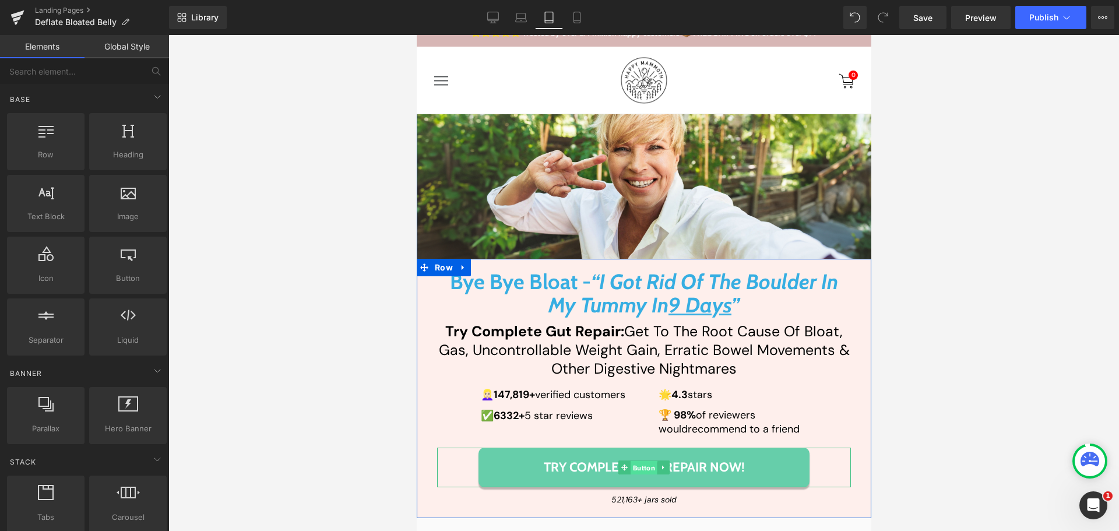
drag, startPoint x: 641, startPoint y: 463, endPoint x: 640, endPoint y: 350, distance: 113.1
click at [641, 463] on span "Button" at bounding box center [643, 468] width 27 height 14
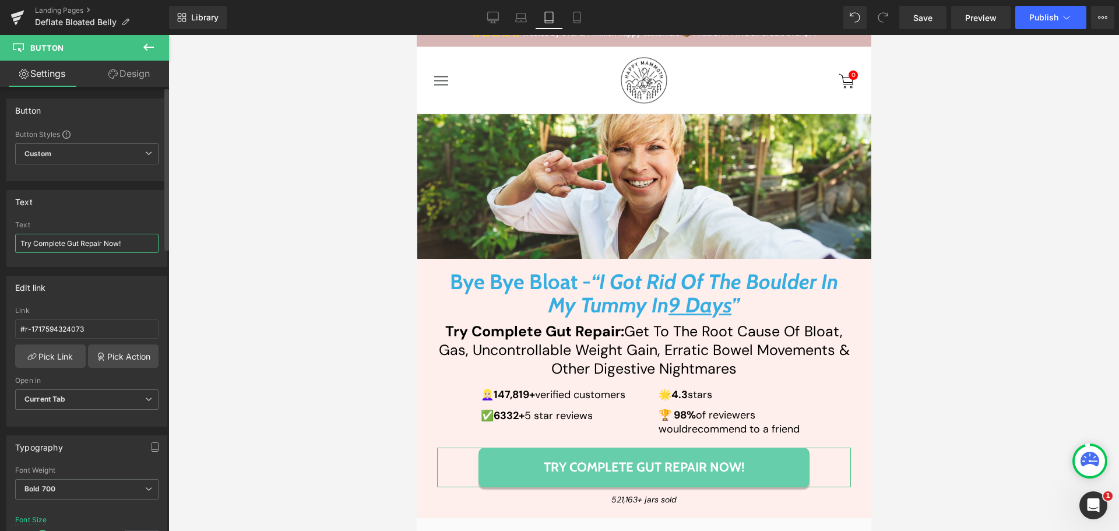
click at [34, 242] on input "Try Complete Gut Repair Now!" at bounding box center [86, 243] width 143 height 19
click at [101, 242] on input "Try Complete Gut Repair Now!" at bounding box center [86, 243] width 143 height 19
paste input "[MEDICAL_DATA] Collagen Protein"
type input "Try [MEDICAL_DATA] Collagen Protein Now!"
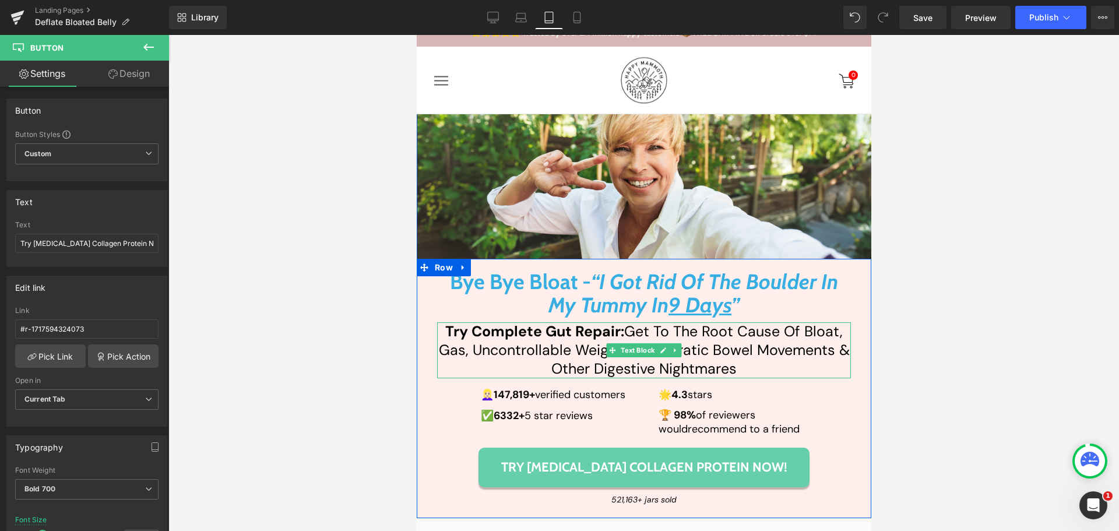
click at [467, 333] on strong "Try Complete Gut Repair:" at bounding box center [534, 331] width 179 height 19
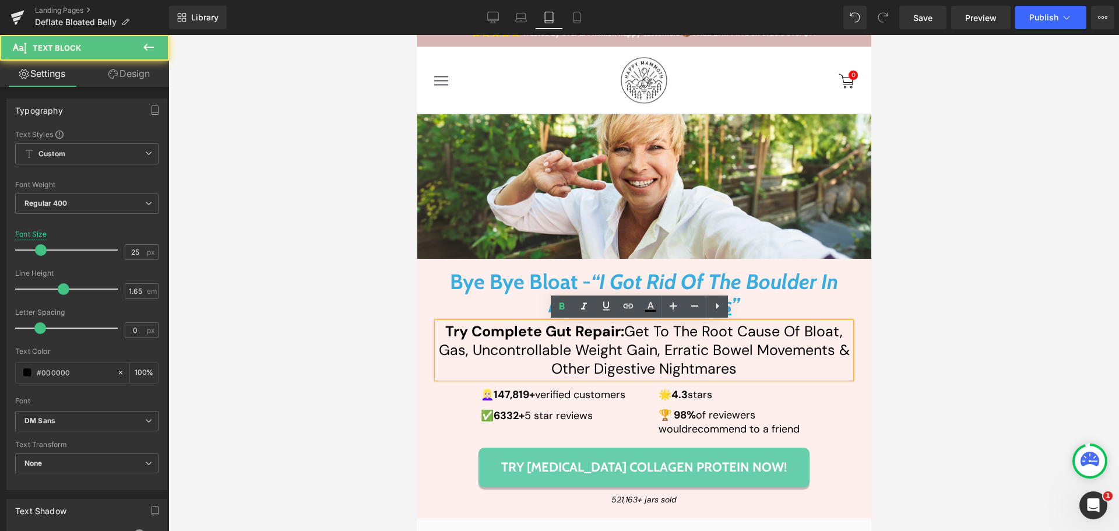
click at [469, 330] on strong "Try Complete Gut Repair:" at bounding box center [534, 331] width 179 height 19
click at [614, 330] on strong "Try Complete Gut Repair:" at bounding box center [534, 331] width 179 height 19
paste div
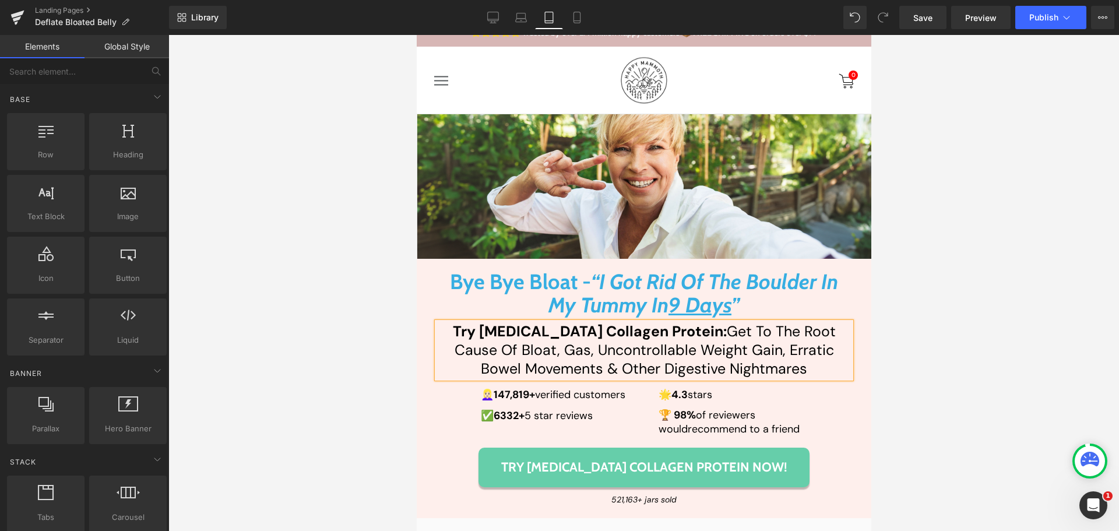
click at [952, 304] on div at bounding box center [643, 283] width 950 height 496
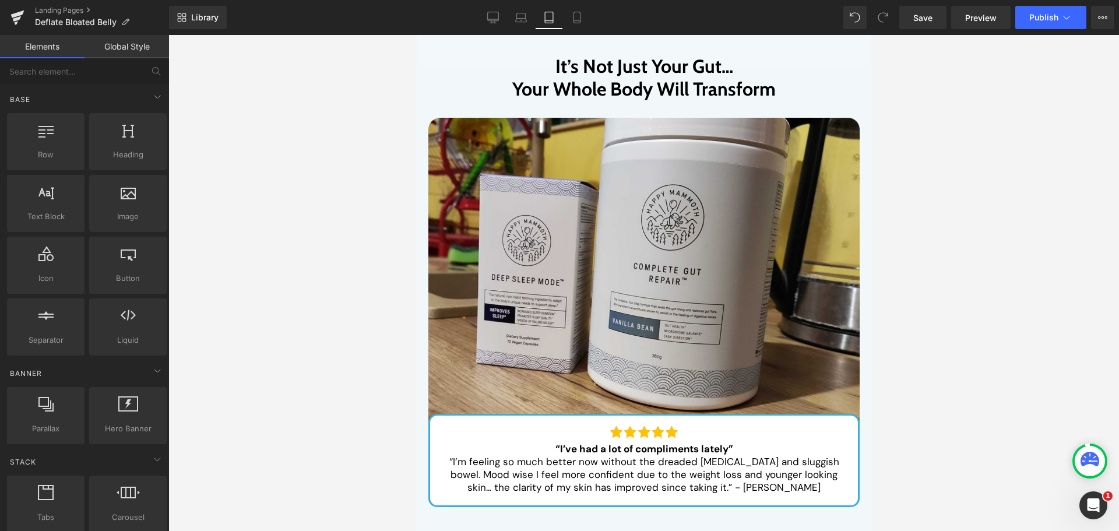
scroll to position [6002, 0]
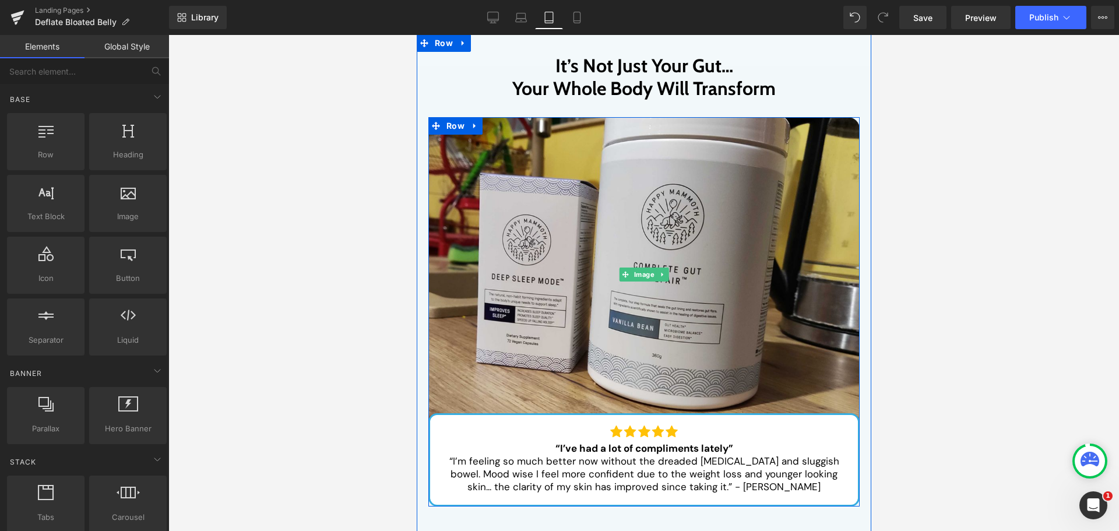
drag, startPoint x: 721, startPoint y: 204, endPoint x: 424, endPoint y: 213, distance: 297.3
click at [721, 204] on img at bounding box center [643, 274] width 431 height 315
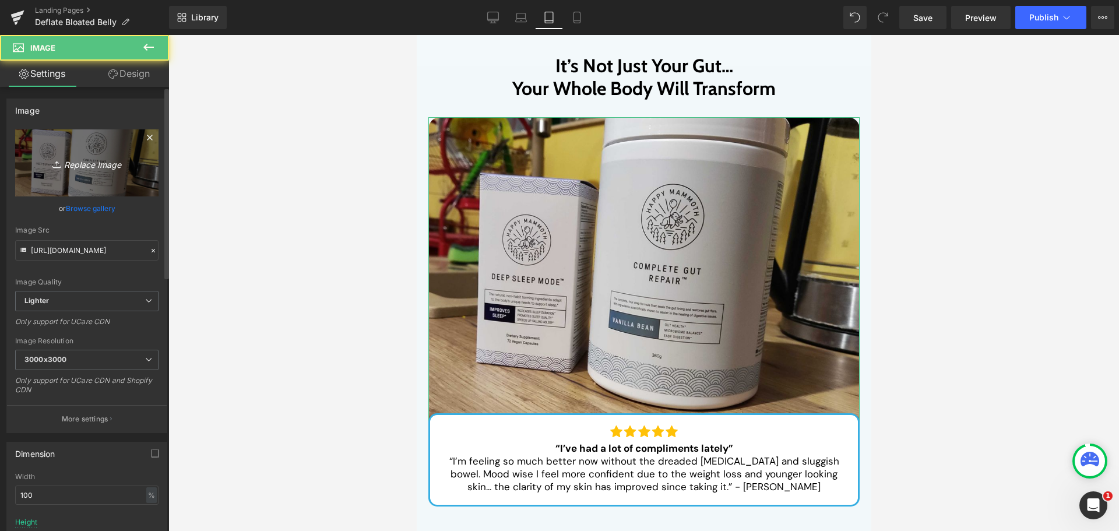
click at [69, 158] on icon "Replace Image" at bounding box center [86, 163] width 93 height 15
type input "C:\fakepath\not-just-your-gut.jpg"
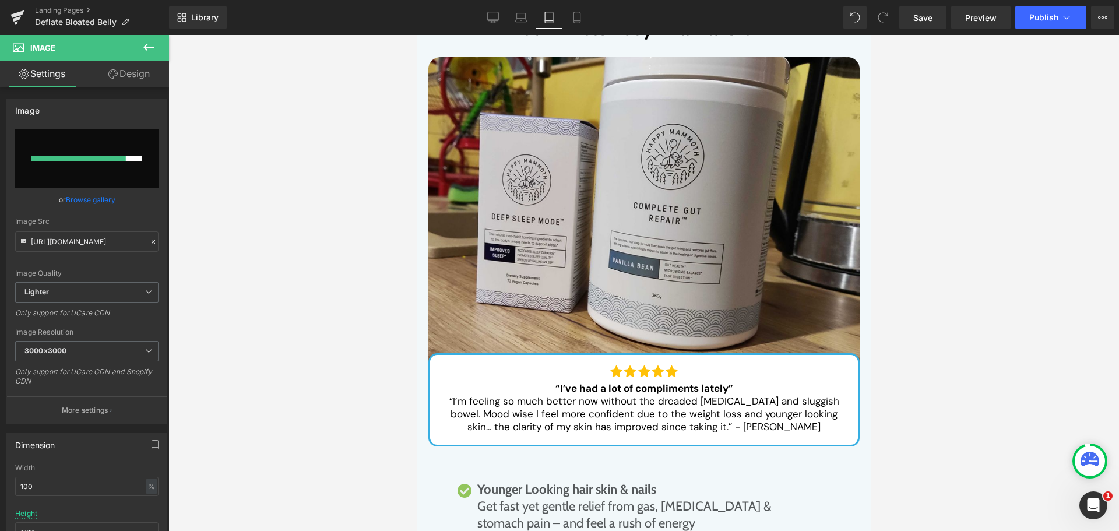
scroll to position [6061, 0]
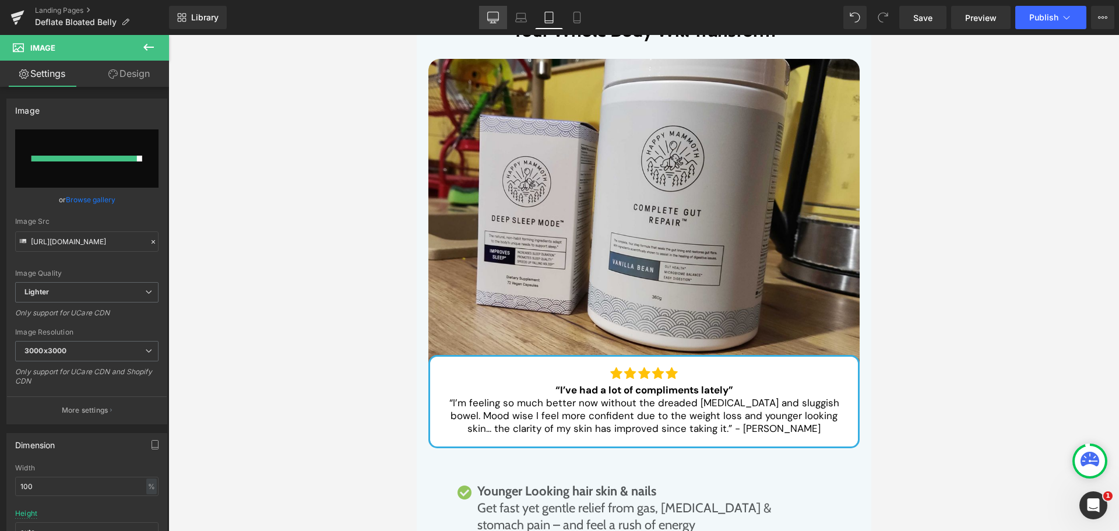
click at [501, 19] on link "Desktop" at bounding box center [493, 17] width 28 height 23
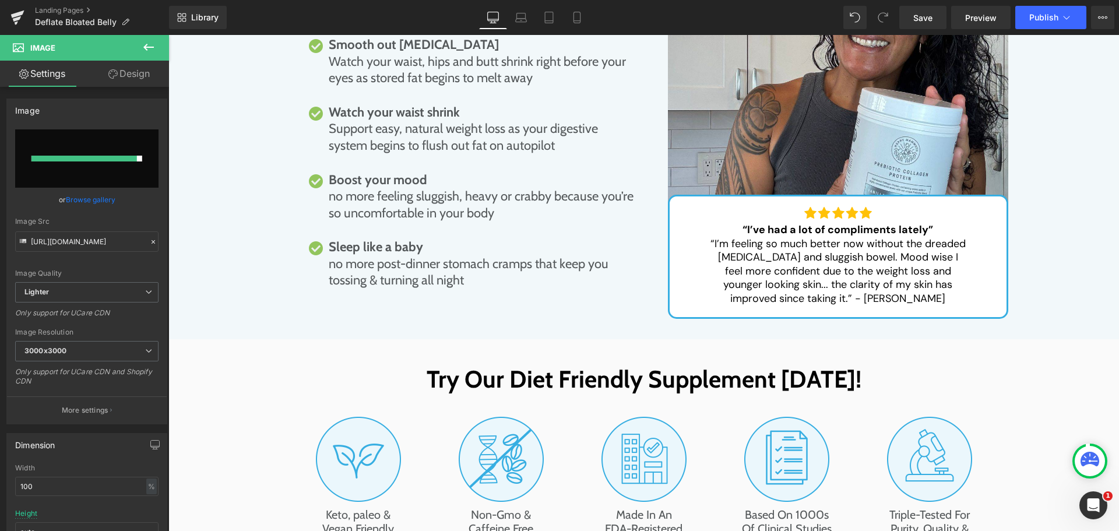
scroll to position [5886, 0]
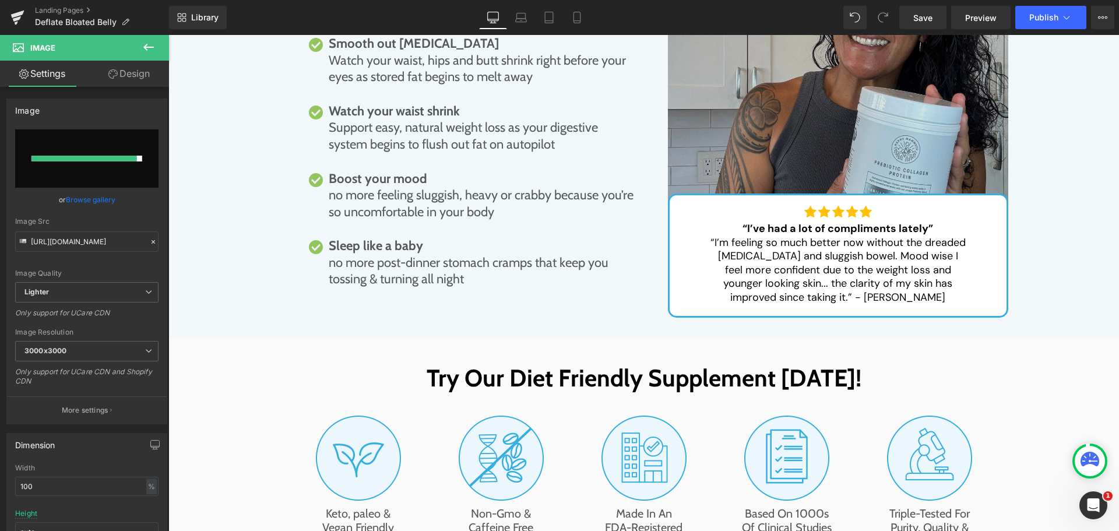
click at [798, 66] on img at bounding box center [838, 92] width 340 height 249
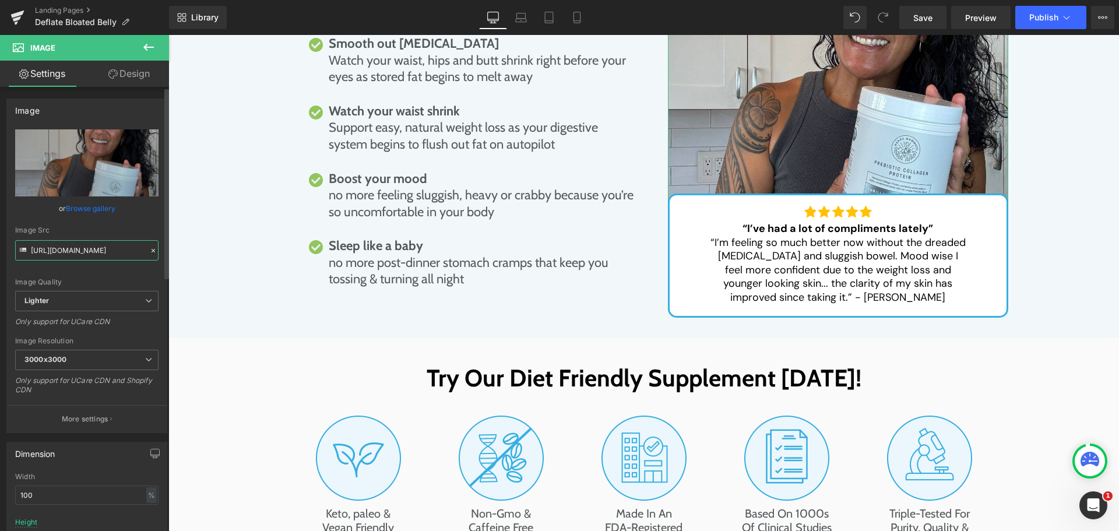
click at [82, 256] on input "https://ucarecdn.com/bcd0c94d-54a1-4146-82f0-f74d5269cd0d/-/format/auto/-/previ…" at bounding box center [86, 250] width 143 height 20
drag, startPoint x: 544, startPoint y: 19, endPoint x: 182, endPoint y: 181, distance: 396.5
click at [544, 19] on icon at bounding box center [549, 18] width 12 height 12
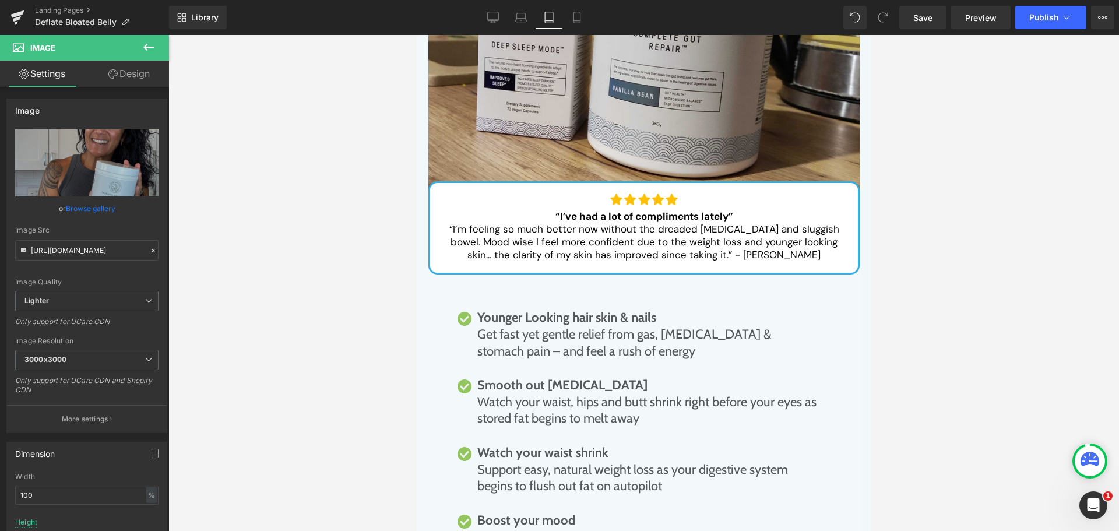
scroll to position [6002, 0]
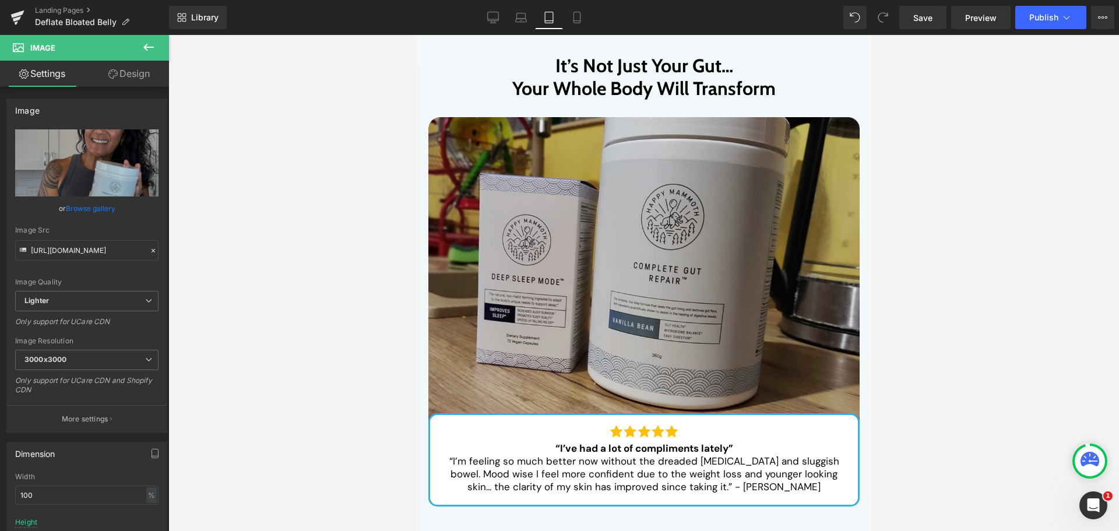
click at [593, 189] on img at bounding box center [643, 274] width 431 height 315
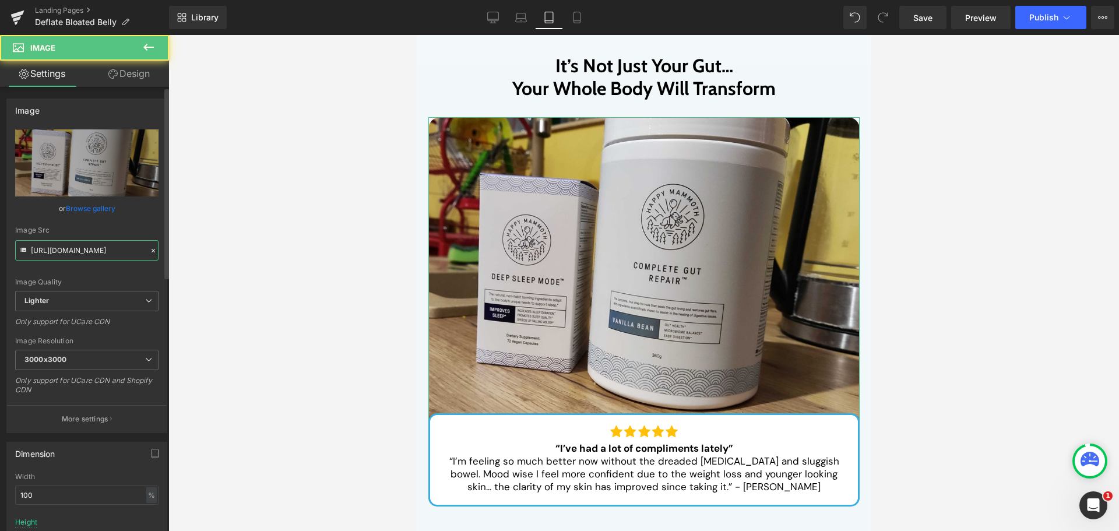
click at [64, 246] on input "https://ucarecdn.com/96553434-67a4-49de-a8bd-9abfacb7c75d/-/format/auto/-/previ…" at bounding box center [86, 250] width 143 height 20
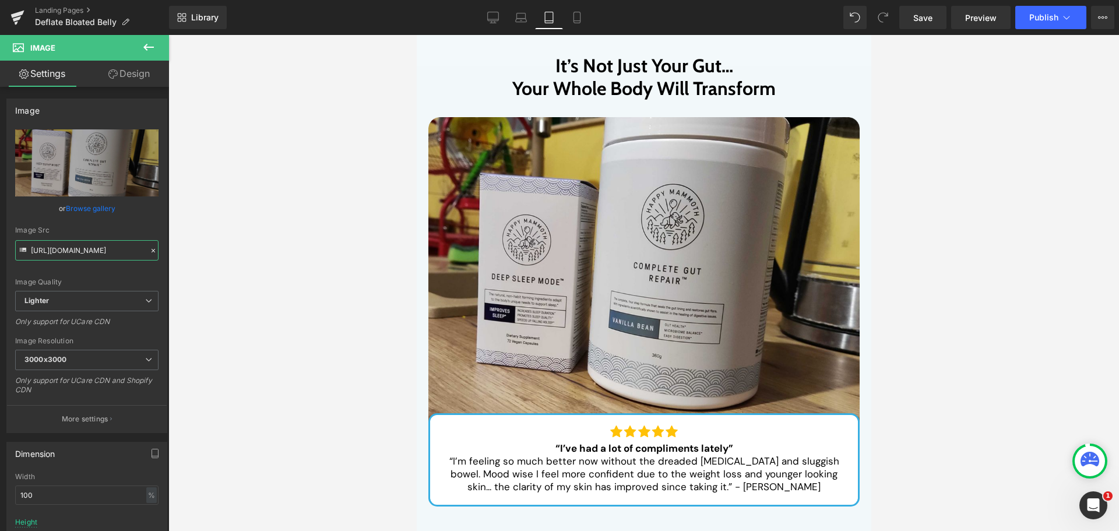
paste input "bcd0c94d-54a1-4146-82f0-f74d5269cd0d/-/format/auto/-/preview/3000x3000/-/qualit…"
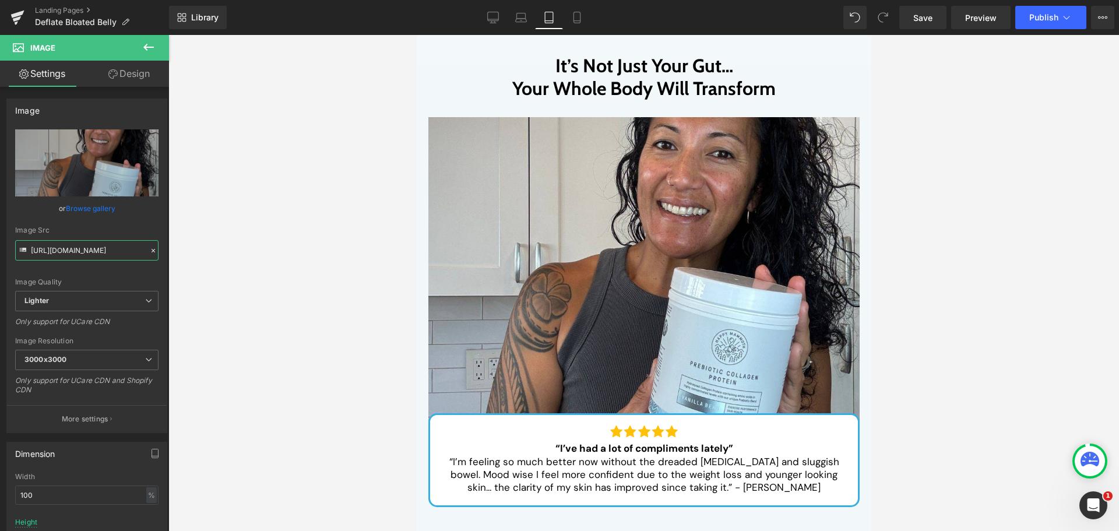
click at [625, 268] on span at bounding box center [625, 275] width 12 height 14
type input "https://ucarecdn.com/bcd0c94d-54a1-4146-82f0-f74d5269cd0d/-/format/auto/-/previ…"
click at [131, 72] on link "Design" at bounding box center [129, 74] width 84 height 26
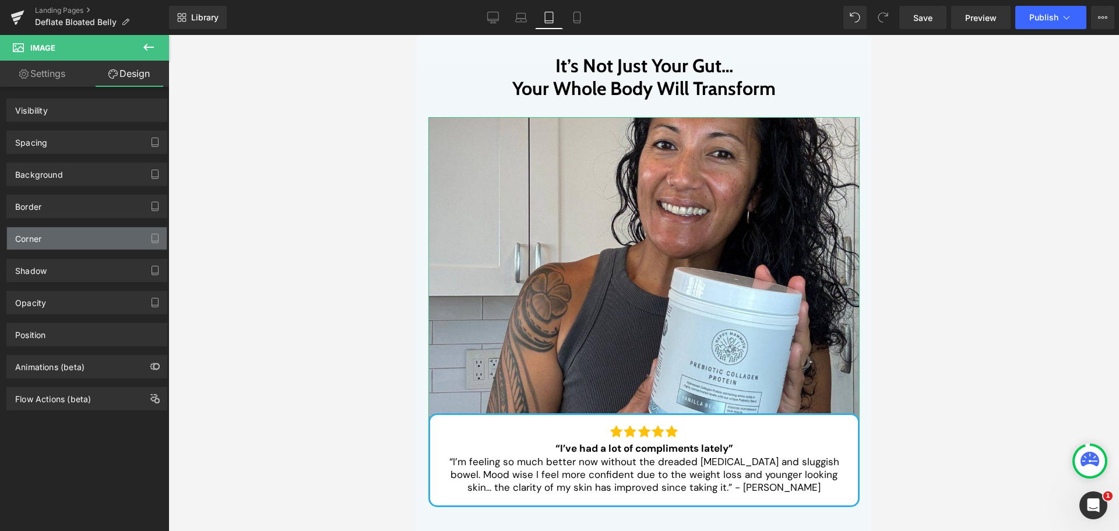
click at [51, 242] on div "Corner" at bounding box center [87, 238] width 160 height 22
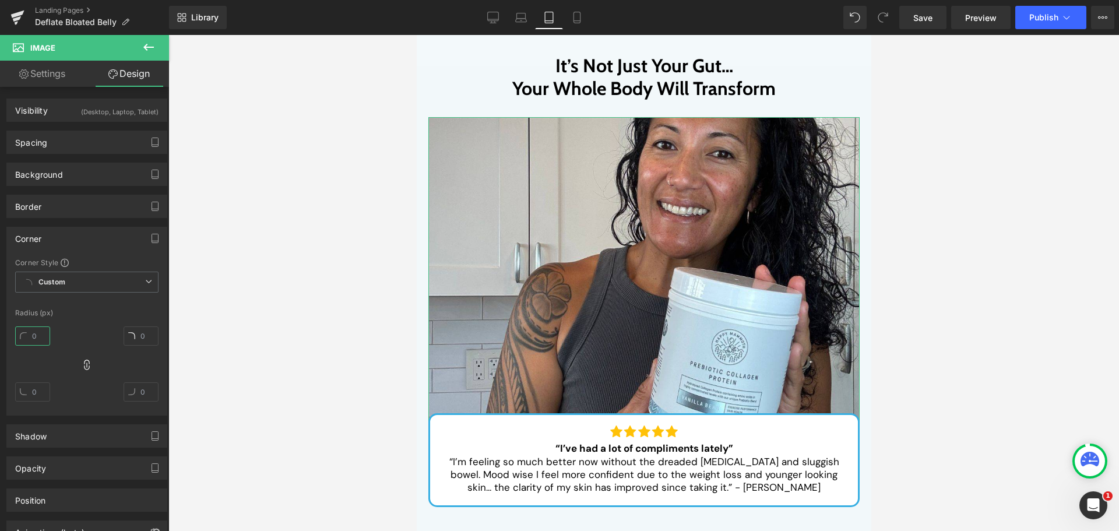
click at [36, 336] on input "text" at bounding box center [32, 335] width 35 height 19
type input "20"
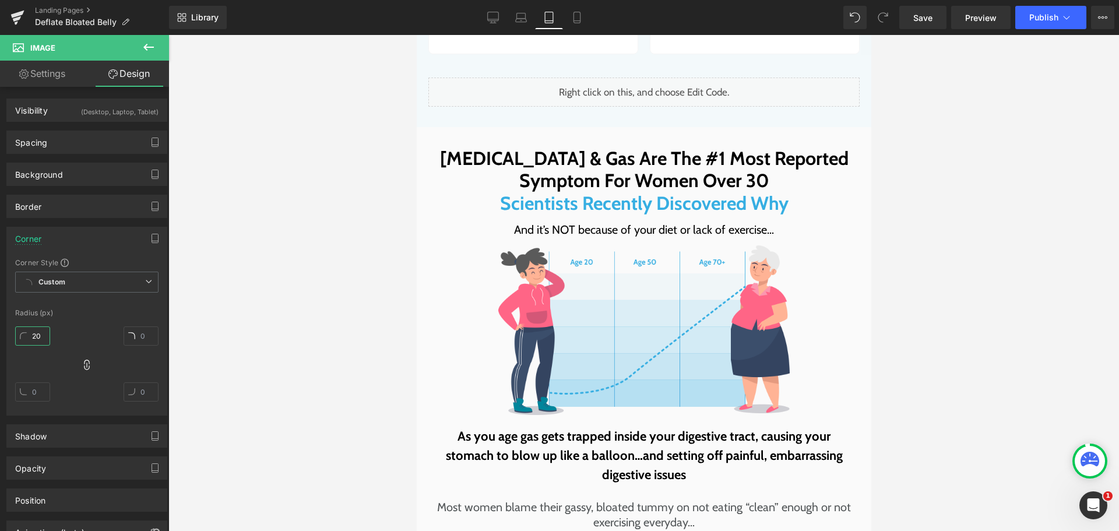
scroll to position [1224, 0]
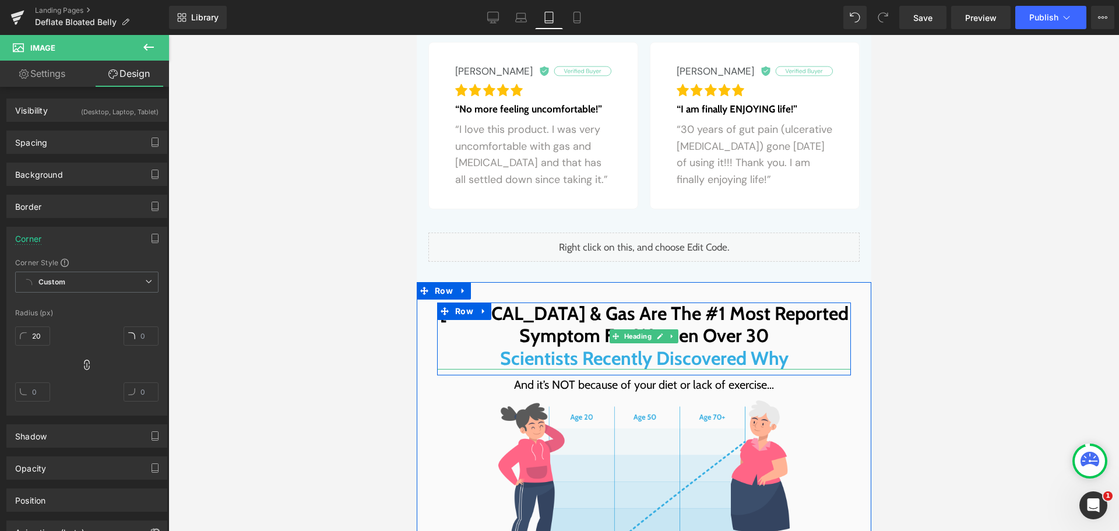
drag, startPoint x: 647, startPoint y: 321, endPoint x: 653, endPoint y: 307, distance: 15.4
click at [647, 325] on h1 "Symptom For Women Over 30" at bounding box center [643, 336] width 414 height 22
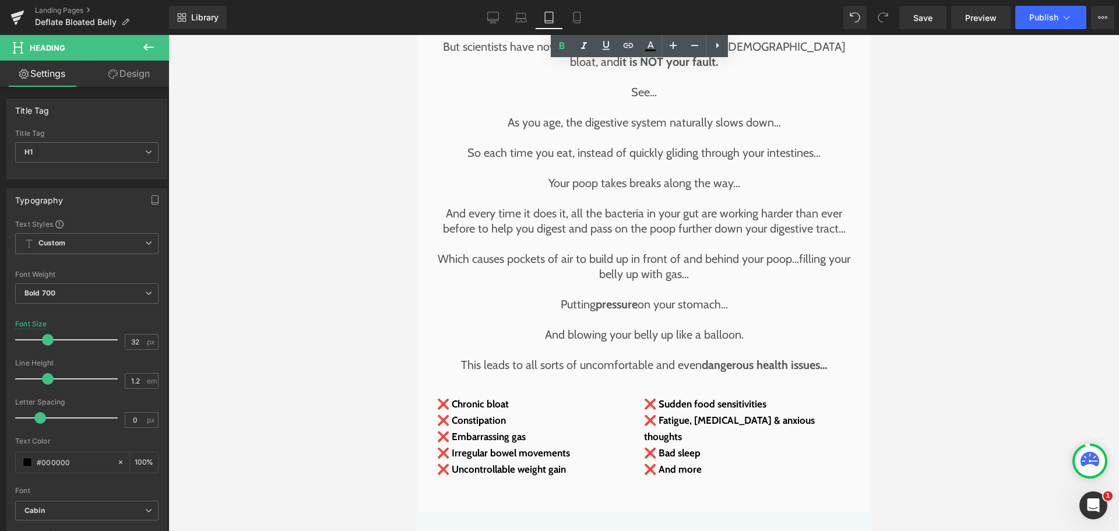
scroll to position [2156, 0]
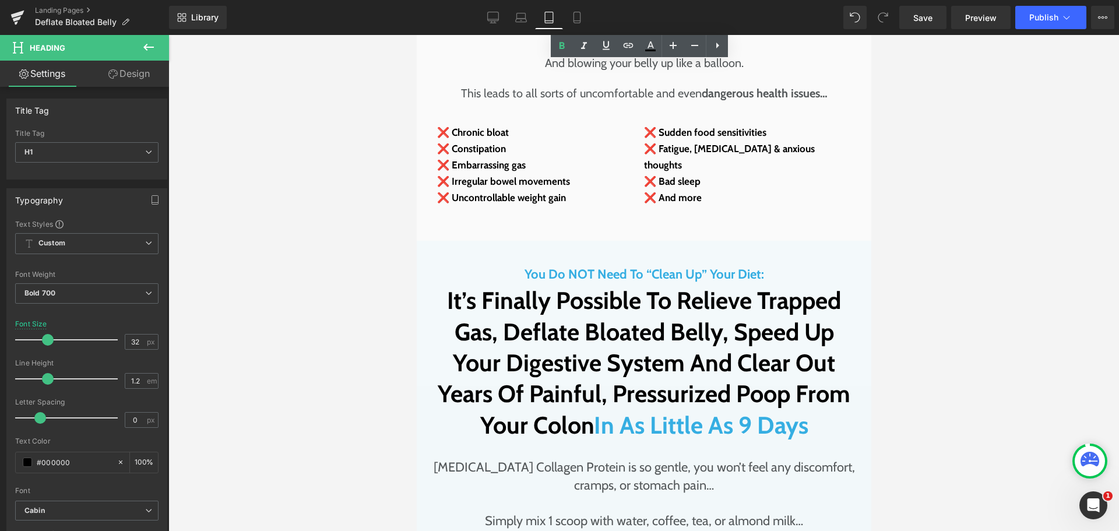
click at [639, 339] on h2 "It’s Finally Possible To Relieve Trapped Gas, Deflate Bloated Belly, Speed Up Y…" at bounding box center [643, 362] width 431 height 155
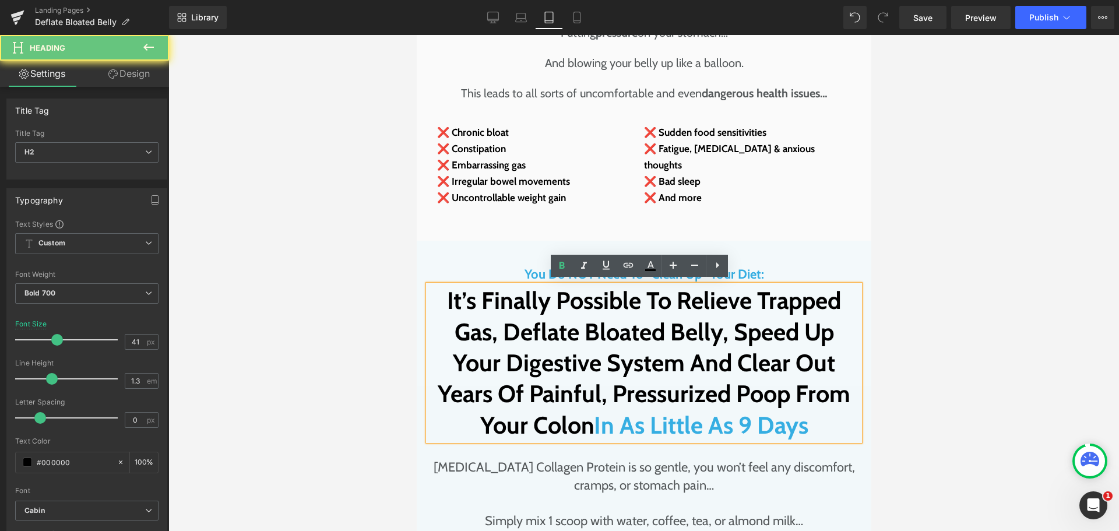
click at [593, 333] on h2 "It’s Finally Possible To Relieve Trapped Gas, Deflate Bloated Belly, Speed Up Y…" at bounding box center [643, 362] width 431 height 155
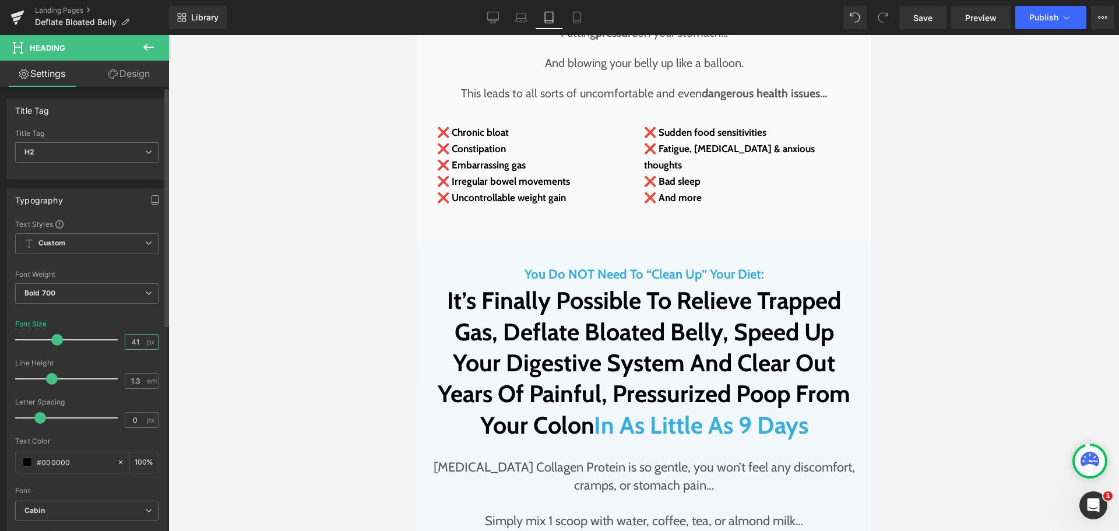
click at [136, 345] on input "41" at bounding box center [135, 341] width 20 height 15
click at [132, 343] on input "41" at bounding box center [135, 341] width 20 height 15
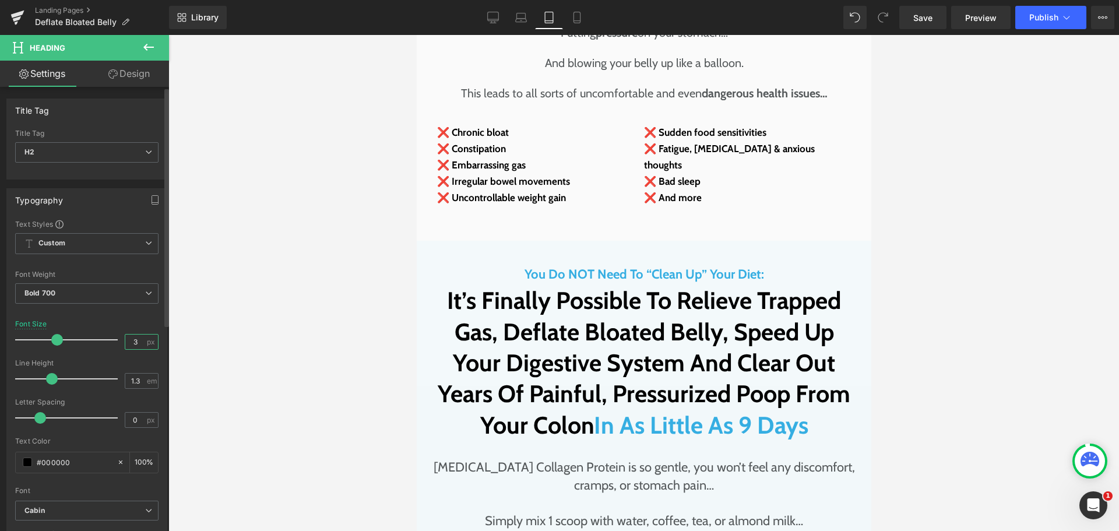
type input "32"
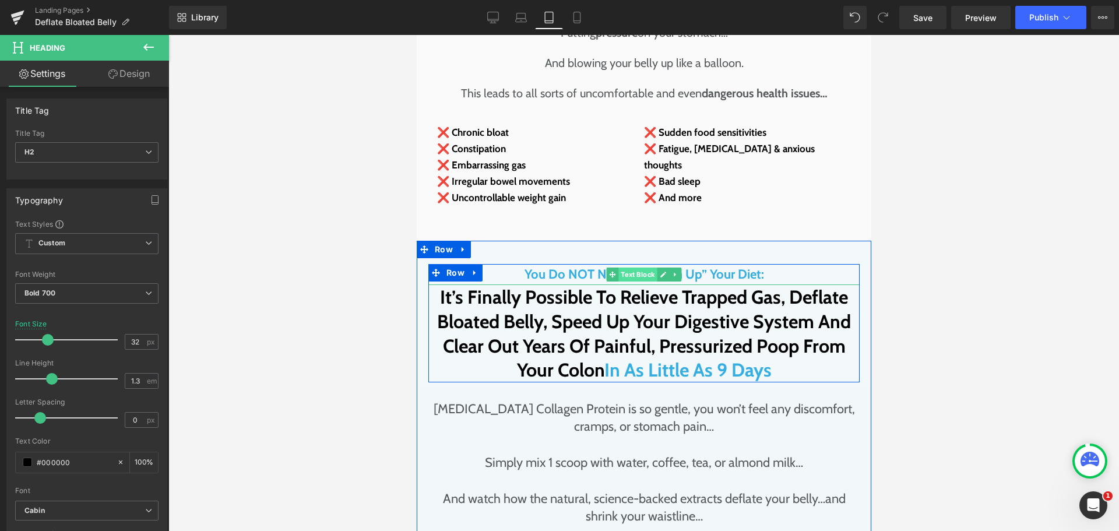
click at [629, 267] on span "Text Block" at bounding box center [637, 274] width 38 height 14
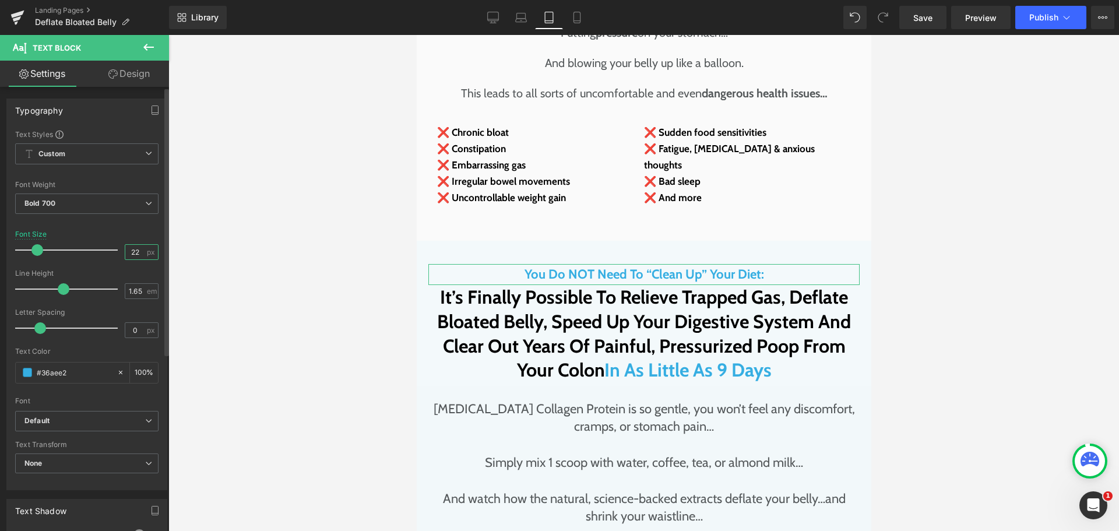
click at [133, 251] on input "22" at bounding box center [135, 252] width 20 height 15
type input "21"
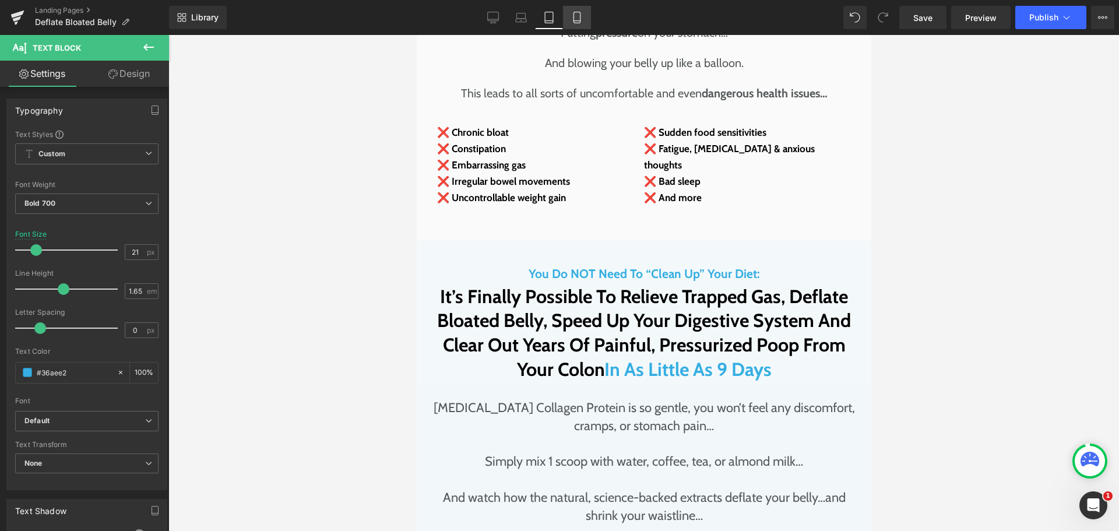
click at [572, 20] on icon at bounding box center [577, 18] width 12 height 12
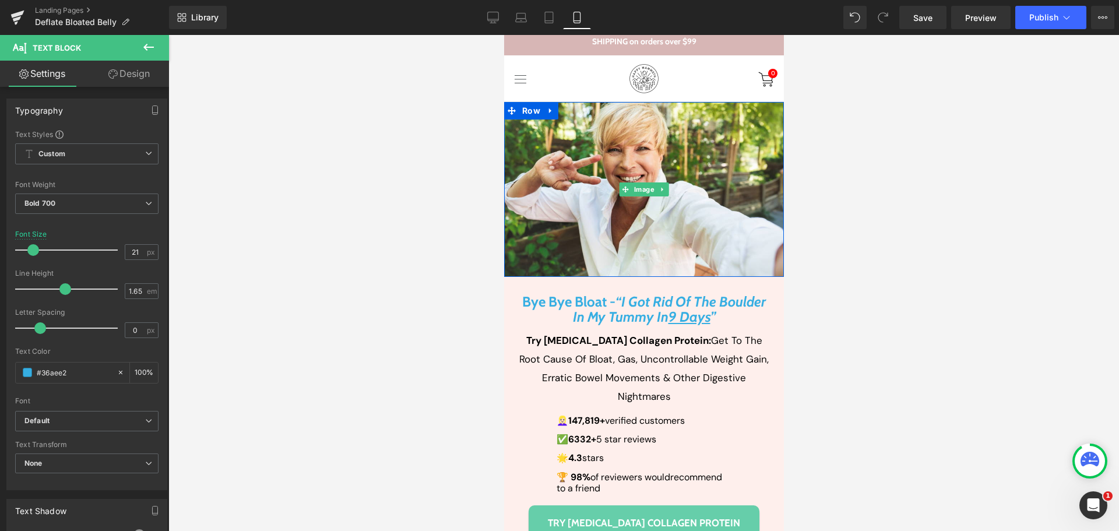
scroll to position [350, 0]
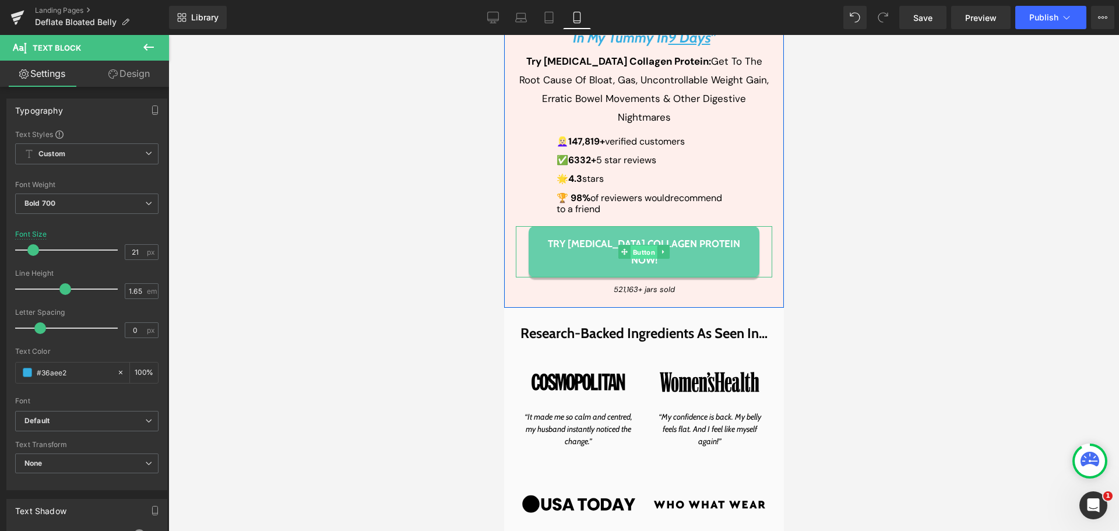
click at [630, 245] on span "Button" at bounding box center [643, 252] width 27 height 14
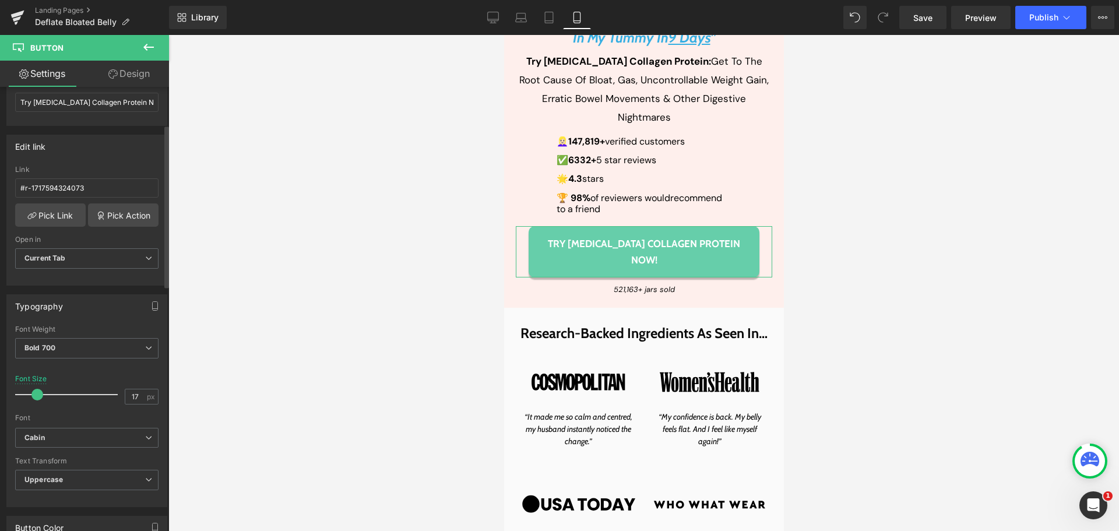
scroll to position [175, 0]
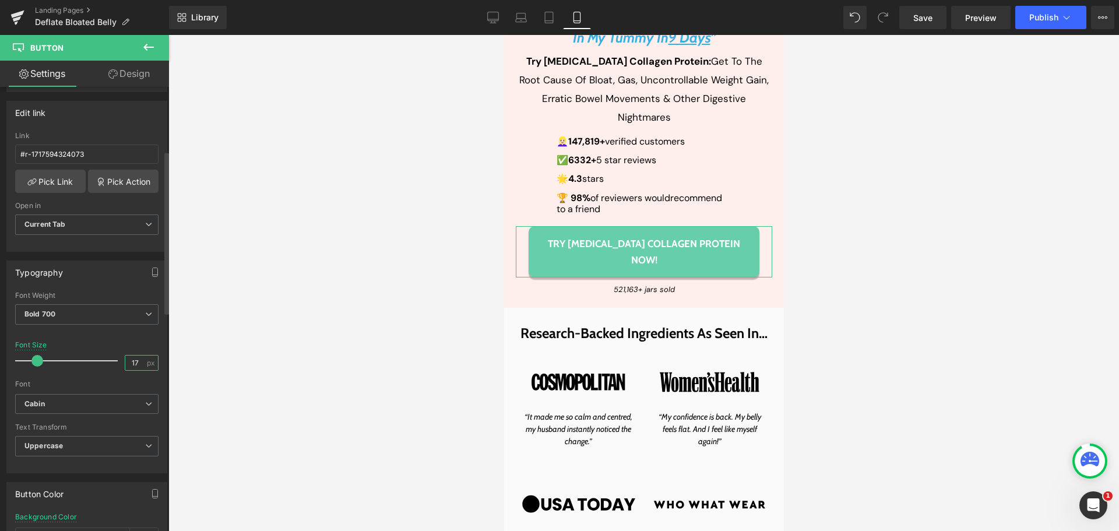
click at [125, 359] on input "17" at bounding box center [135, 362] width 20 height 15
type input "16"
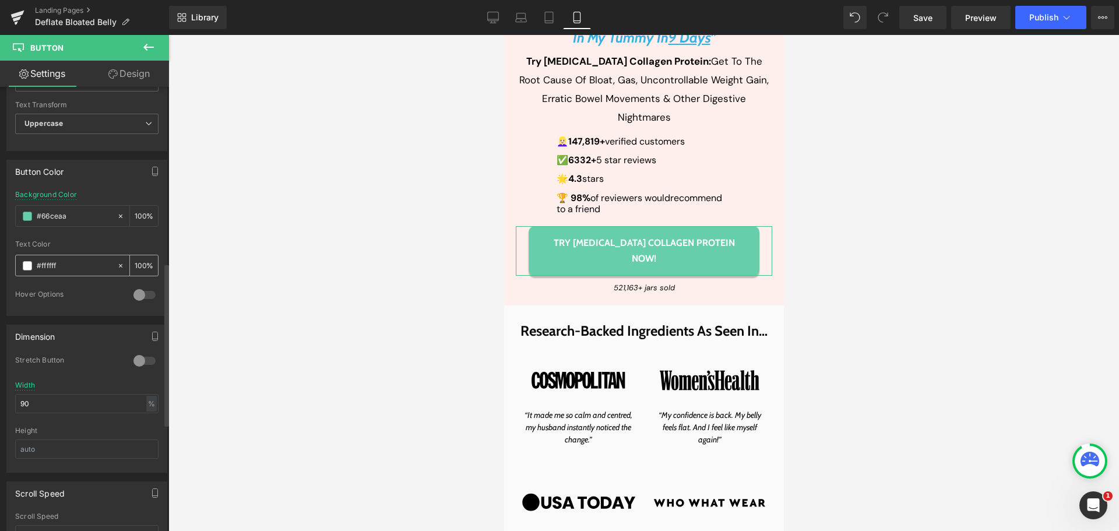
scroll to position [524, 0]
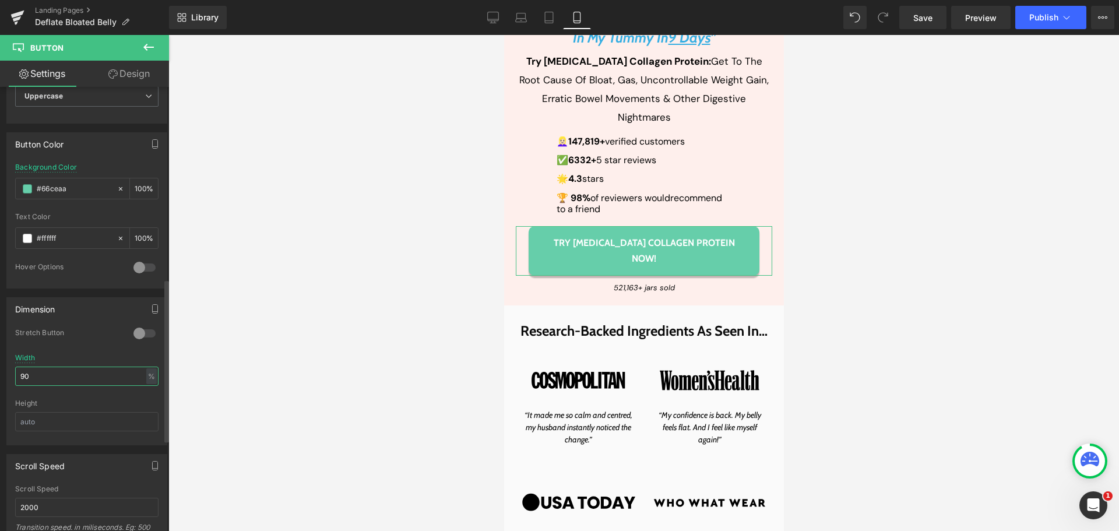
click at [100, 372] on input "90" at bounding box center [86, 376] width 143 height 19
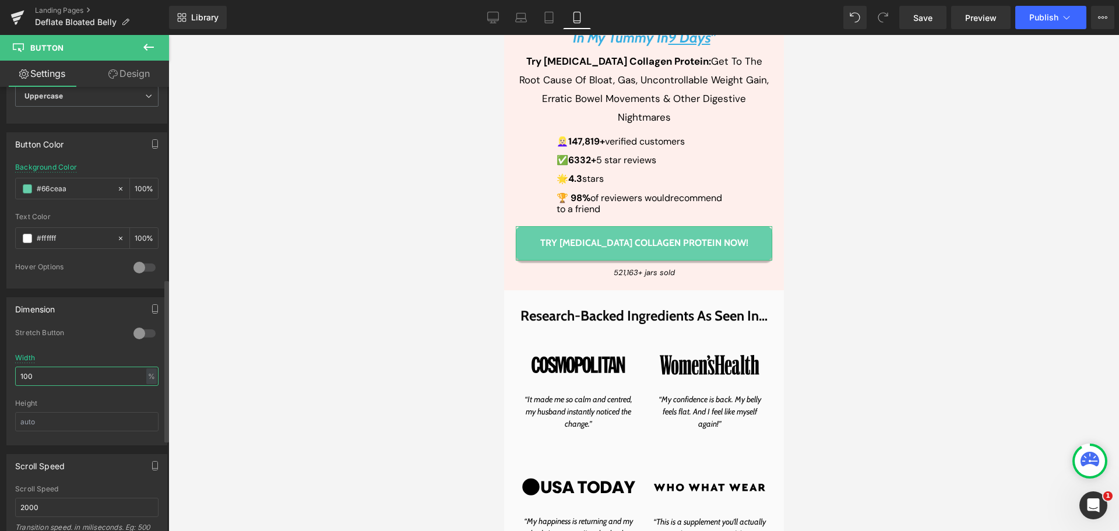
type input "100"
click at [141, 329] on div at bounding box center [145, 333] width 28 height 19
drag, startPoint x: 131, startPoint y: 68, endPoint x: 45, endPoint y: 144, distance: 114.4
click at [131, 68] on link "Design" at bounding box center [129, 74] width 84 height 26
click at [0, 0] on div "Spacing" at bounding box center [0, 0] width 0 height 0
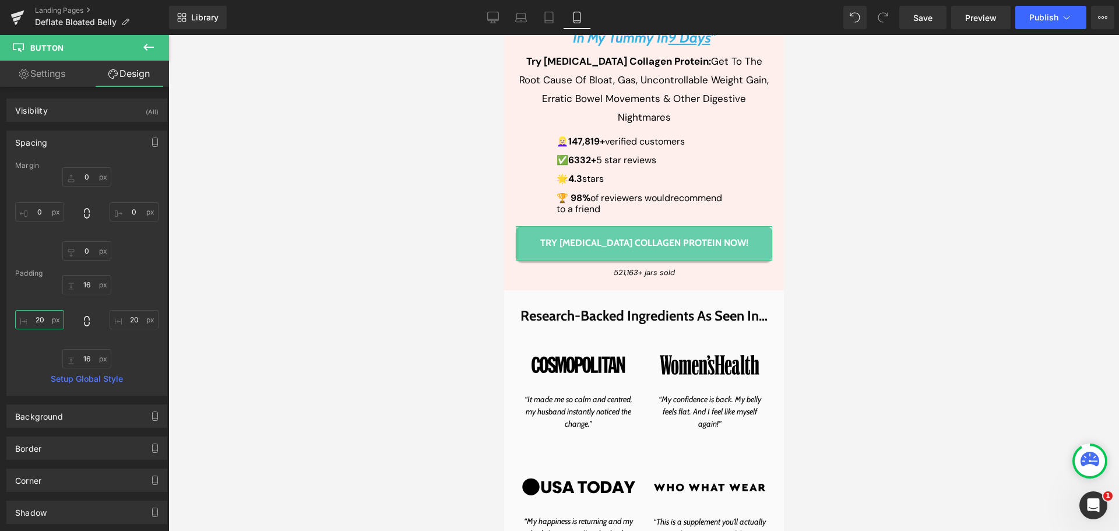
click at [32, 317] on input "text" at bounding box center [39, 319] width 49 height 19
type input "15"
click at [129, 320] on input "text" at bounding box center [134, 319] width 49 height 19
type input "15"
click at [904, 136] on div at bounding box center [643, 283] width 950 height 496
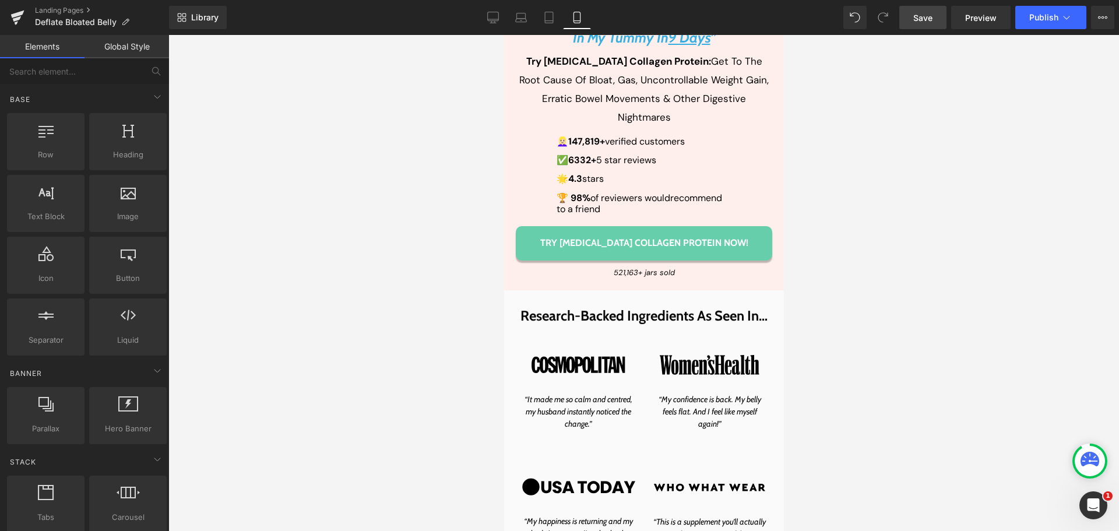
click at [918, 25] on link "Save" at bounding box center [922, 17] width 47 height 23
click at [929, 117] on div at bounding box center [643, 283] width 950 height 496
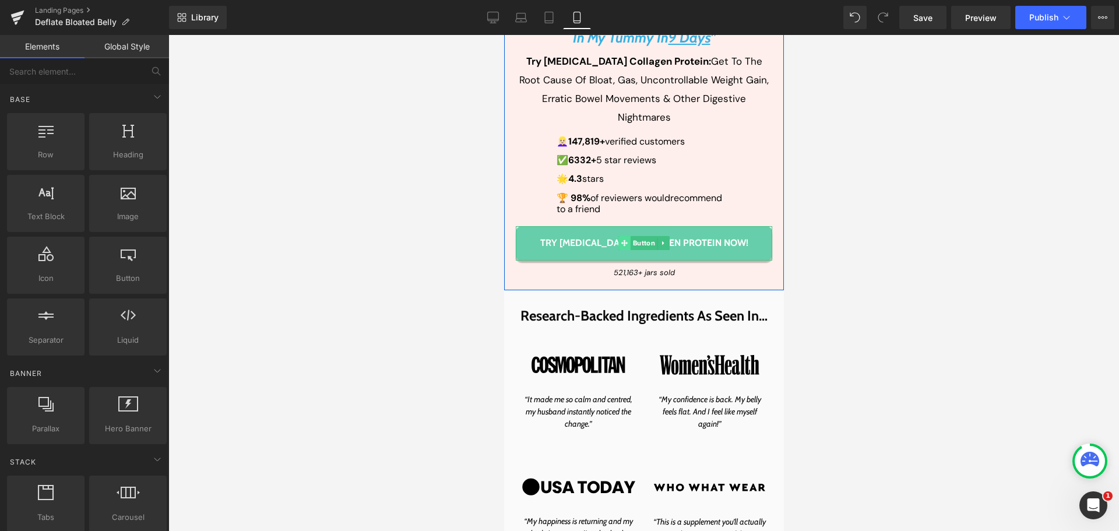
click at [624, 236] on span at bounding box center [624, 243] width 12 height 14
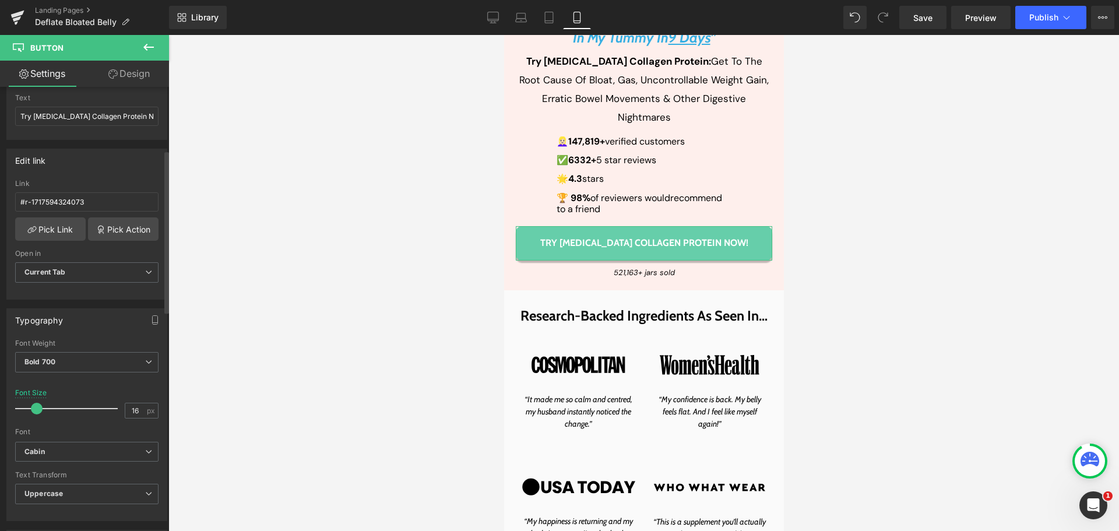
scroll to position [175, 0]
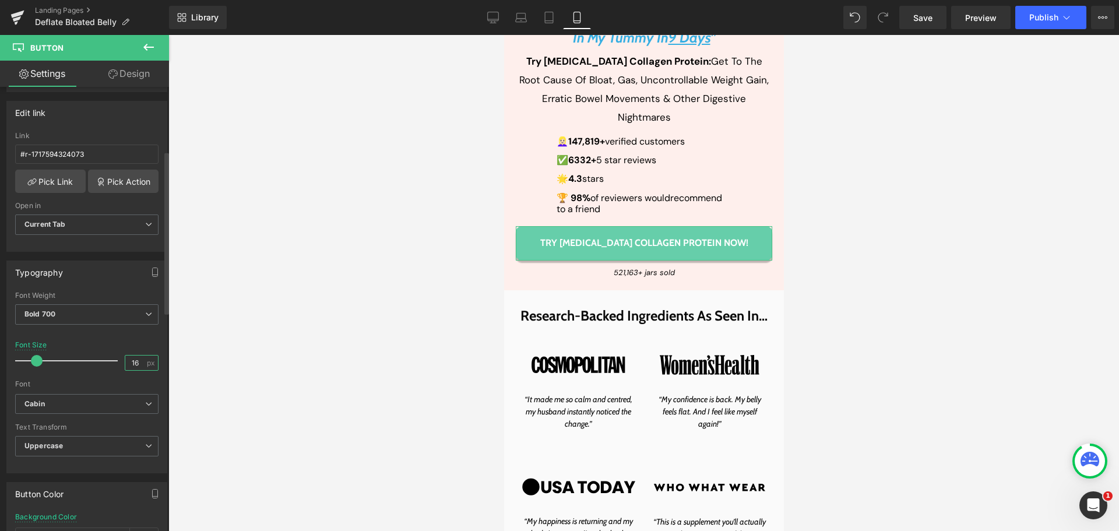
click at [129, 362] on input "16" at bounding box center [135, 362] width 20 height 15
type input "15"
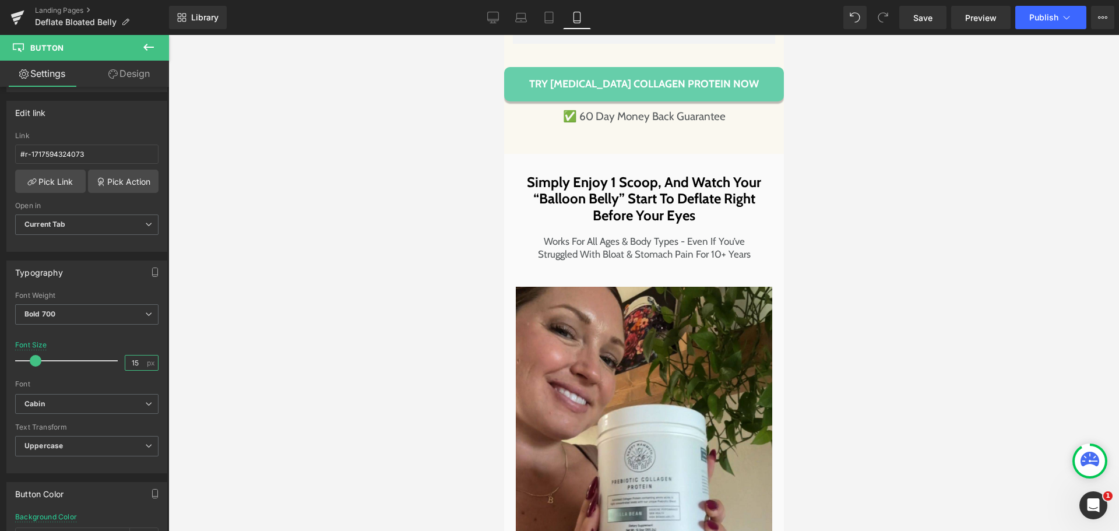
scroll to position [6993, 0]
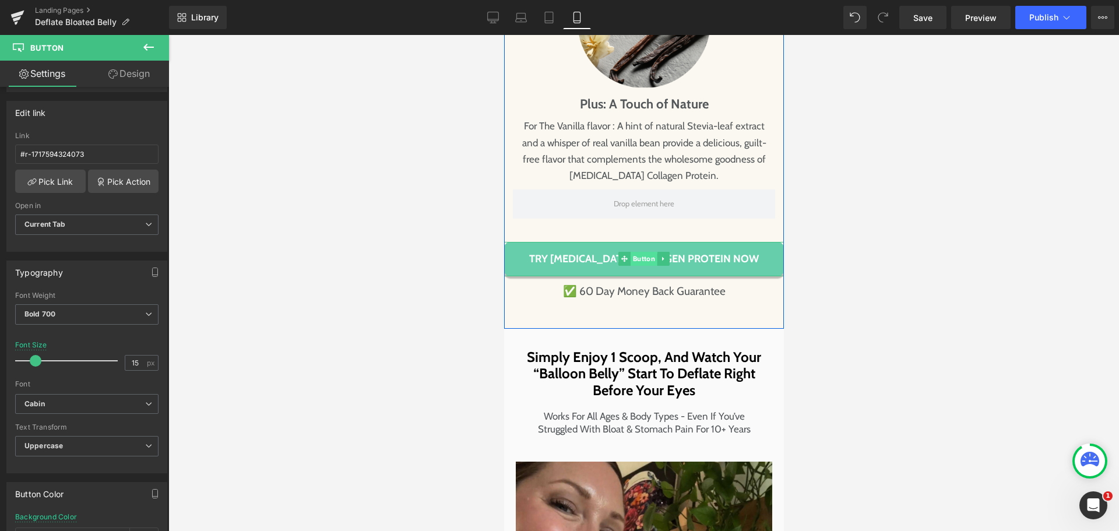
click at [631, 252] on span "Button" at bounding box center [643, 259] width 27 height 14
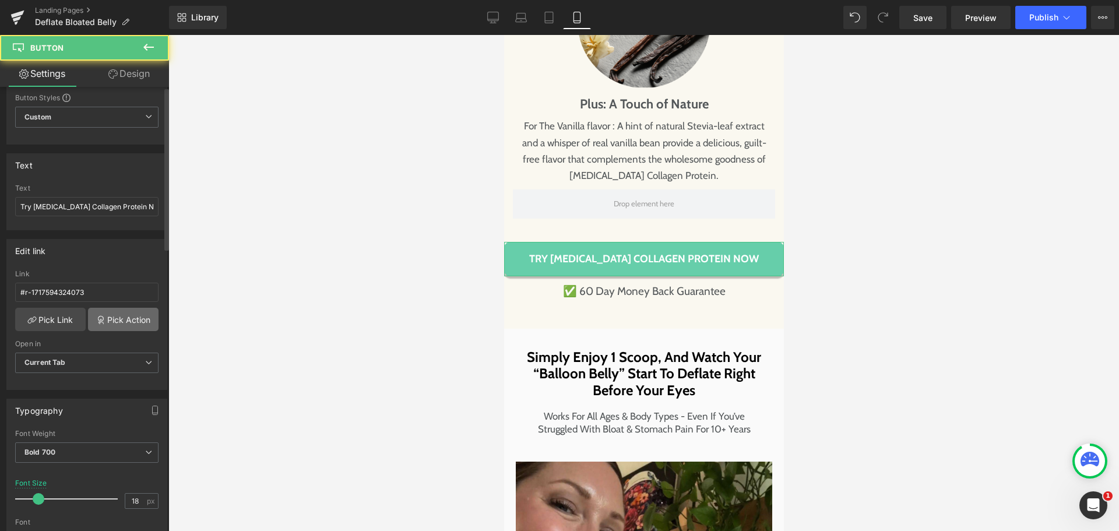
scroll to position [233, 0]
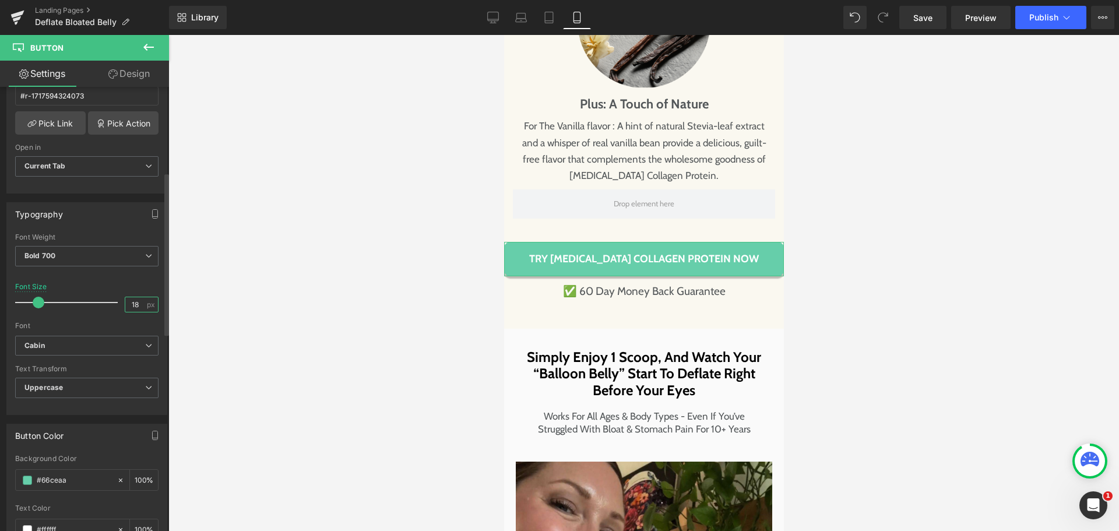
click at [136, 304] on input "18" at bounding box center [135, 304] width 20 height 15
type input "15"
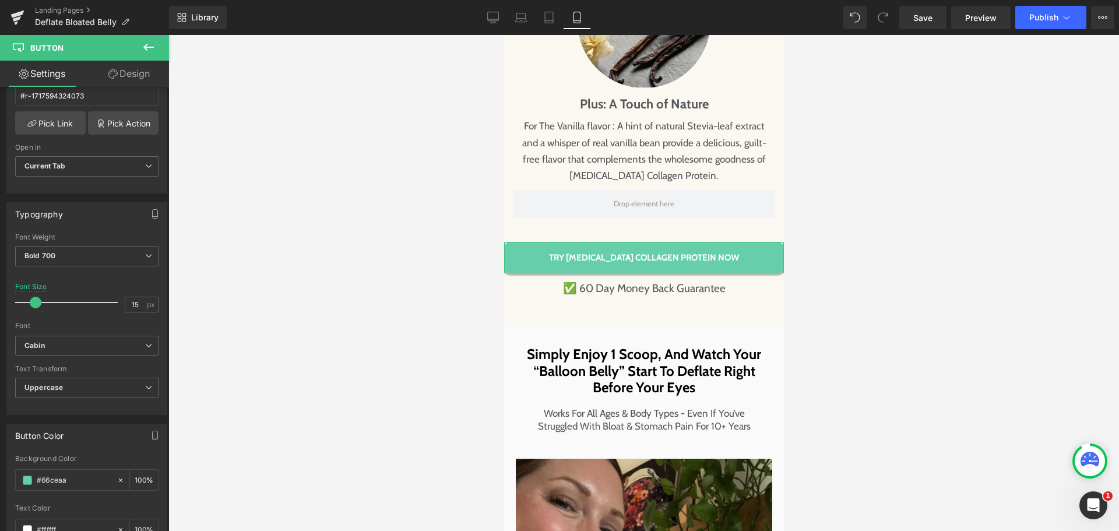
click at [115, 74] on icon at bounding box center [112, 73] width 9 height 9
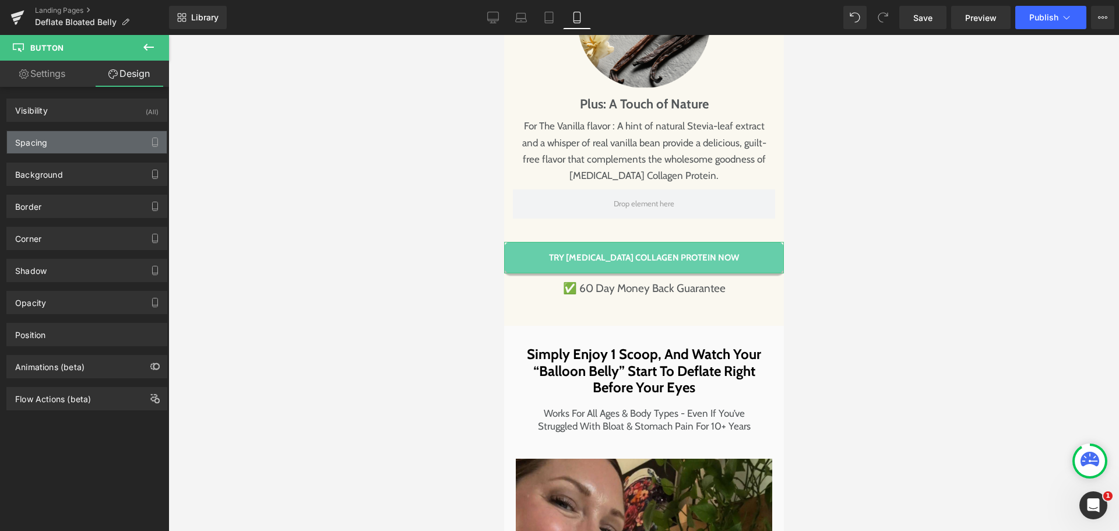
click at [72, 145] on div "Spacing" at bounding box center [87, 142] width 160 height 22
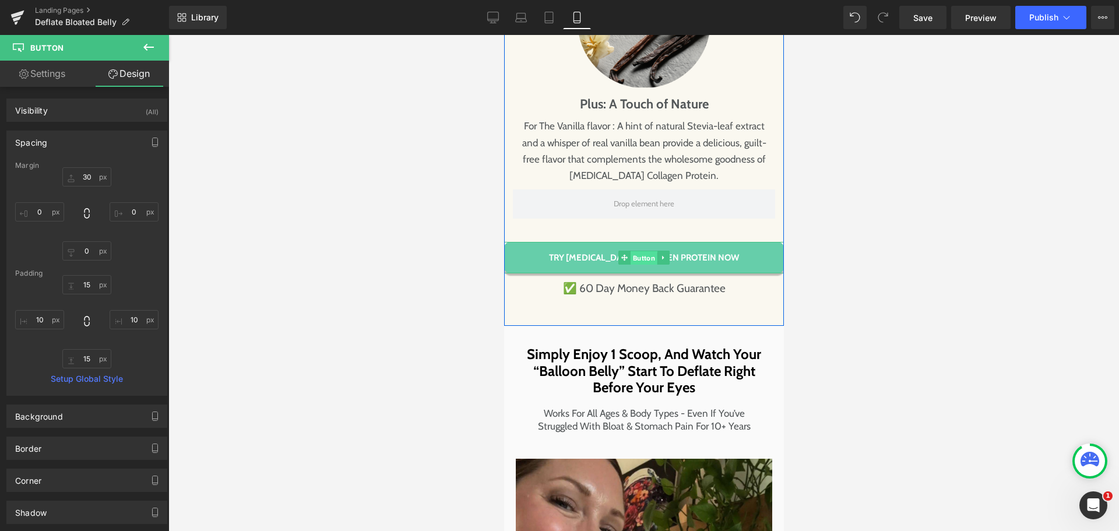
drag, startPoint x: 628, startPoint y: 231, endPoint x: 891, endPoint y: 317, distance: 276.6
click at [630, 251] on span "Button" at bounding box center [643, 258] width 27 height 14
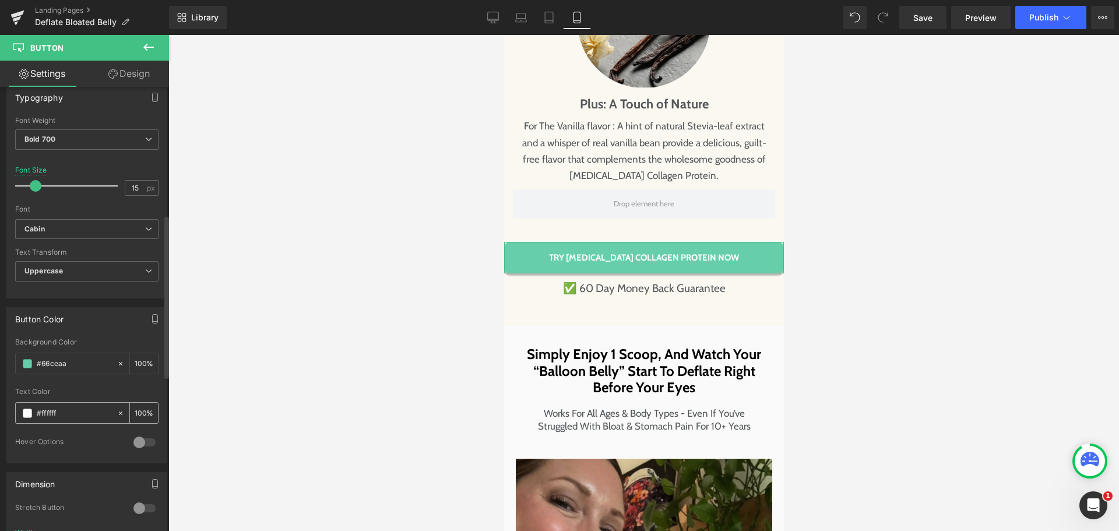
scroll to position [408, 0]
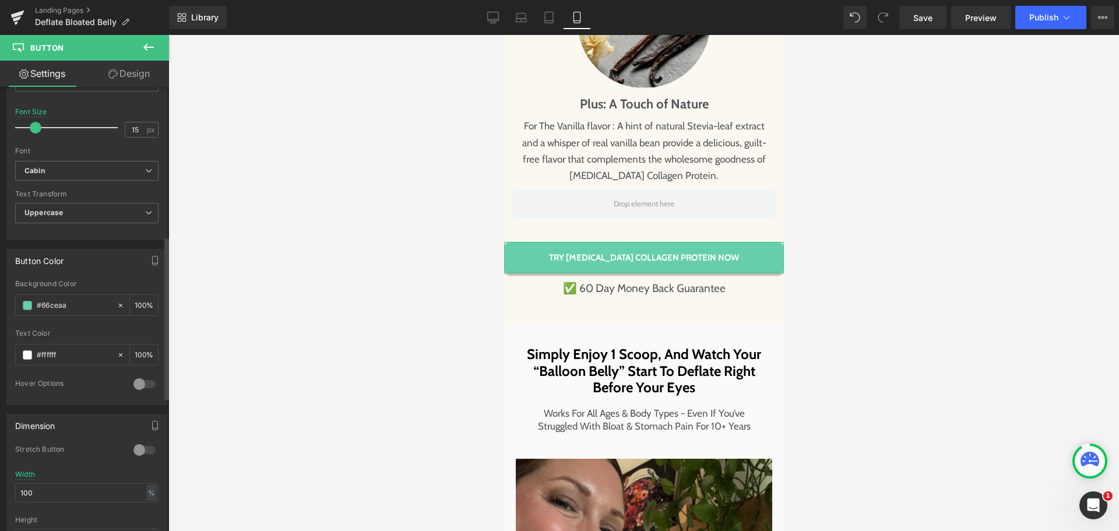
click at [142, 447] on div at bounding box center [145, 450] width 28 height 19
click at [136, 76] on link "Design" at bounding box center [129, 74] width 84 height 26
click at [0, 0] on div "Spacing" at bounding box center [0, 0] width 0 height 0
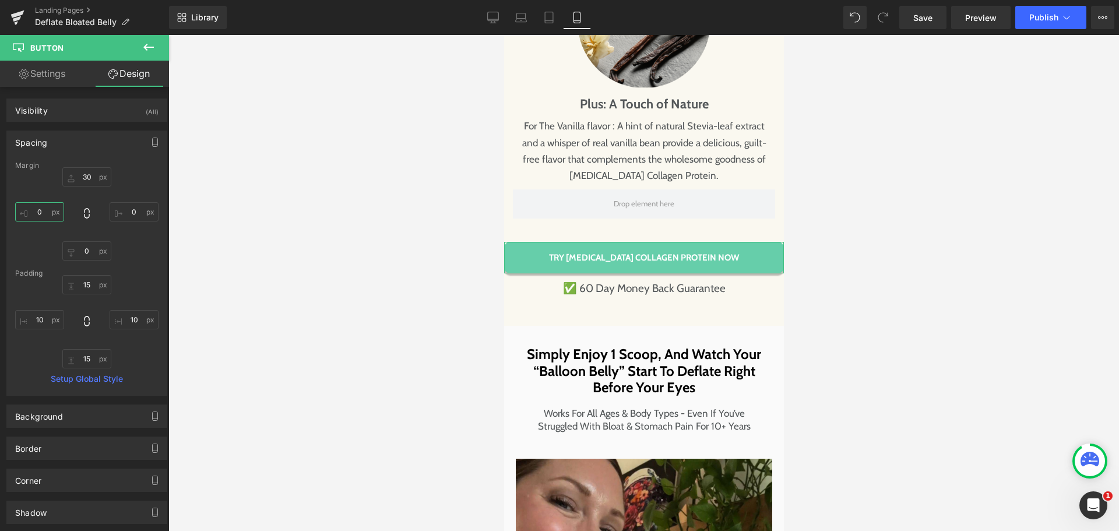
click at [48, 218] on input "text" at bounding box center [39, 211] width 49 height 19
type input "10"
click at [127, 214] on input "text" at bounding box center [134, 211] width 49 height 19
type input "20"
click at [48, 205] on input "10" at bounding box center [39, 211] width 49 height 19
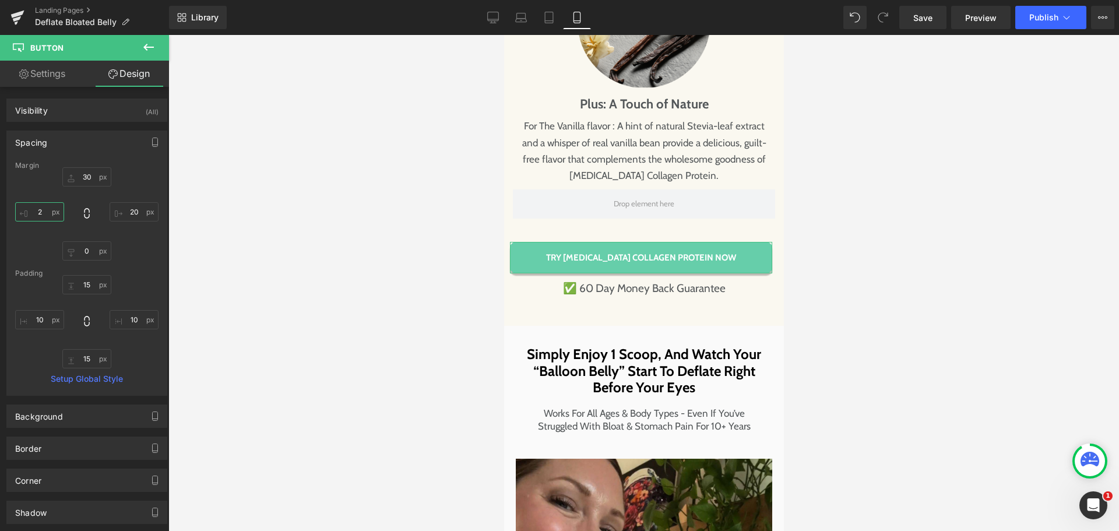
type input "20"
click at [968, 270] on div at bounding box center [643, 283] width 950 height 496
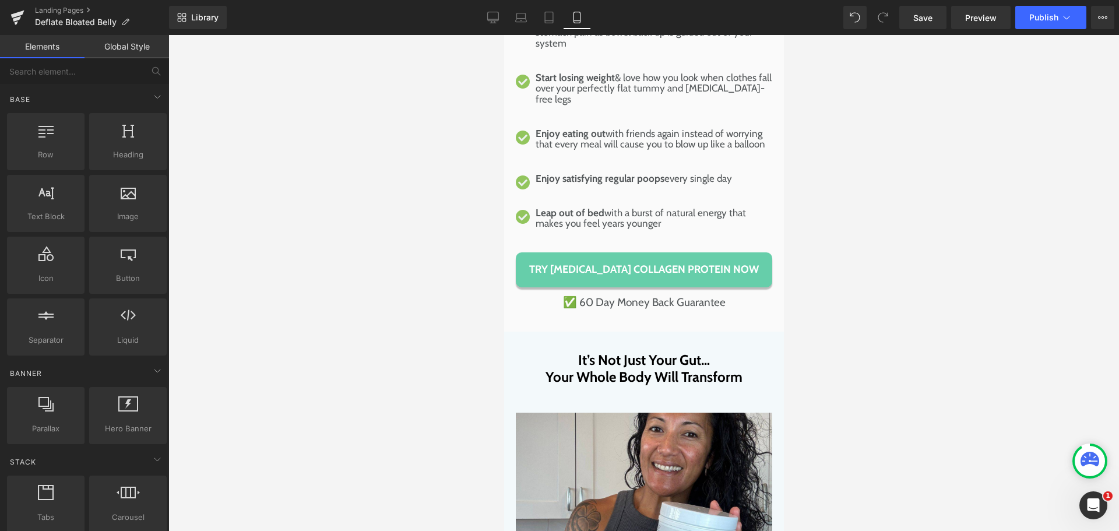
scroll to position [7984, 0]
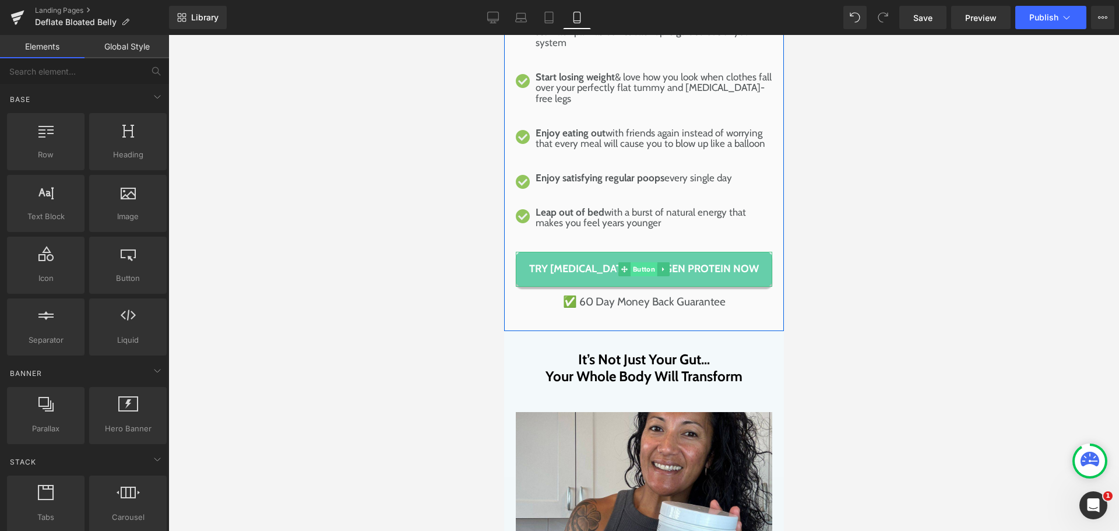
click at [639, 262] on span "Button" at bounding box center [643, 269] width 27 height 14
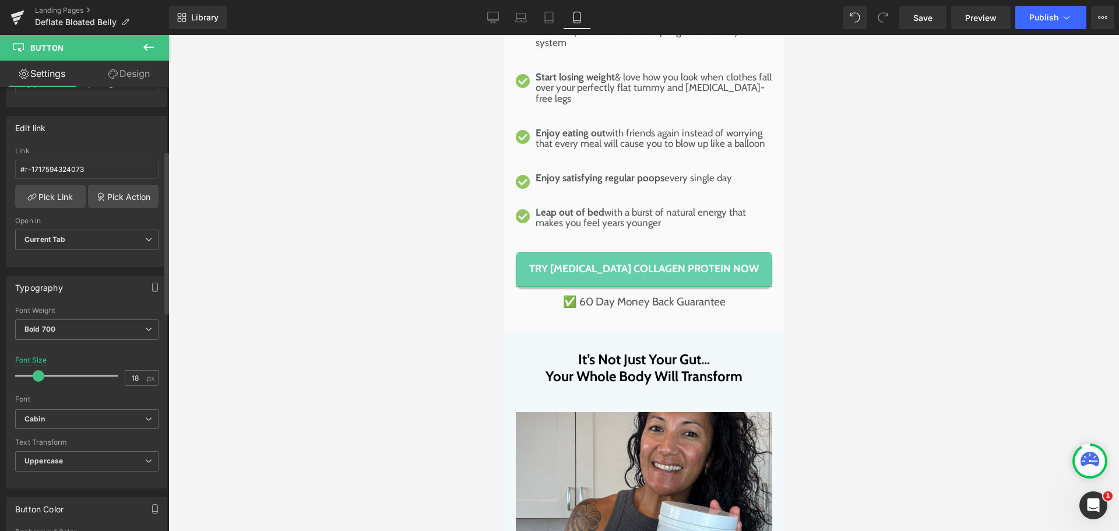
scroll to position [175, 0]
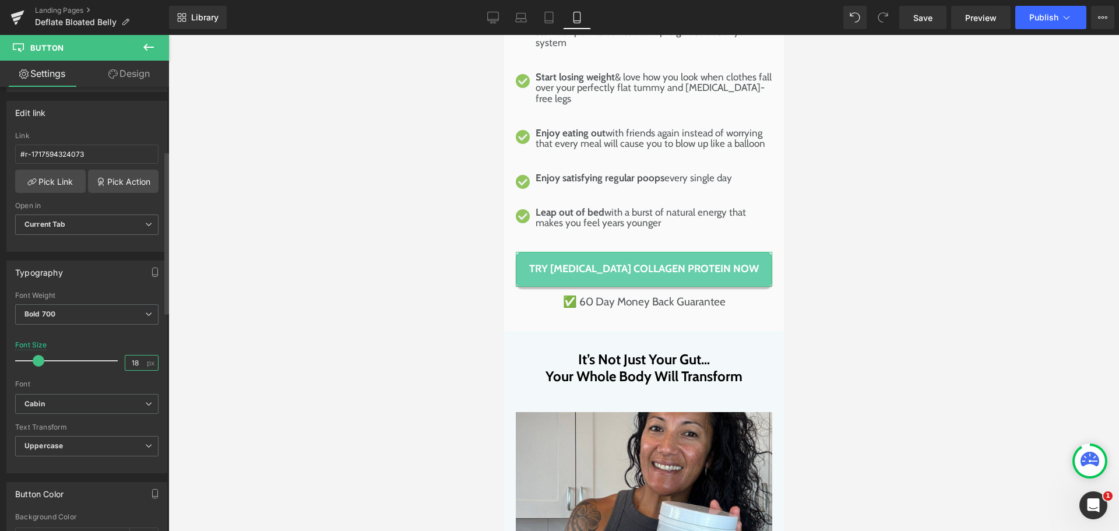
click at [129, 361] on input "18" at bounding box center [135, 362] width 20 height 15
type input "15"
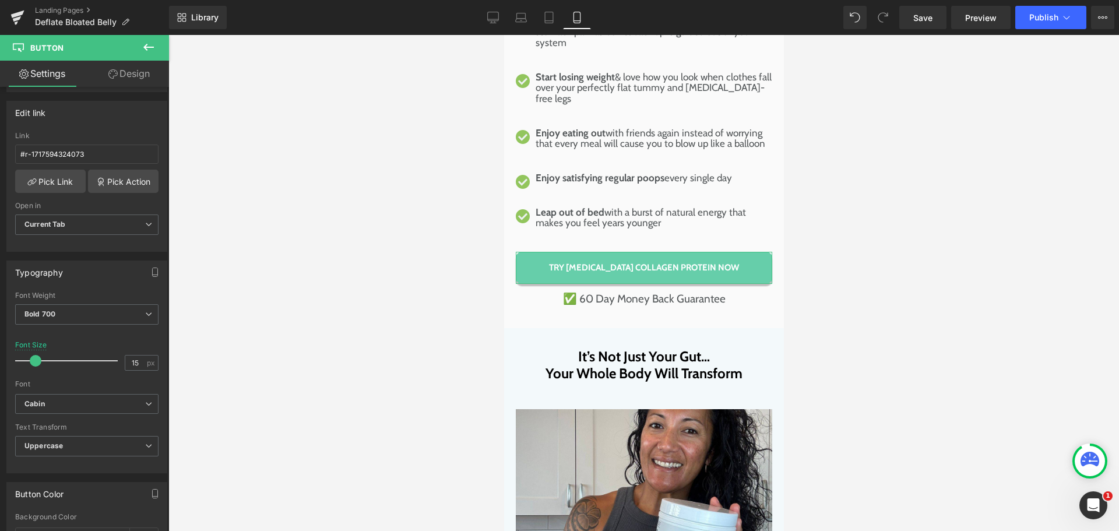
drag, startPoint x: 129, startPoint y: 72, endPoint x: 53, endPoint y: 138, distance: 100.8
click at [129, 72] on link "Design" at bounding box center [129, 74] width 84 height 26
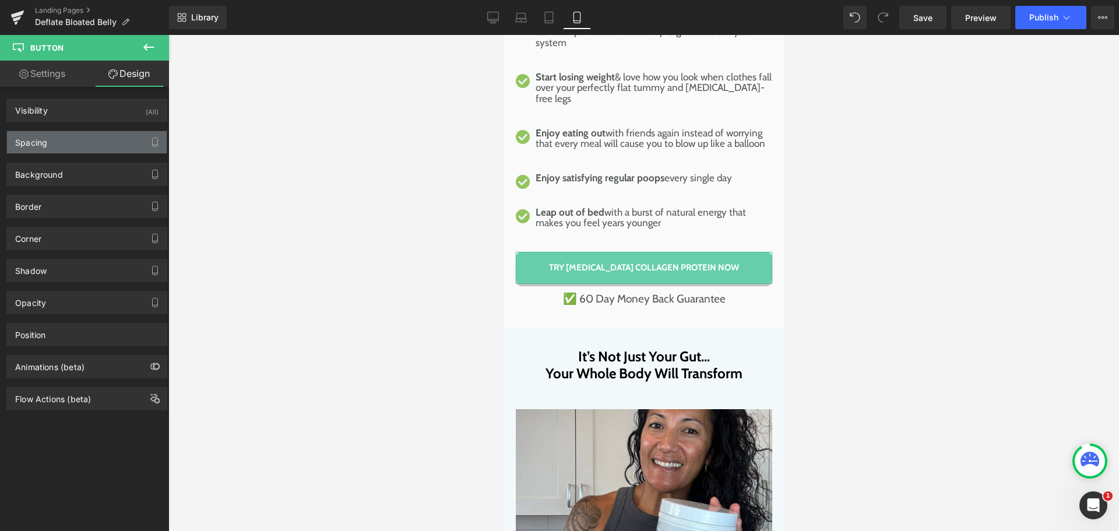
click at [53, 138] on div "Spacing" at bounding box center [87, 142] width 160 height 22
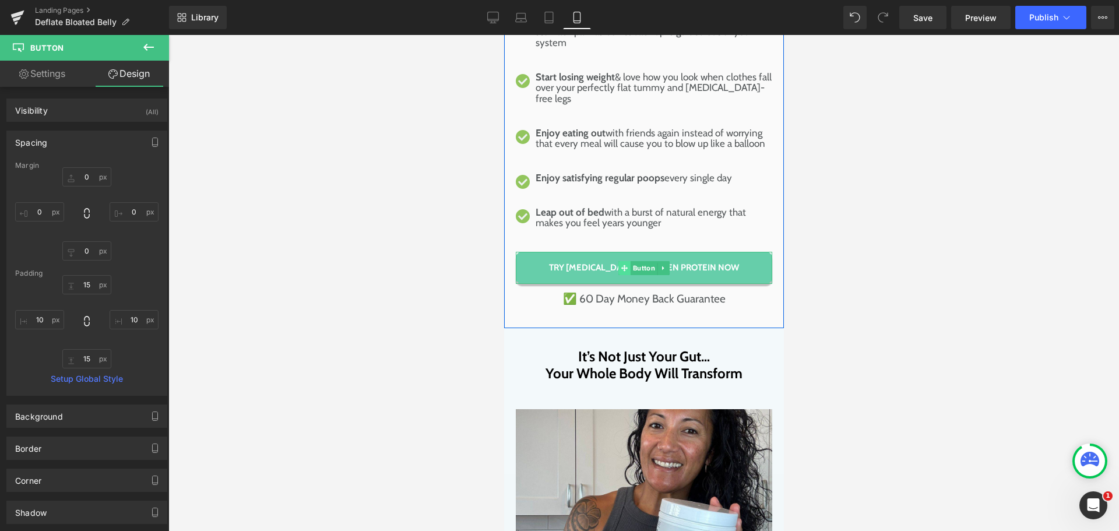
click at [625, 261] on span at bounding box center [624, 268] width 12 height 14
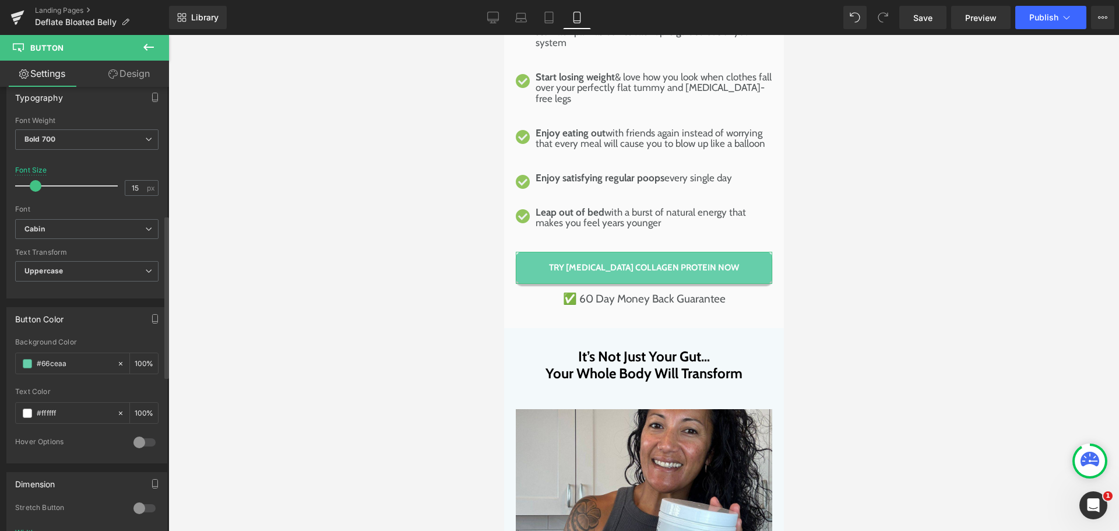
scroll to position [408, 0]
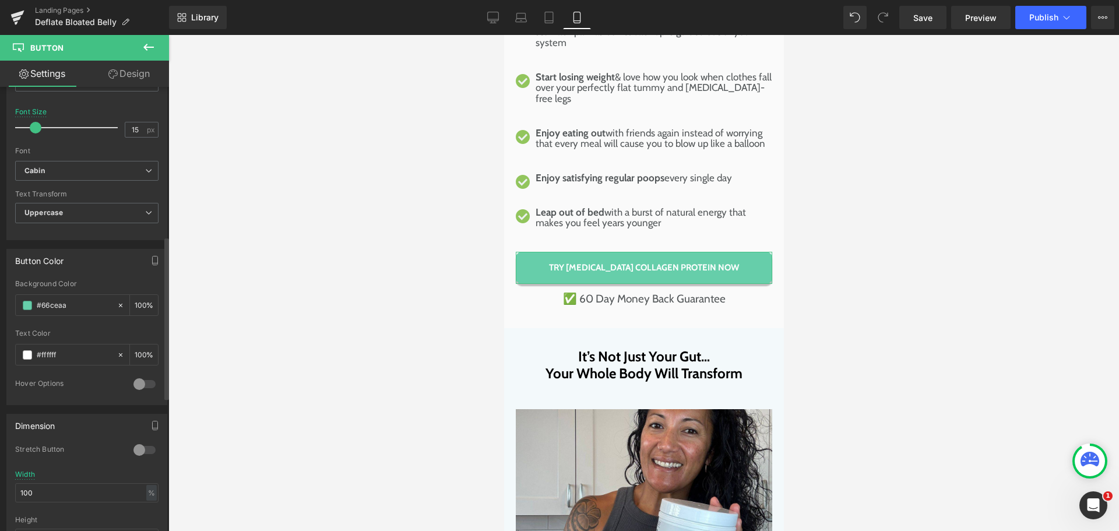
click at [143, 448] on div at bounding box center [145, 450] width 28 height 19
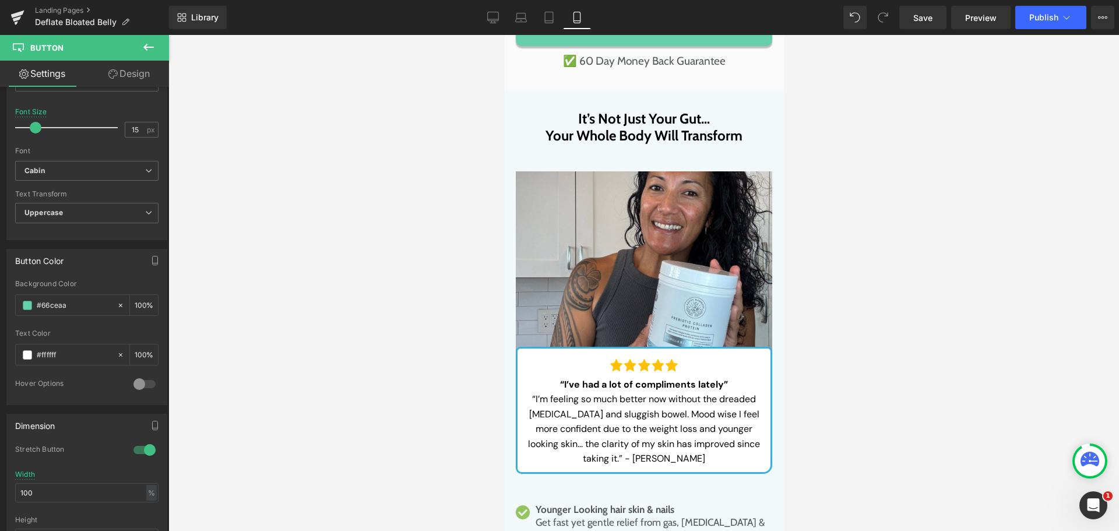
scroll to position [8217, 0]
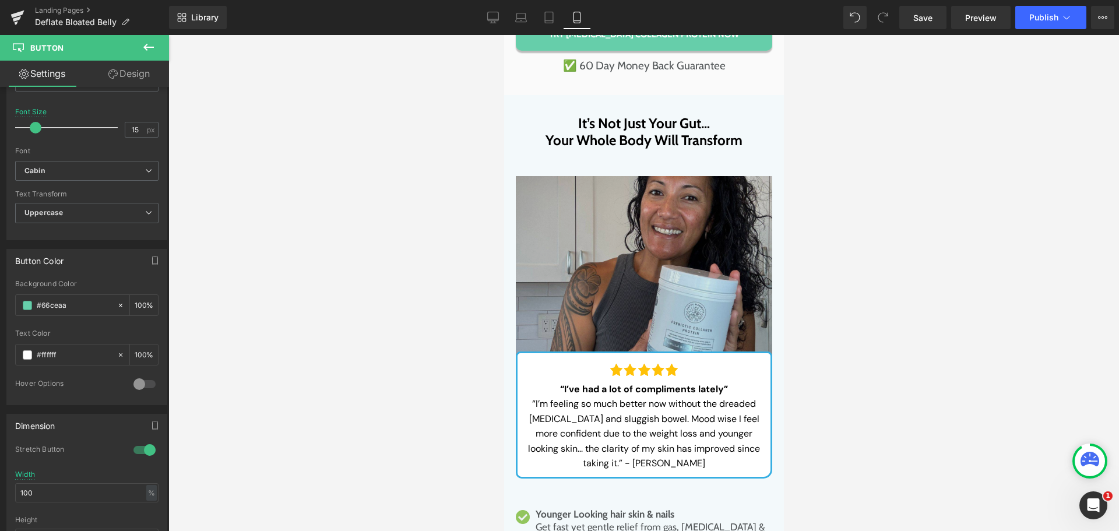
click at [648, 234] on img at bounding box center [643, 270] width 256 height 188
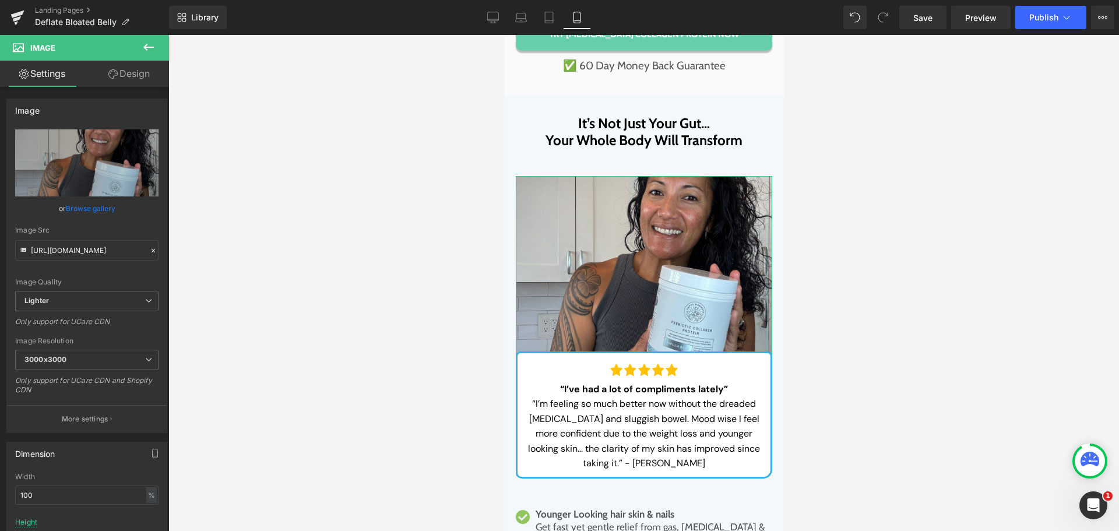
click at [126, 74] on link "Design" at bounding box center [129, 74] width 84 height 26
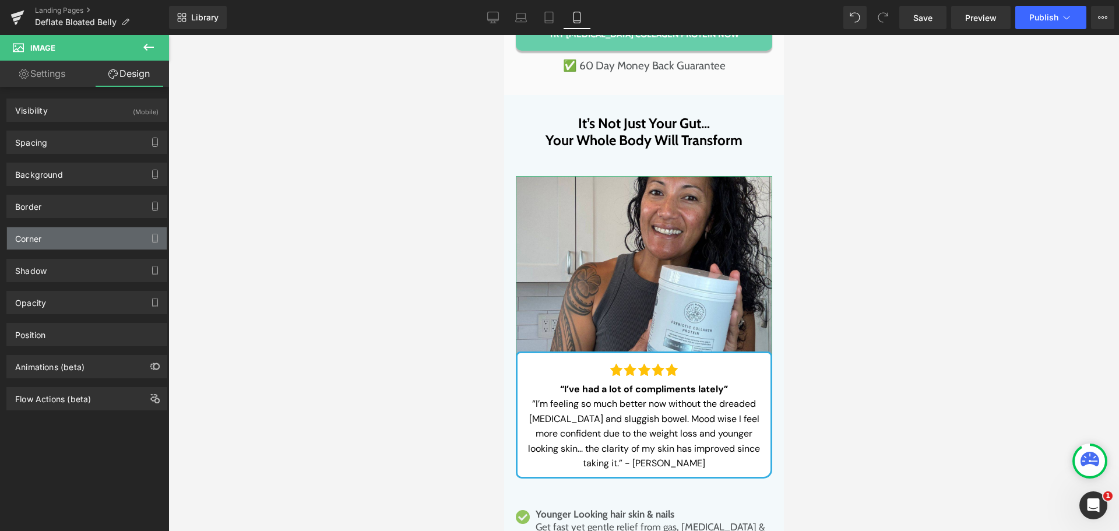
click at [44, 244] on div "Corner" at bounding box center [87, 238] width 160 height 22
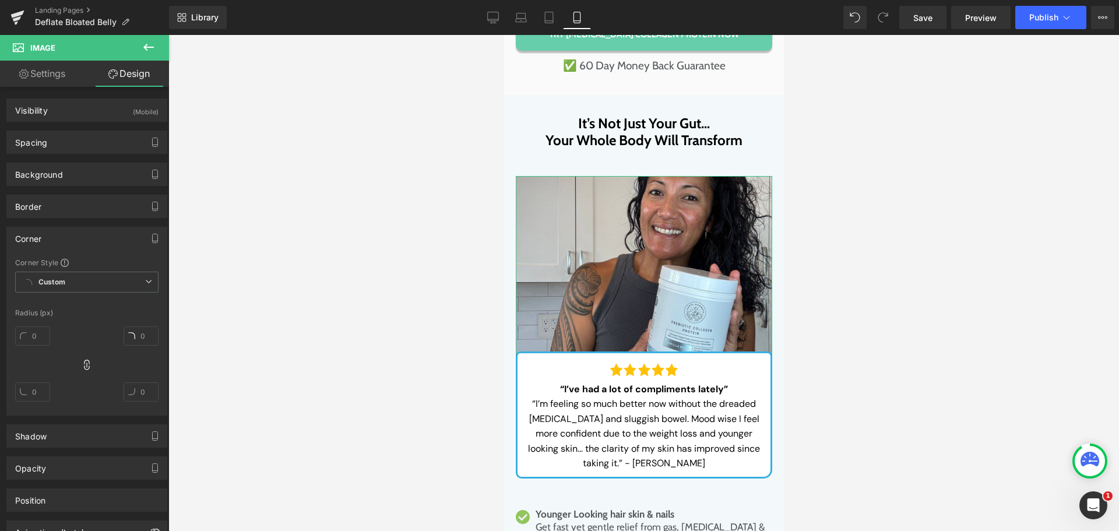
click at [23, 325] on div at bounding box center [32, 340] width 35 height 37
click at [21, 330] on input "text" at bounding box center [32, 335] width 35 height 19
type input "20"
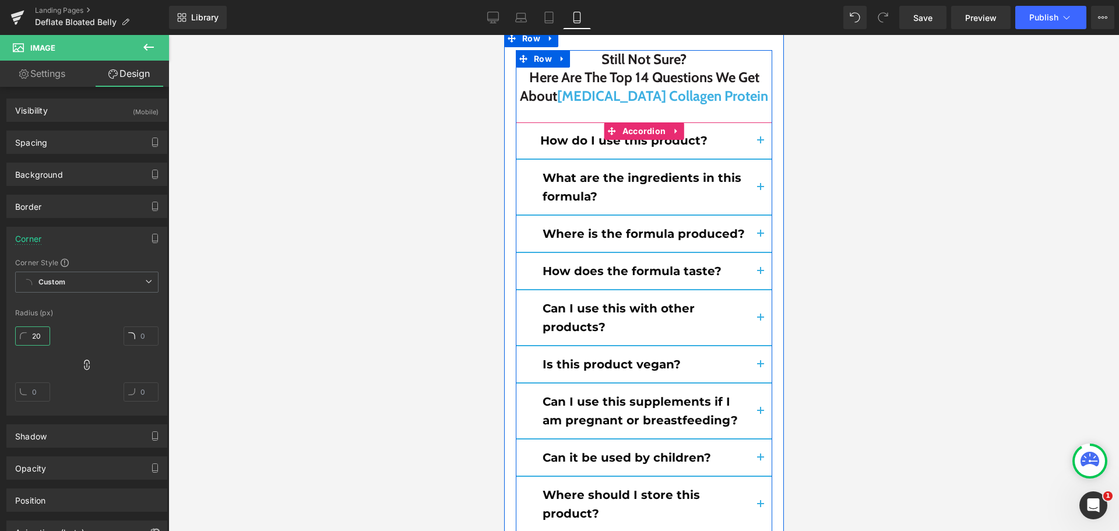
scroll to position [14102, 0]
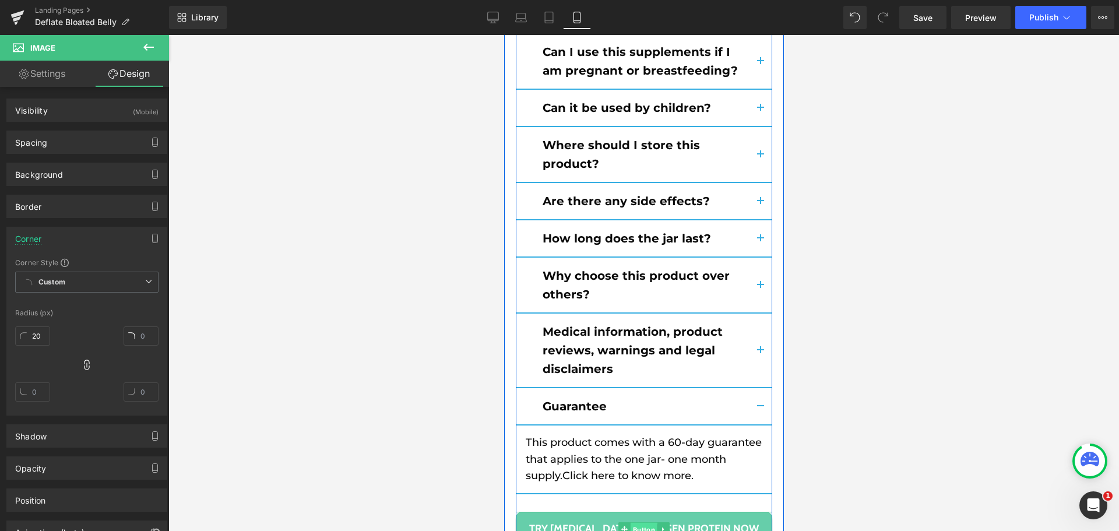
click at [630, 523] on span "Button" at bounding box center [643, 530] width 27 height 14
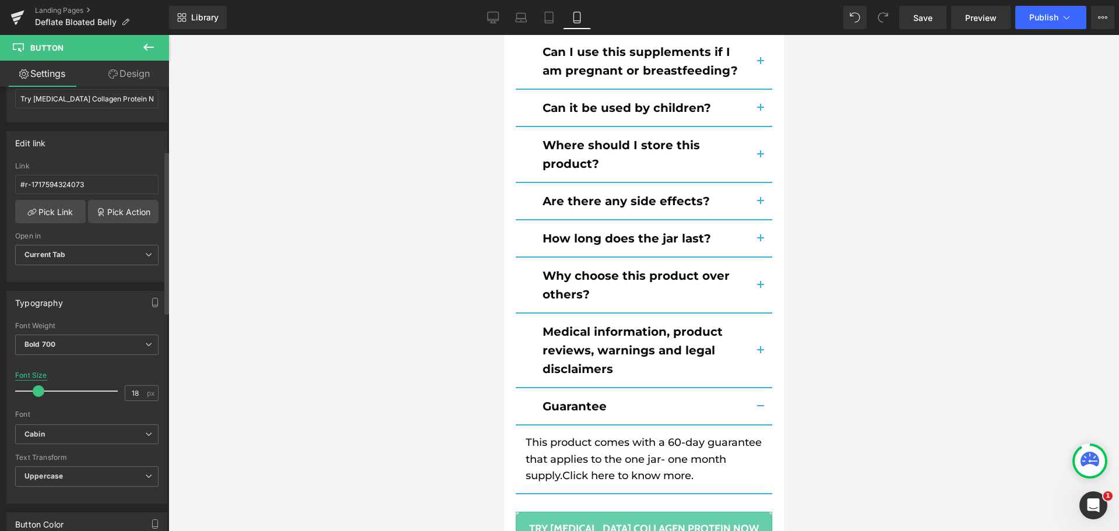
scroll to position [175, 0]
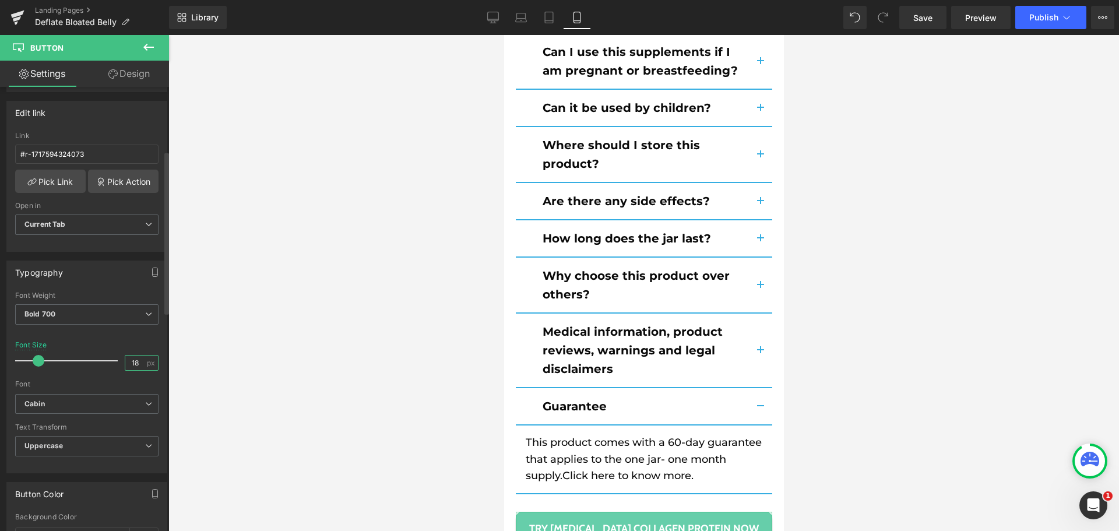
click at [127, 359] on input "18" at bounding box center [135, 362] width 20 height 15
type input "15"
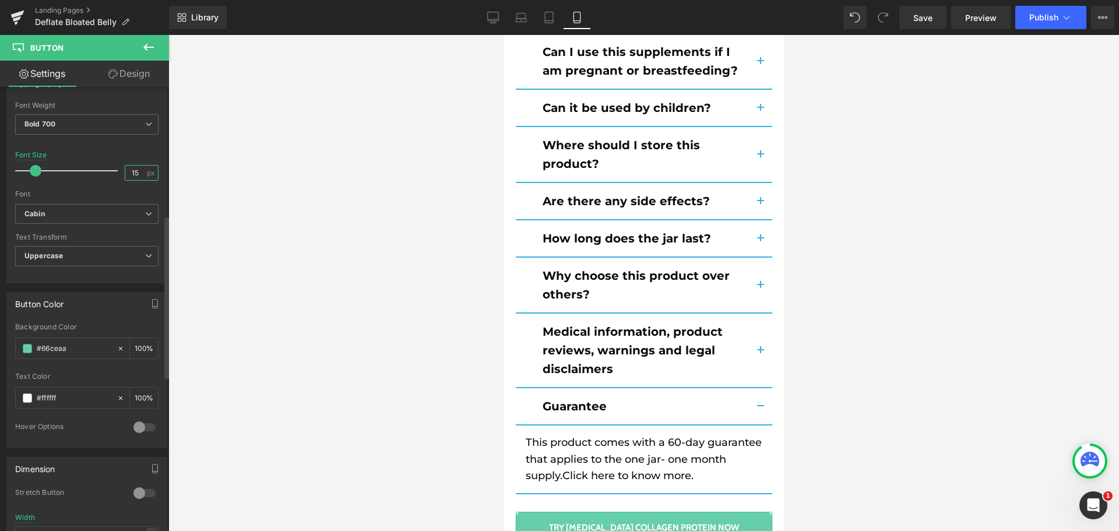
scroll to position [408, 0]
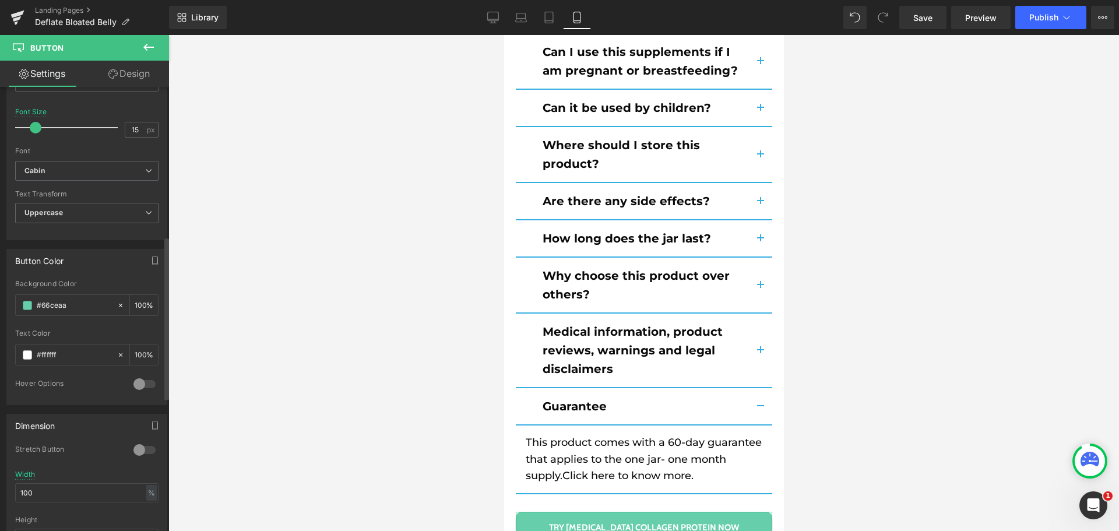
click at [143, 446] on div at bounding box center [145, 450] width 28 height 19
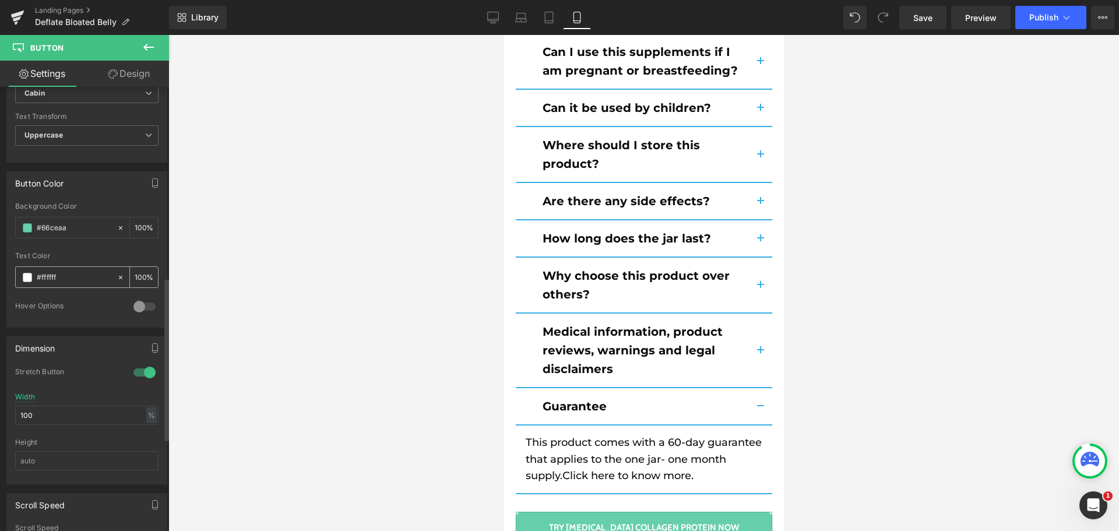
scroll to position [524, 0]
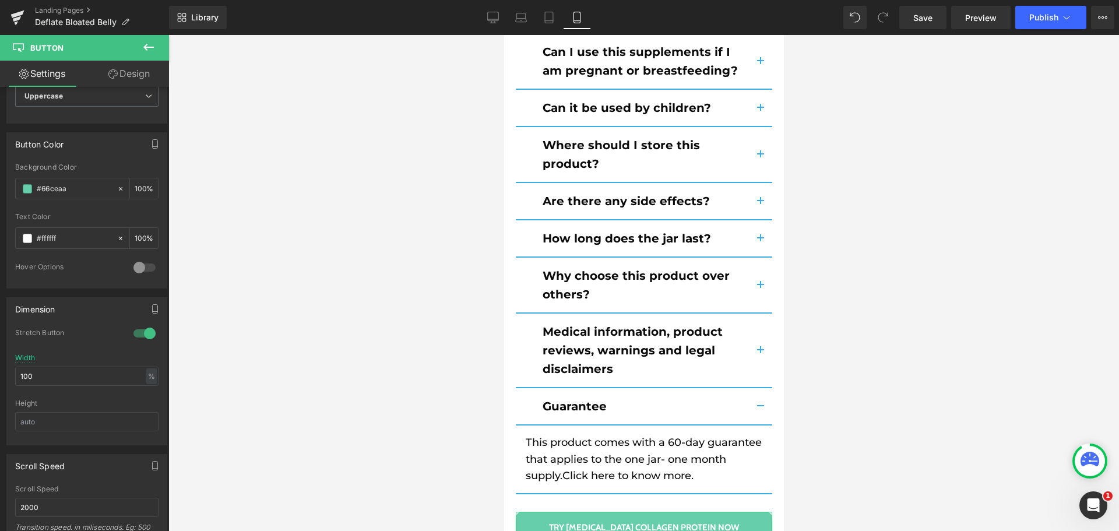
click at [137, 79] on link "Design" at bounding box center [129, 74] width 84 height 26
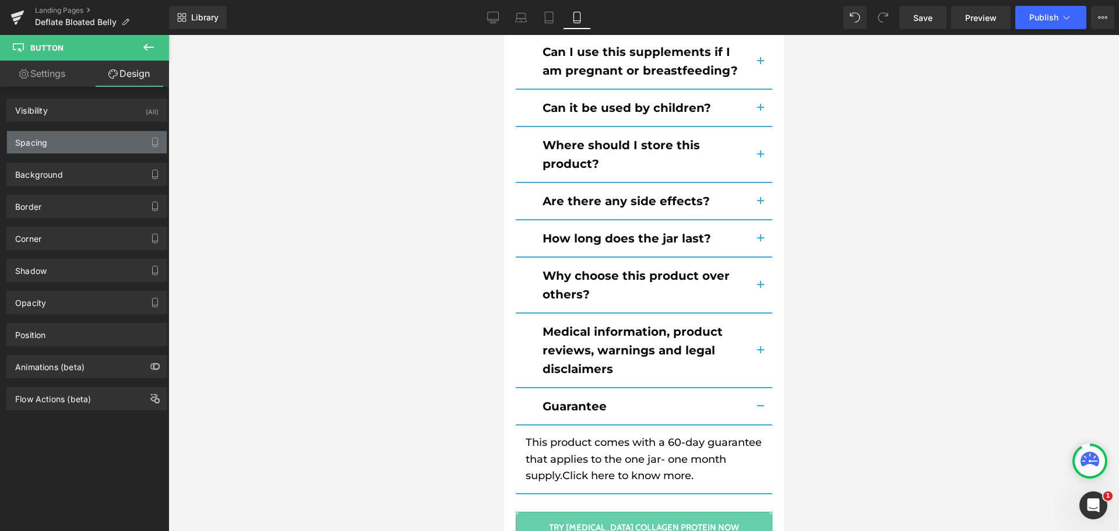
click at [55, 145] on div "Spacing" at bounding box center [87, 142] width 160 height 22
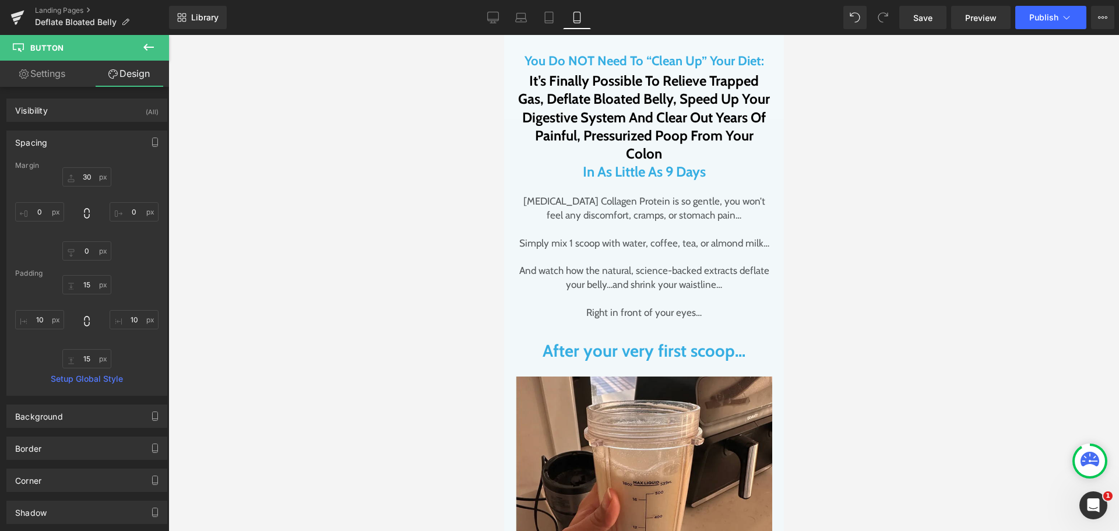
scroll to position [2707, 0]
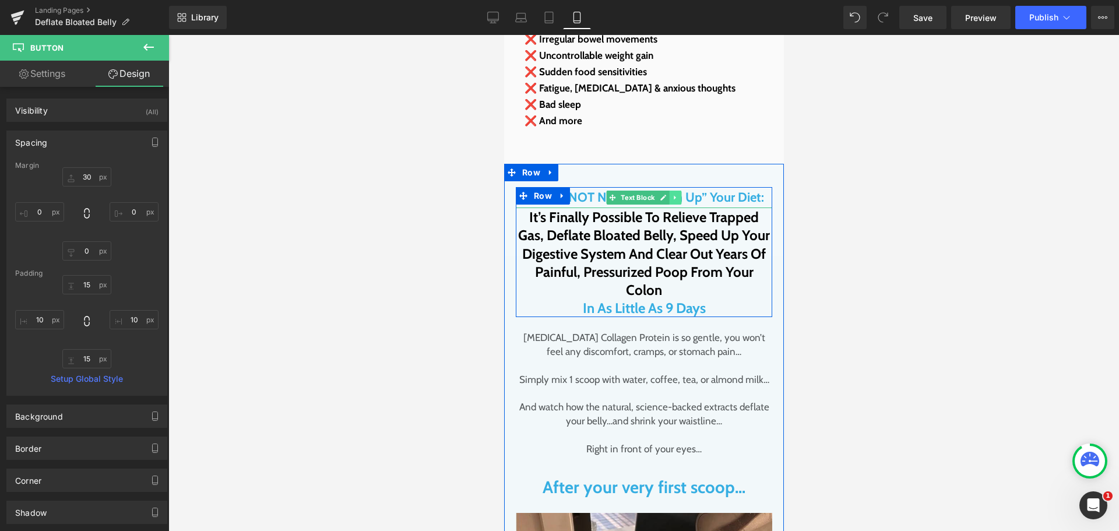
click at [669, 191] on link at bounding box center [675, 198] width 12 height 14
click at [617, 191] on span "Text Block" at bounding box center [619, 198] width 38 height 14
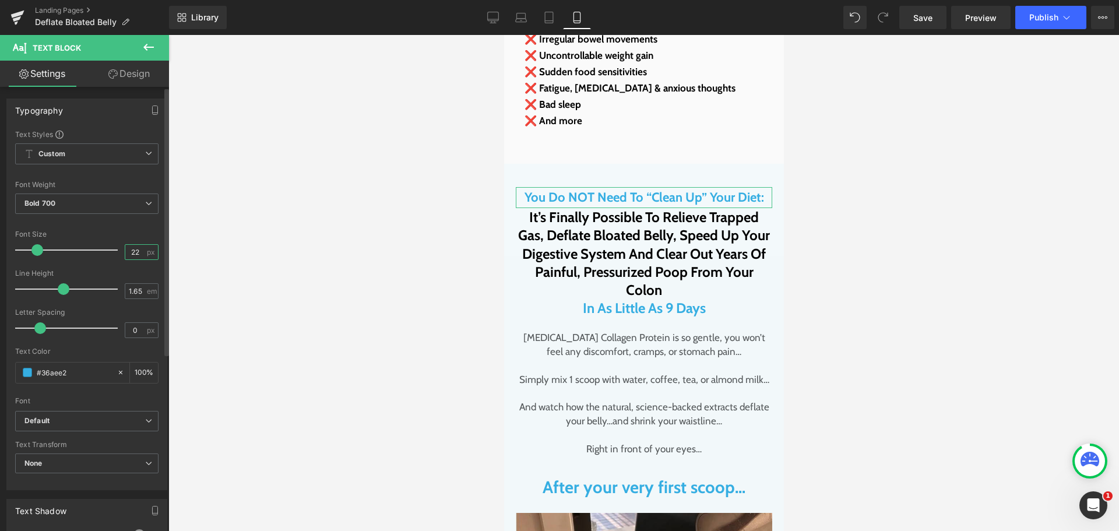
click at [129, 253] on input "22" at bounding box center [135, 252] width 20 height 15
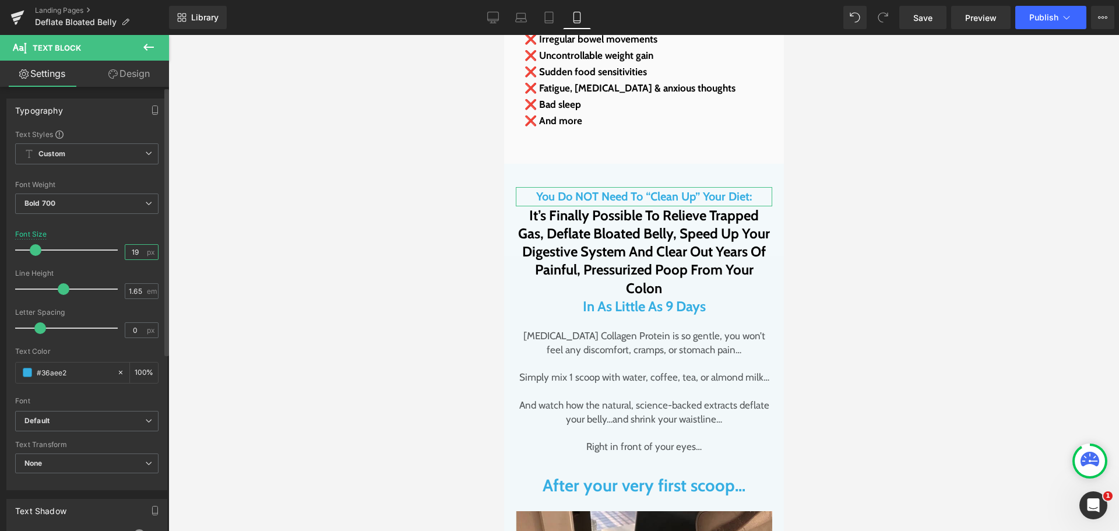
type input "18"
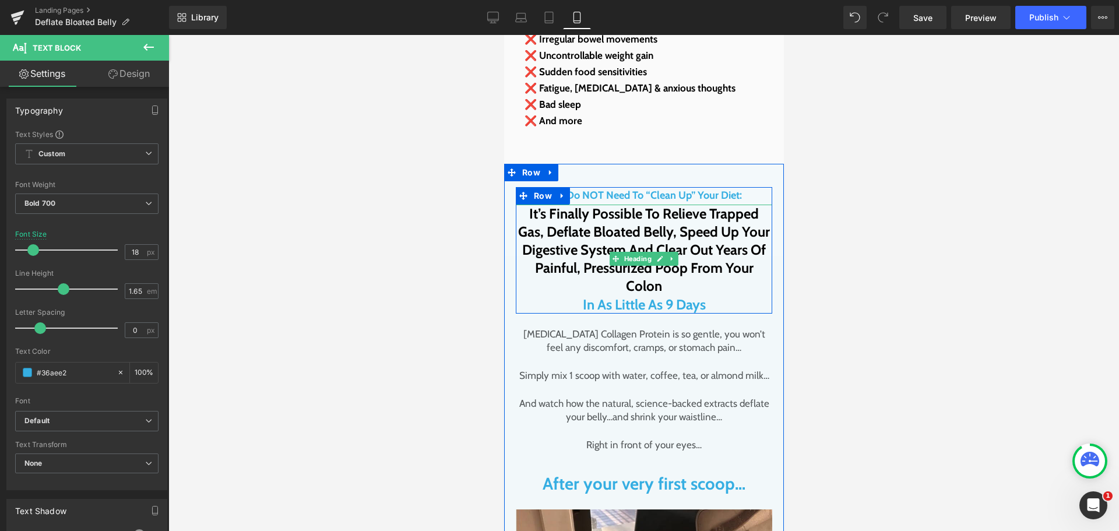
click at [579, 205] on h2 "It’s Finally Possible To Relieve Trapped Gas, Deflate Bloated Belly, Speed Up Y…" at bounding box center [643, 250] width 256 height 91
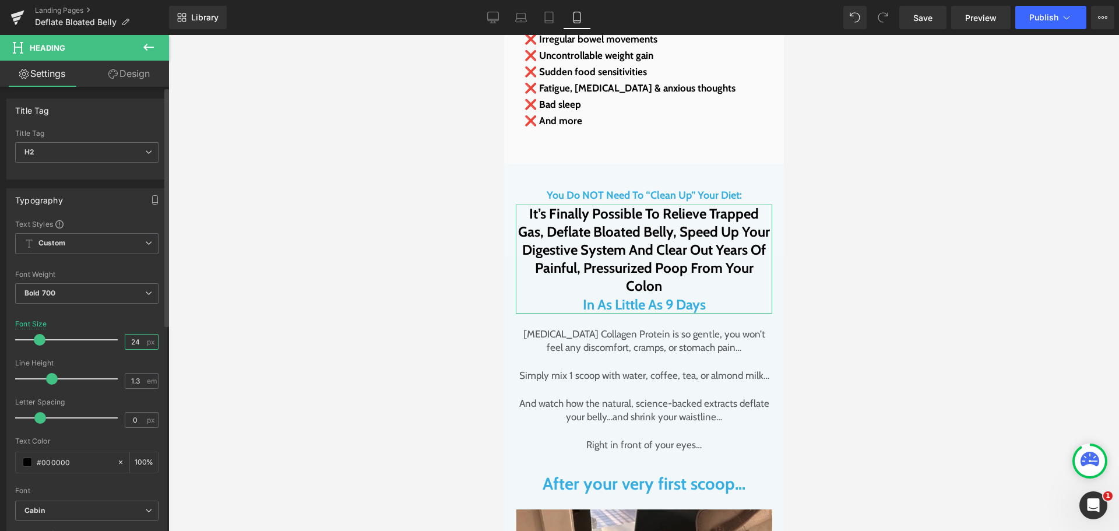
click at [125, 344] on input "24" at bounding box center [135, 341] width 20 height 15
type input "23"
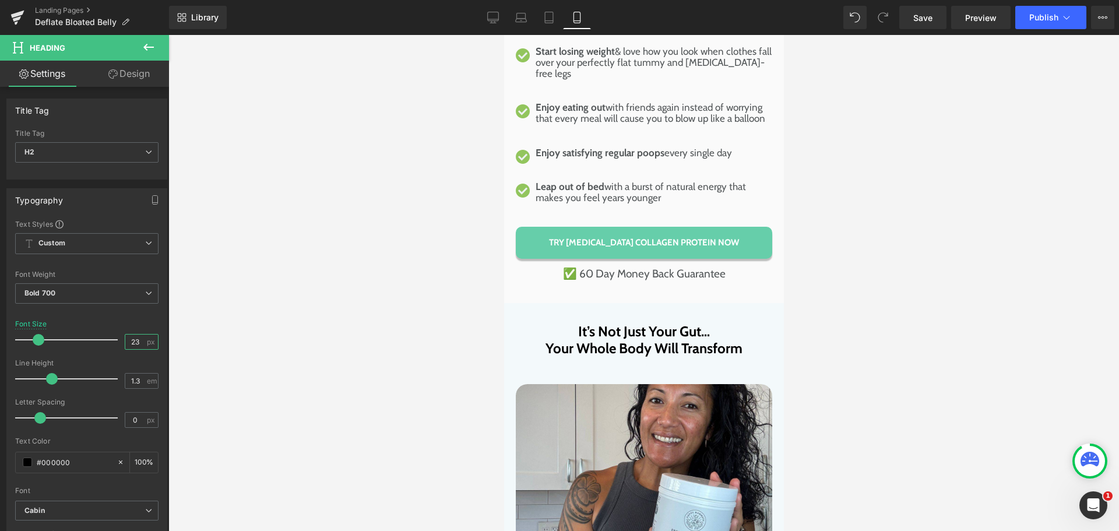
scroll to position [8068, 0]
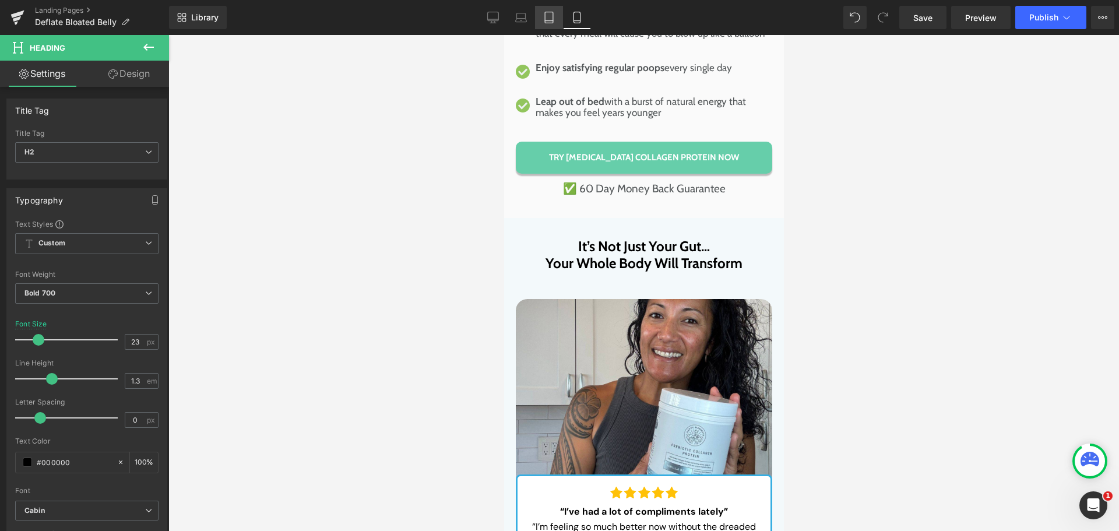
drag, startPoint x: 554, startPoint y: 12, endPoint x: 177, endPoint y: 119, distance: 392.4
click at [554, 12] on icon at bounding box center [549, 18] width 12 height 12
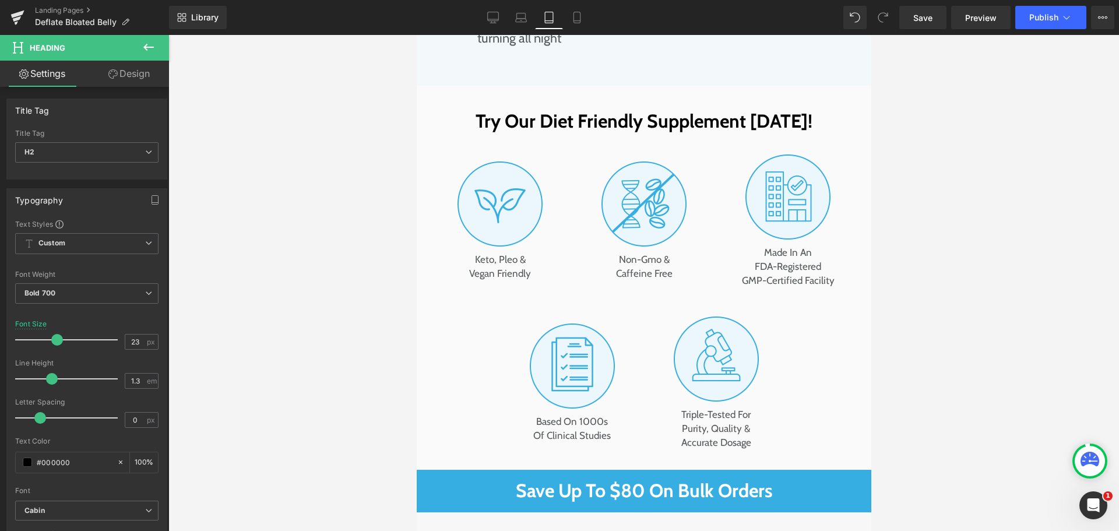
scroll to position [6876, 0]
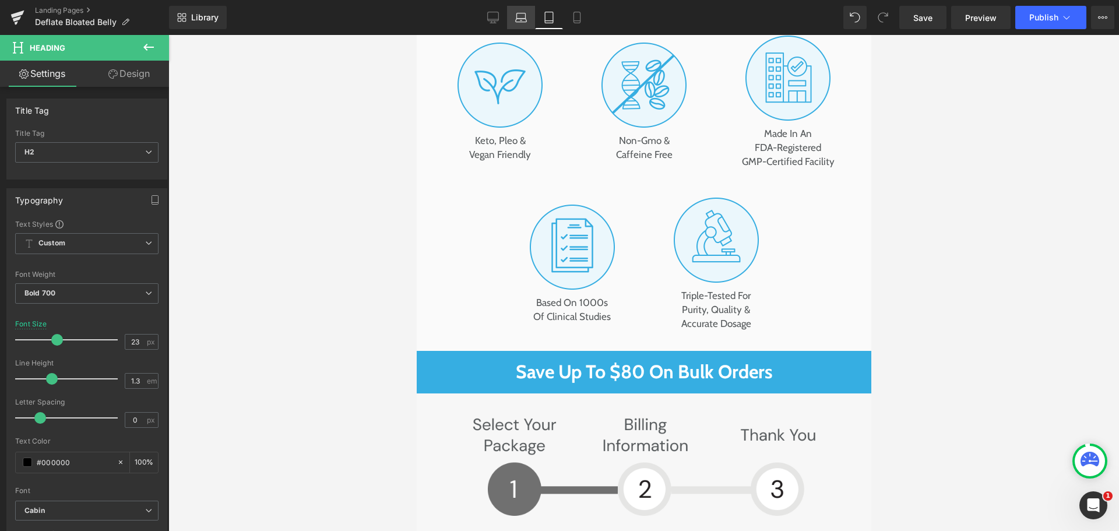
click at [524, 17] on icon at bounding box center [521, 18] width 12 height 12
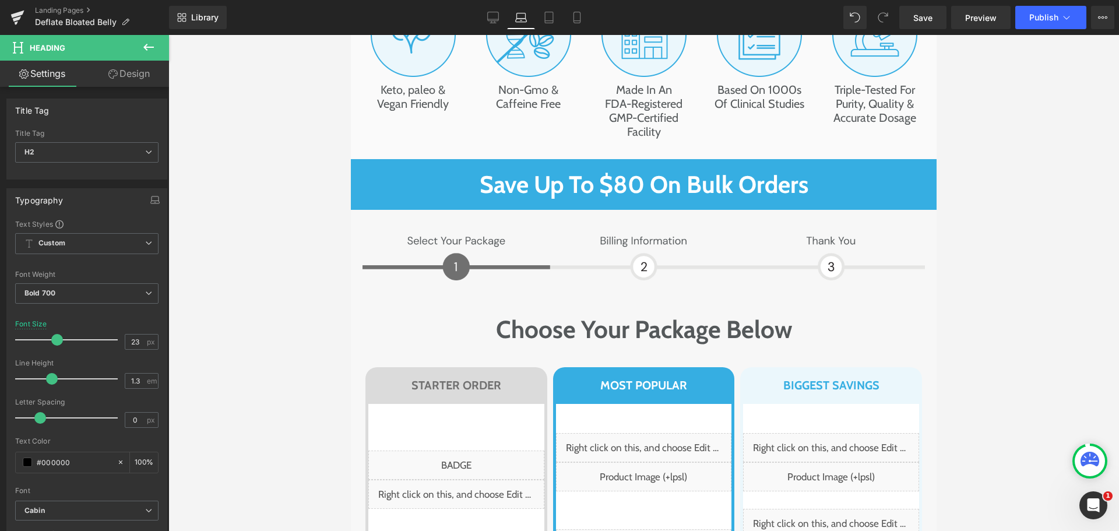
scroll to position [6702, 0]
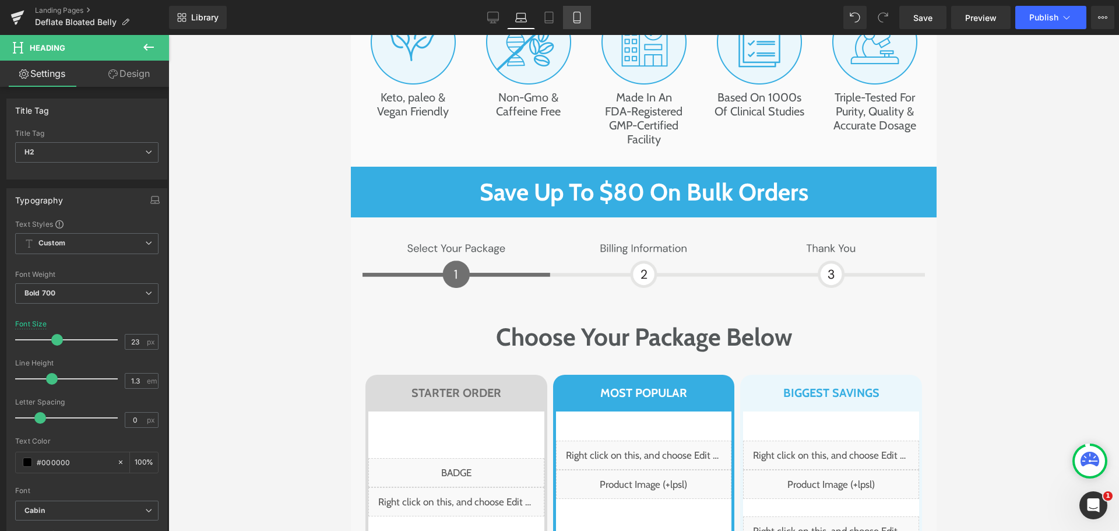
click at [575, 16] on icon at bounding box center [577, 18] width 12 height 12
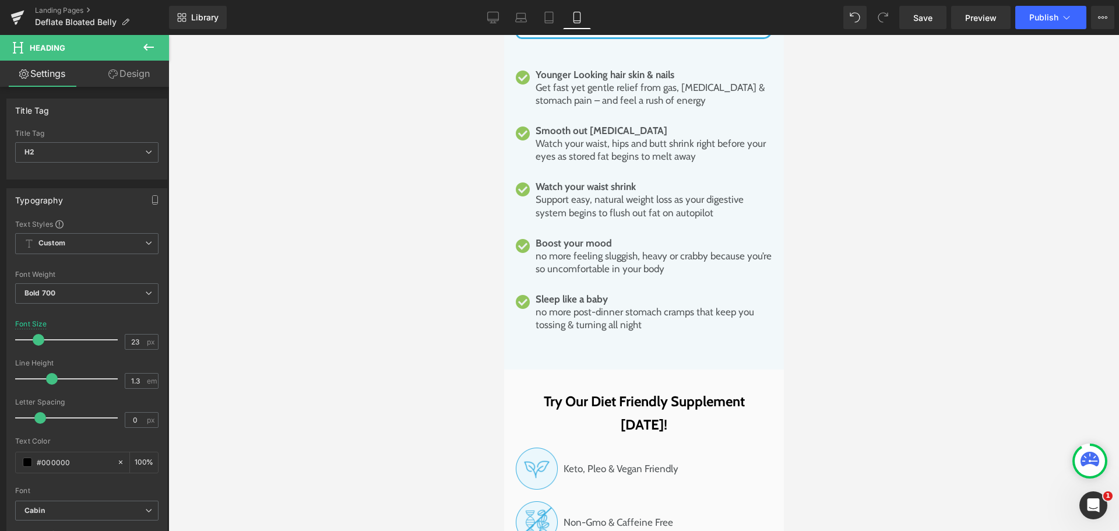
scroll to position [8922, 0]
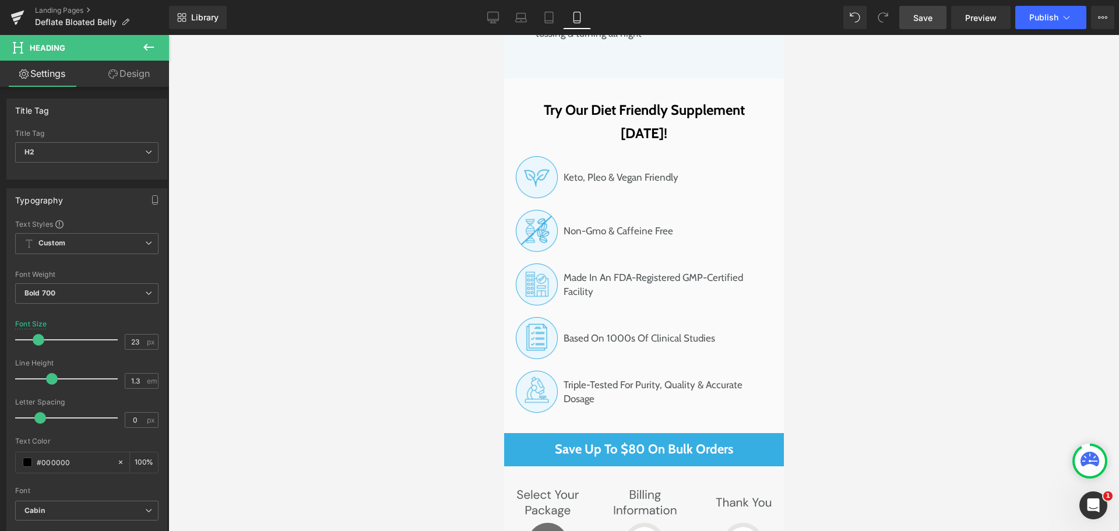
click at [924, 19] on span "Save" at bounding box center [922, 18] width 19 height 12
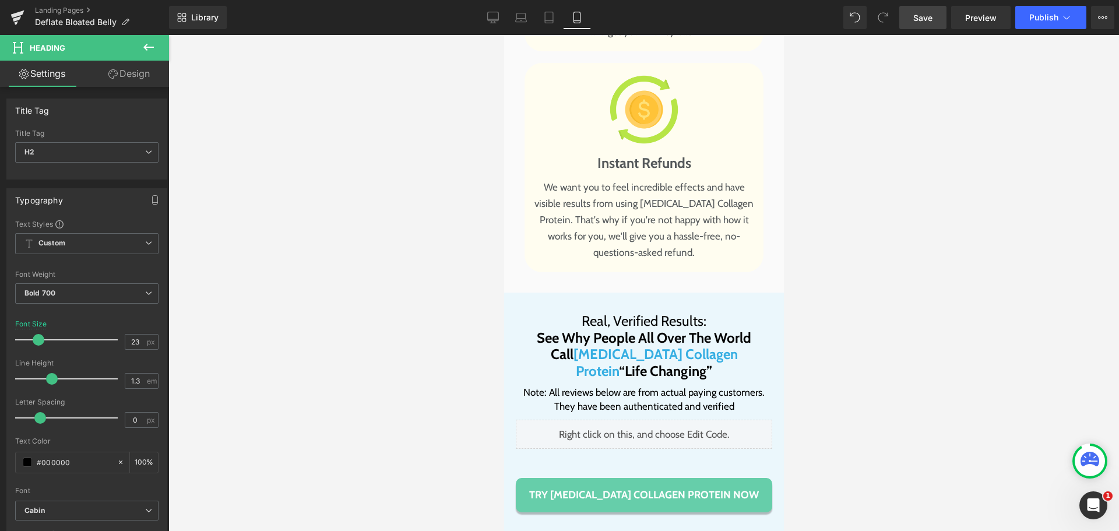
scroll to position [11369, 0]
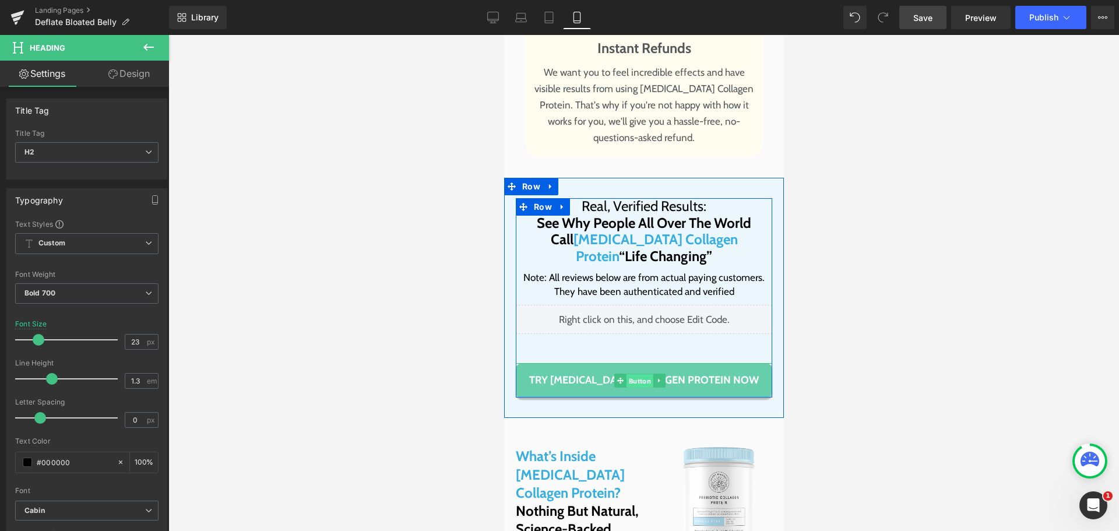
click at [634, 374] on span "Button" at bounding box center [638, 381] width 27 height 14
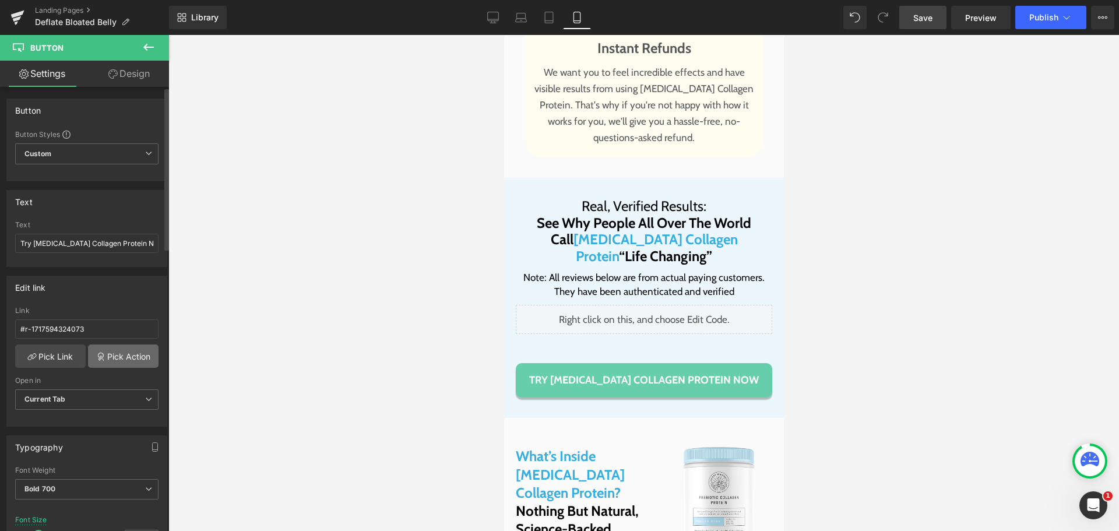
scroll to position [117, 0]
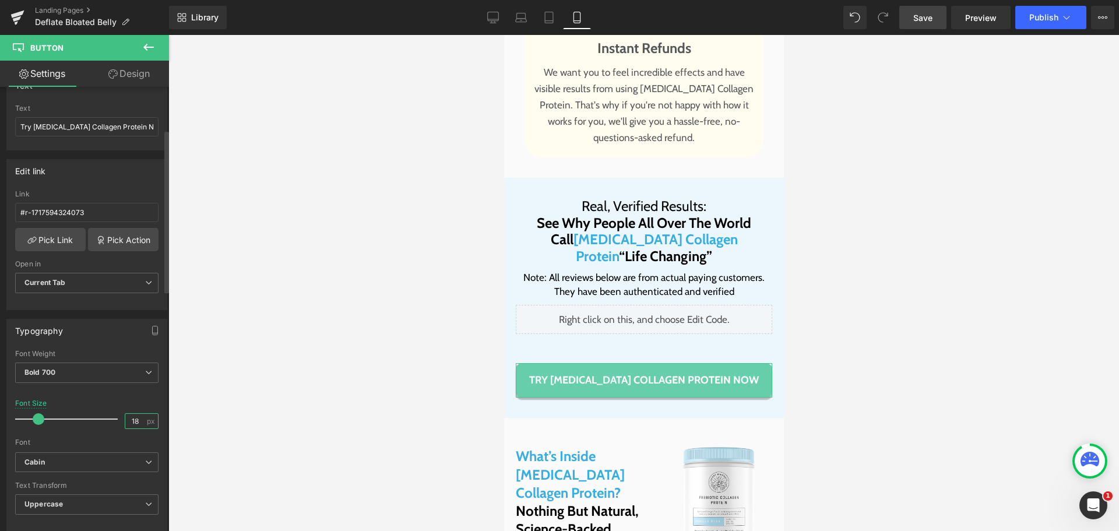
click at [132, 422] on input "18" at bounding box center [135, 421] width 20 height 15
type input "15"
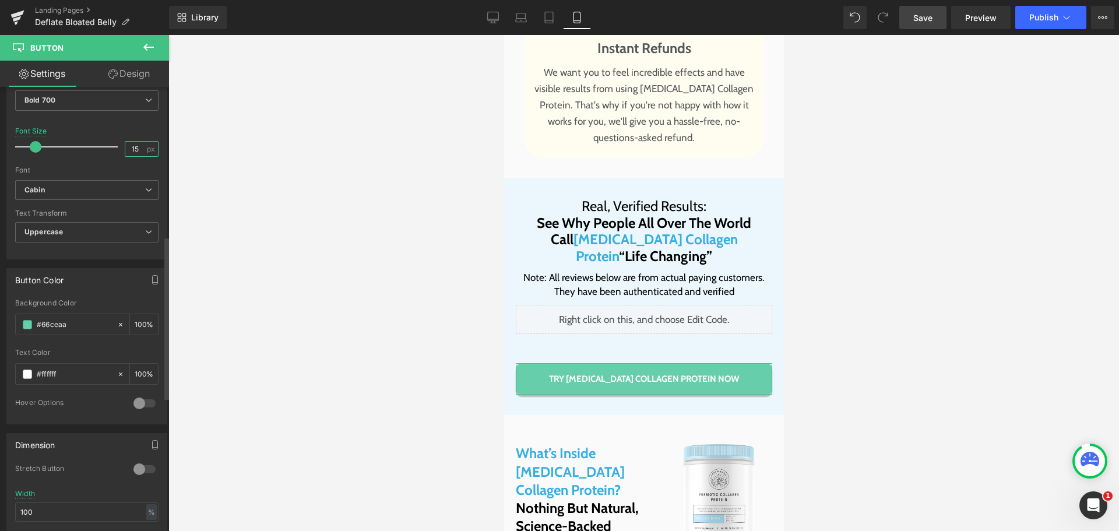
scroll to position [408, 0]
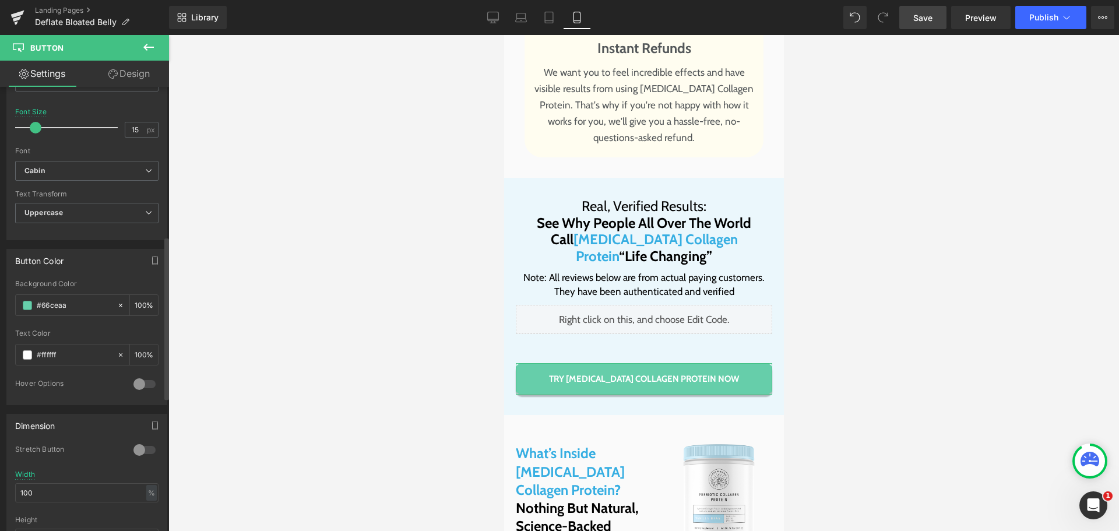
click at [146, 451] on div at bounding box center [145, 450] width 28 height 19
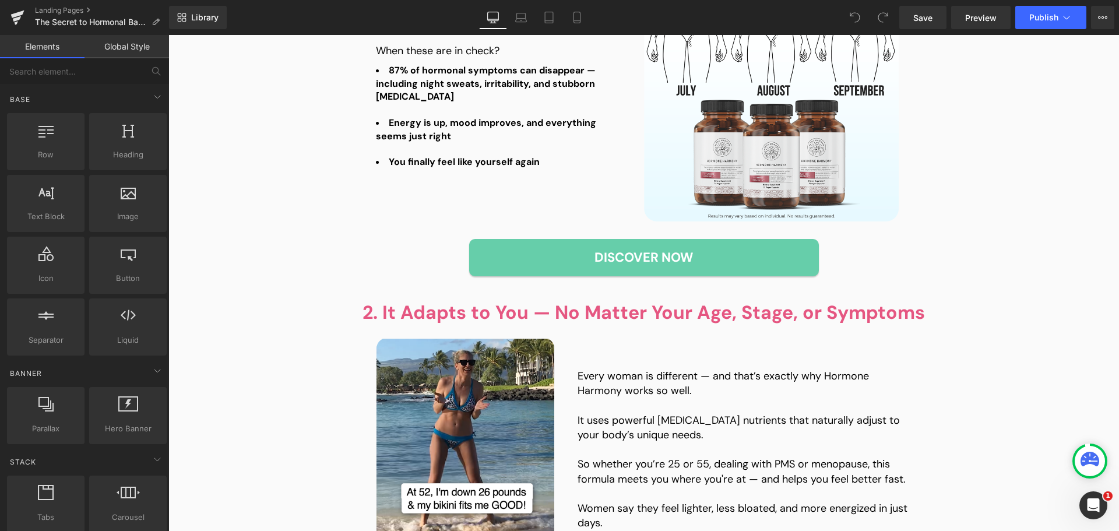
scroll to position [670, 0]
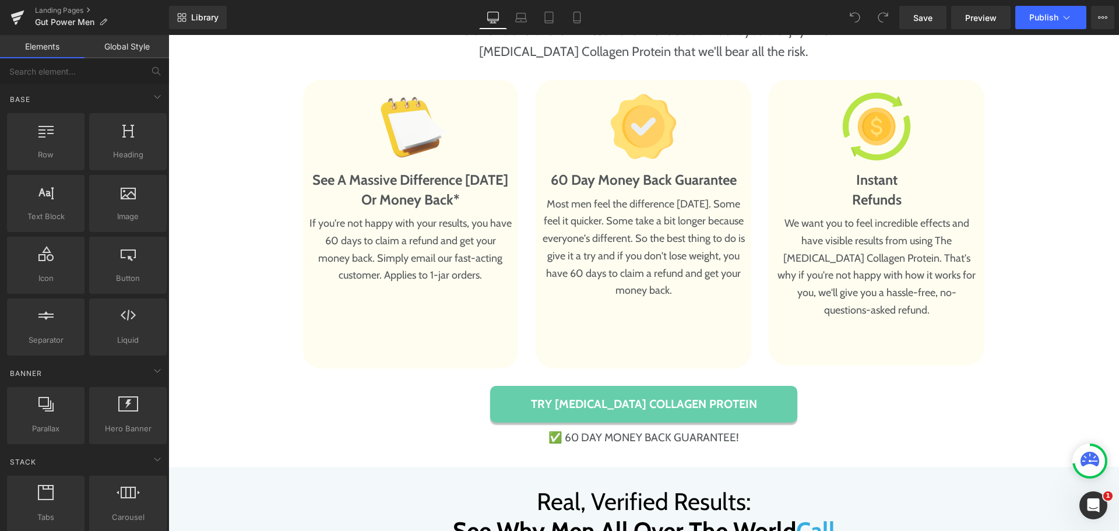
scroll to position [7401, 0]
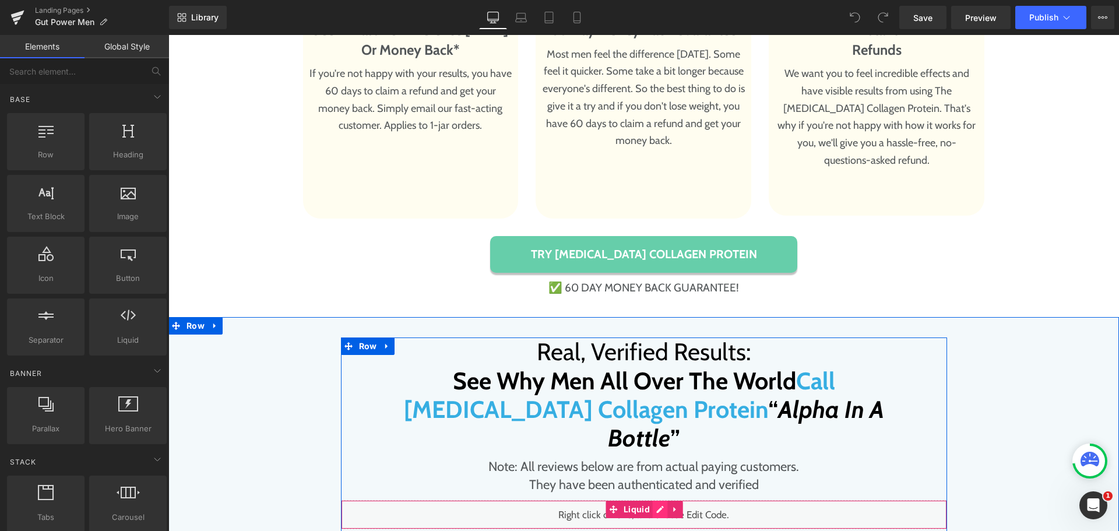
click at [659, 500] on div "Liquid" at bounding box center [644, 514] width 606 height 29
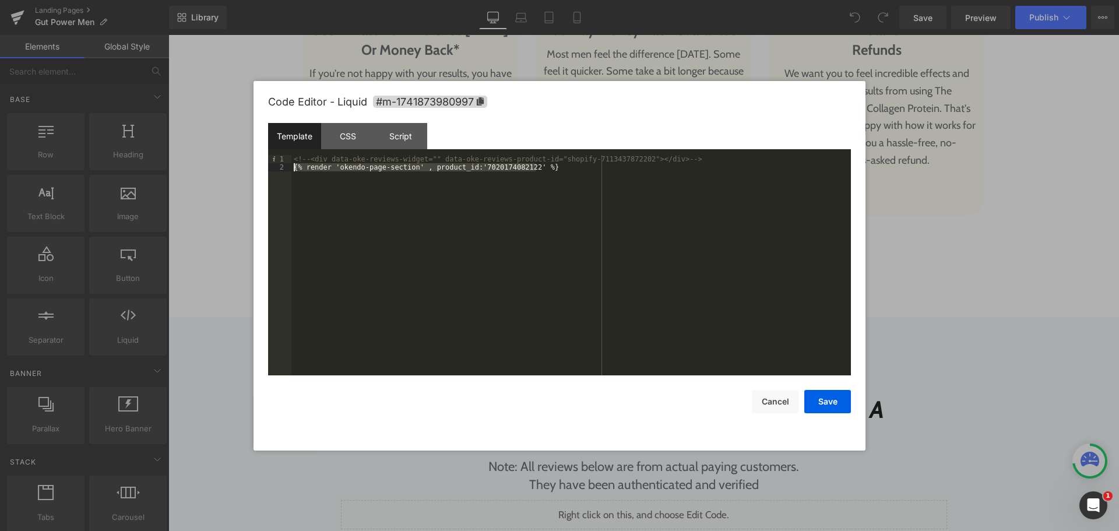
drag, startPoint x: 559, startPoint y: 167, endPoint x: 293, endPoint y: 168, distance: 266.3
click at [293, 168] on div "<!-- <div data-oke-reviews-widget="" data-oke-reviews-product-id="shopify-71134…" at bounding box center [570, 273] width 559 height 237
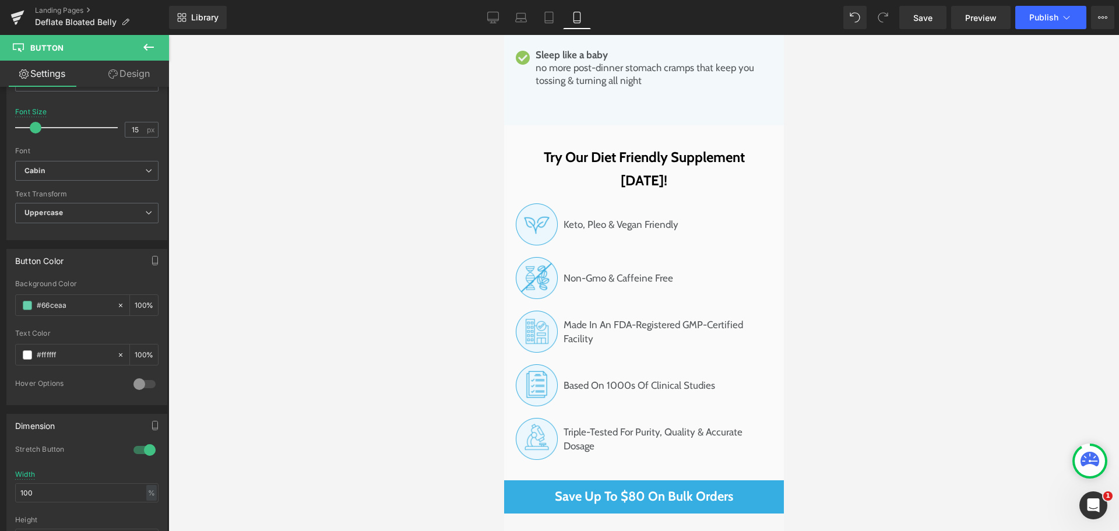
scroll to position [8864, 0]
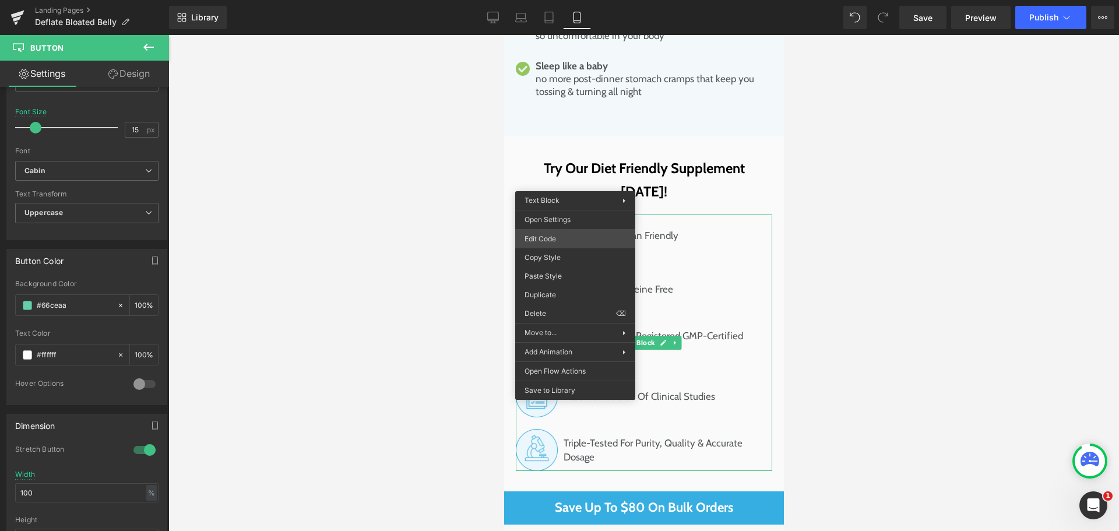
click at [566, 0] on div "Button You are previewing how the will restyle your page. You can not edit Elem…" at bounding box center [559, 0] width 1119 height 0
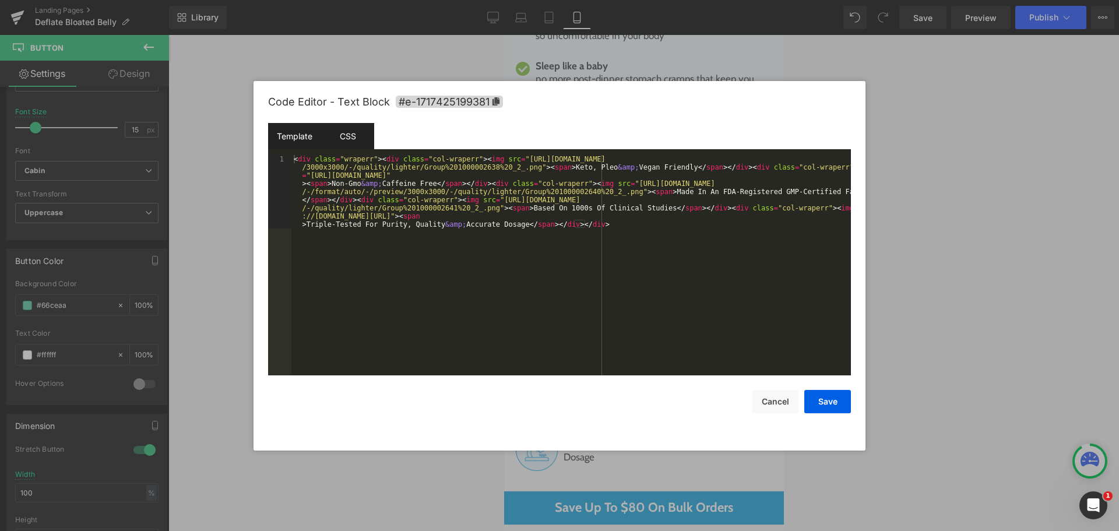
click at [339, 142] on div "CSS" at bounding box center [347, 136] width 53 height 26
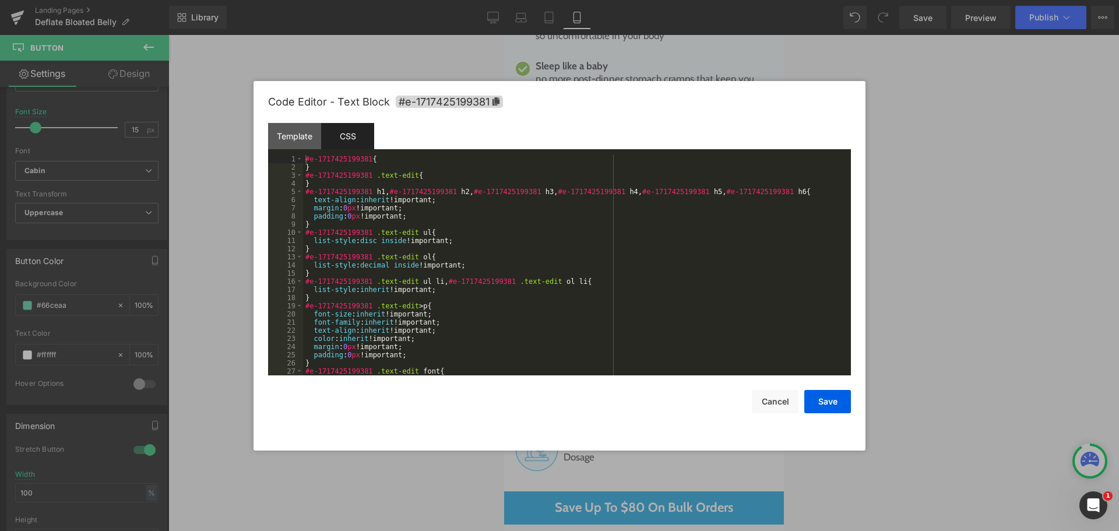
click at [554, 232] on div "#e-1717425199381 { } #e-1717425199381 .text-edit { } #e-1717425199381 h1 , #e-1…" at bounding box center [574, 273] width 543 height 237
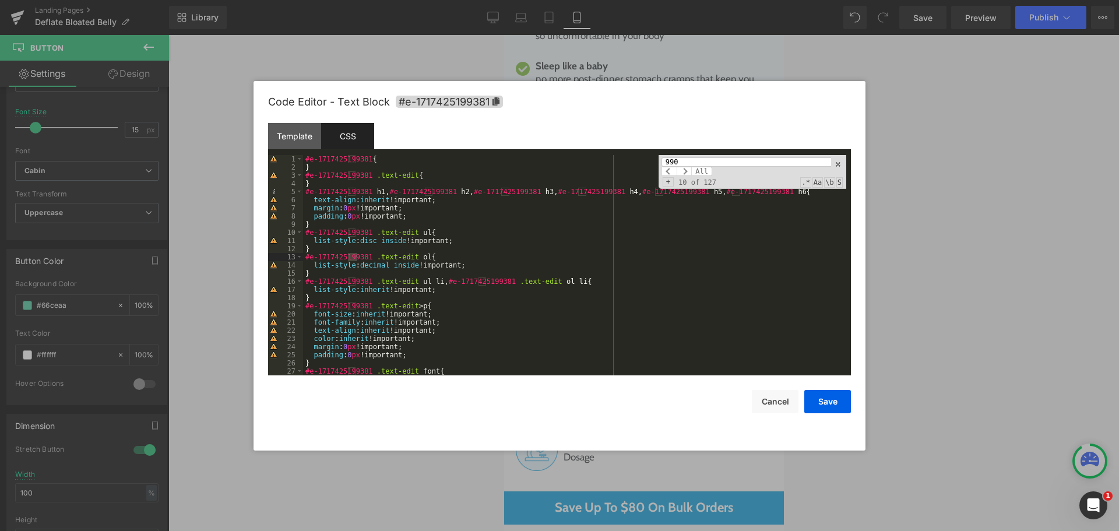
scroll to position [330, 0]
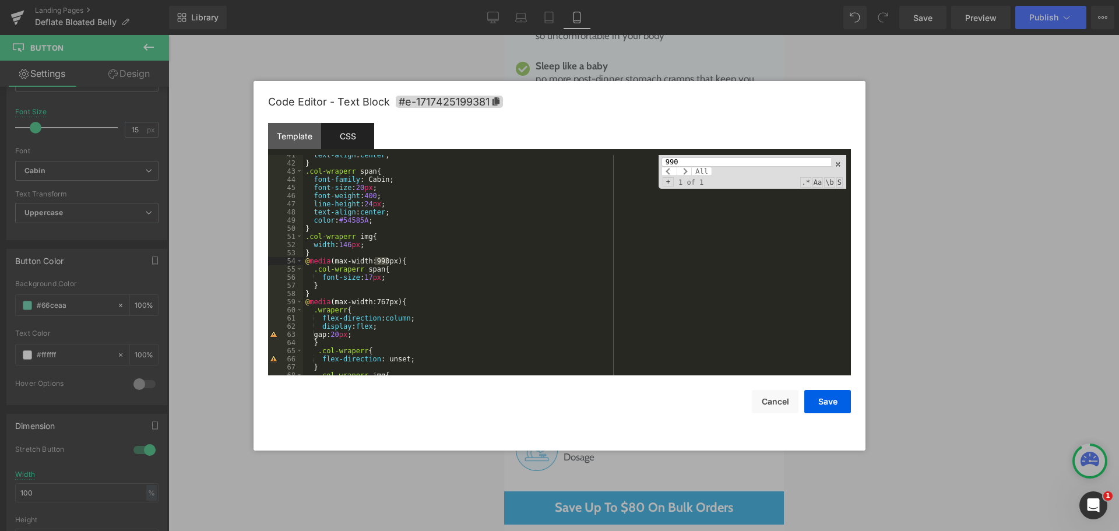
type input "990"
click at [403, 277] on div "text-align : center ; } .col-wraperr span { font-family : Cabin; font-size : 20…" at bounding box center [574, 269] width 543 height 237
click at [450, 307] on div "text-align : center ; } .col-wraperr span { font-family : Cabin; font-size : 20…" at bounding box center [574, 269] width 543 height 237
click at [839, 397] on button "Save" at bounding box center [827, 401] width 47 height 23
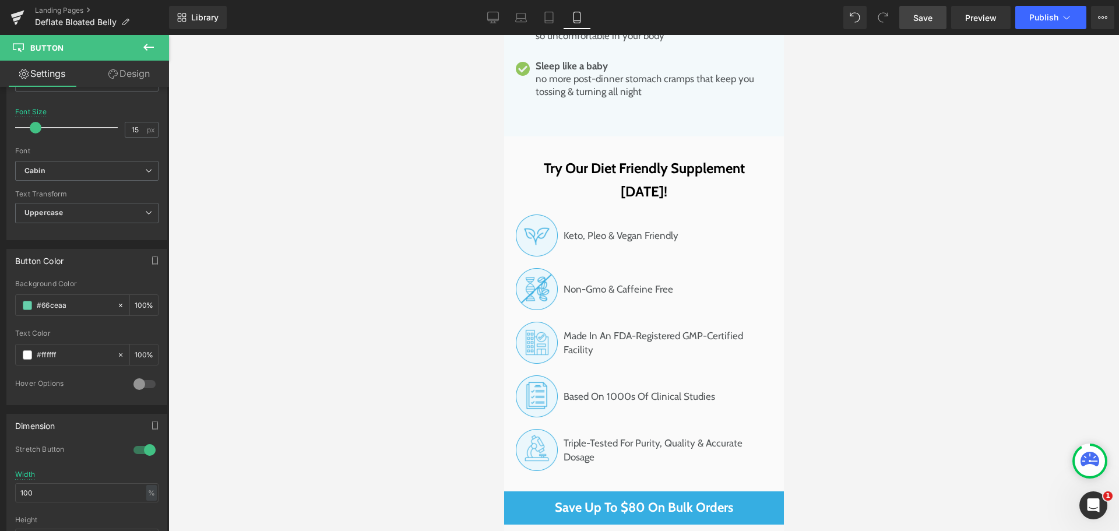
click at [932, 15] on span "Save" at bounding box center [922, 18] width 19 height 12
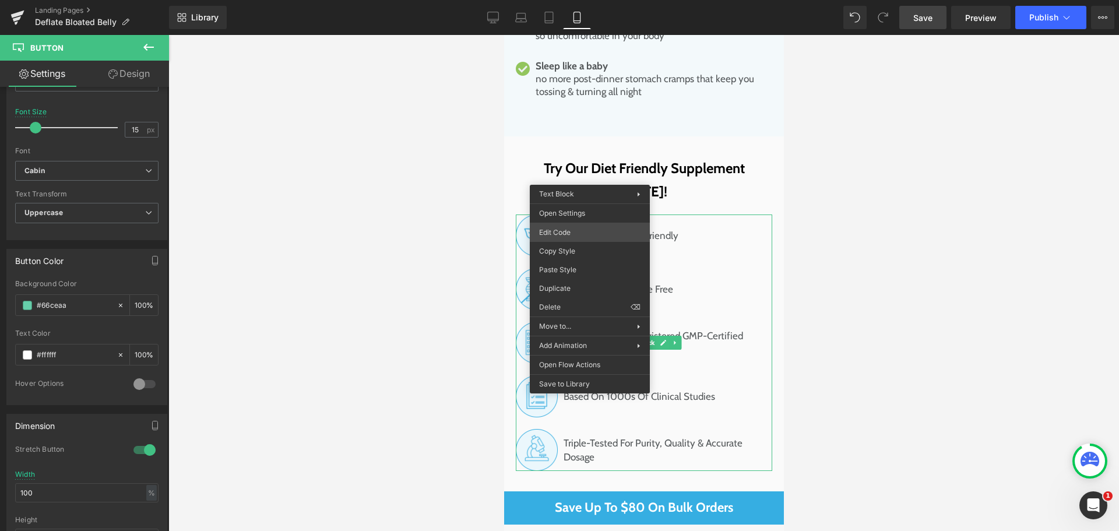
click at [575, 0] on div "Button You are previewing how the will restyle your page. You can not edit Elem…" at bounding box center [559, 0] width 1119 height 0
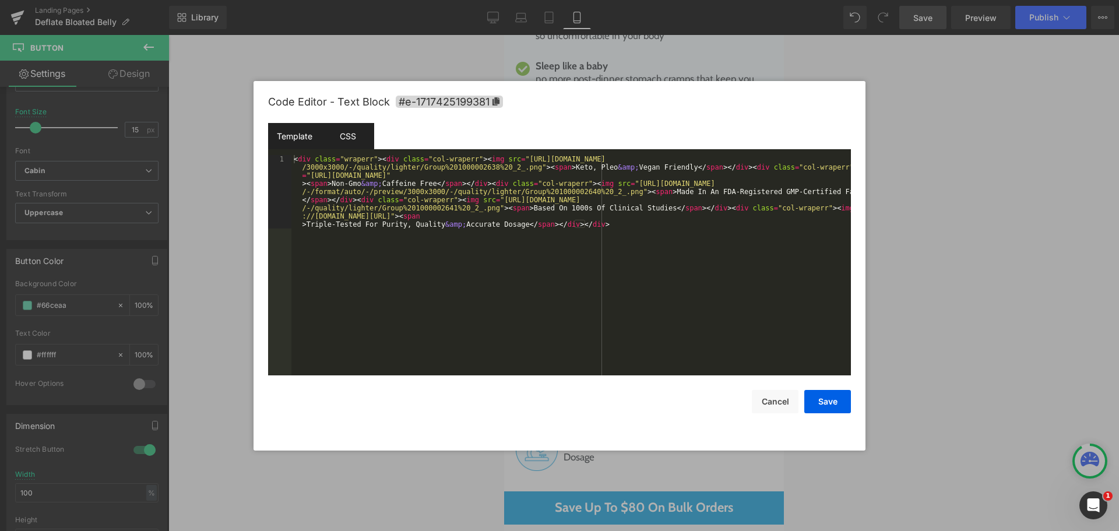
click at [344, 135] on div "CSS" at bounding box center [347, 136] width 53 height 26
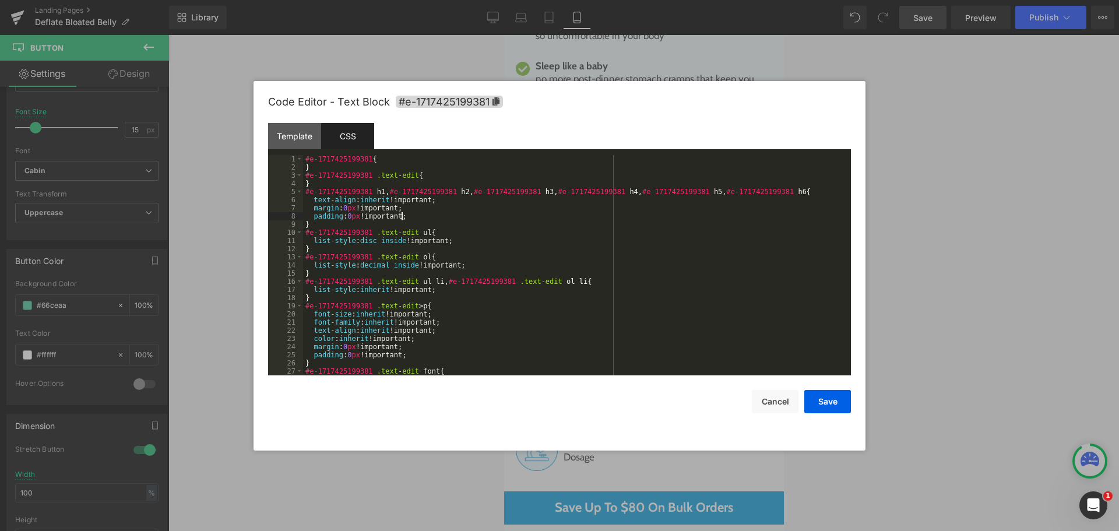
click at [559, 213] on div "#e-1717425199381 { } #e-1717425199381 .text-edit { } #e-1717425199381 h1 , #e-1…" at bounding box center [574, 273] width 543 height 237
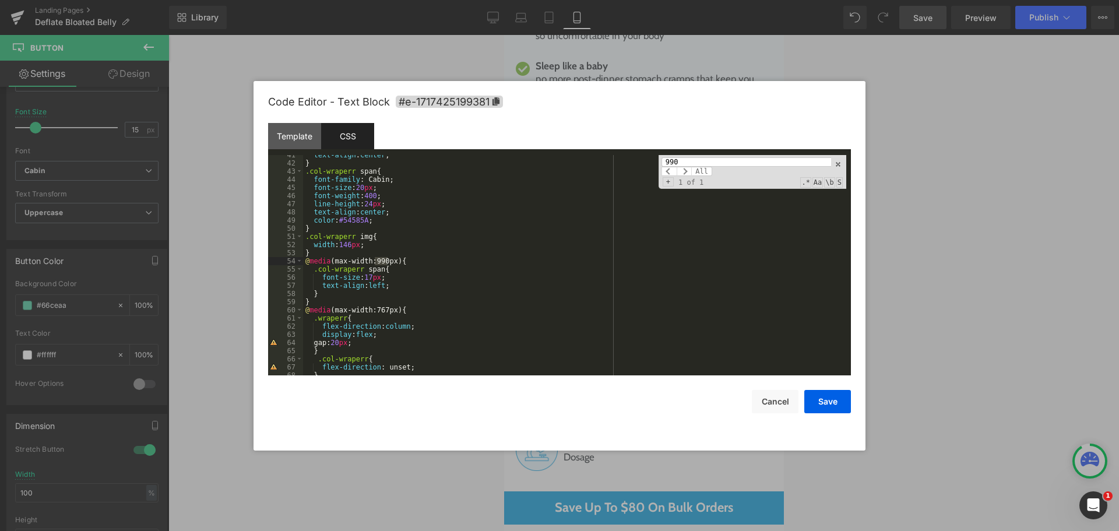
type input "990"
click at [399, 287] on div "text-align : center ; } .col-wraperr span { font-family : Cabin; font-size : 20…" at bounding box center [574, 269] width 543 height 237
click at [819, 393] on button "Save" at bounding box center [827, 401] width 47 height 23
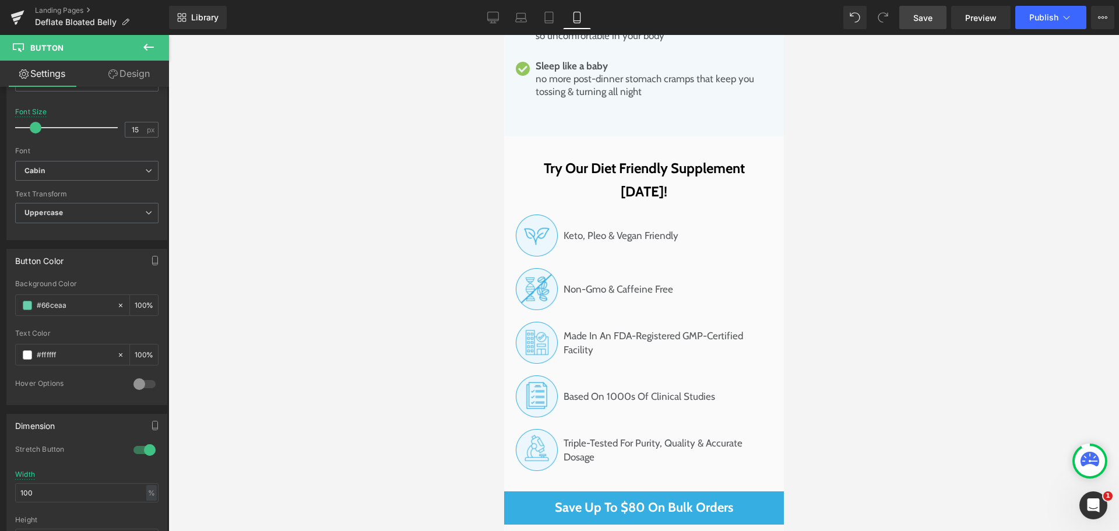
click at [929, 12] on span "Save" at bounding box center [922, 18] width 19 height 12
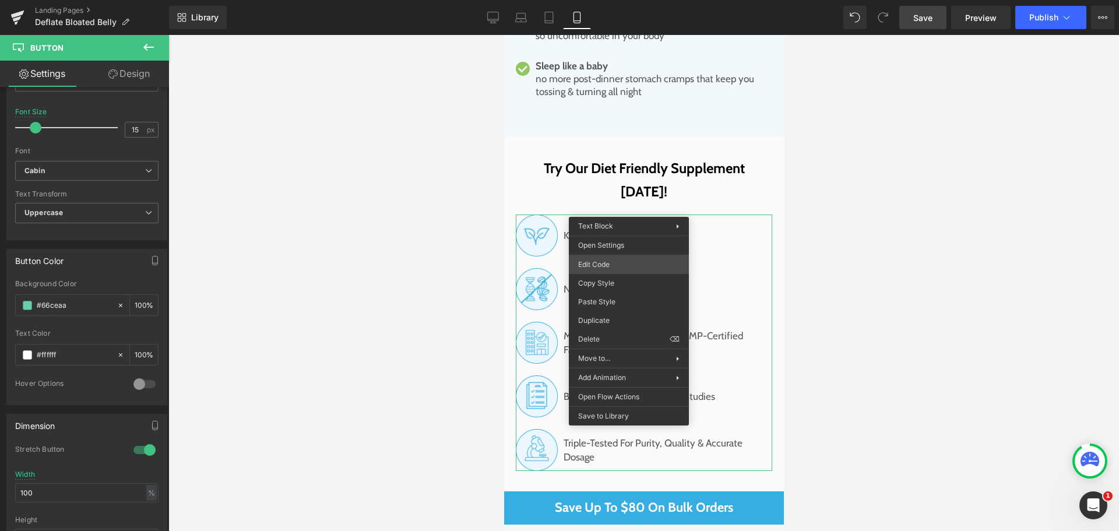
click at [630, 0] on div "Button You are previewing how the will restyle your page. You can not edit Elem…" at bounding box center [559, 0] width 1119 height 0
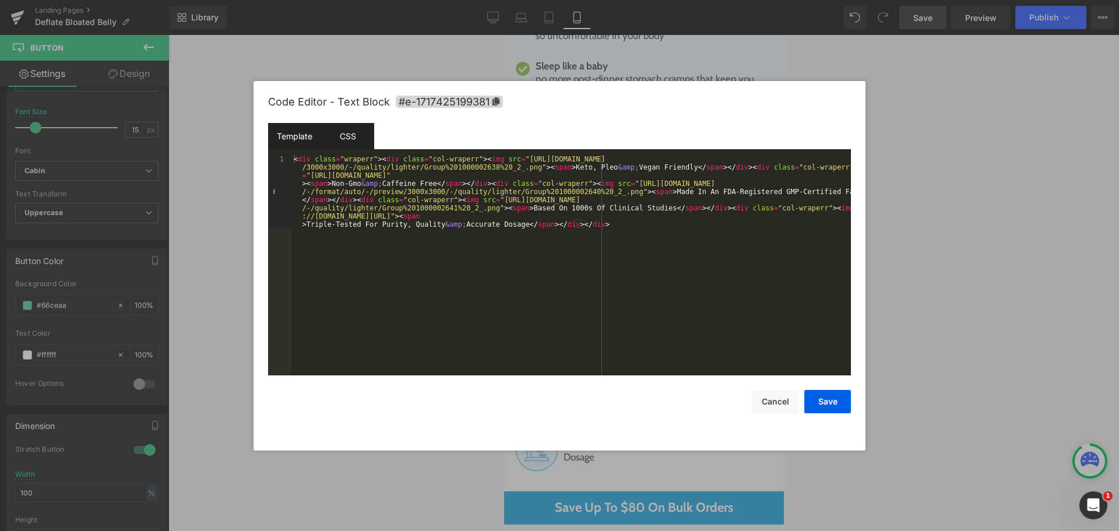
click at [358, 136] on div "CSS" at bounding box center [347, 136] width 53 height 26
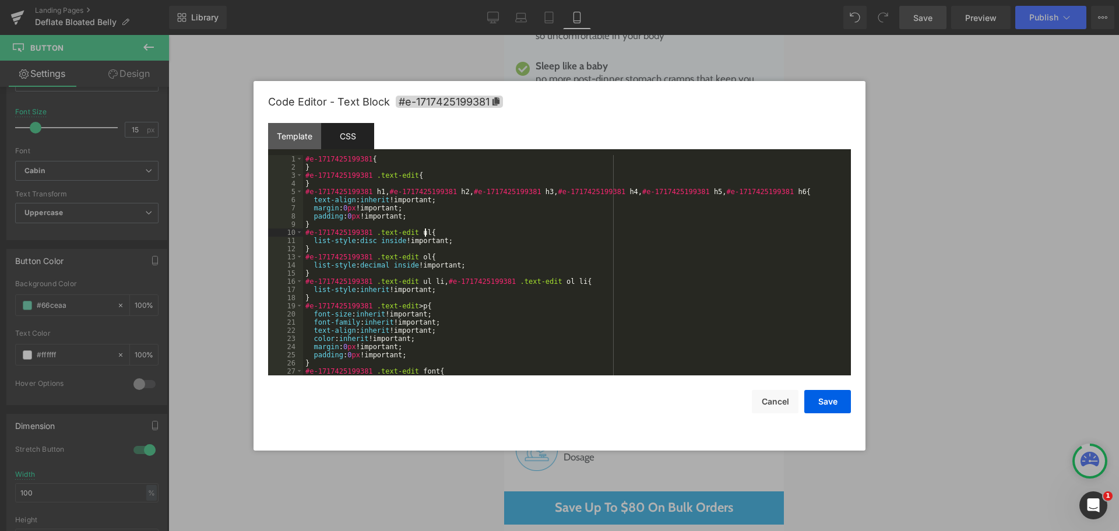
click at [552, 236] on div "#e-1717425199381 { } #e-1717425199381 .text-edit { } #e-1717425199381 h1 , #e-1…" at bounding box center [574, 273] width 543 height 237
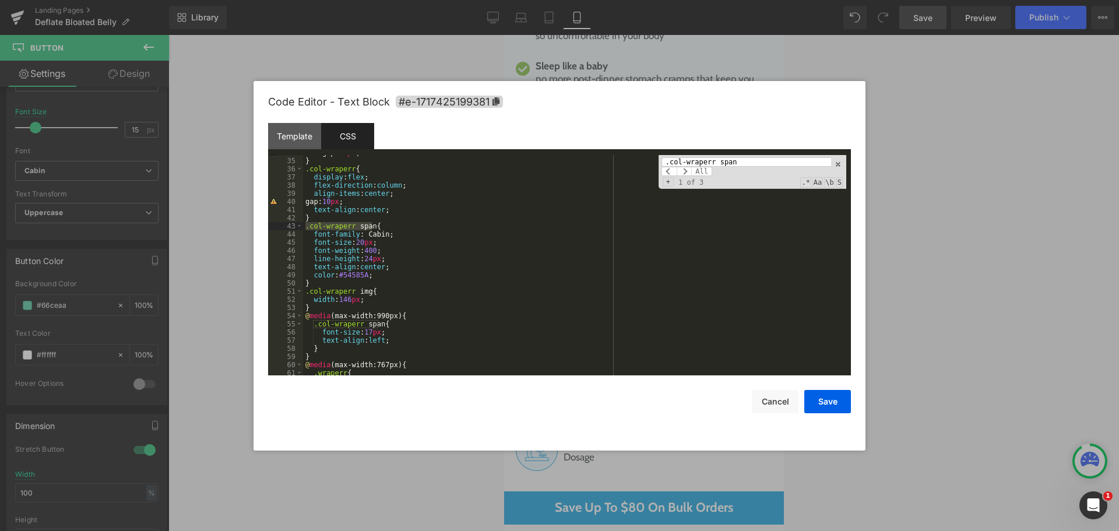
scroll to position [311, 0]
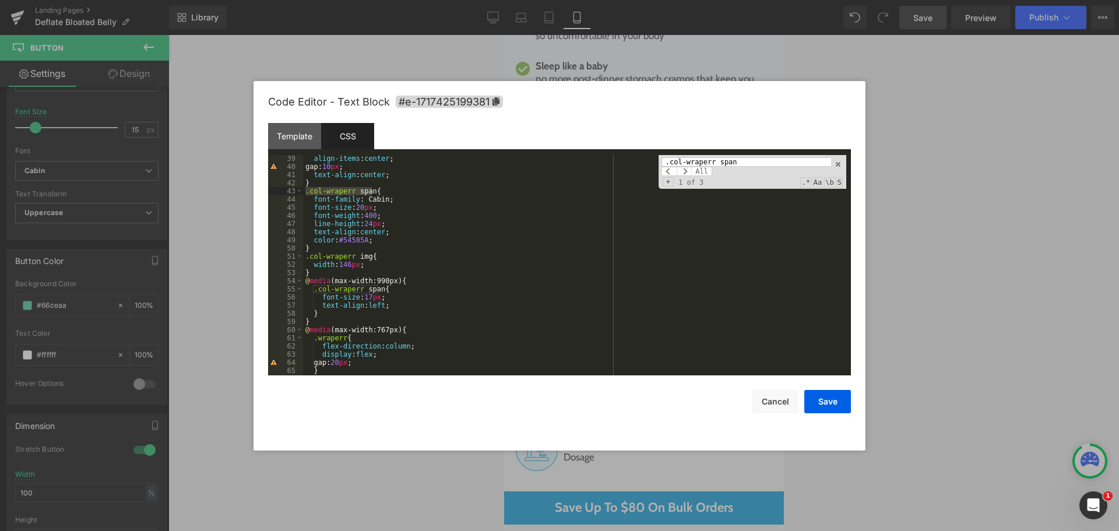
type input ".col-wraperr span"
click at [405, 302] on div "align-items : center ; gap: 10 px ; text-align : center ; } .col-wraperr span {…" at bounding box center [574, 272] width 543 height 237
click at [703, 161] on input ".col-wraperr span" at bounding box center [746, 161] width 170 height 9
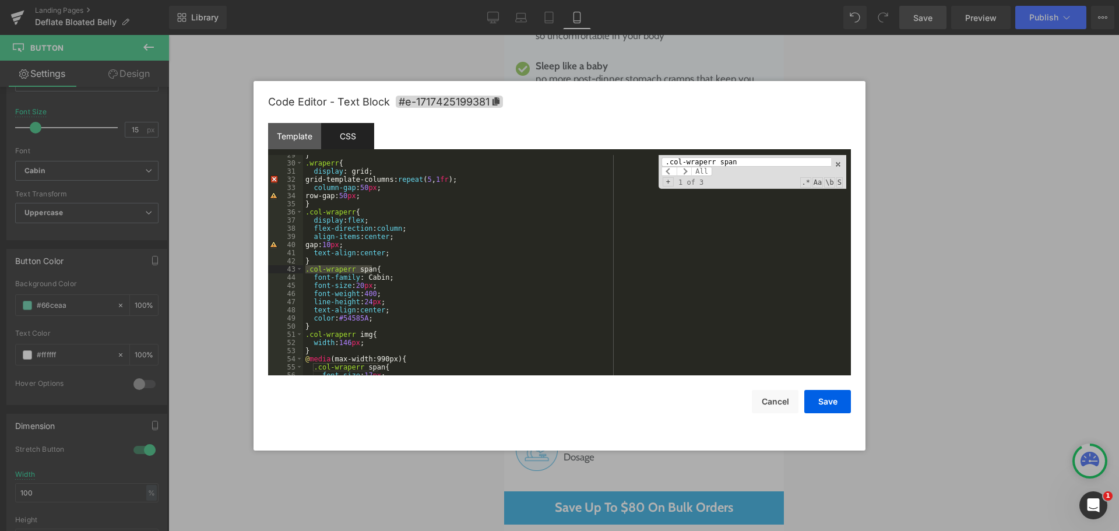
scroll to position [233, 0]
click at [716, 159] on input ".col-wraperr span" at bounding box center [746, 161] width 170 height 9
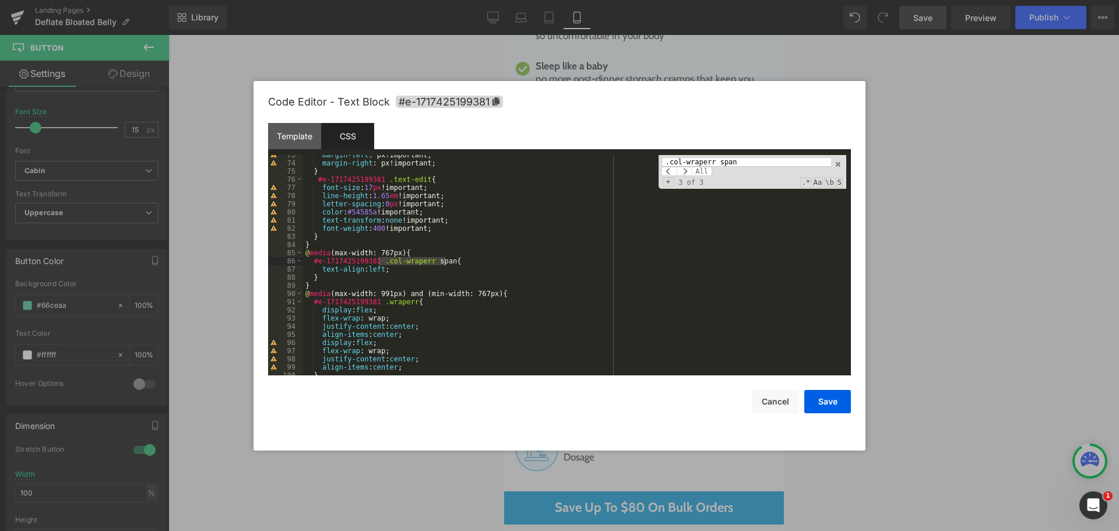
click at [392, 269] on div "margin-left : px!important; margin-right : px!important; } #e-1717425199381 .te…" at bounding box center [574, 269] width 543 height 237
click at [767, 155] on div ".col-wraperr span All Replace All + 3 of 3 .* Aa \b S" at bounding box center [753, 172] width 188 height 34
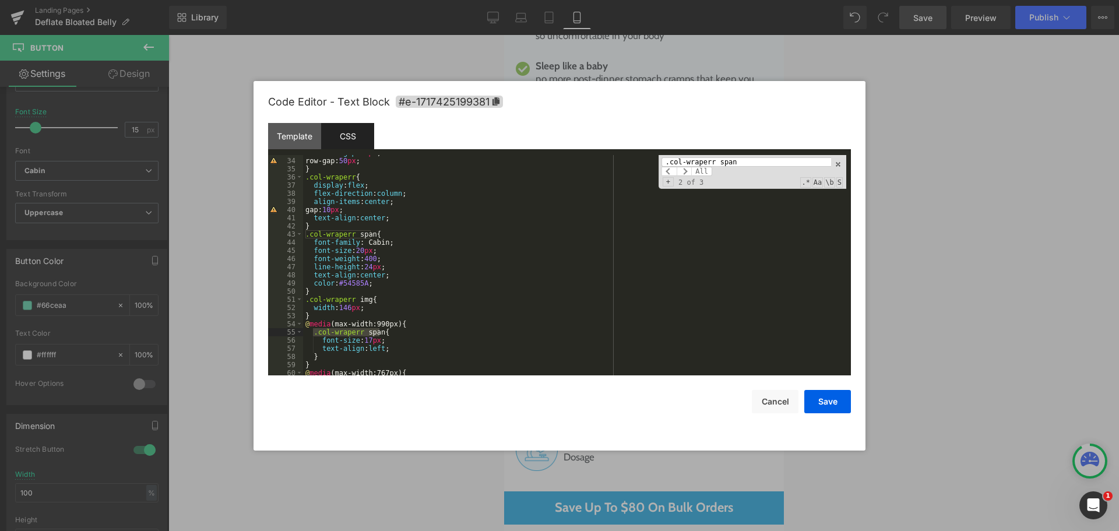
scroll to position [267, 0]
click at [415, 351] on div "column-gap : 50 px ; row-gap: 50 px ; } .col-wraperr { display : flex ; flex-di…" at bounding box center [574, 267] width 543 height 237
click at [379, 347] on div "column-gap : 50 px ; row-gap: 50 px ; } .col-wraperr { display : flex ; flex-di…" at bounding box center [574, 267] width 543 height 237
click at [819, 398] on button "Save" at bounding box center [827, 401] width 47 height 23
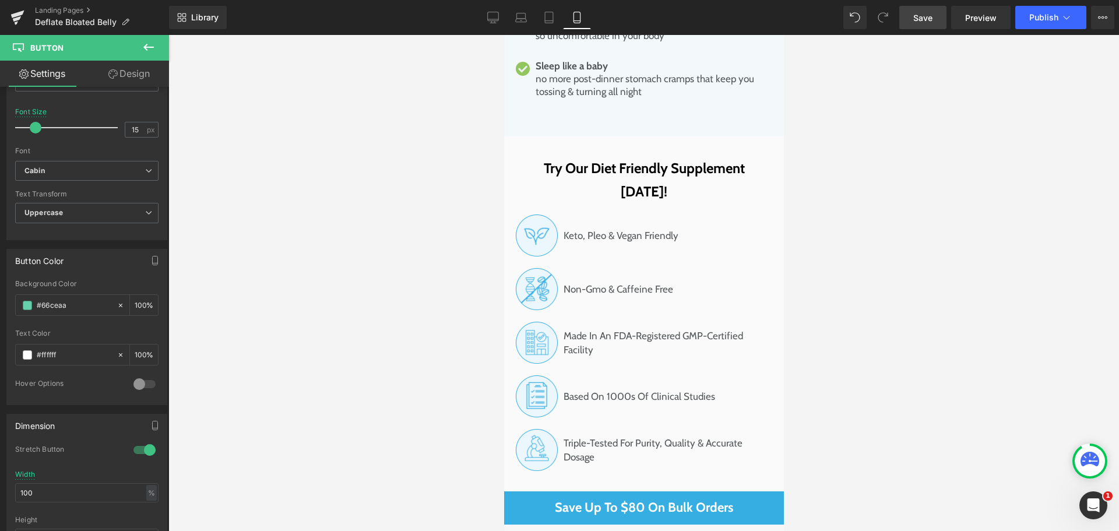
click at [908, 21] on link "Save" at bounding box center [922, 17] width 47 height 23
click at [434, 212] on div at bounding box center [643, 283] width 950 height 496
